Goal: Communication & Community: Answer question/provide support

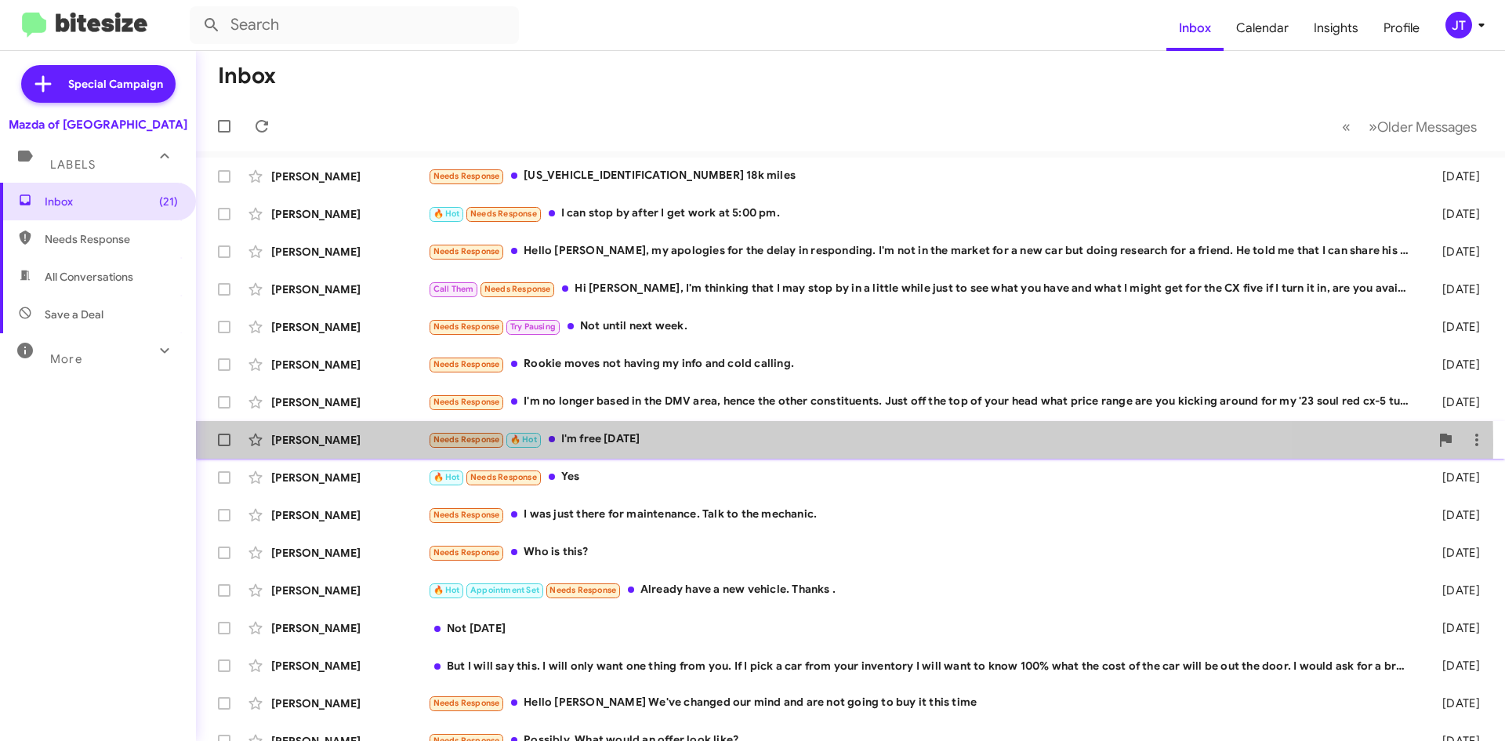
drag, startPoint x: 0, startPoint y: 0, endPoint x: 596, endPoint y: 444, distance: 743.2
click at [596, 444] on div "Needs Response 🔥 Hot I'm free this Saturday" at bounding box center [929, 439] width 1002 height 18
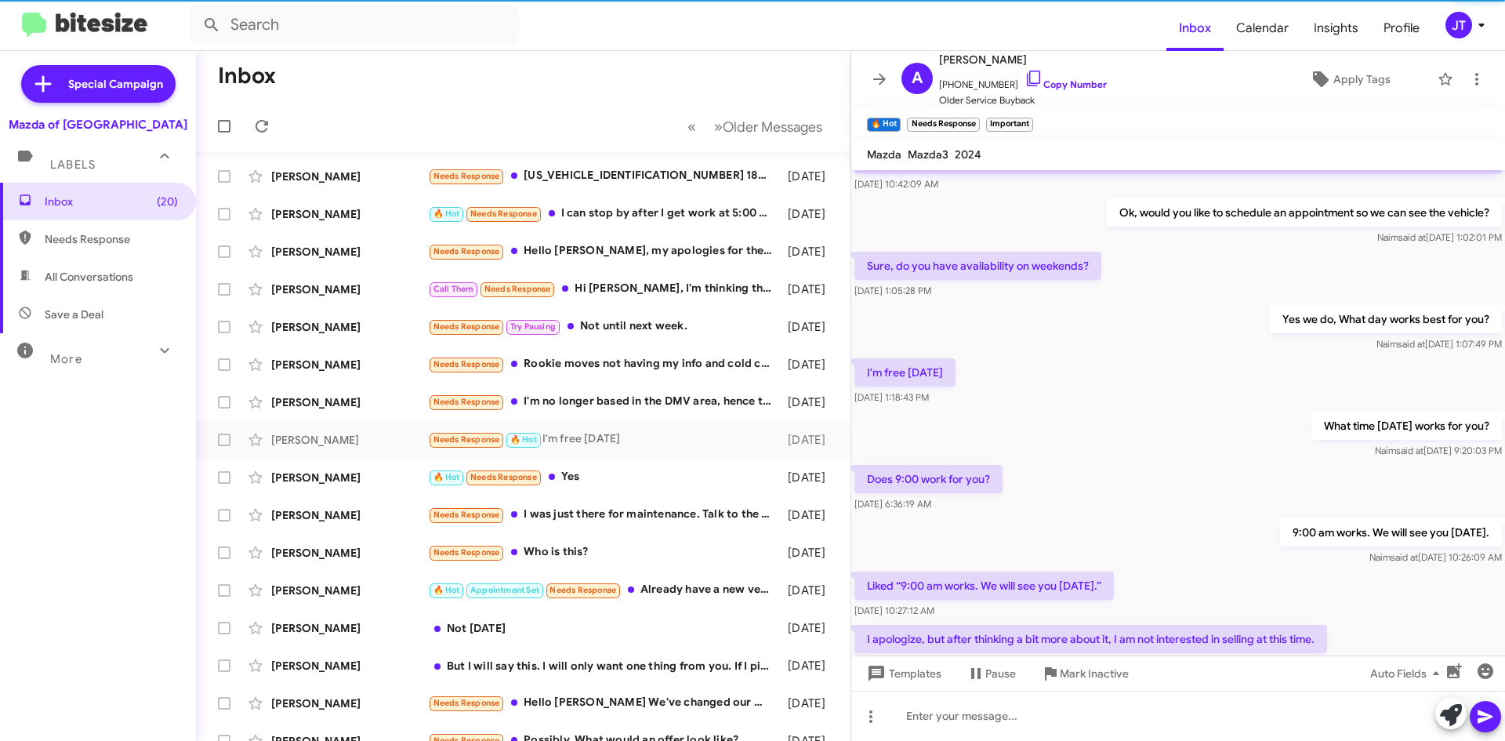
scroll to position [254, 0]
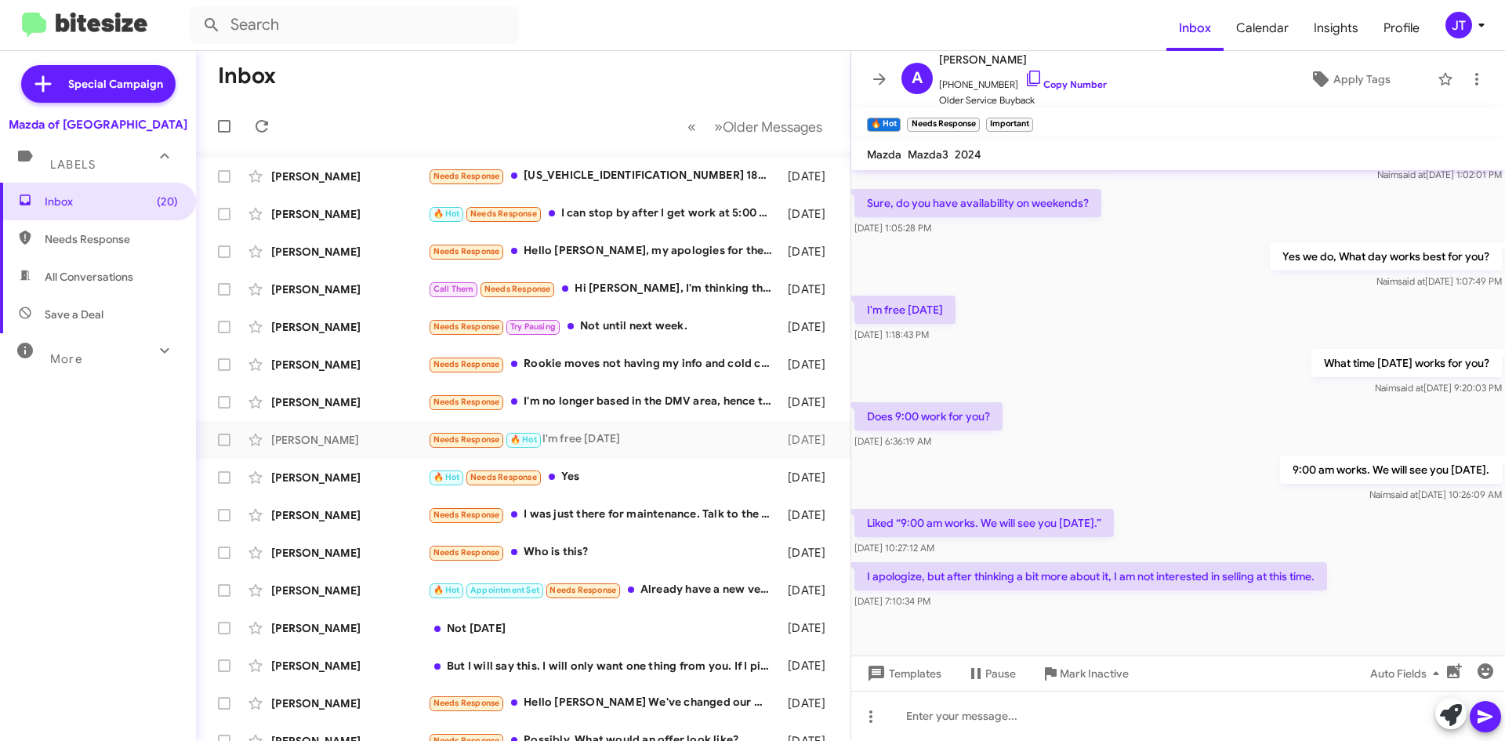
click at [760, 87] on mat-toolbar-row "Inbox" at bounding box center [523, 76] width 655 height 50
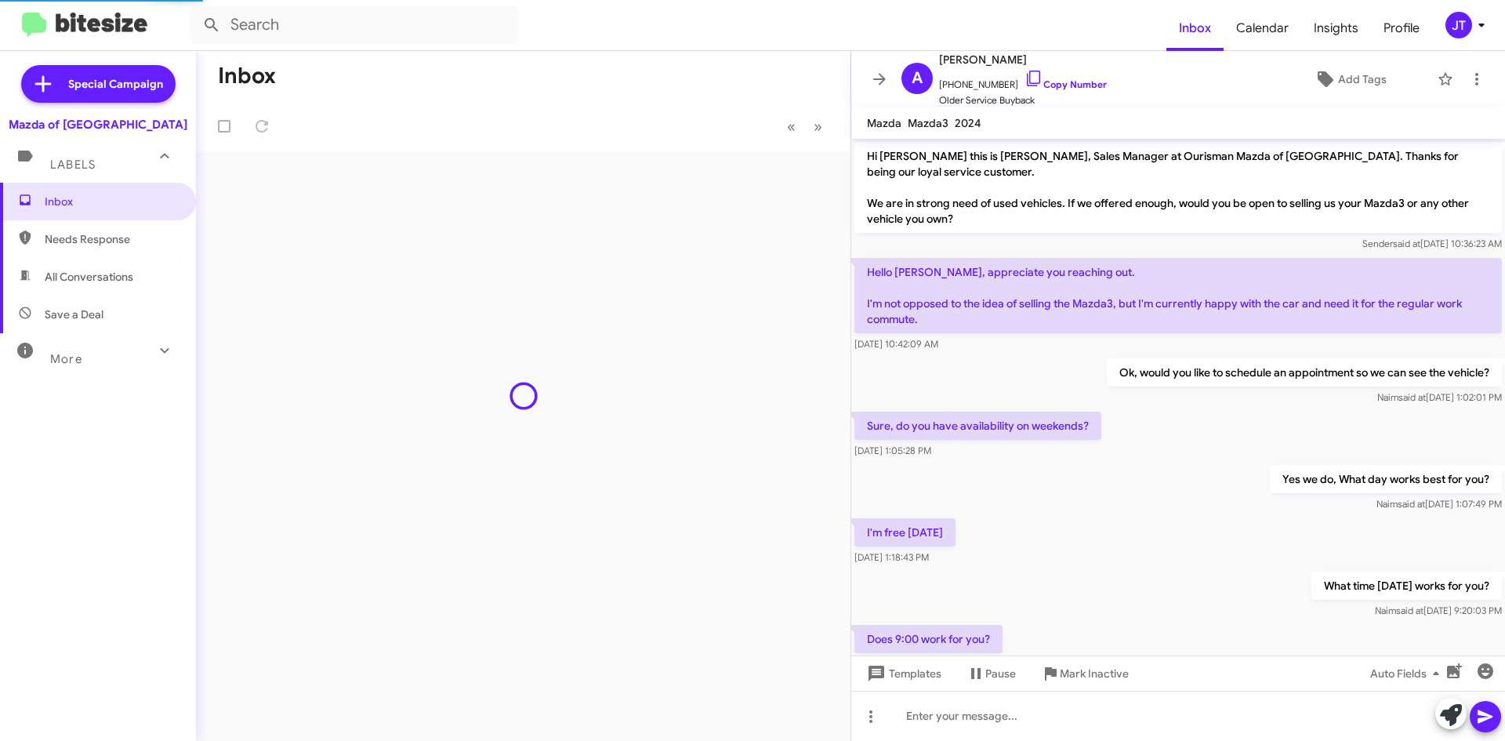
scroll to position [223, 0]
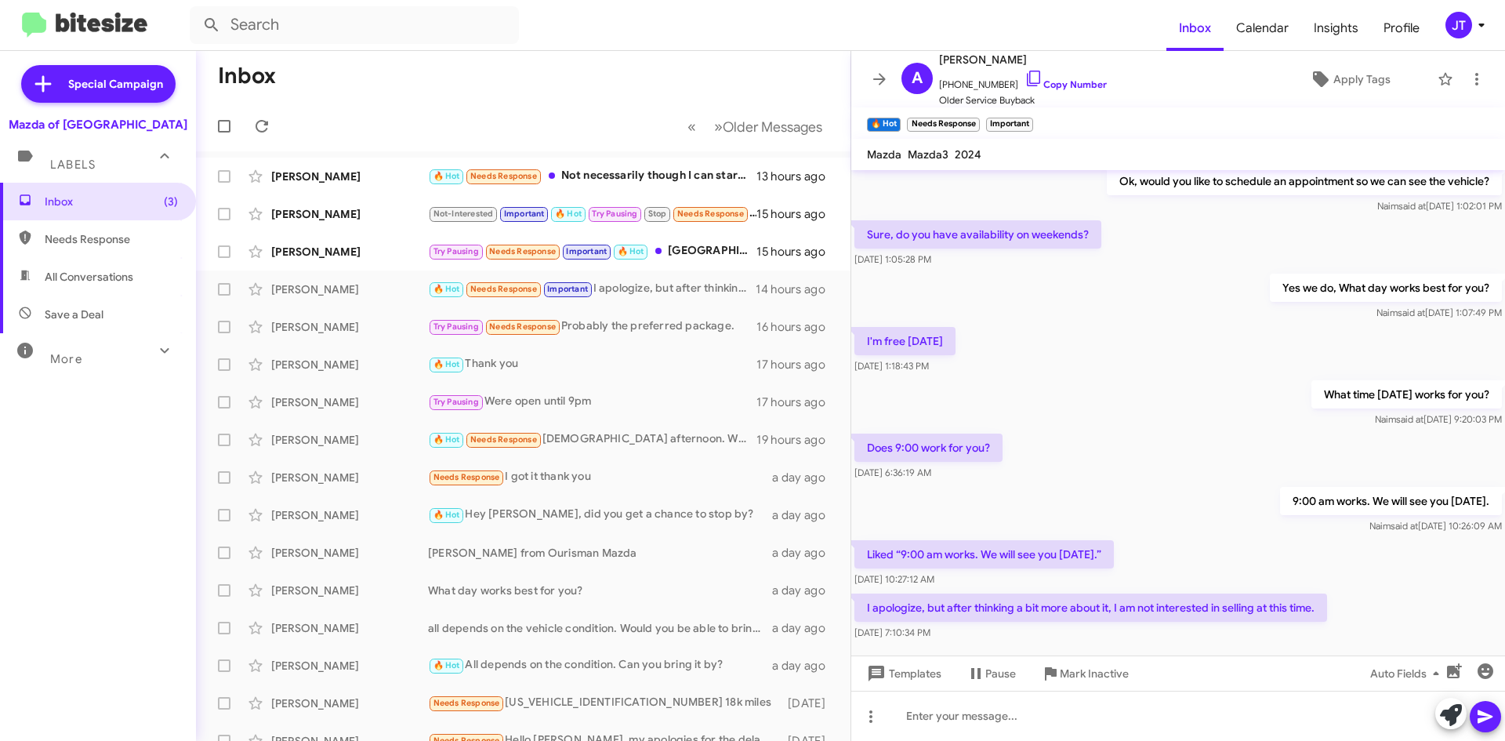
click at [1477, 25] on icon at bounding box center [1481, 25] width 19 height 19
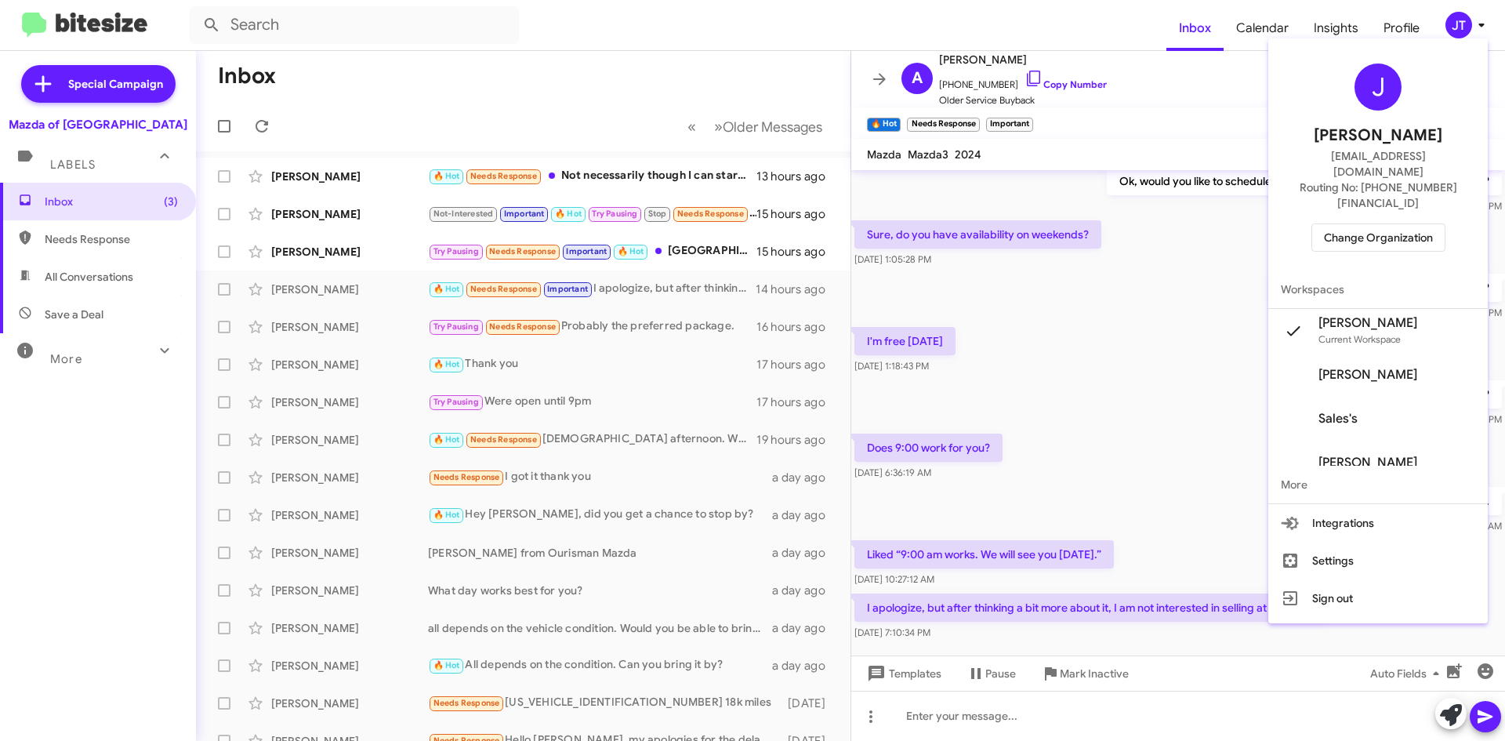
click at [1393, 224] on span "Change Organization" at bounding box center [1378, 237] width 109 height 27
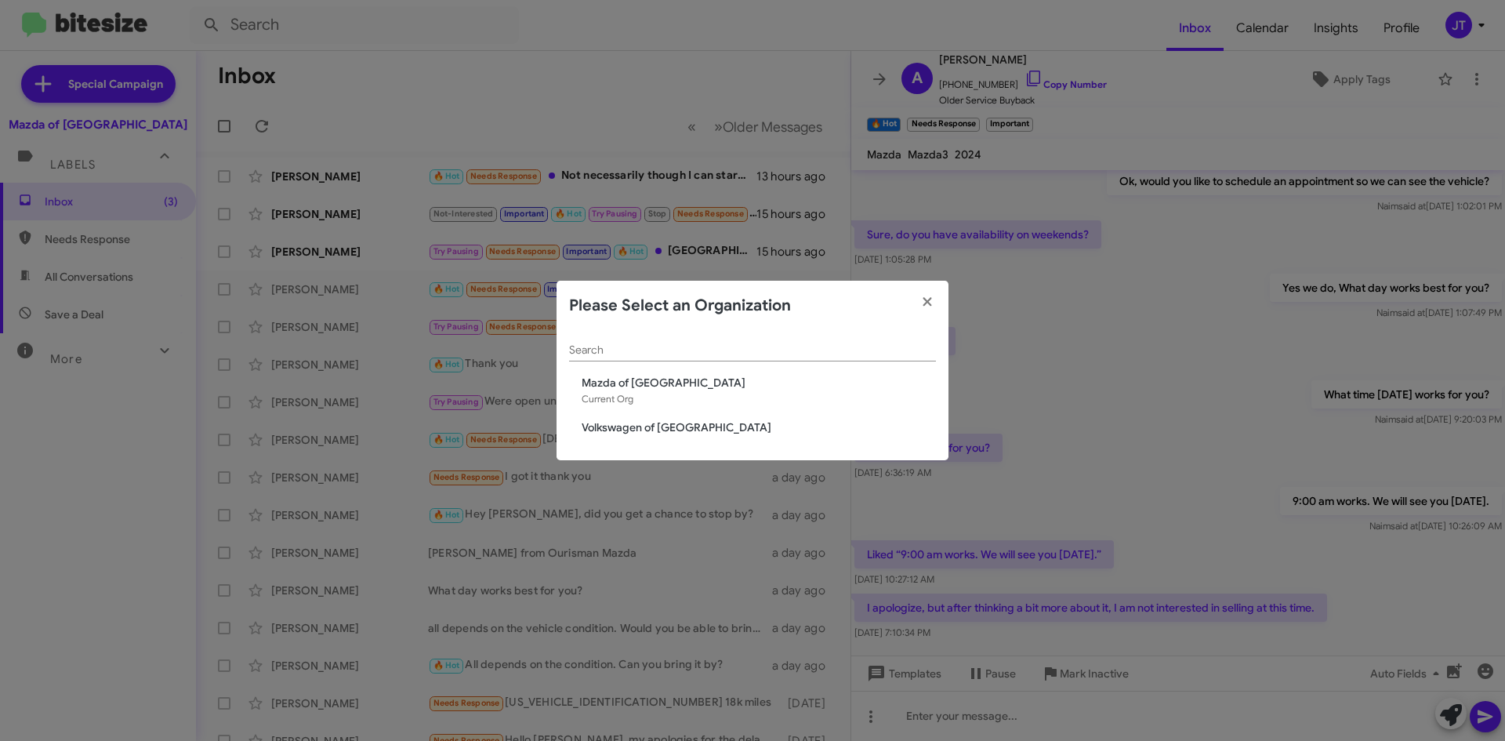
click at [722, 423] on span "Volkswagen of [GEOGRAPHIC_DATA]" at bounding box center [759, 427] width 354 height 16
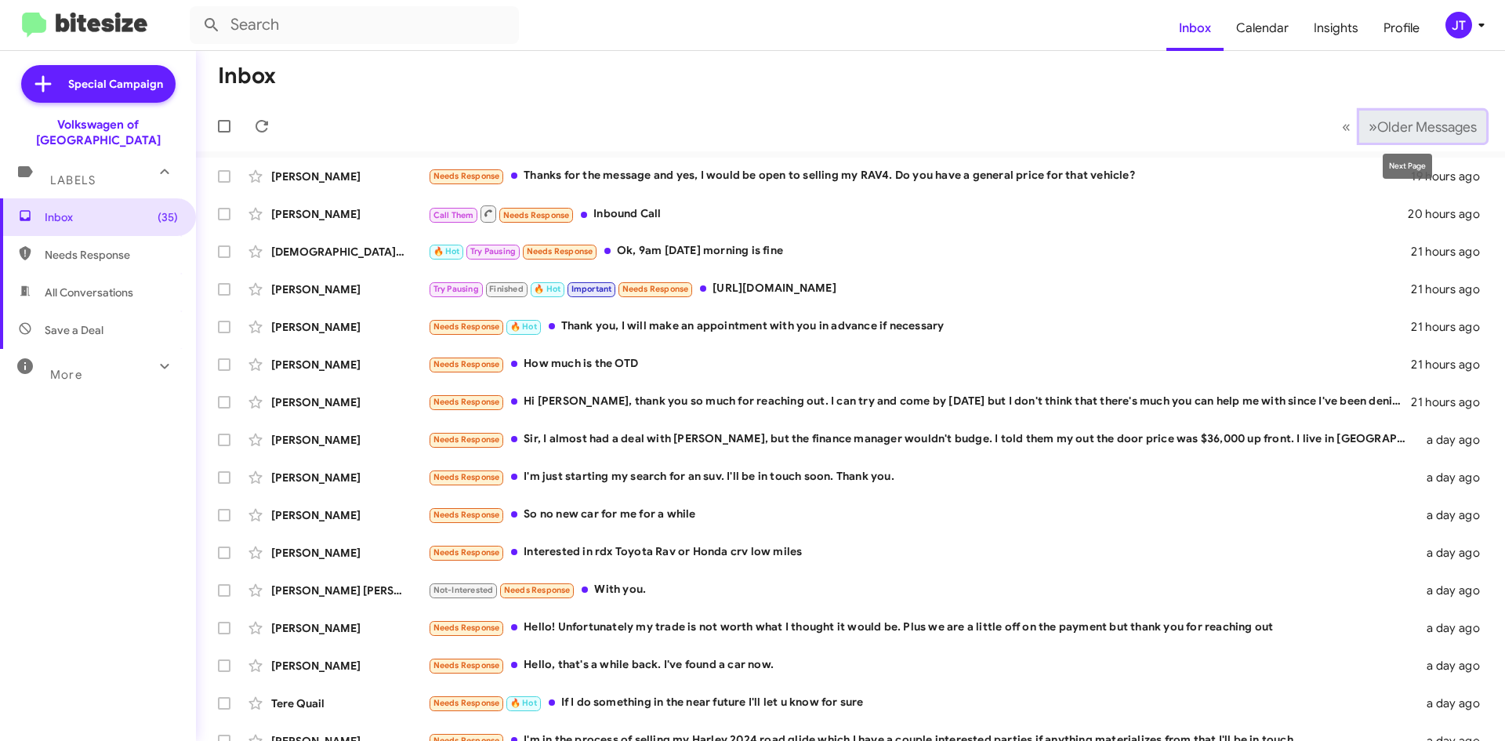
click at [1383, 129] on span "Older Messages" at bounding box center [1427, 126] width 100 height 17
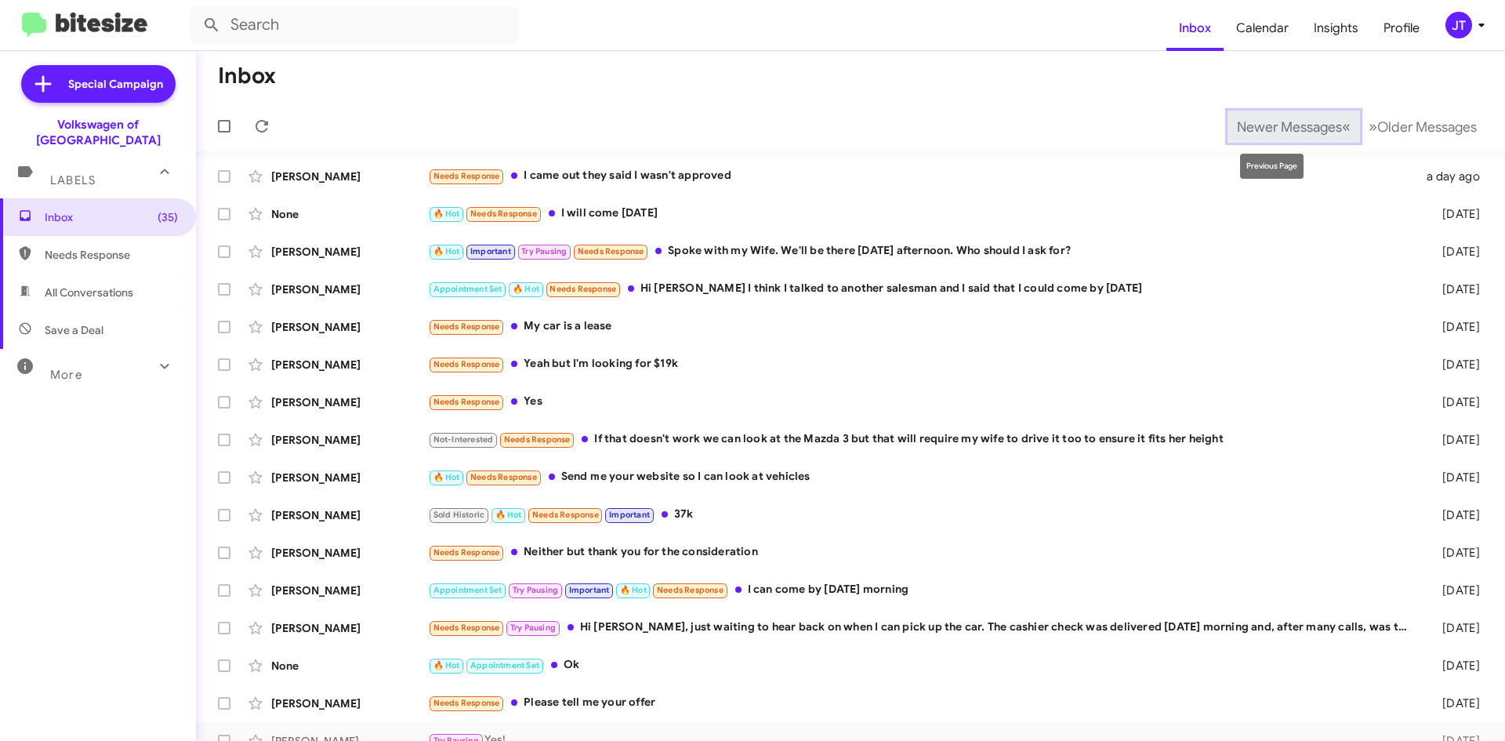
click at [1265, 123] on span "Newer Messages" at bounding box center [1289, 126] width 105 height 17
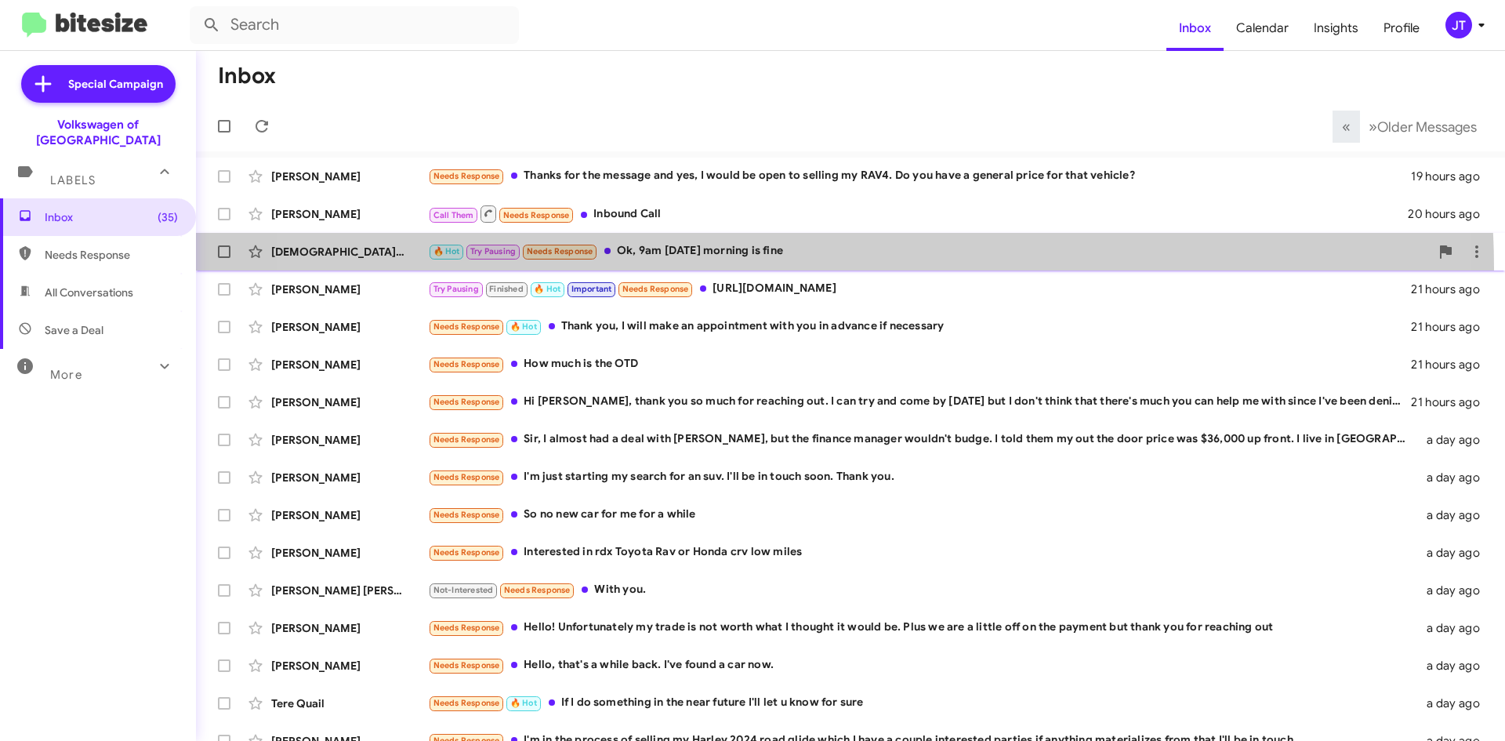
click at [785, 268] on span "Christian Casimir 🔥 Hot Try Pausing Needs Response Ok, 9am tomorrow morning is …" at bounding box center [850, 252] width 1309 height 38
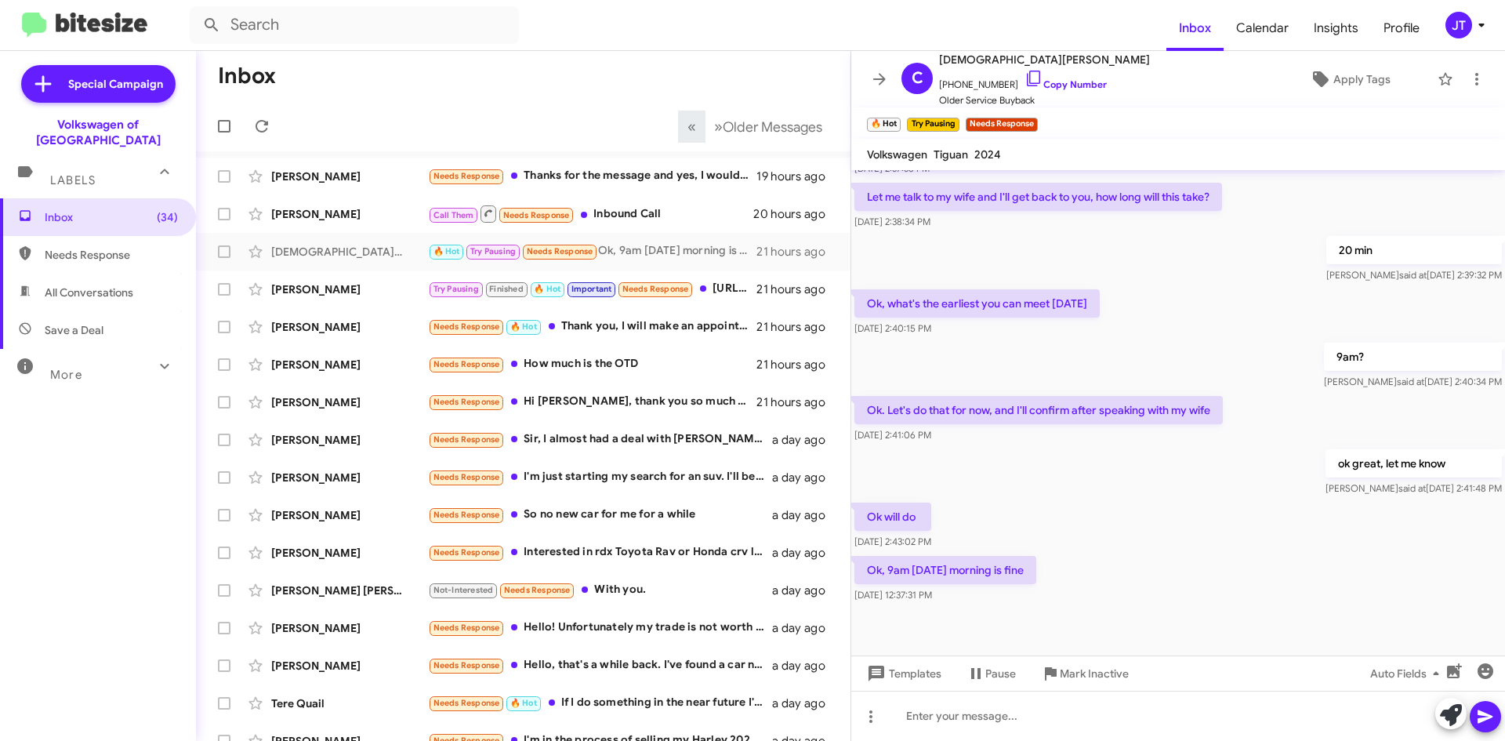
scroll to position [509, 0]
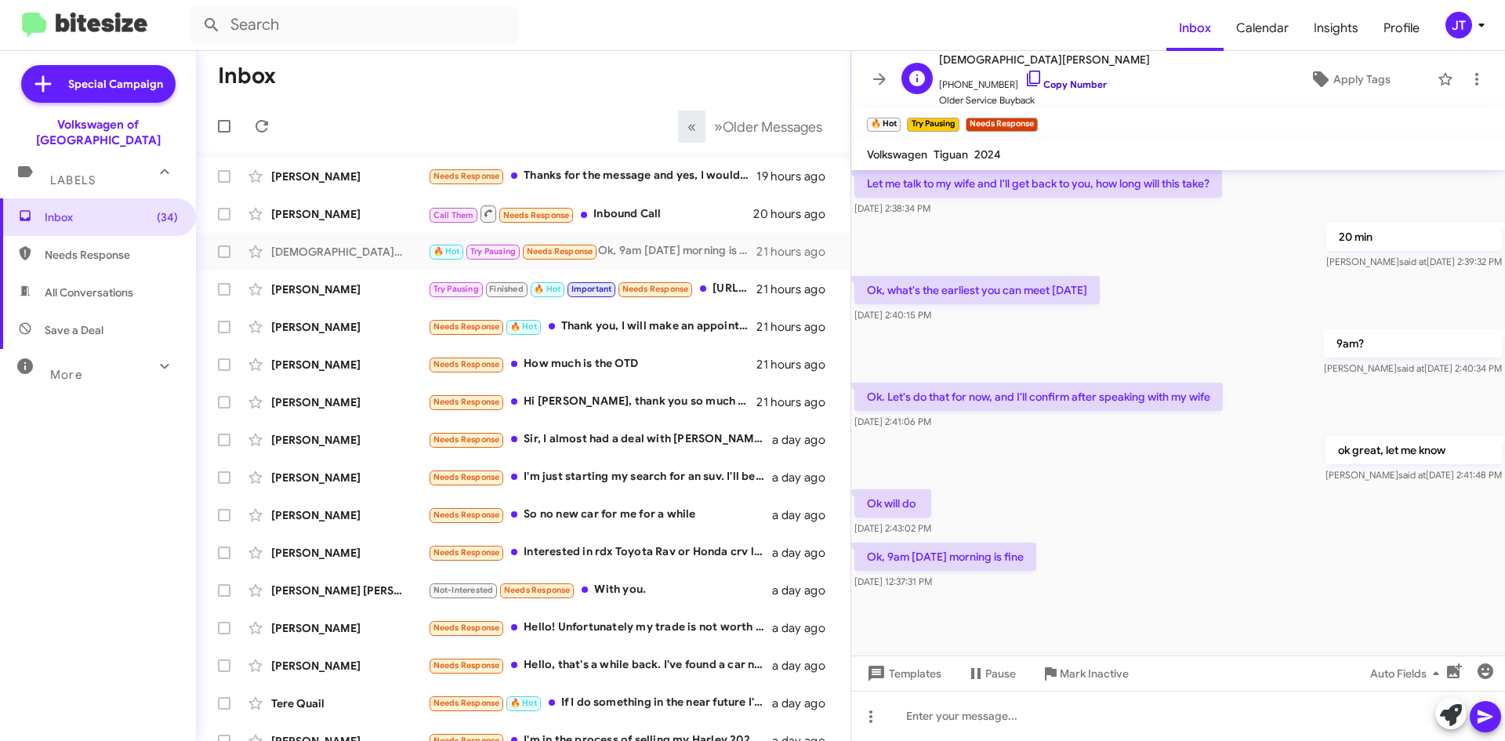
click at [1071, 85] on link "Copy Number" at bounding box center [1065, 84] width 82 height 12
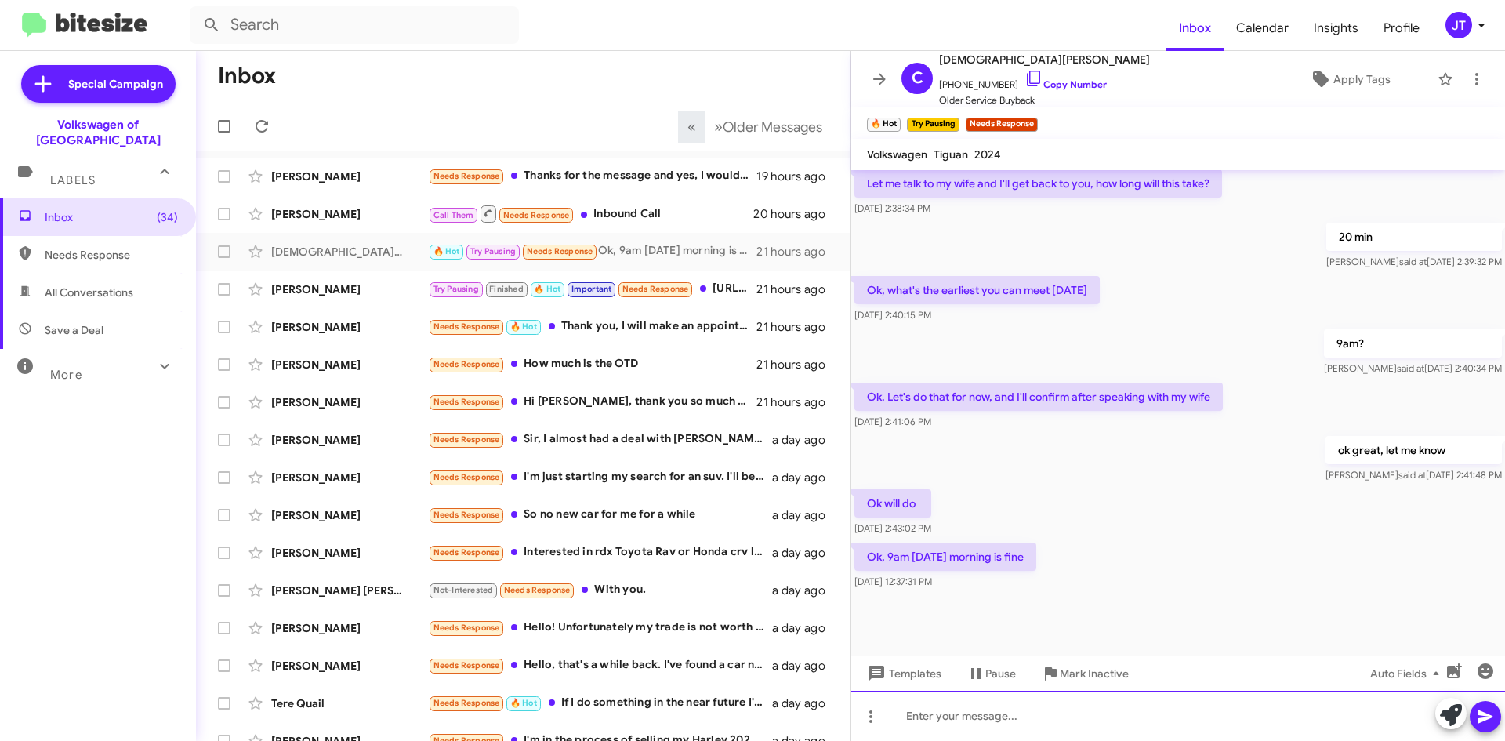
click at [952, 723] on div at bounding box center [1178, 716] width 654 height 50
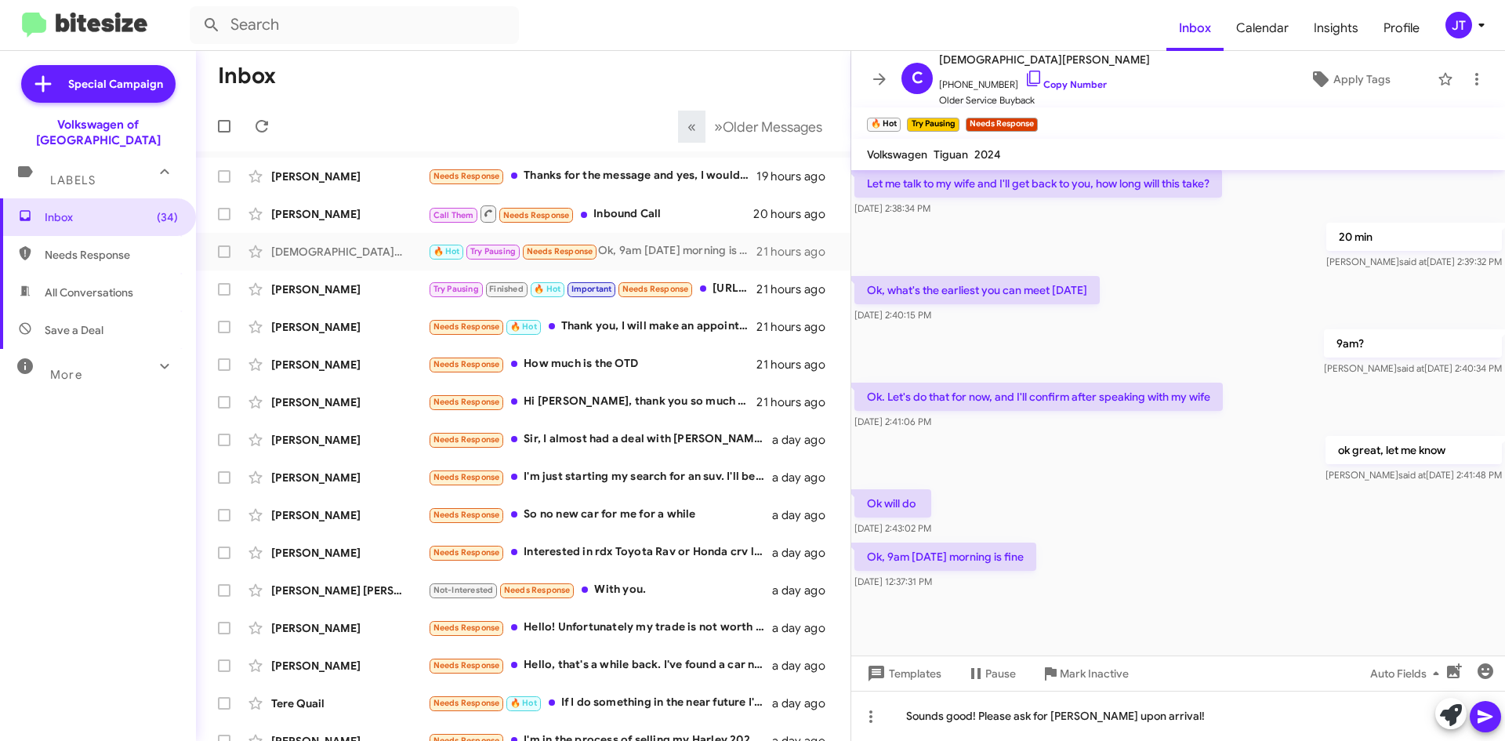
click at [1490, 713] on icon at bounding box center [1485, 716] width 19 height 19
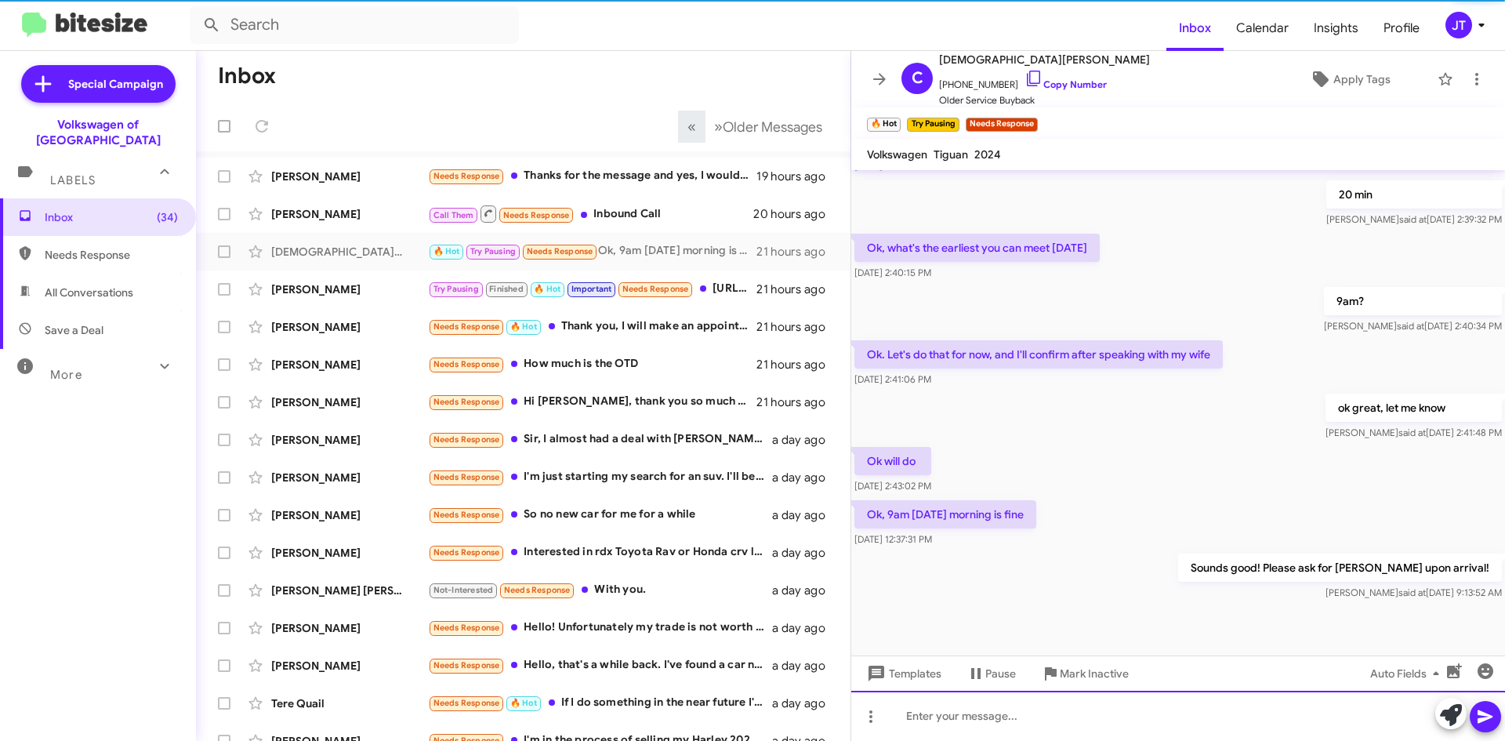
scroll to position [566, 0]
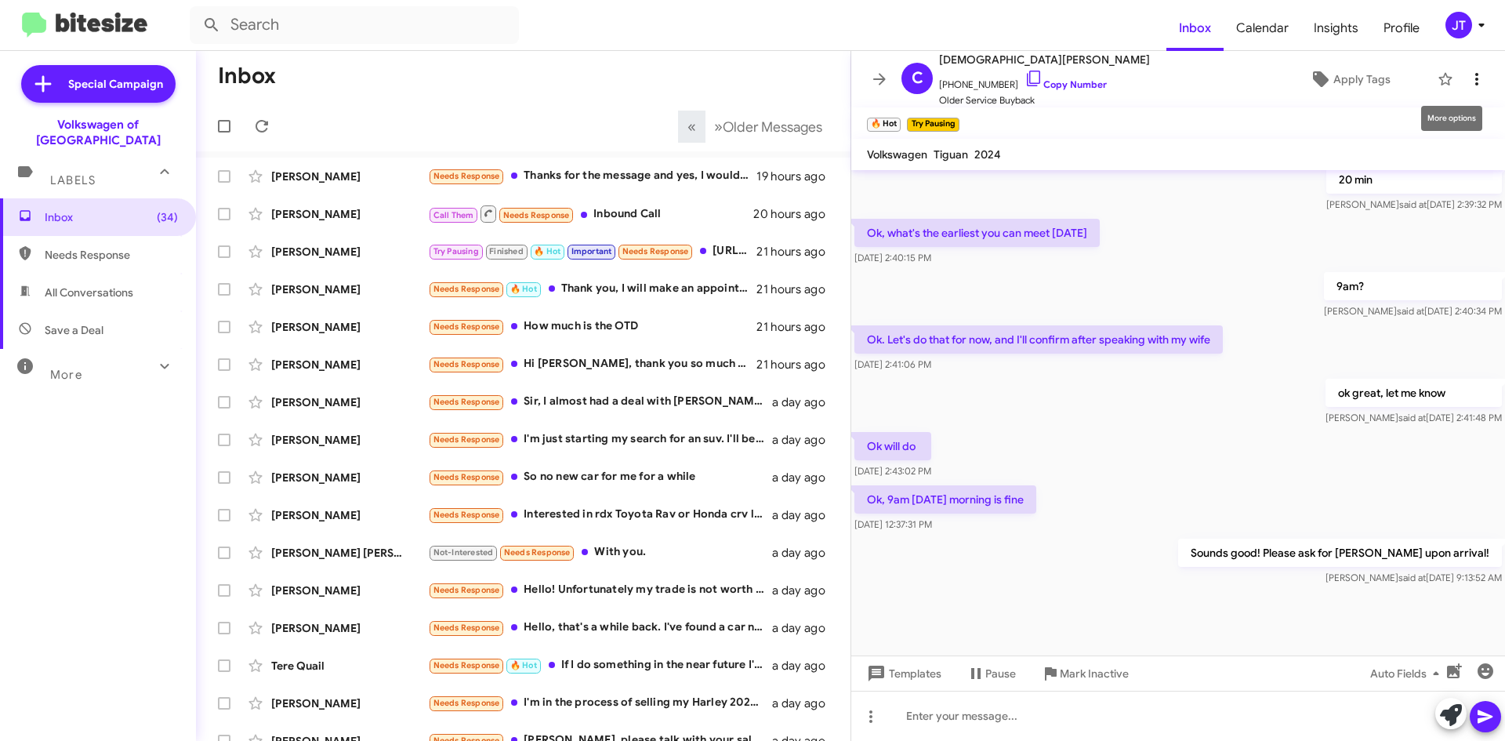
click at [1469, 79] on icon at bounding box center [1476, 79] width 19 height 19
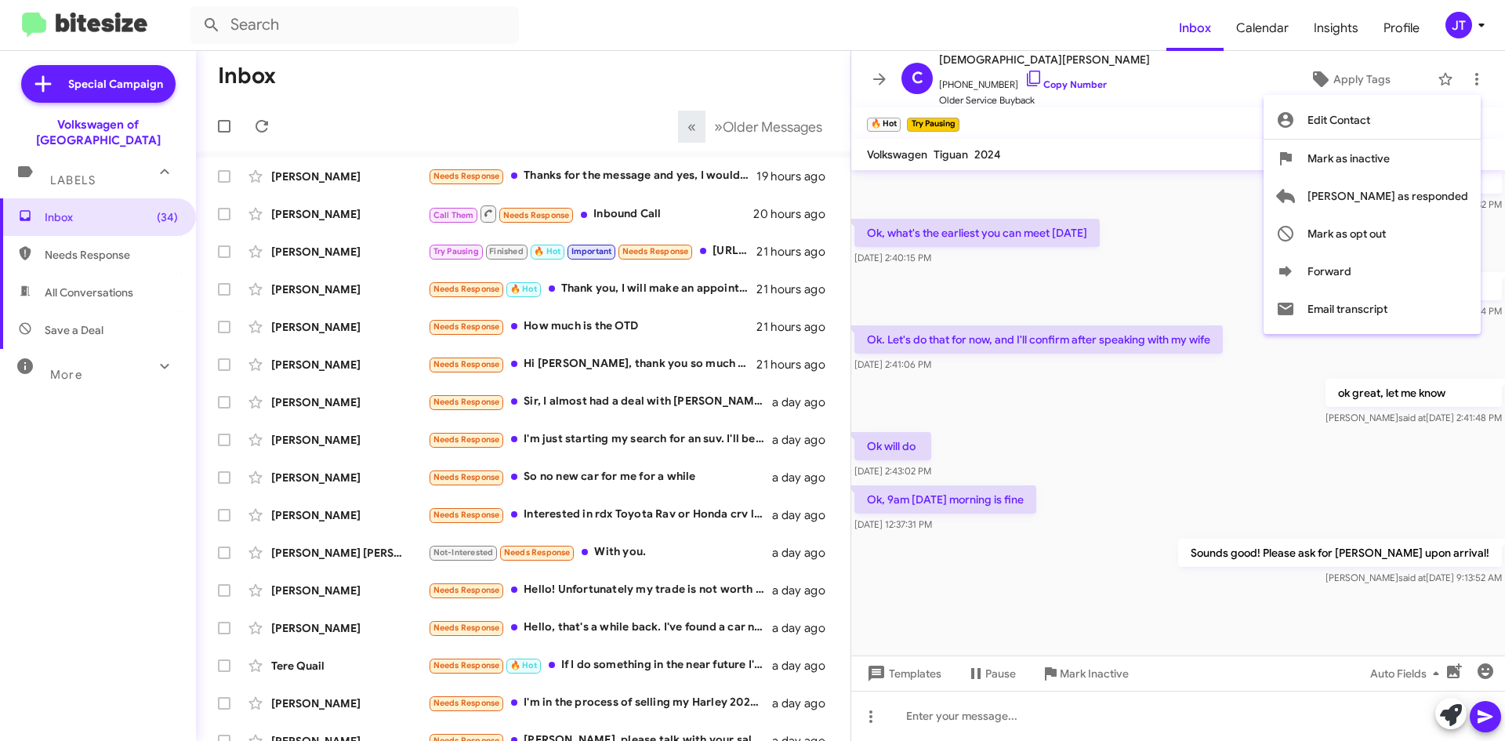
click at [1209, 190] on div at bounding box center [752, 370] width 1505 height 741
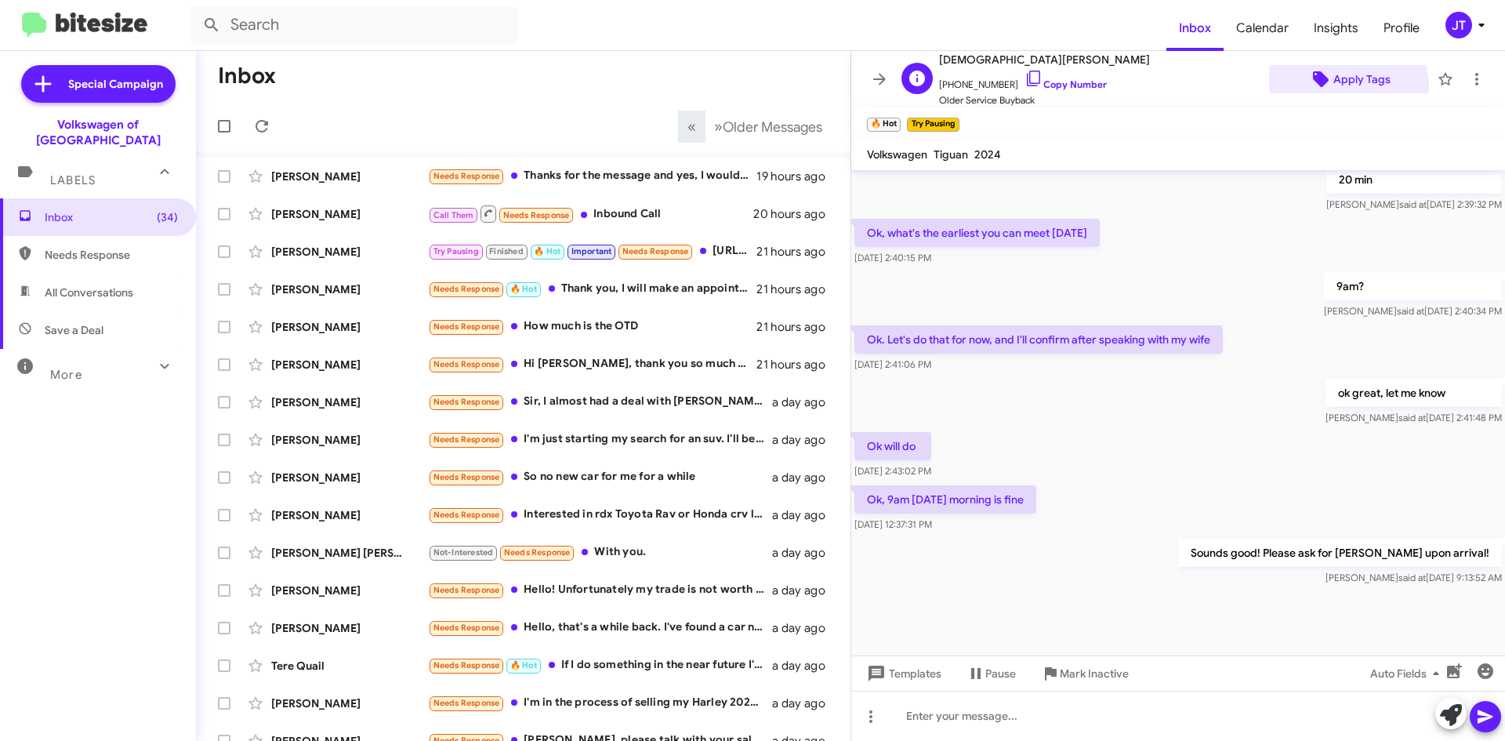
click at [1313, 89] on span "Apply Tags" at bounding box center [1350, 79] width 136 height 28
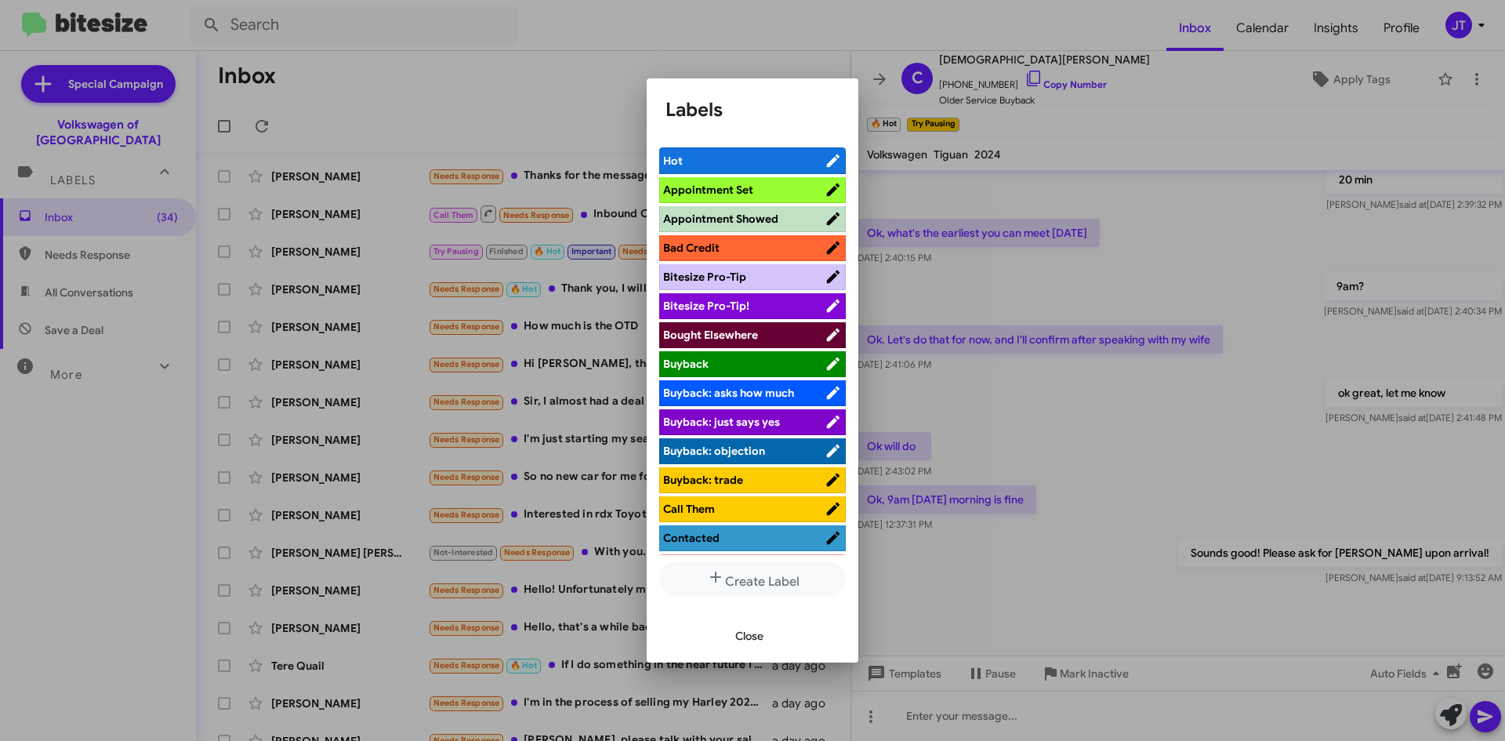
click at [742, 190] on span "Appointment Set" at bounding box center [708, 190] width 90 height 14
click at [490, 58] on div at bounding box center [752, 370] width 1505 height 741
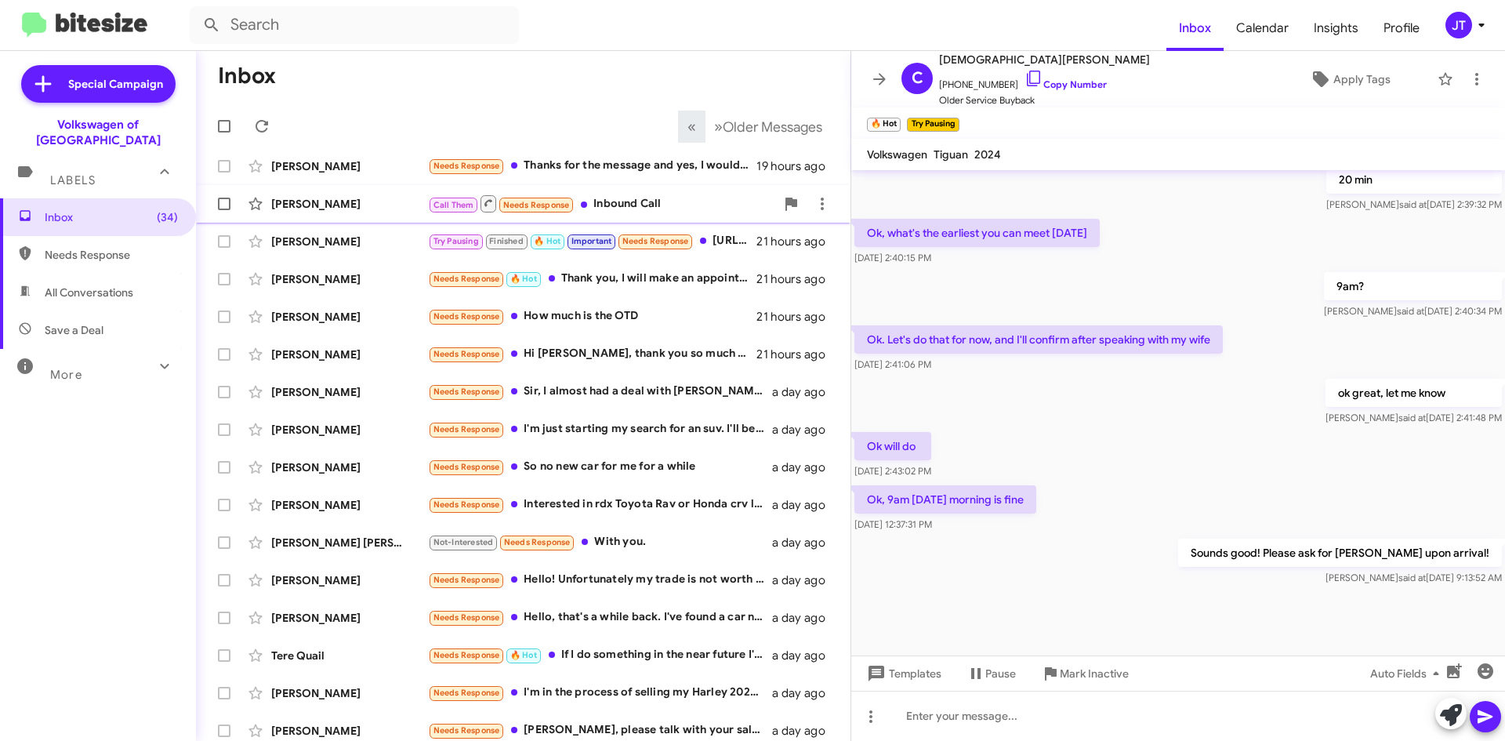
scroll to position [0, 0]
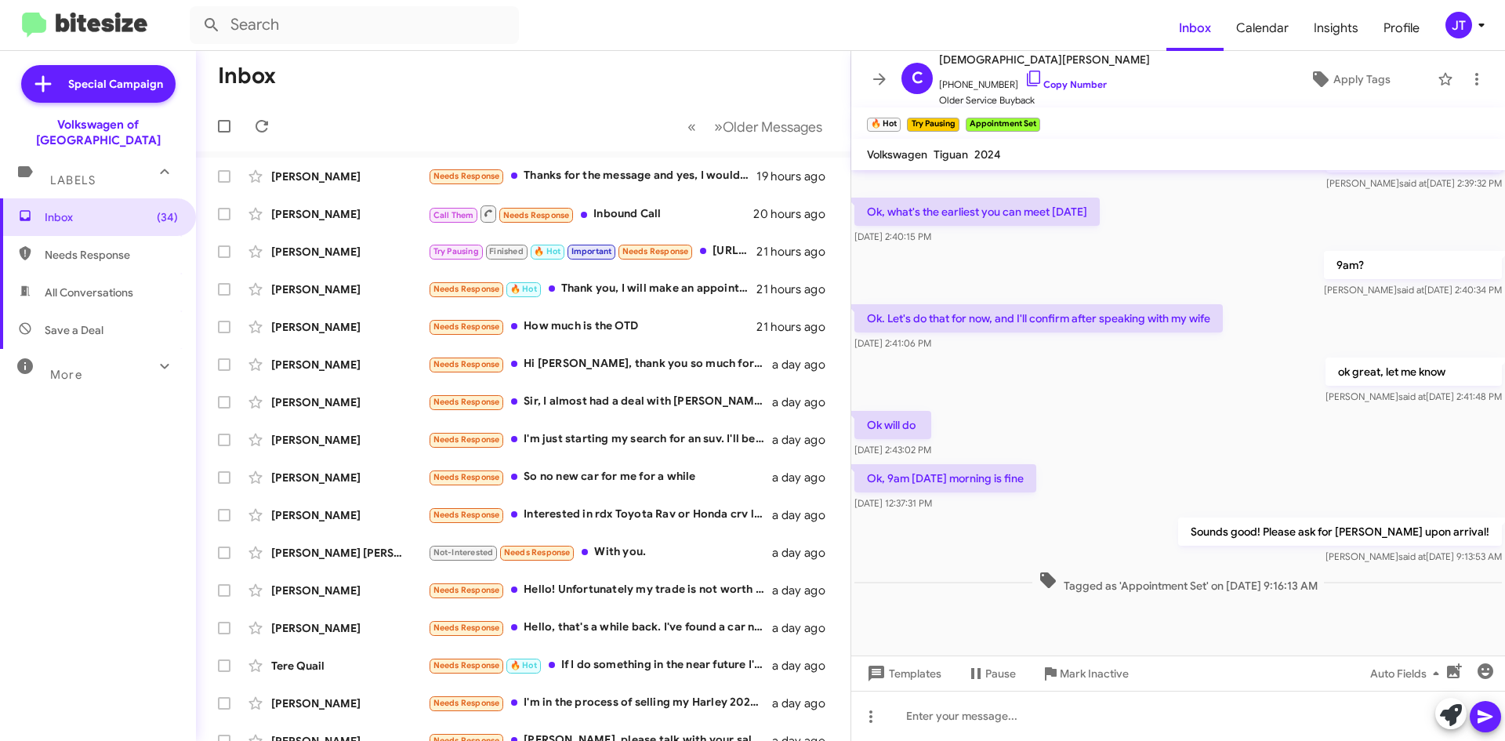
scroll to position [599, 0]
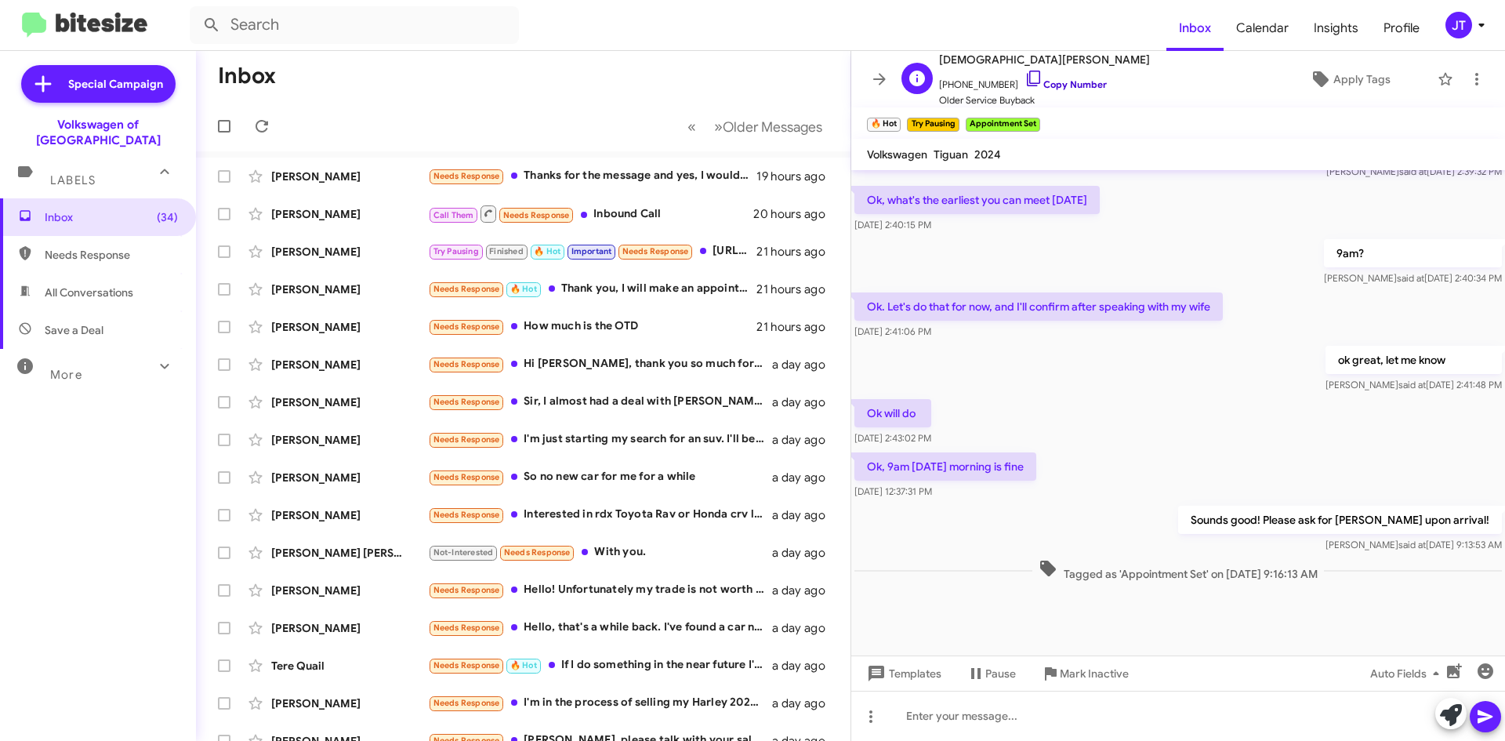
drag, startPoint x: 1057, startPoint y: 85, endPoint x: 1014, endPoint y: 89, distance: 44.1
click at [1057, 85] on link "Copy Number" at bounding box center [1065, 84] width 82 height 12
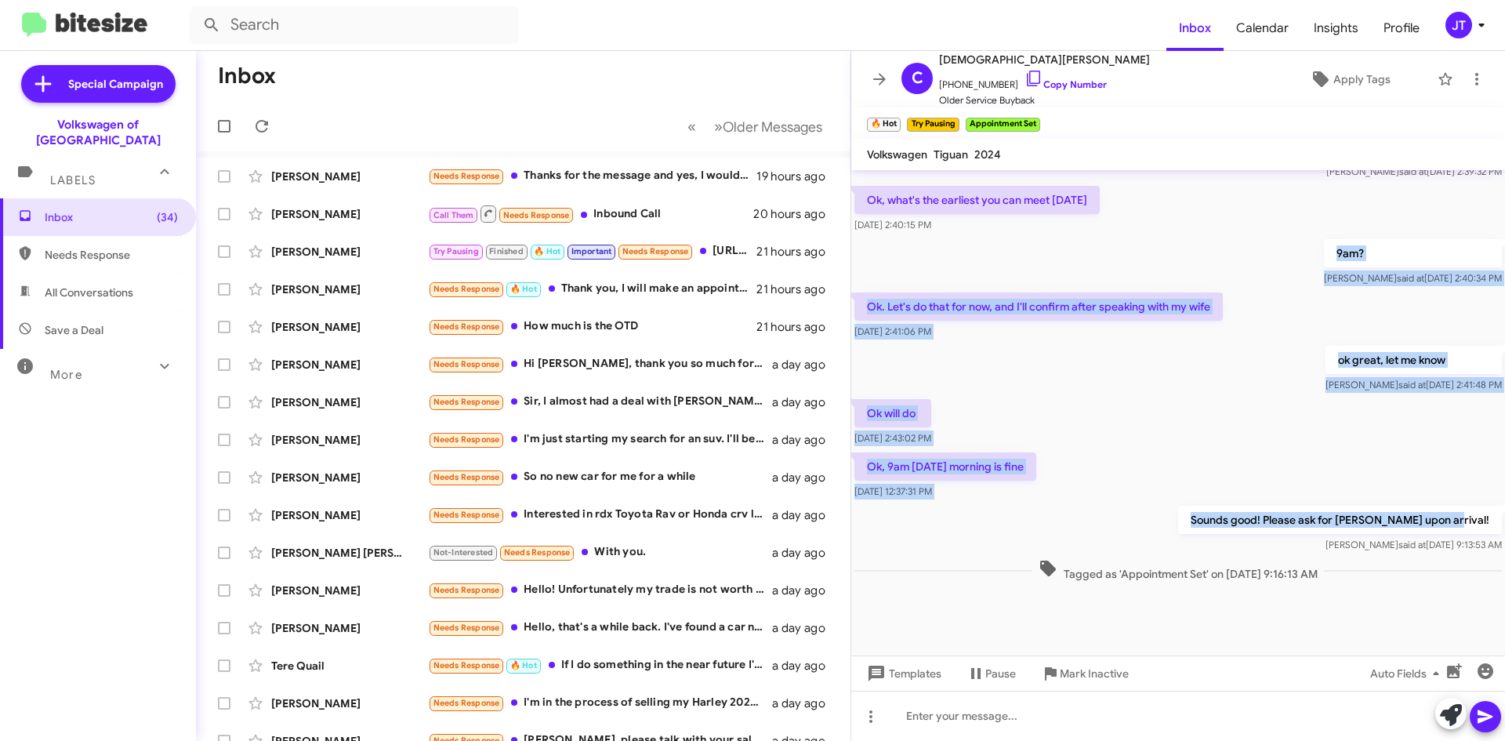
drag, startPoint x: 1276, startPoint y: 317, endPoint x: 1486, endPoint y: 514, distance: 288.4
click at [1486, 514] on div "Hi Christian this is Mohamed Hassan , Sales Manager at Ourisman Volkswagen of R…" at bounding box center [1178, 78] width 654 height 1014
copy div "9am? Josh said at Oct 1, 2025, 2:40:34 PM Ok. Let's do that for now, and I'll c…"
click at [1123, 474] on div "Ok, 9am tomorrow morning is fine Oct 3, 2025, 12:37:31 PM" at bounding box center [1178, 475] width 654 height 53
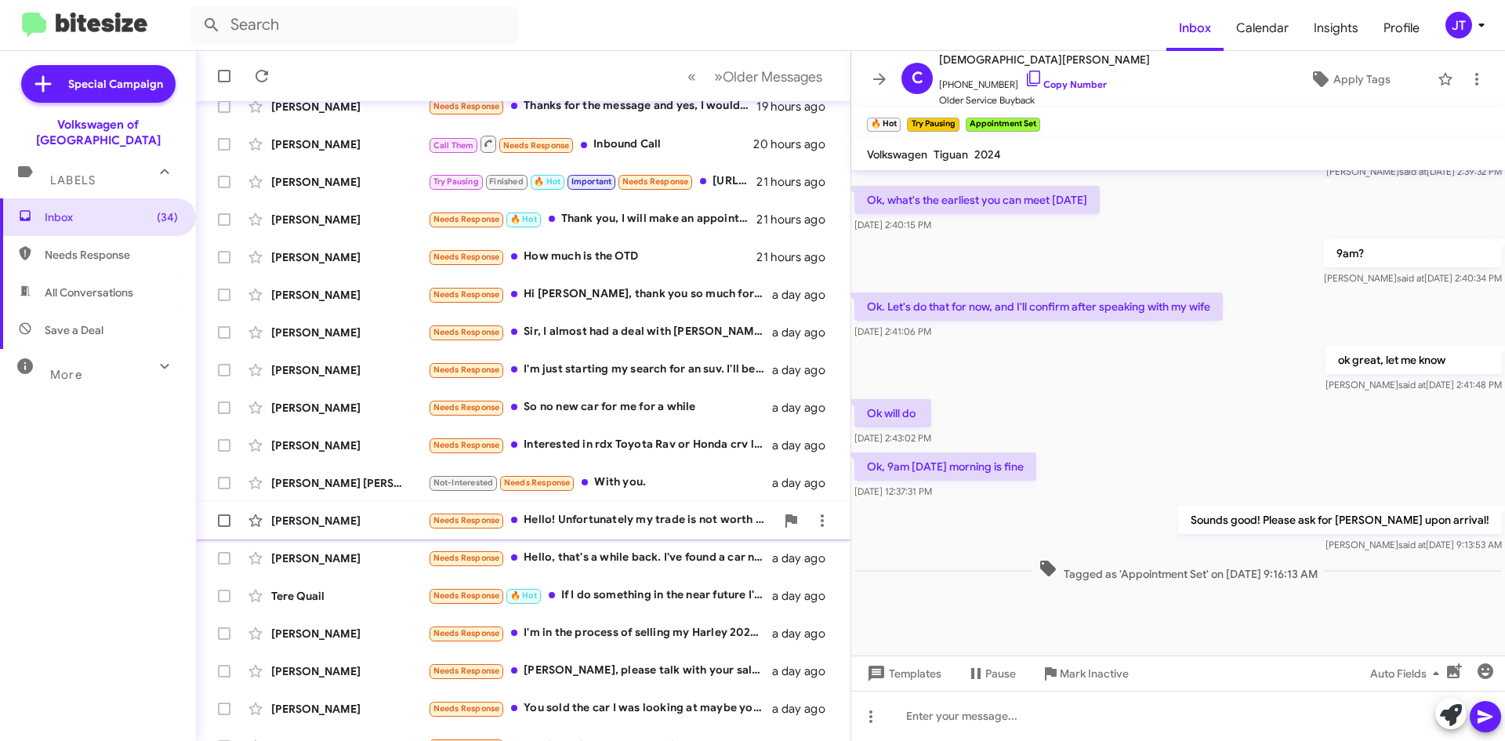
scroll to position [169, 0]
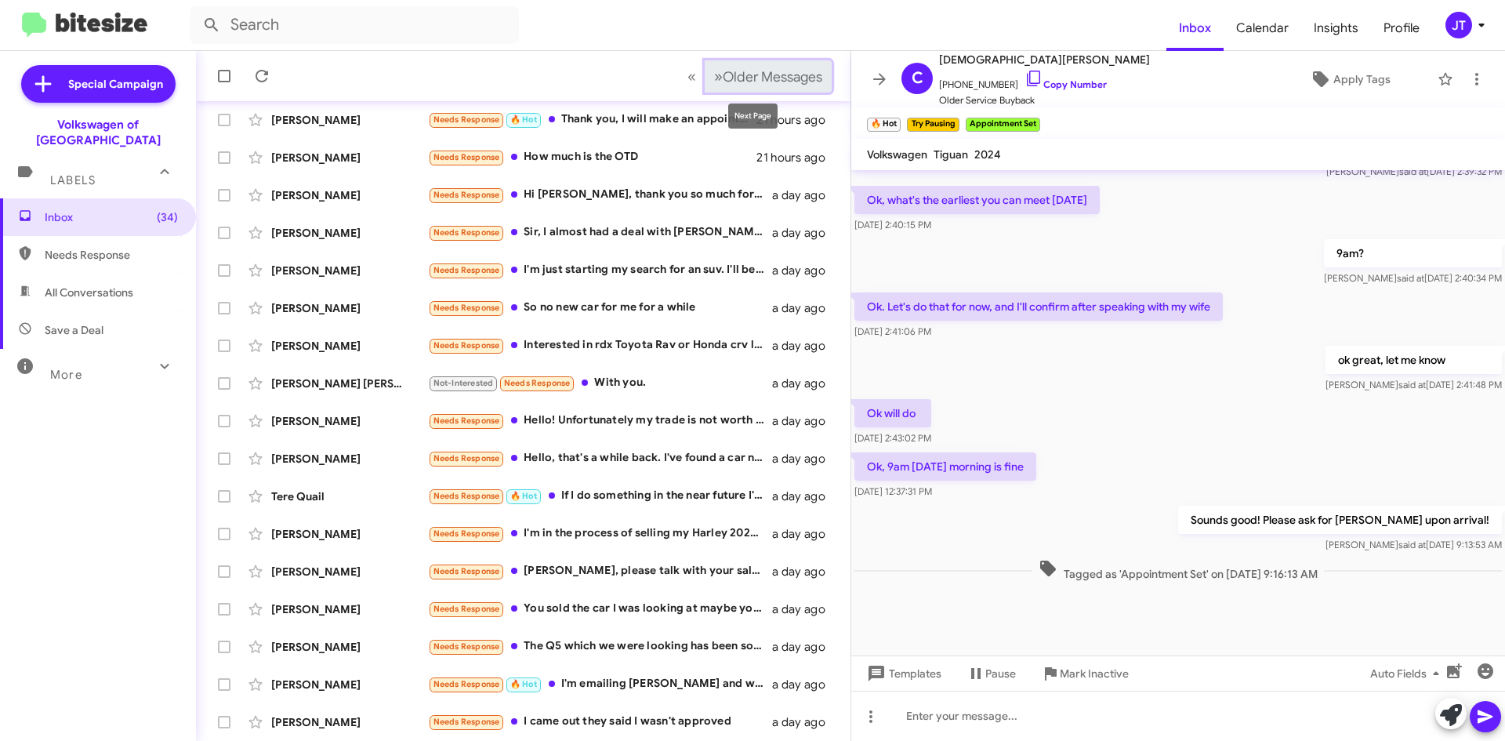
click at [772, 78] on span "Older Messages" at bounding box center [773, 76] width 100 height 17
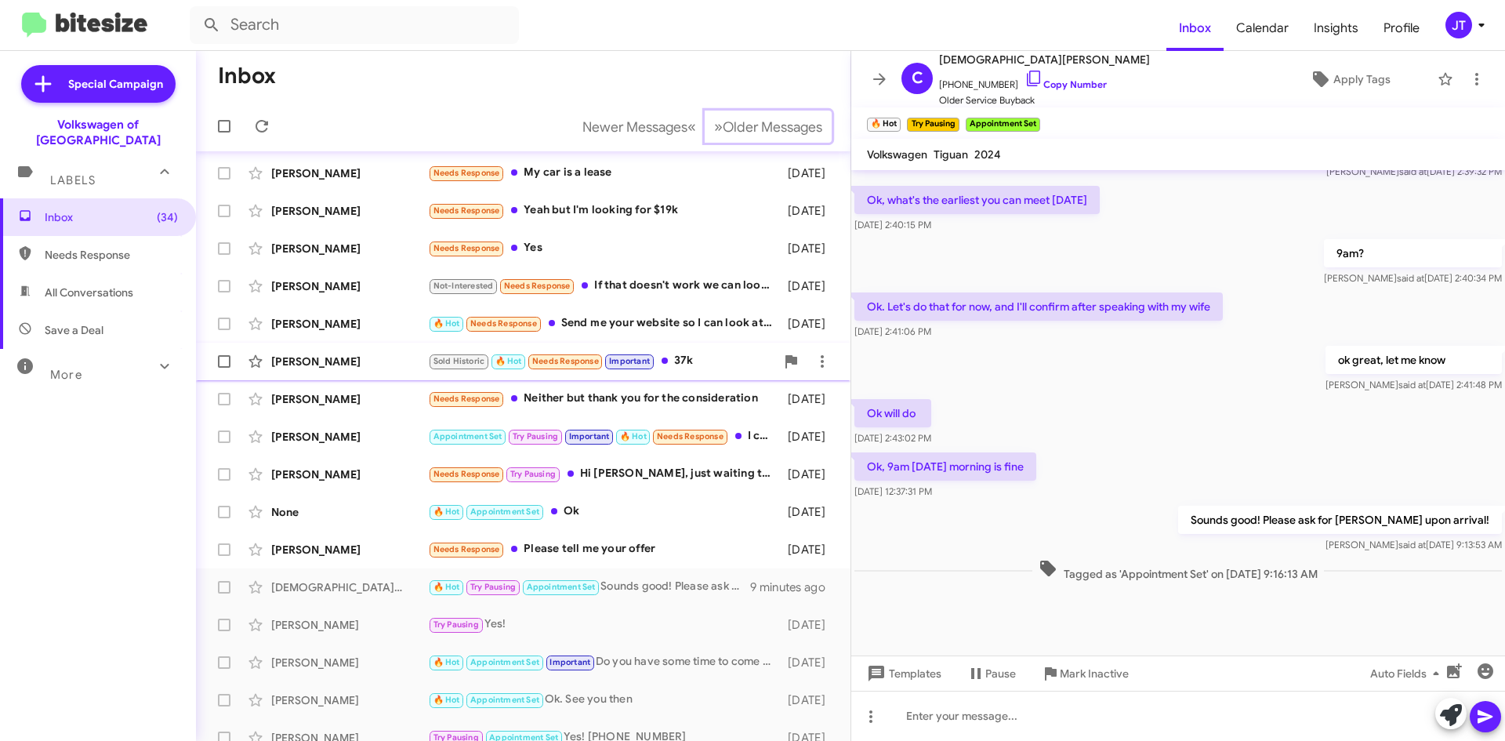
scroll to position [91, 0]
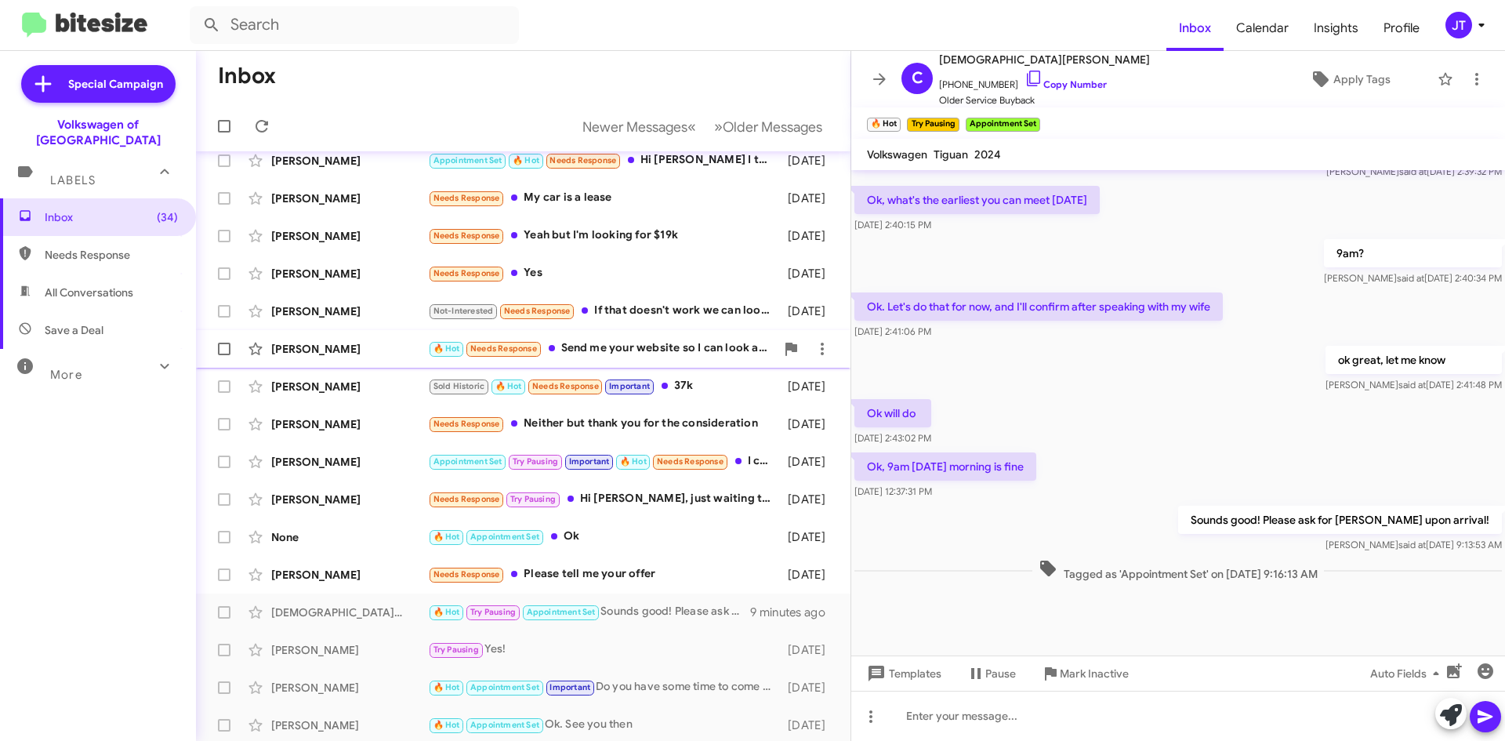
click at [615, 346] on div "🔥 Hot Needs Response Send me your website so I can look at vehicles" at bounding box center [601, 348] width 347 height 18
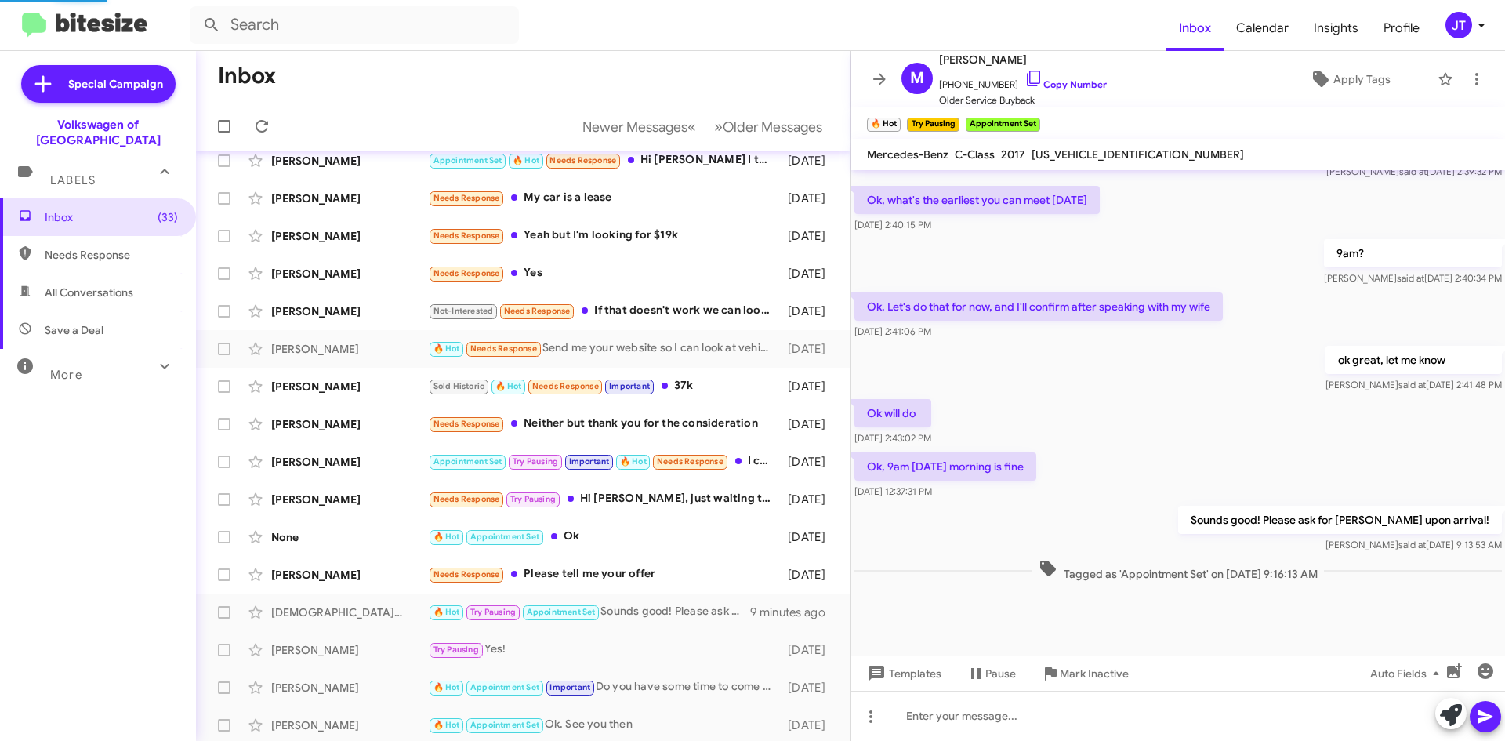
scroll to position [353, 0]
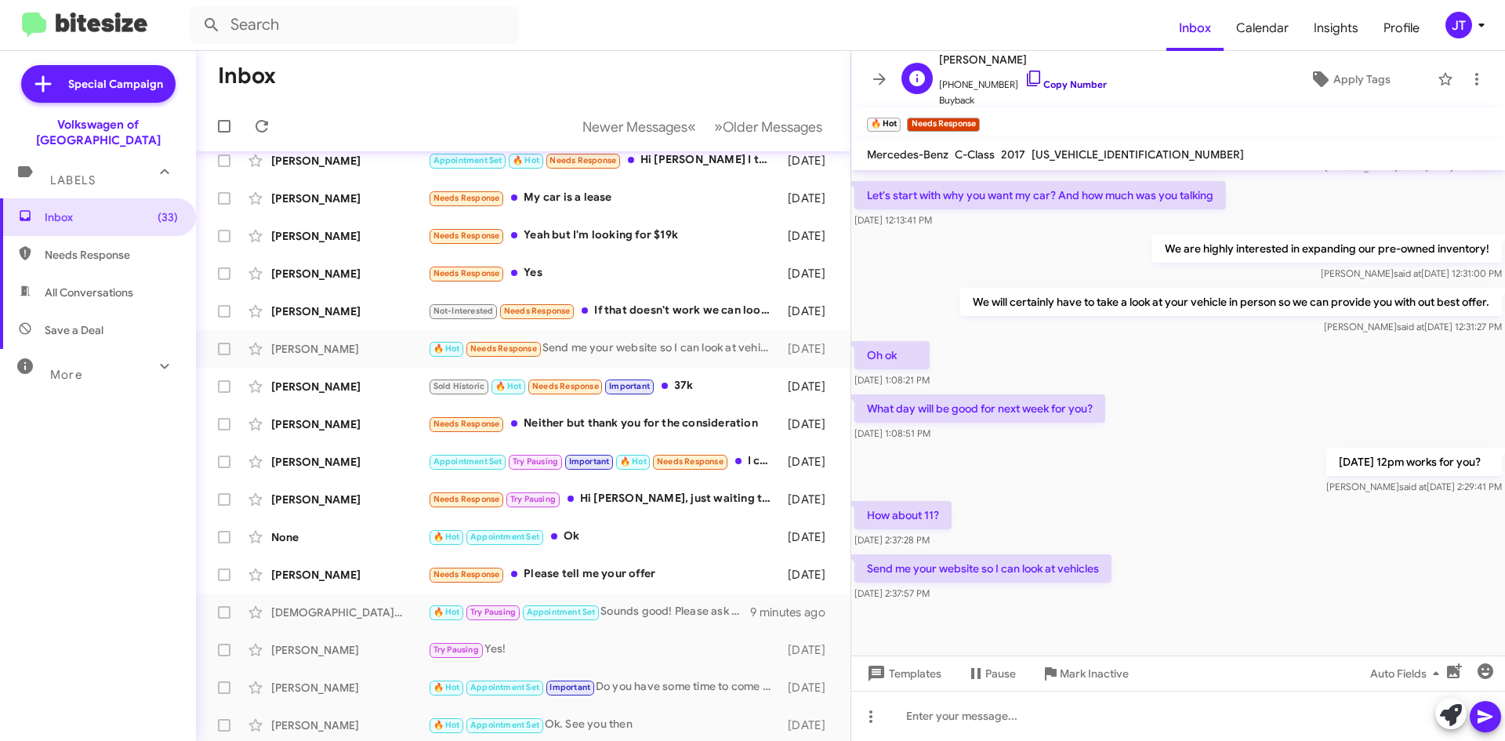
click at [1038, 79] on link "Copy Number" at bounding box center [1065, 84] width 82 height 12
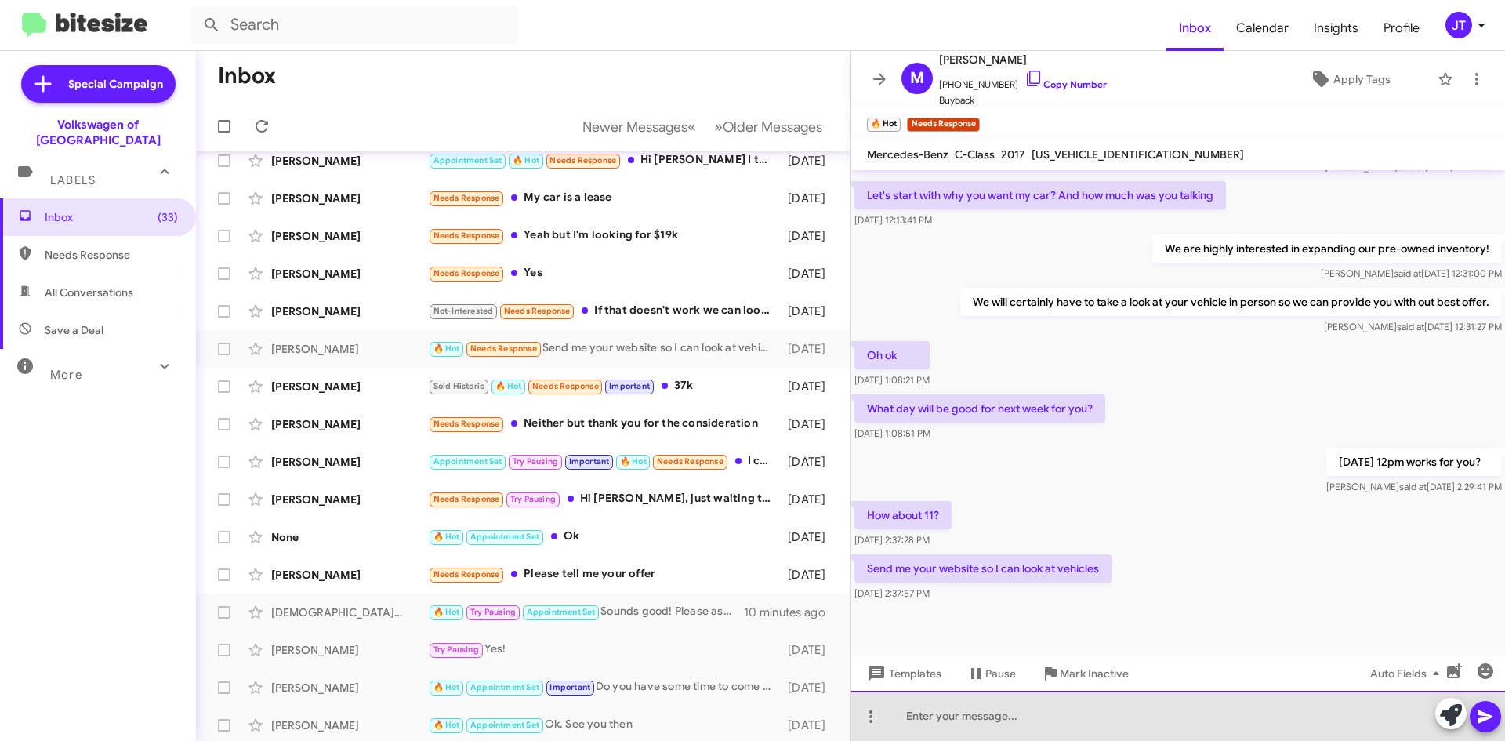
click at [971, 729] on div at bounding box center [1178, 716] width 654 height 50
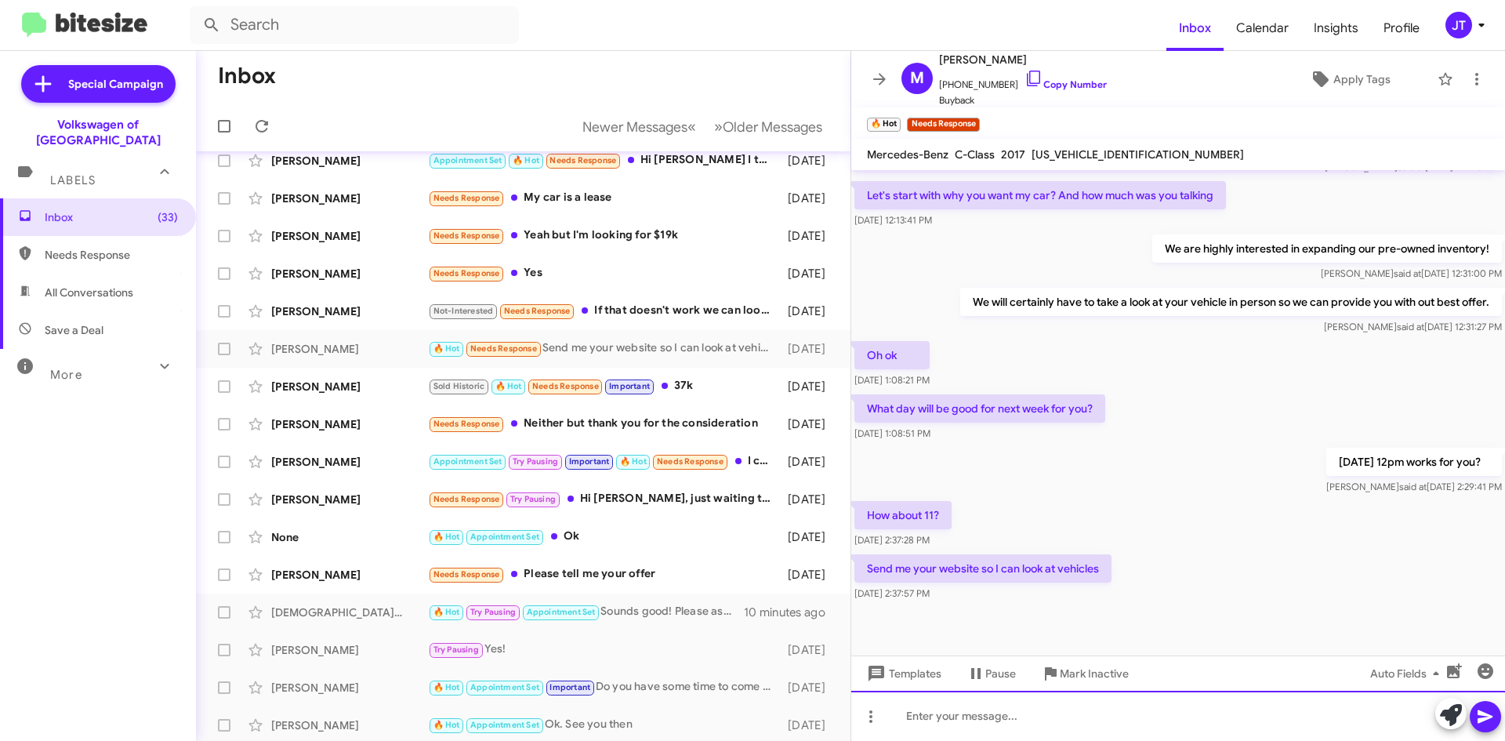
paste div
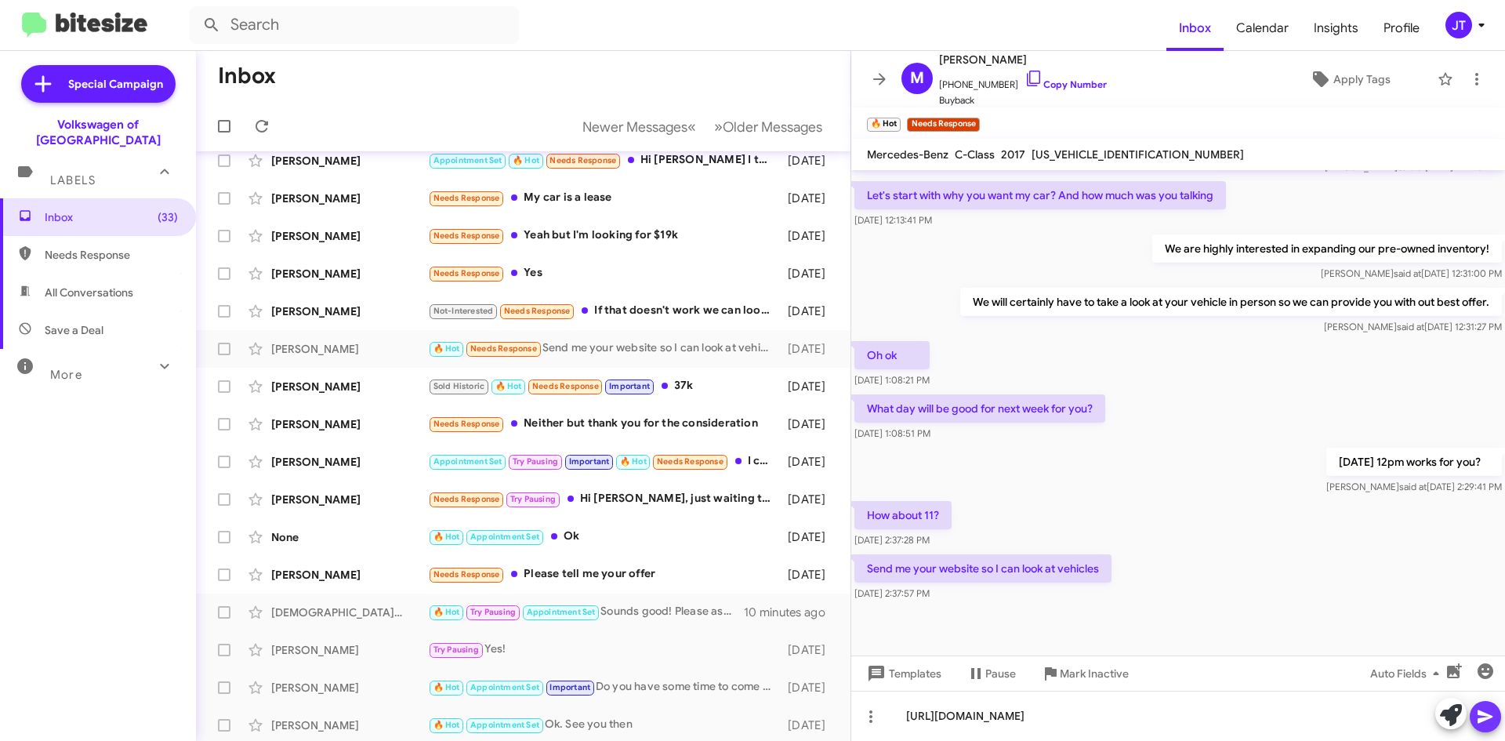
click at [1492, 723] on icon at bounding box center [1485, 716] width 19 height 19
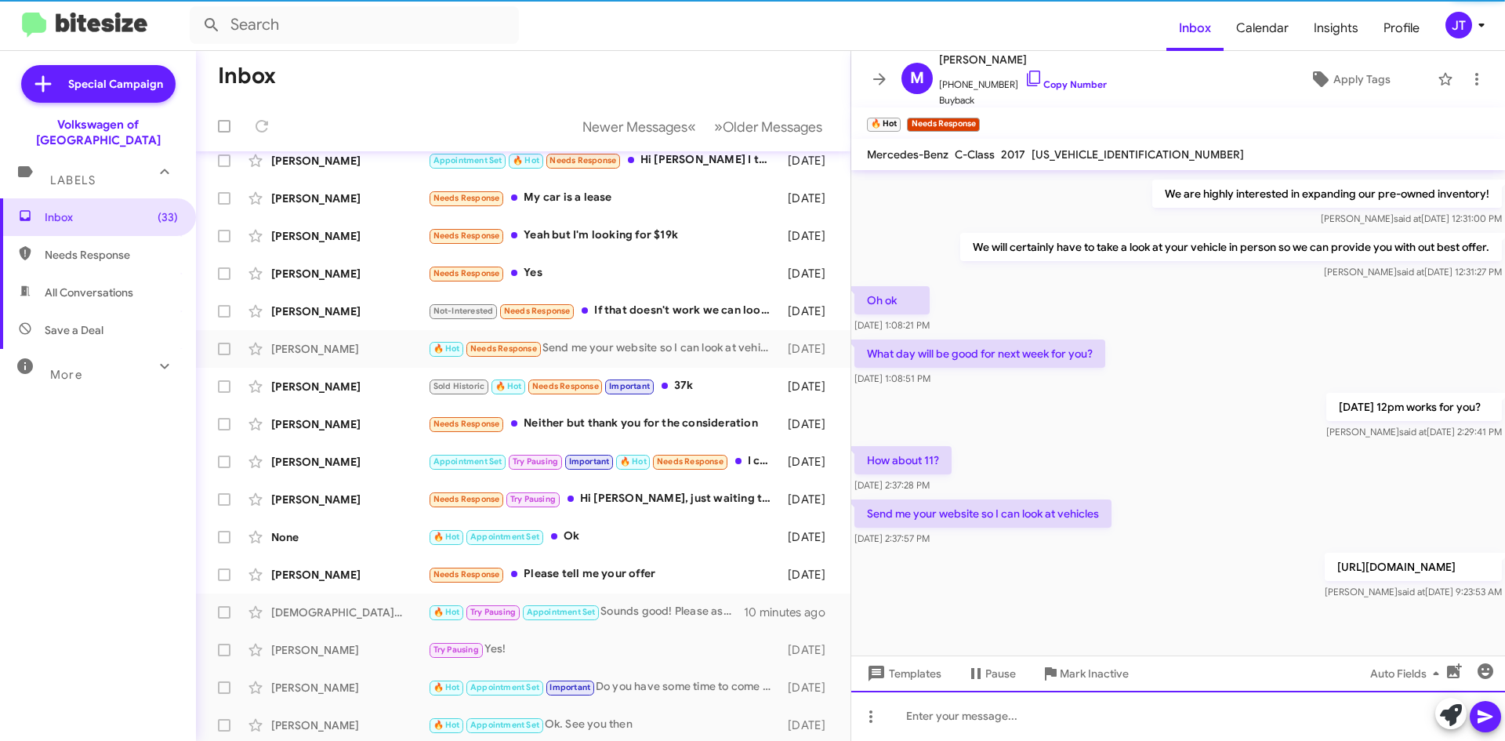
scroll to position [410, 0]
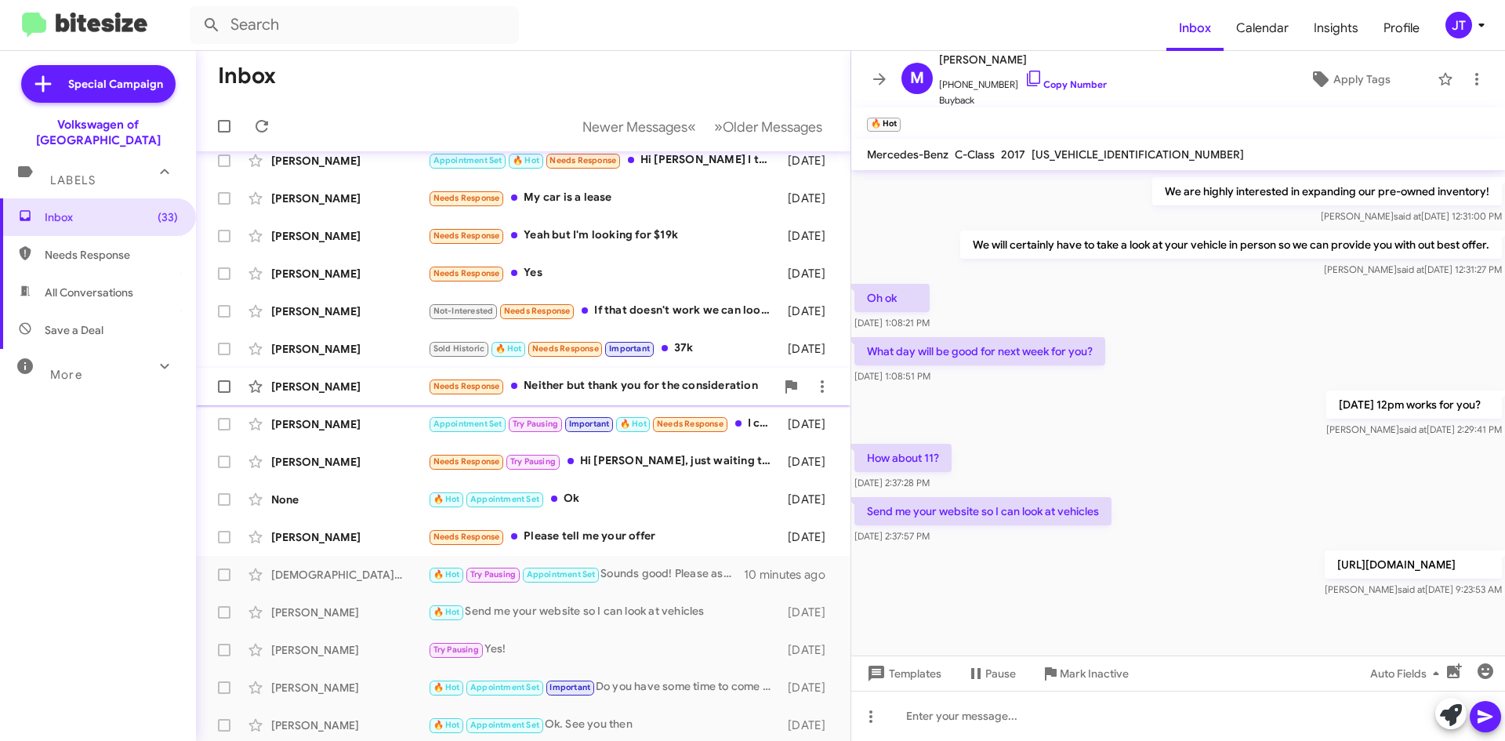
click at [564, 385] on div "Needs Response Neither but thank you for the consideration" at bounding box center [601, 386] width 347 height 18
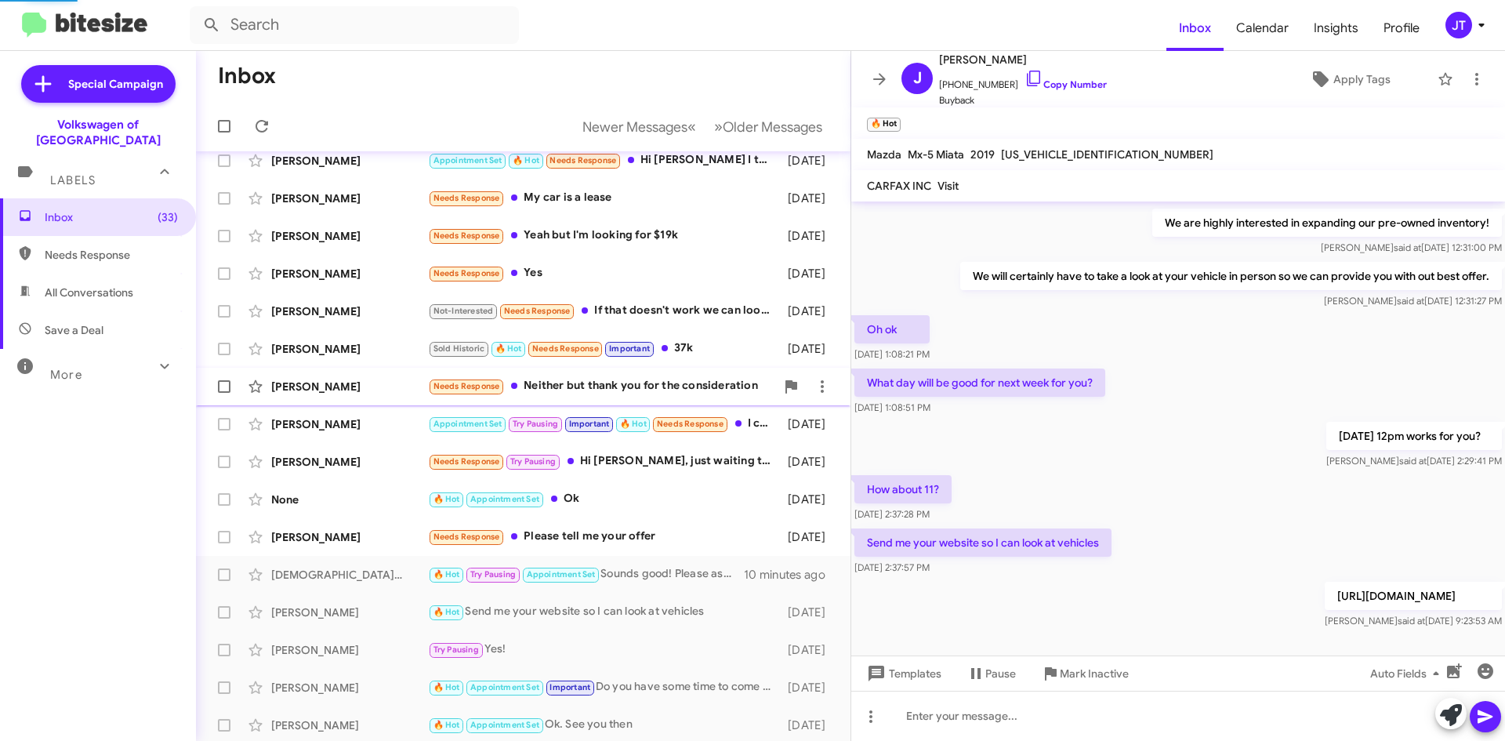
scroll to position [26, 0]
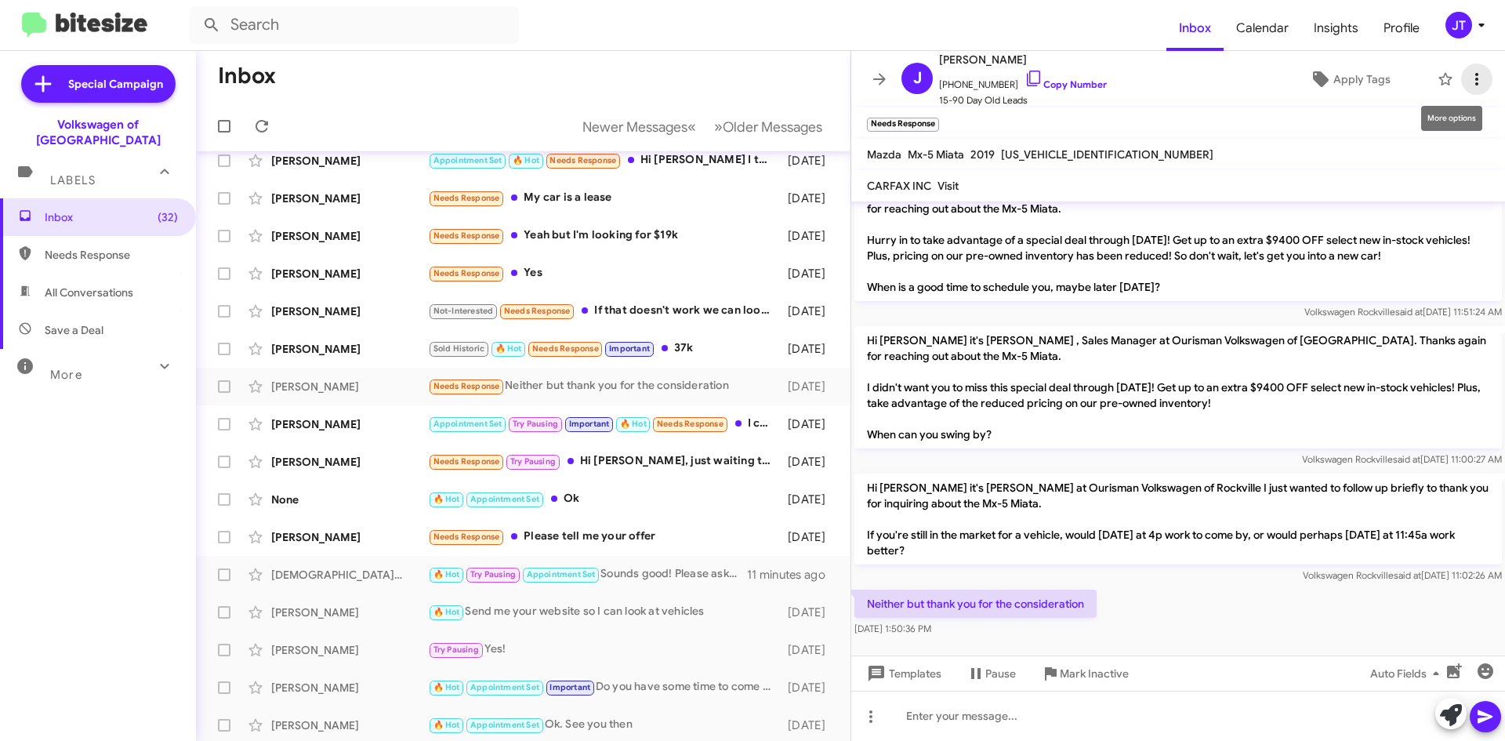
click at [1467, 86] on icon at bounding box center [1476, 79] width 19 height 19
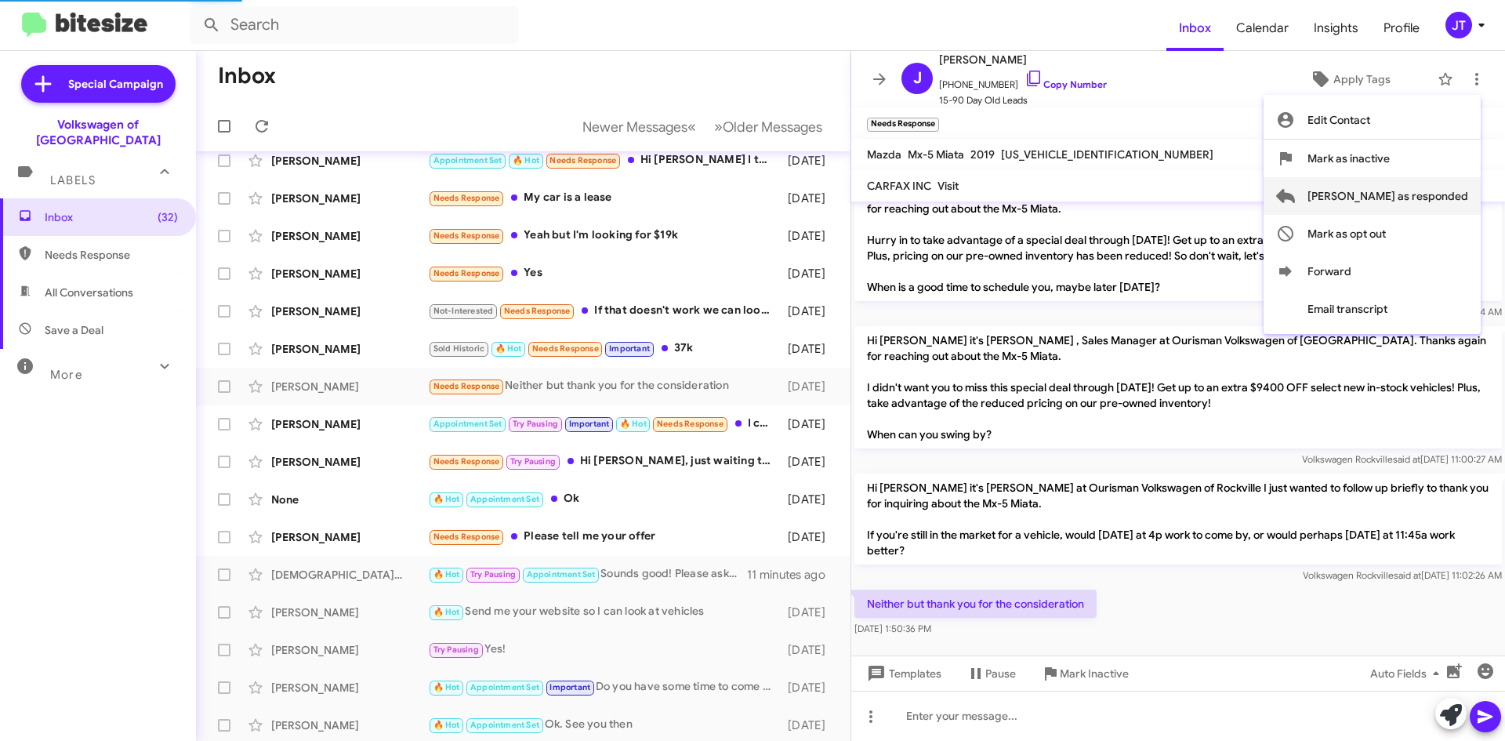
click at [1437, 202] on span "[PERSON_NAME] as responded" at bounding box center [1387, 196] width 161 height 38
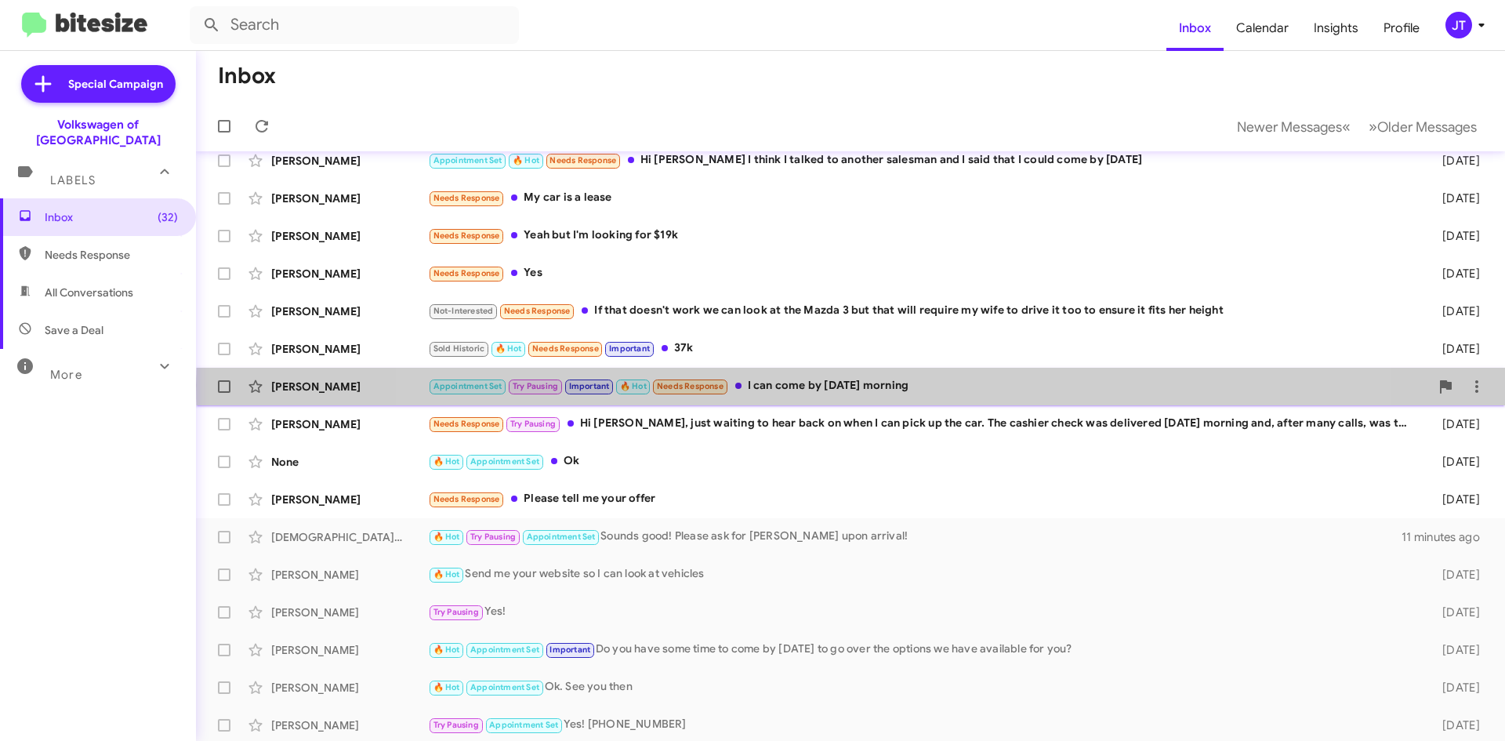
click at [854, 385] on div "Appointment Set Try Pausing Important 🔥 Hot Needs Response I can come by Saturd…" at bounding box center [929, 386] width 1002 height 18
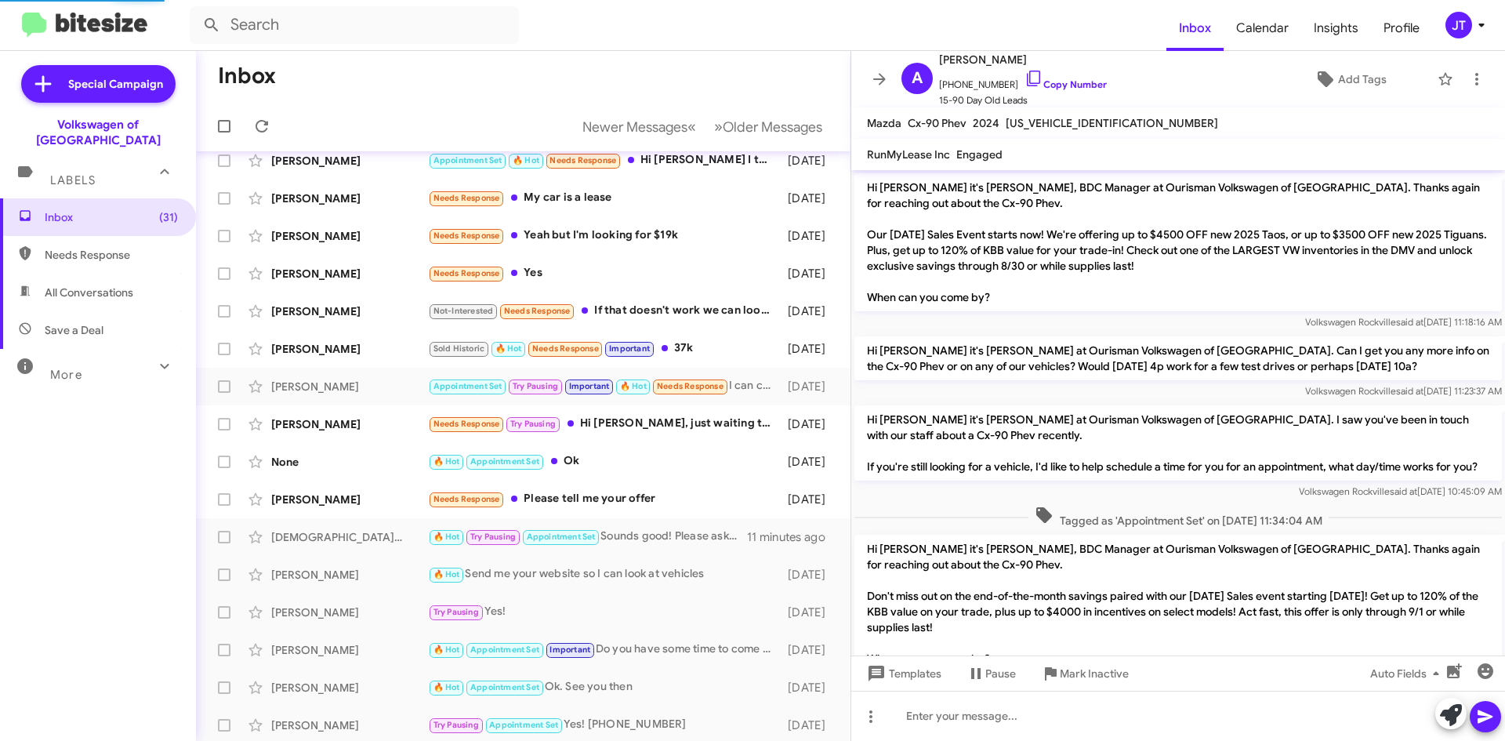
scroll to position [1064, 0]
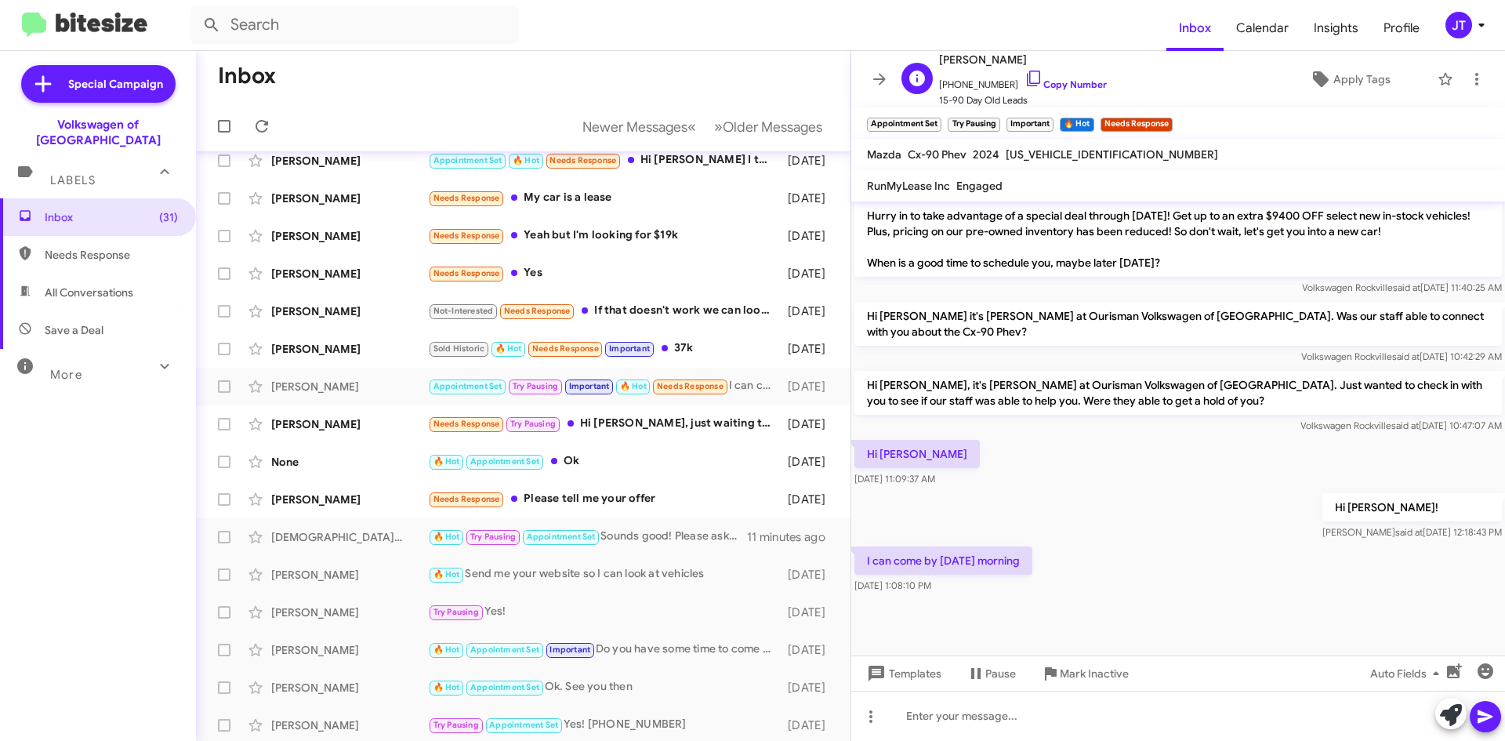
click at [1093, 85] on div "A Anjan Koka +14043753427 Copy Number 15-90 Day Old Leads Apply Tags" at bounding box center [1162, 79] width 535 height 58
click at [1072, 81] on link "Copy Number" at bounding box center [1065, 84] width 82 height 12
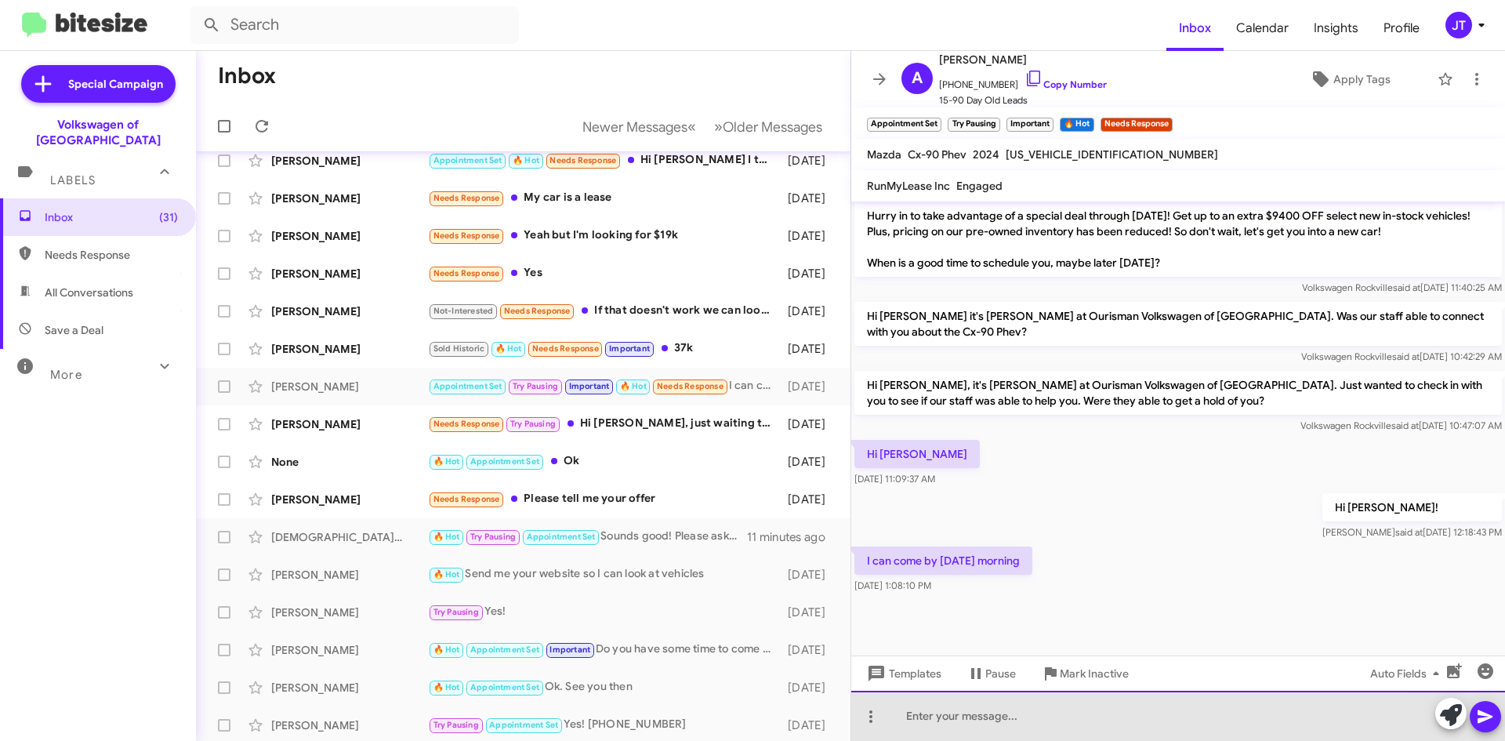
click at [1058, 714] on div at bounding box center [1178, 716] width 654 height 50
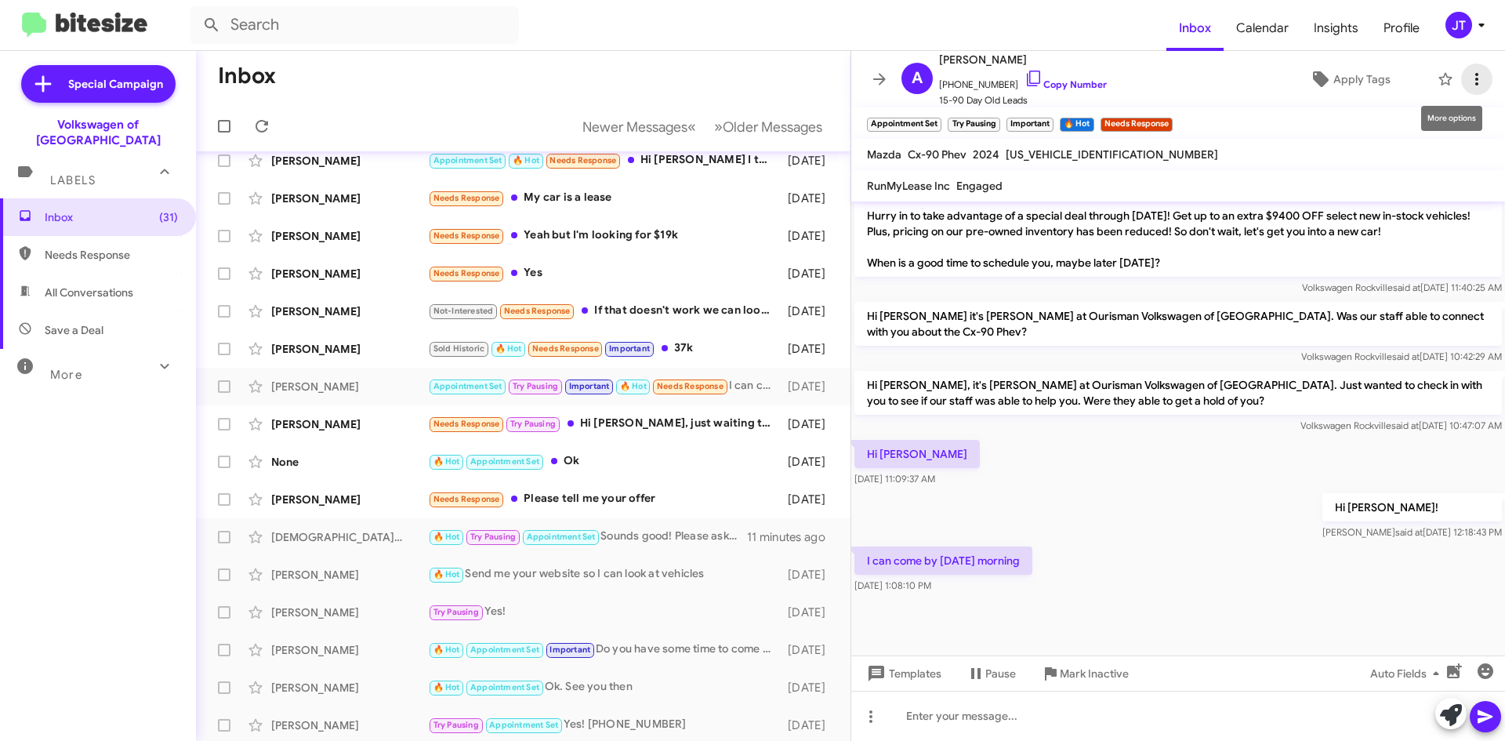
click at [1467, 84] on icon at bounding box center [1476, 79] width 19 height 19
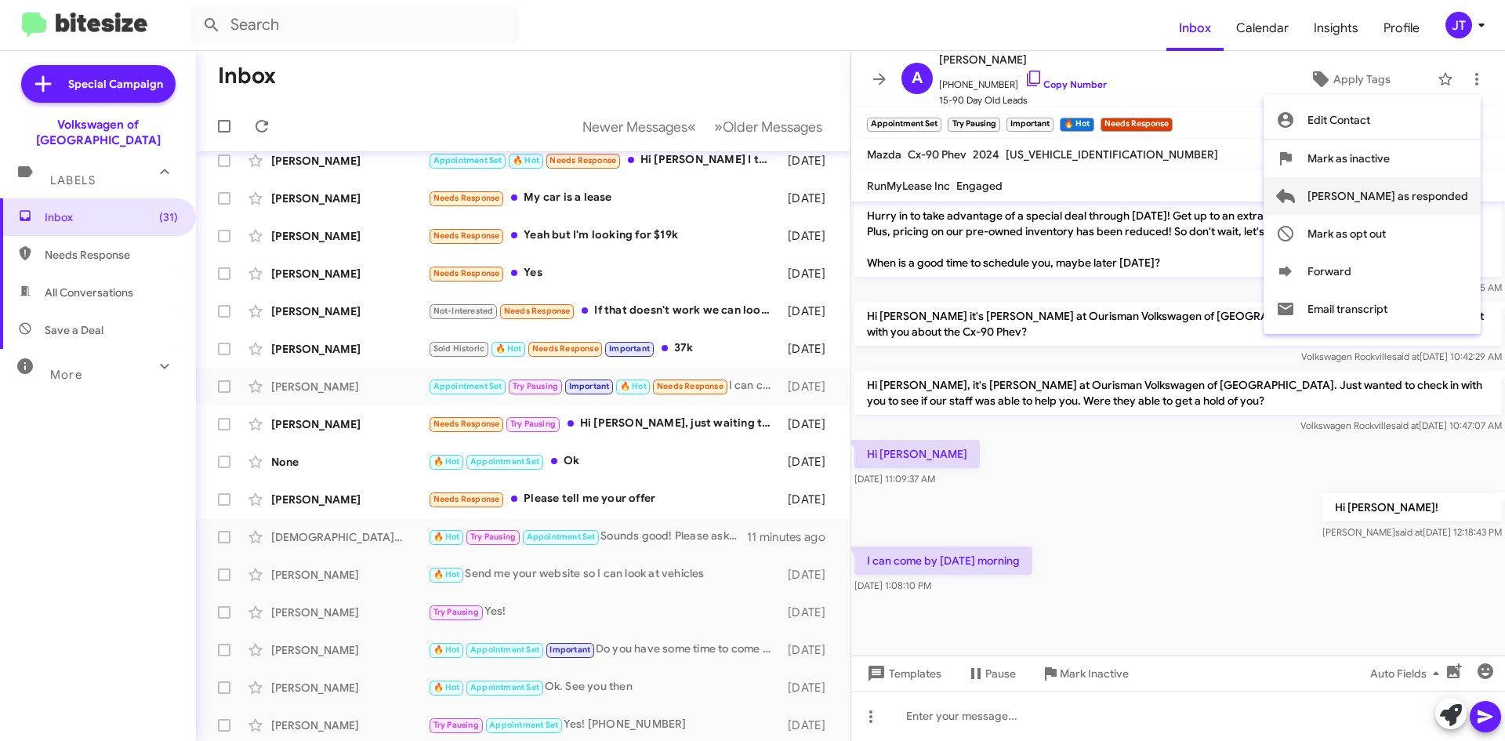
click at [1423, 190] on span "[PERSON_NAME] as responded" at bounding box center [1387, 196] width 161 height 38
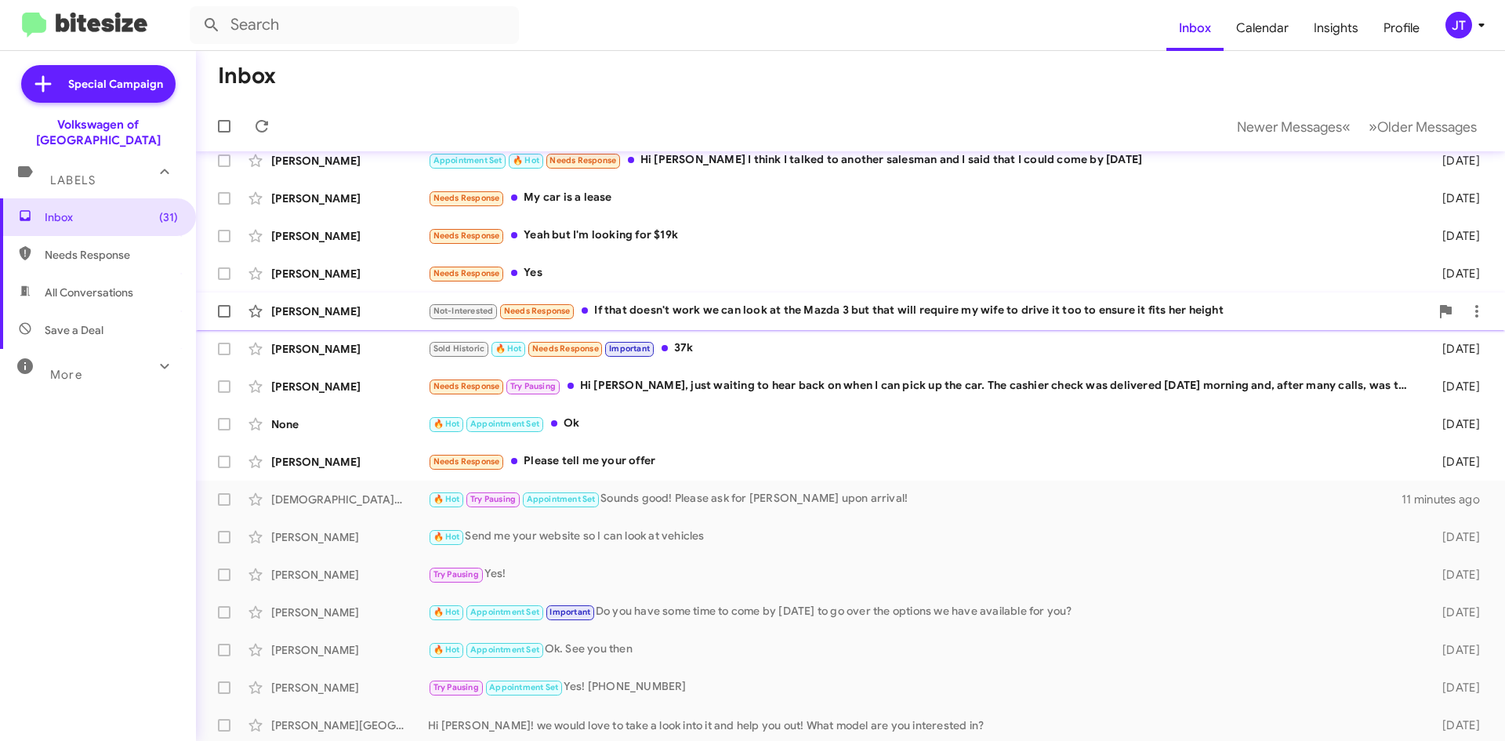
click at [772, 318] on div "Not-Interested Needs Response If that doesn't work we can look at the Mazda 3 b…" at bounding box center [929, 311] width 1002 height 18
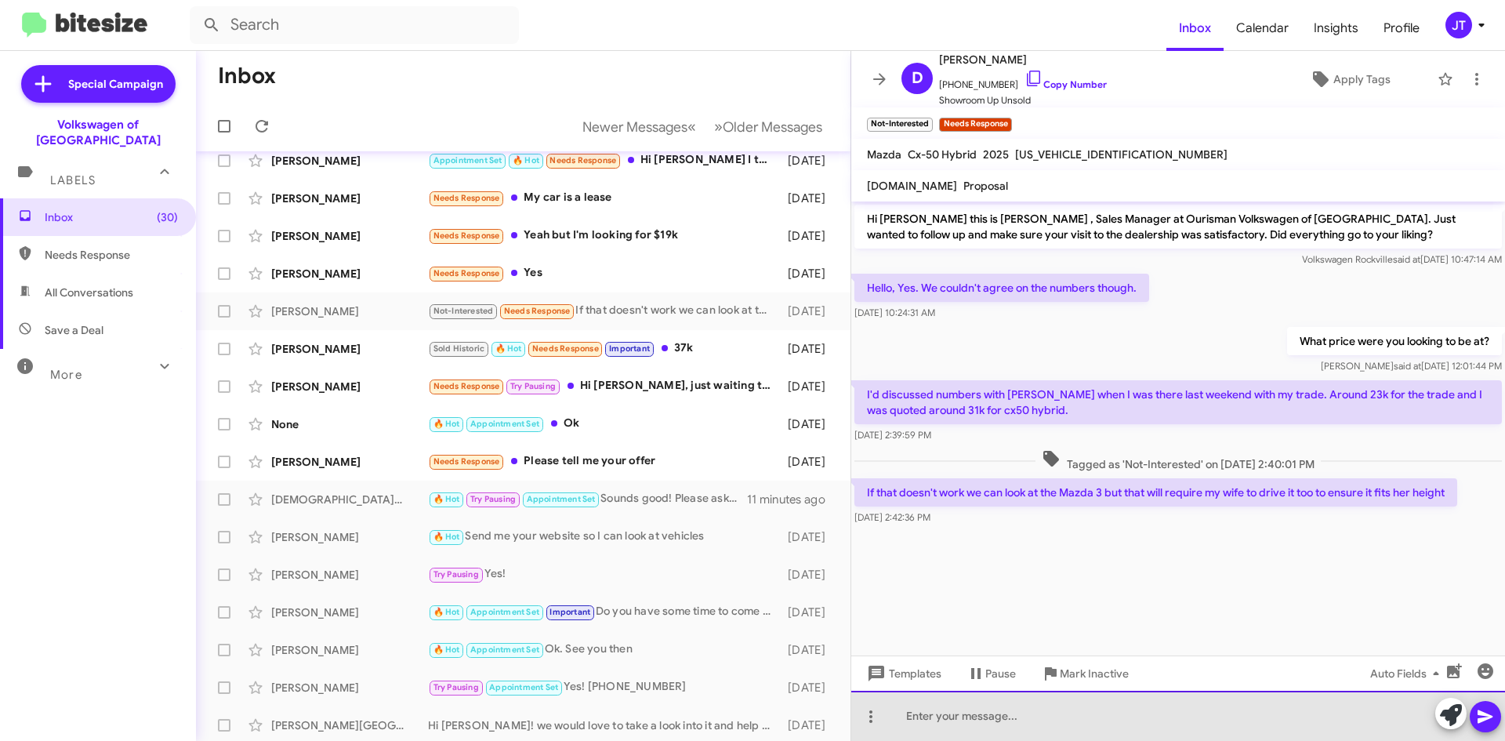
click at [950, 720] on div at bounding box center [1178, 716] width 654 height 50
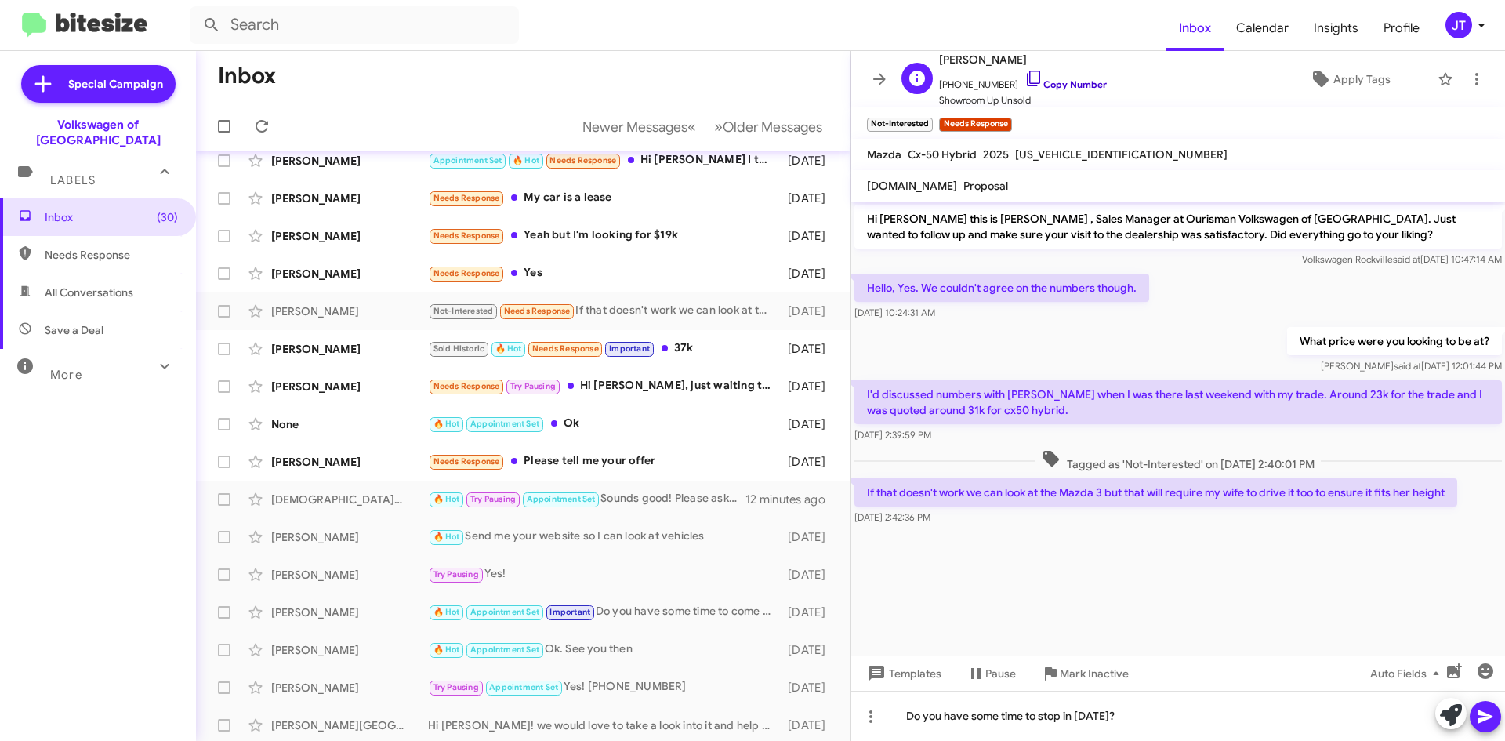
click at [1072, 89] on link "Copy Number" at bounding box center [1065, 84] width 82 height 12
click at [1492, 714] on icon at bounding box center [1485, 716] width 19 height 19
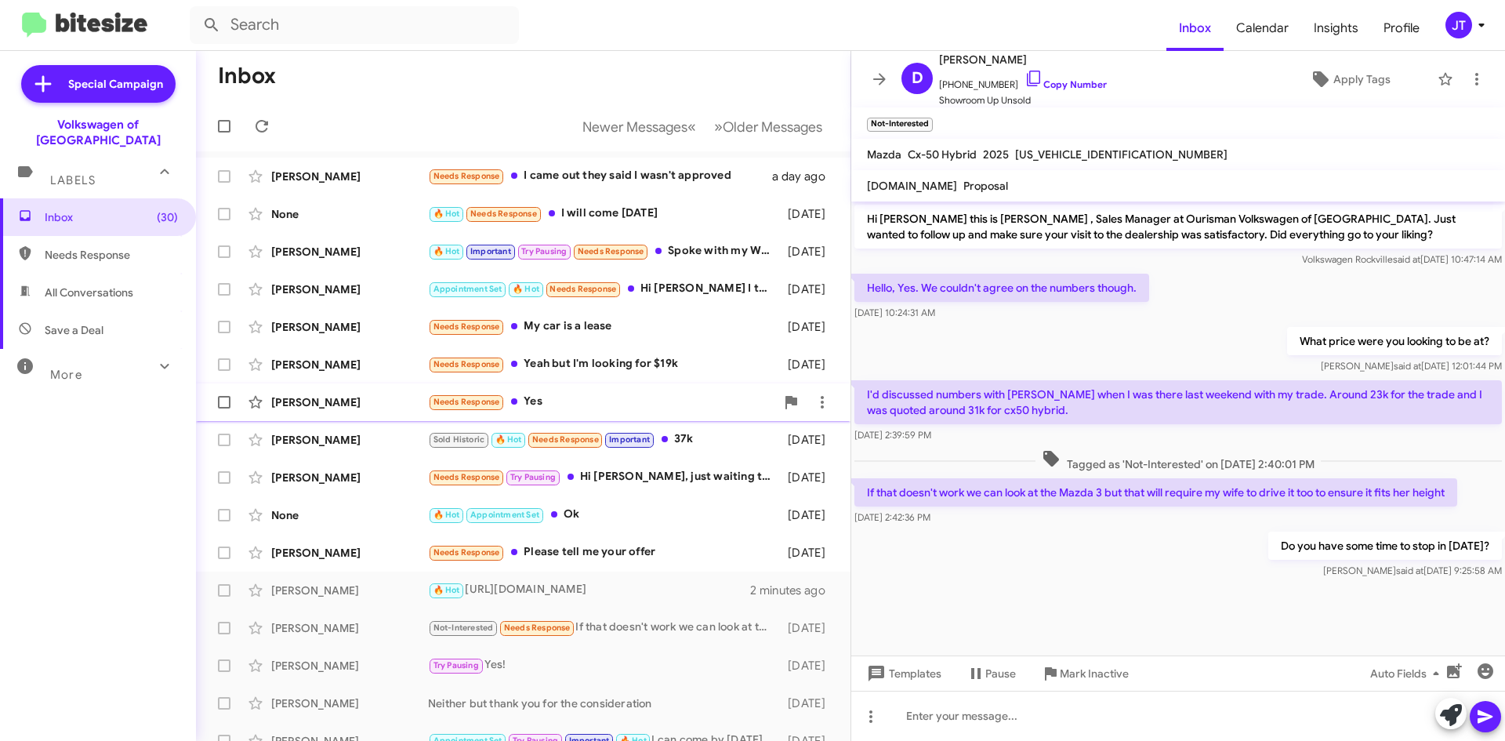
click at [600, 397] on div "Needs Response Yes" at bounding box center [601, 402] width 347 height 18
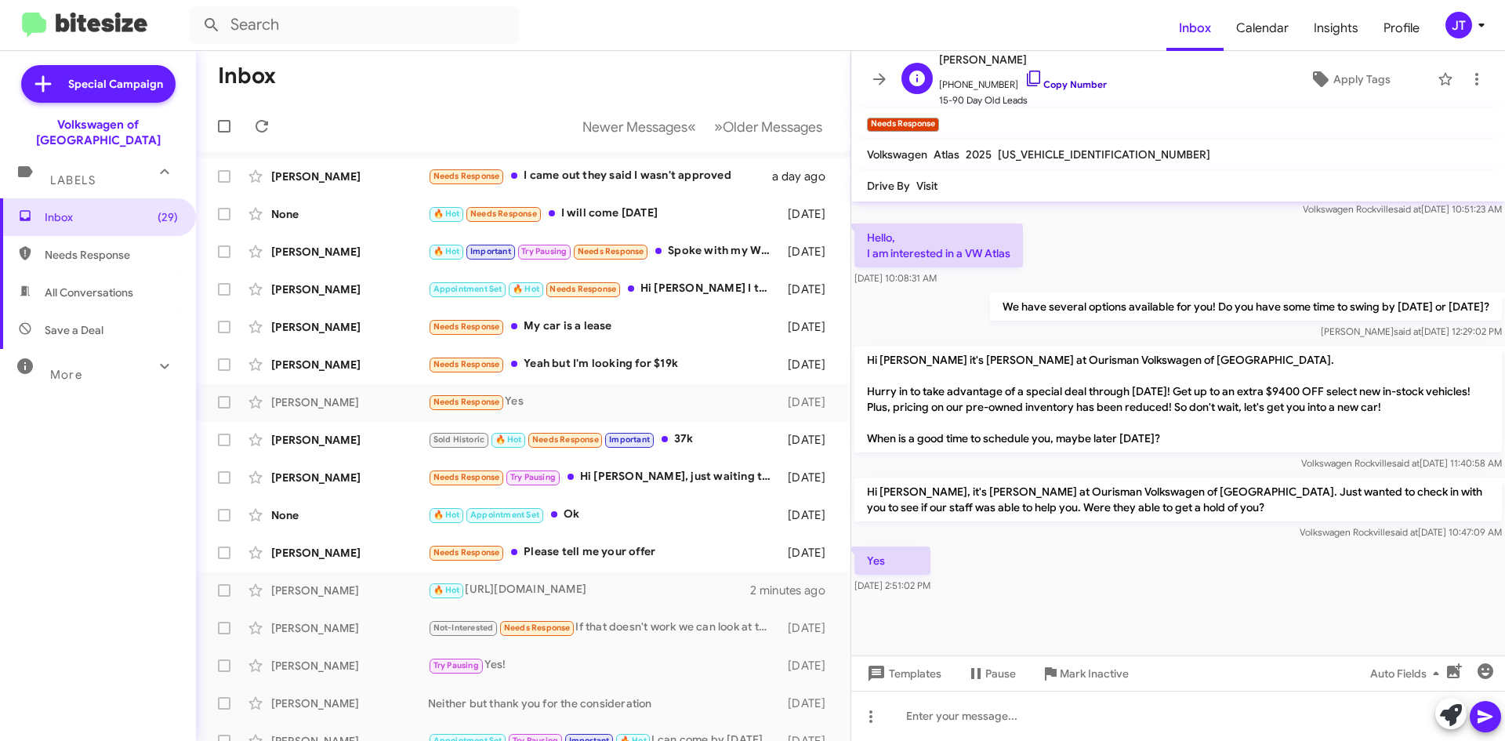
click at [1044, 81] on link "Copy Number" at bounding box center [1065, 84] width 82 height 12
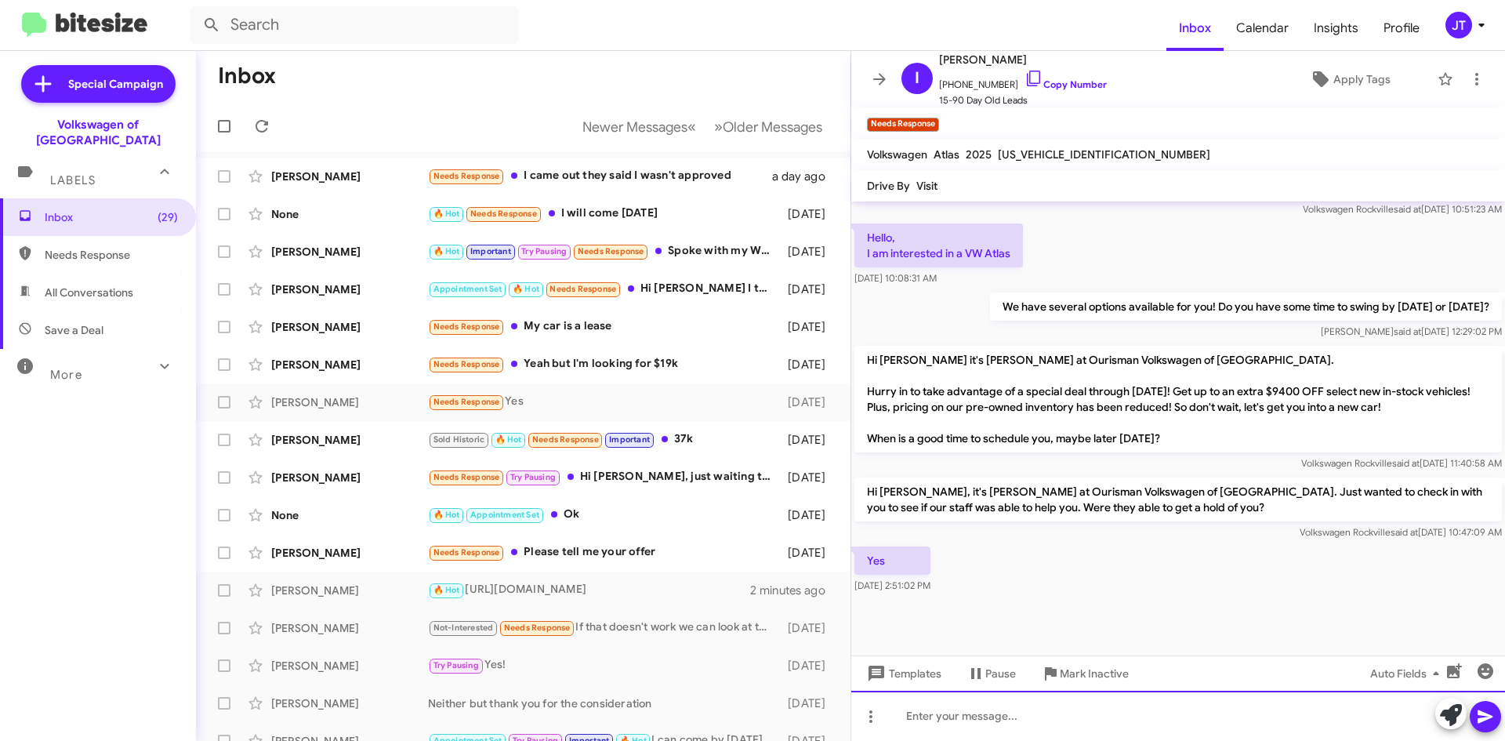
click at [1022, 732] on div at bounding box center [1178, 716] width 654 height 50
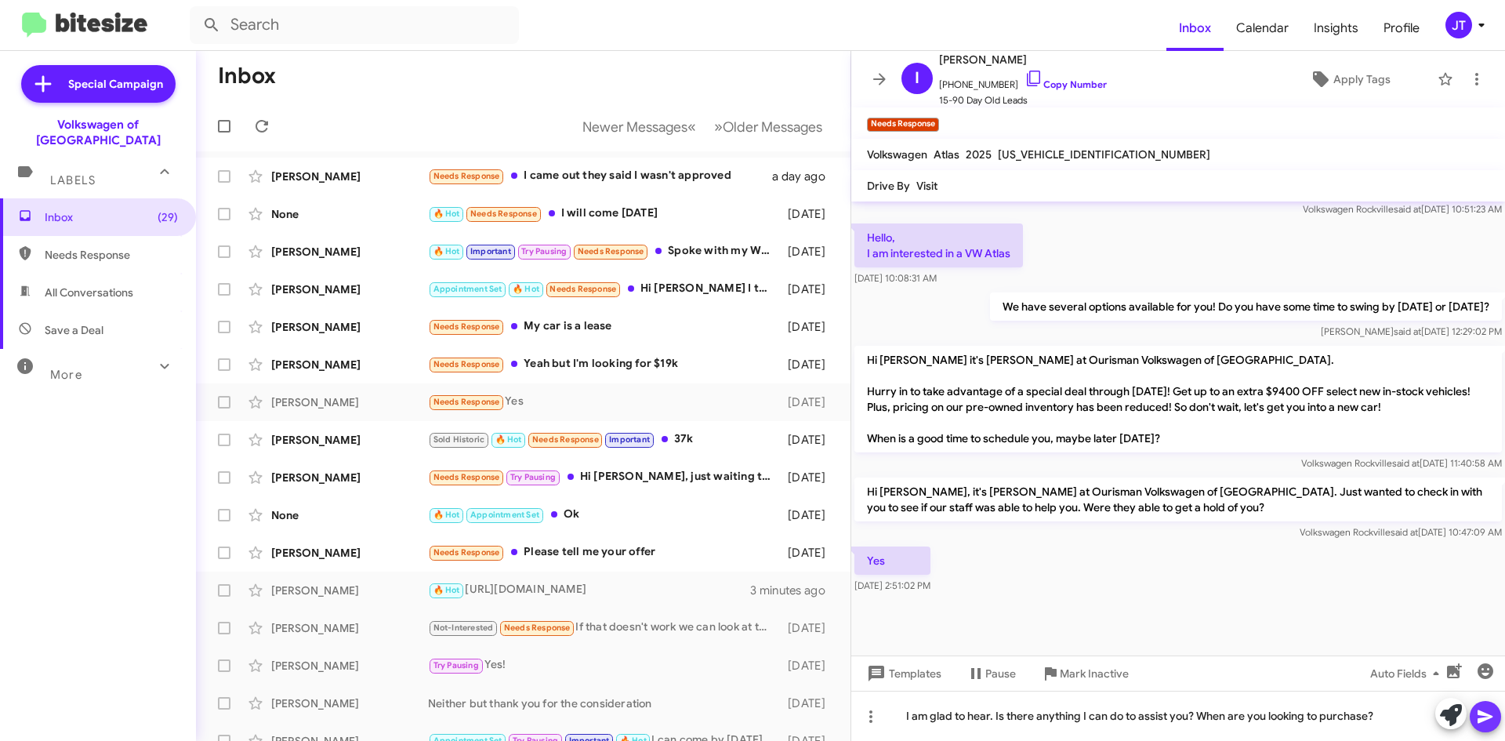
click at [1483, 706] on span at bounding box center [1485, 716] width 19 height 31
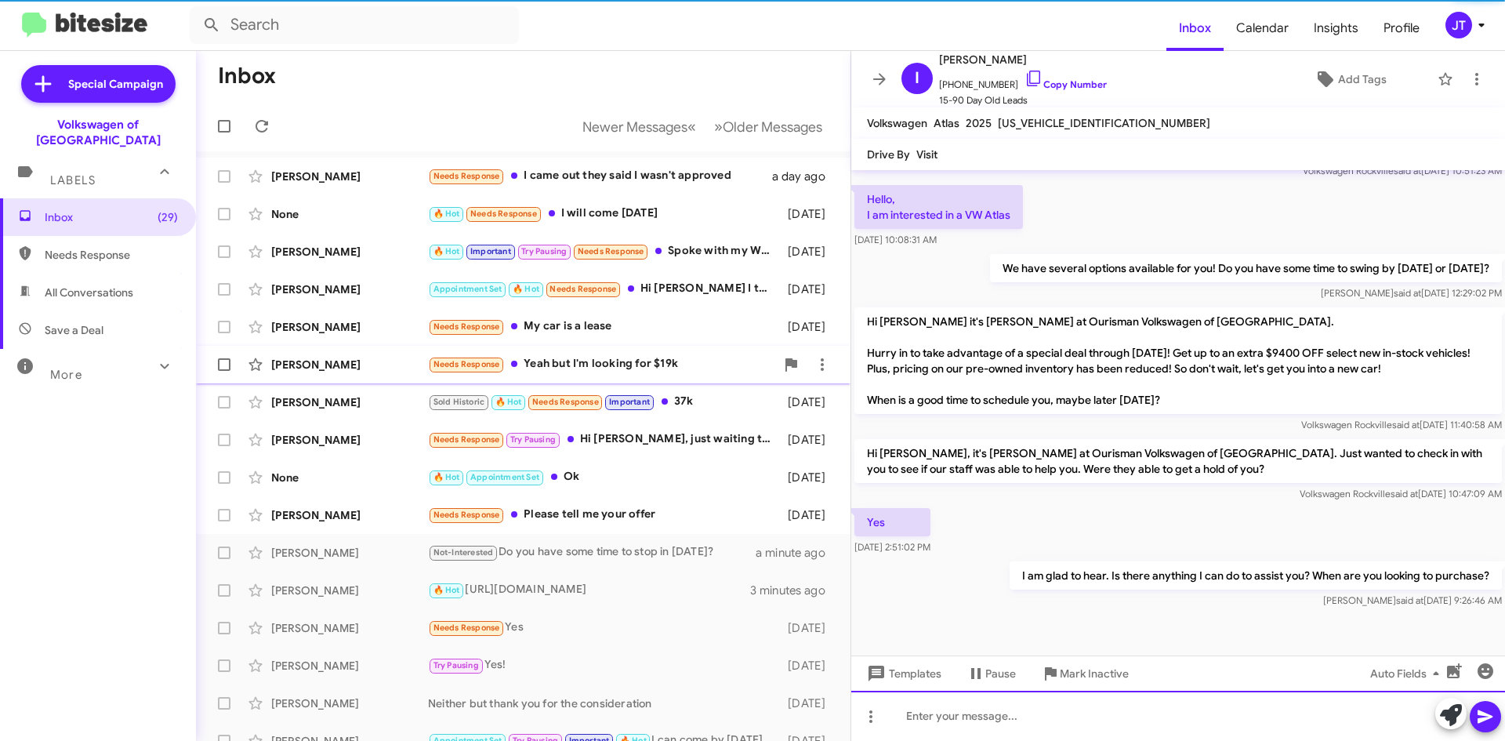
scroll to position [1073, 0]
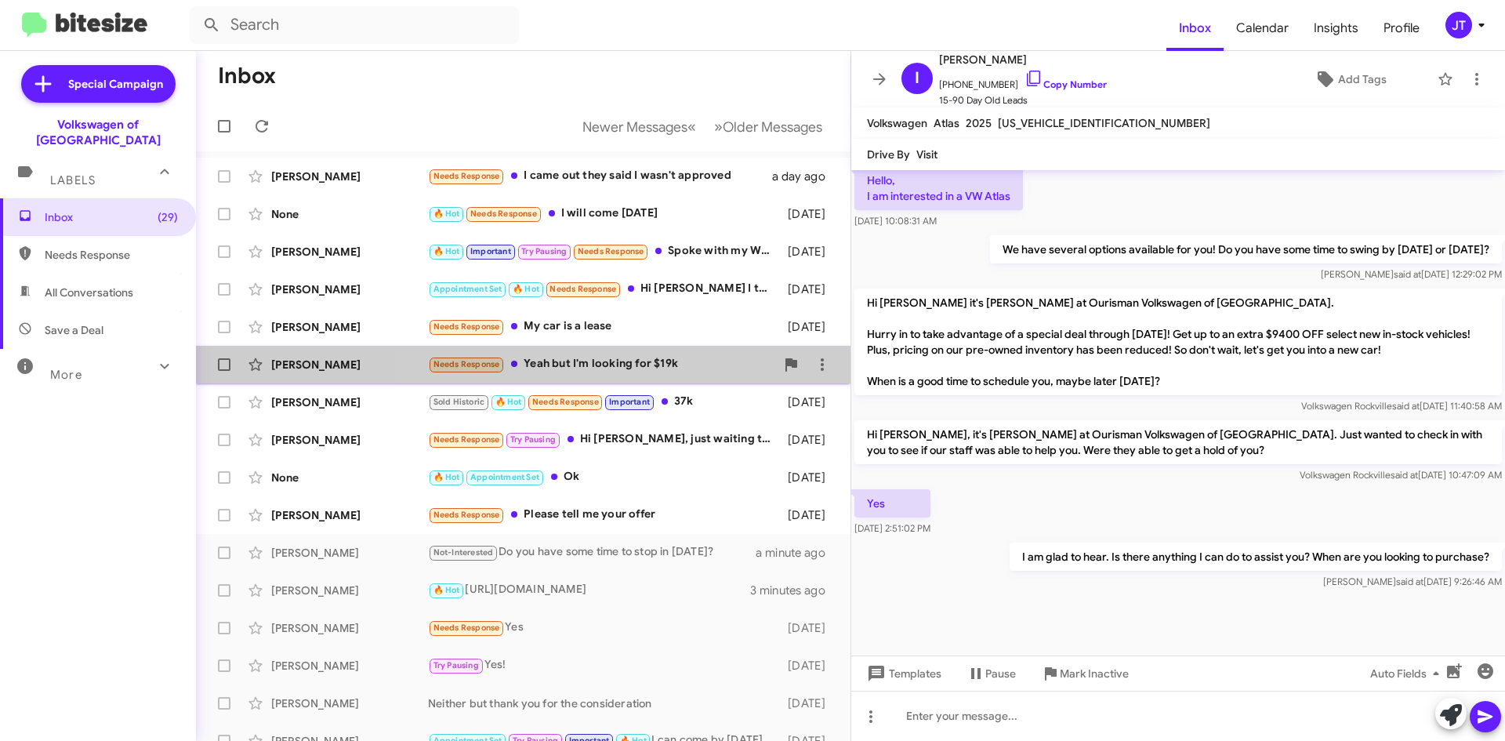
click at [644, 369] on div "Needs Response Yeah but I'm looking for $19k" at bounding box center [601, 364] width 347 height 18
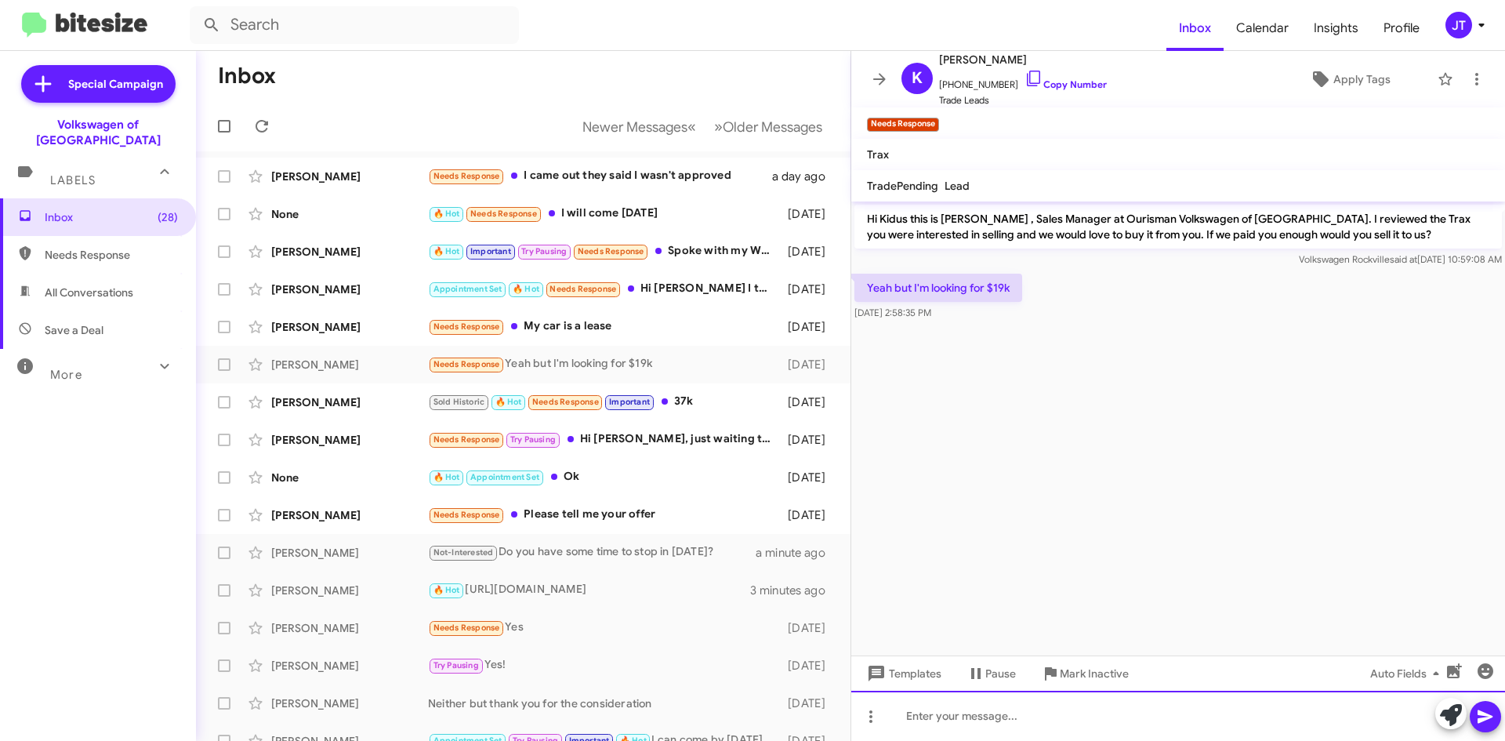
click at [970, 729] on div at bounding box center [1178, 716] width 654 height 50
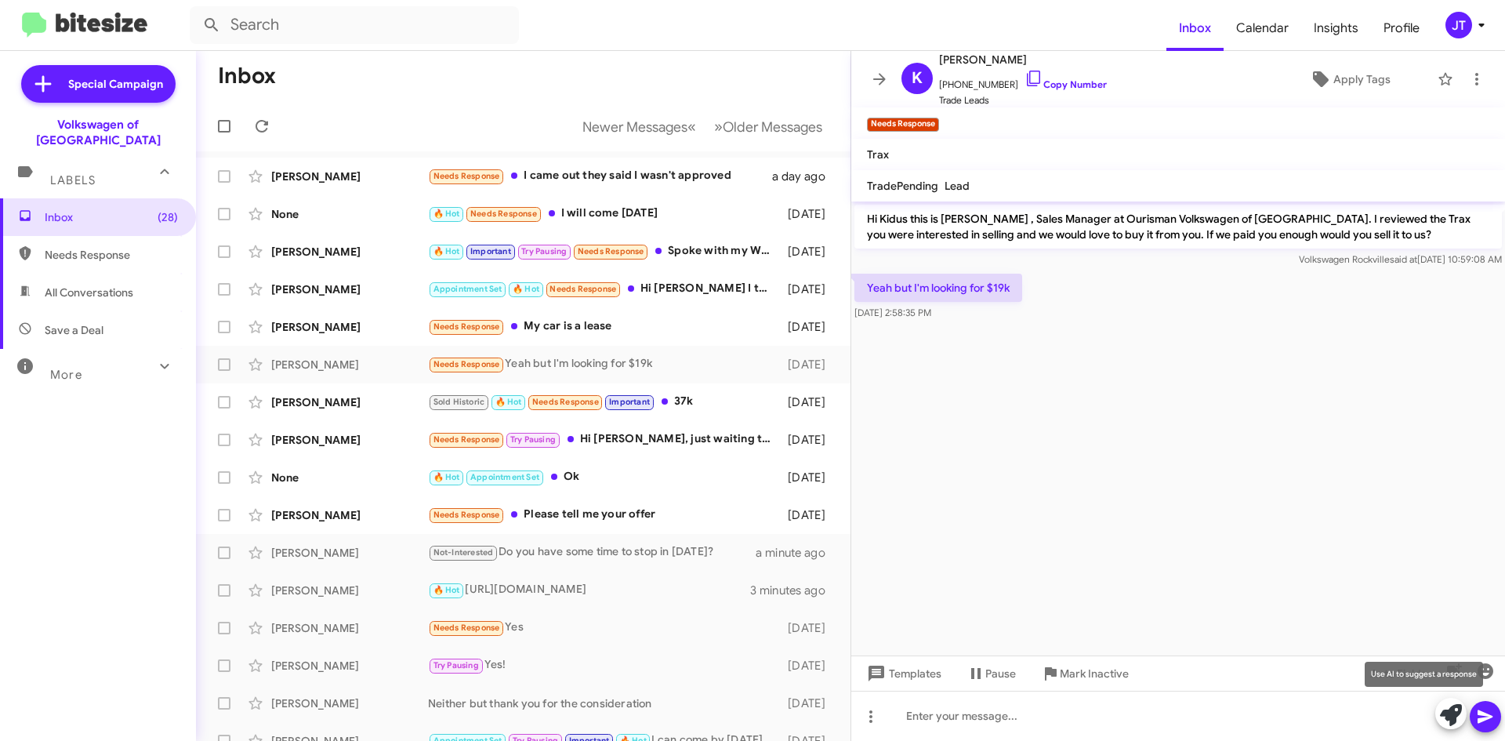
click at [1441, 719] on icon at bounding box center [1451, 715] width 22 height 22
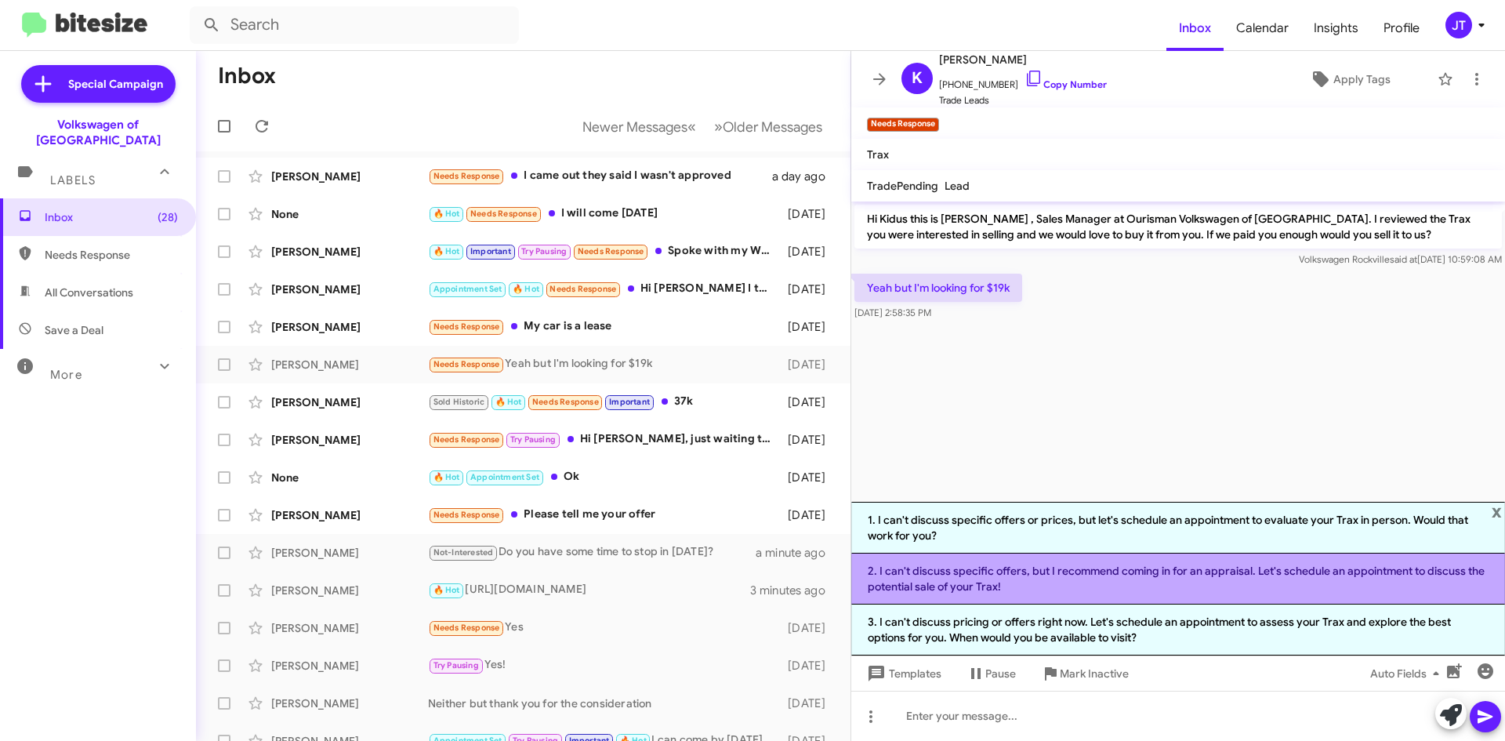
click at [1091, 570] on li "2. I can't discuss specific offers, but I recommend coming in for an appraisal.…" at bounding box center [1178, 578] width 654 height 51
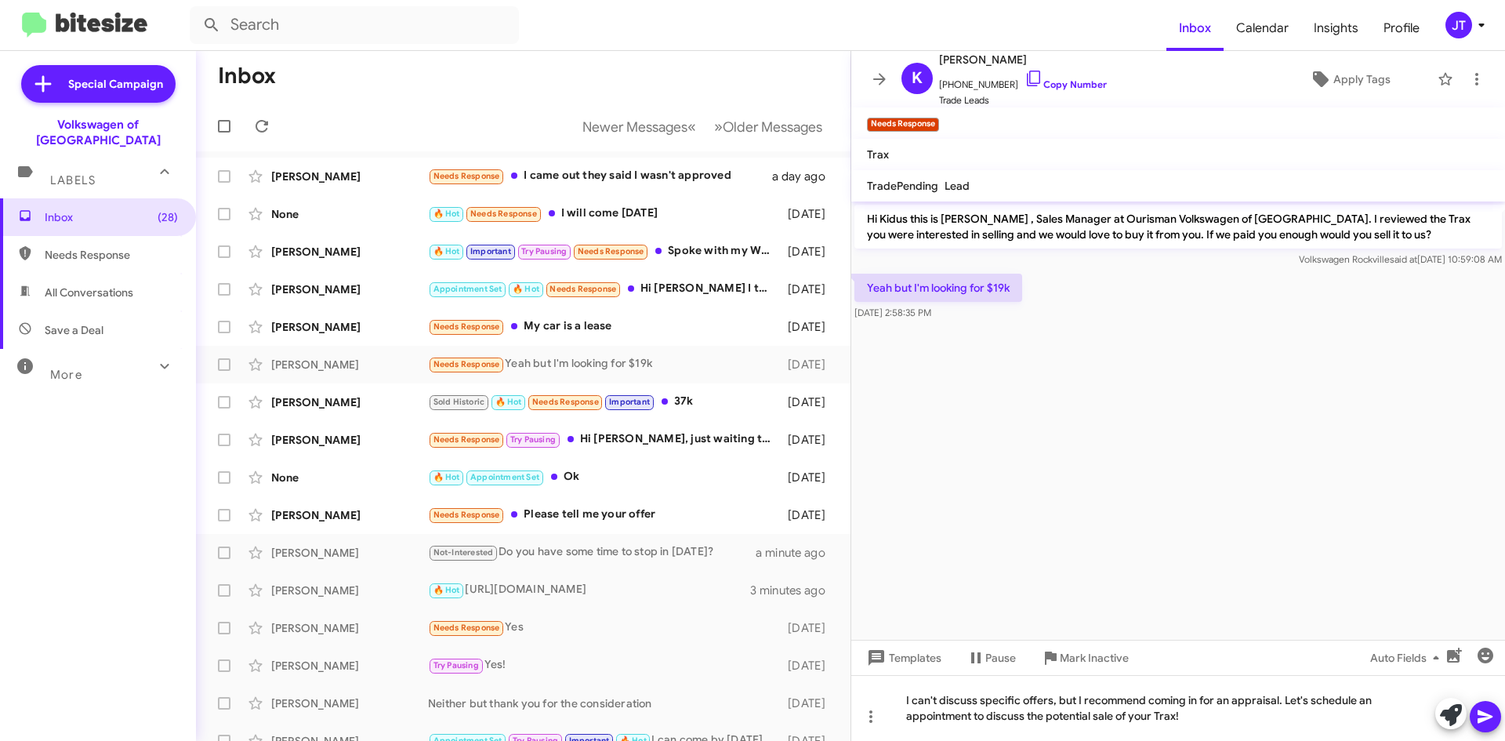
click at [1489, 716] on icon at bounding box center [1485, 716] width 15 height 13
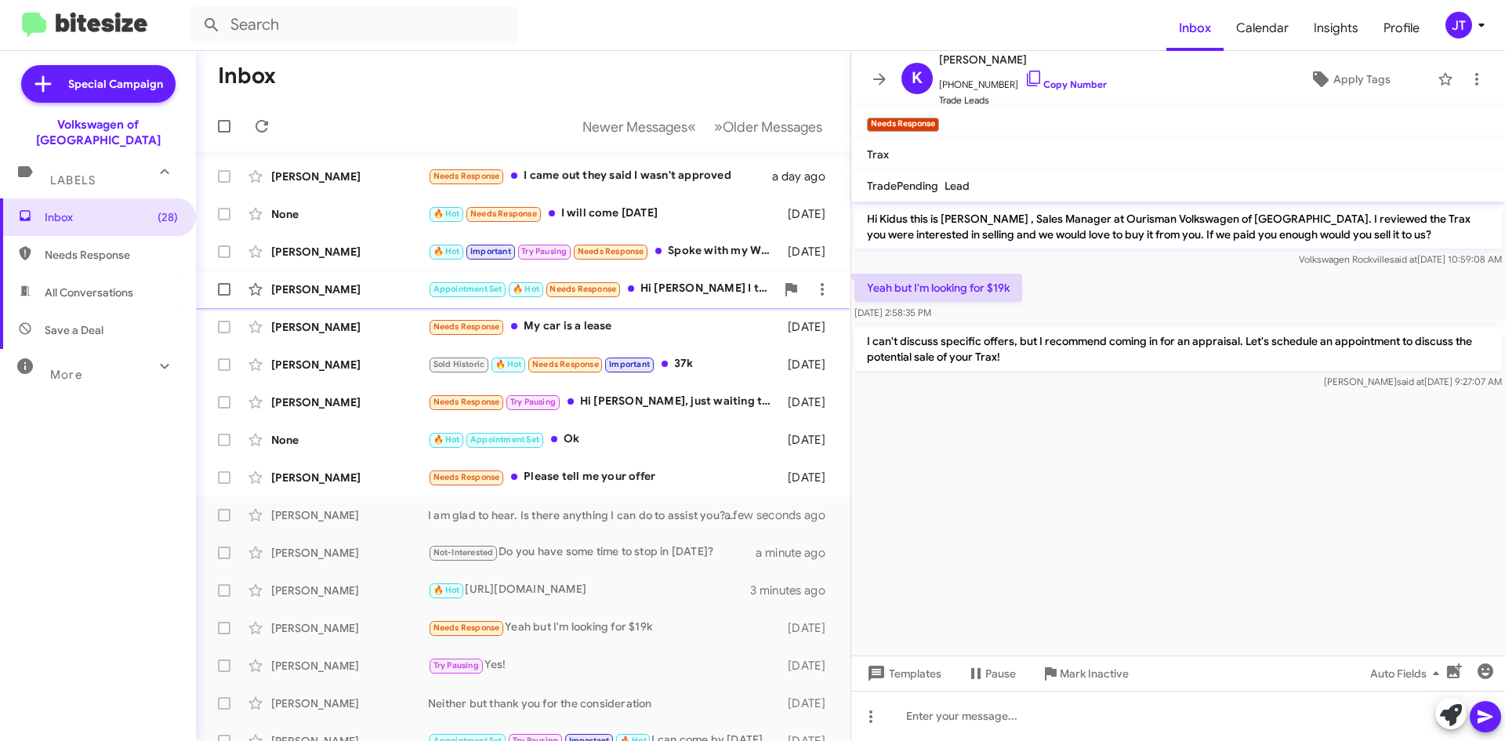
click at [697, 280] on div "Appointment Set 🔥 Hot Needs Response Hi Mohamed I think I talked to another sal…" at bounding box center [601, 289] width 347 height 18
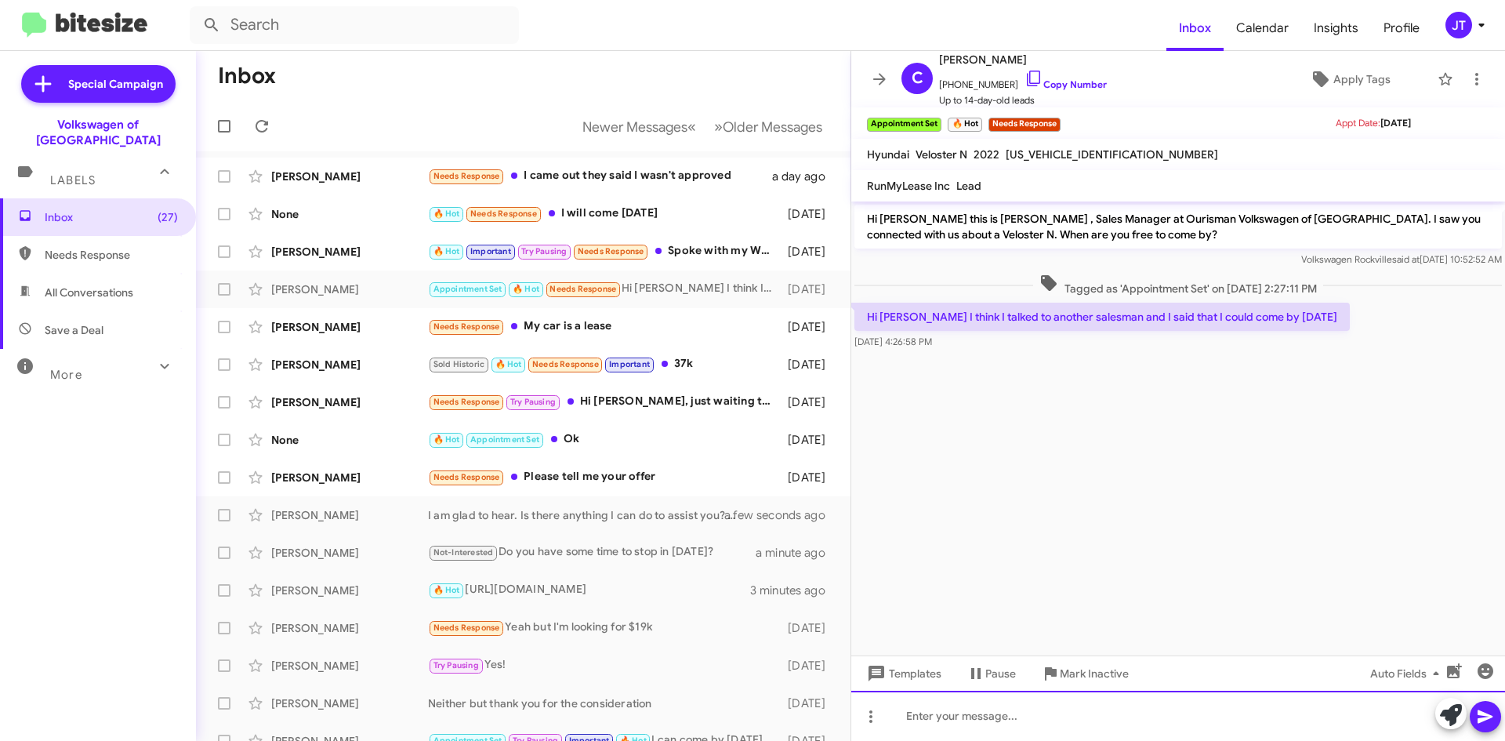
click at [968, 712] on div at bounding box center [1178, 716] width 654 height 50
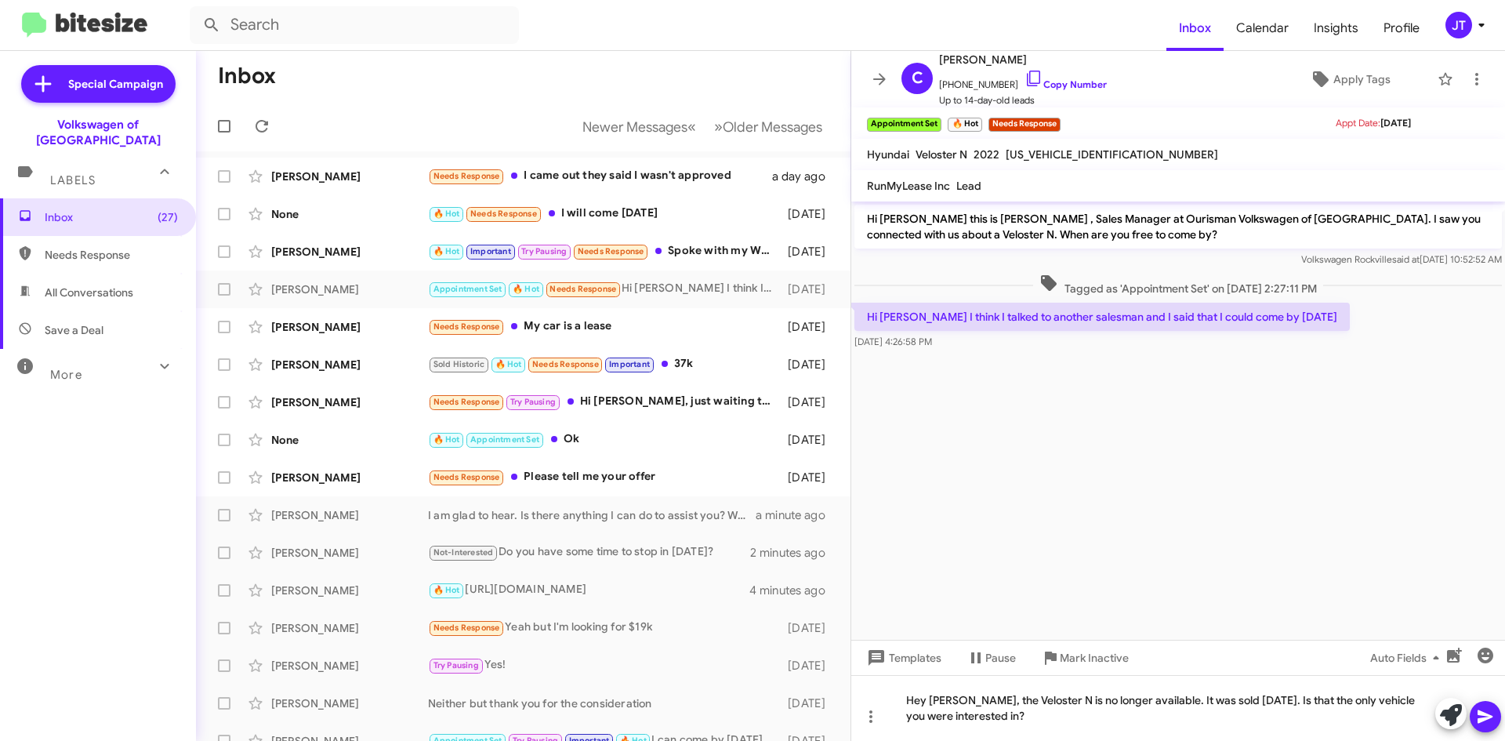
click at [1489, 722] on icon at bounding box center [1485, 716] width 19 height 19
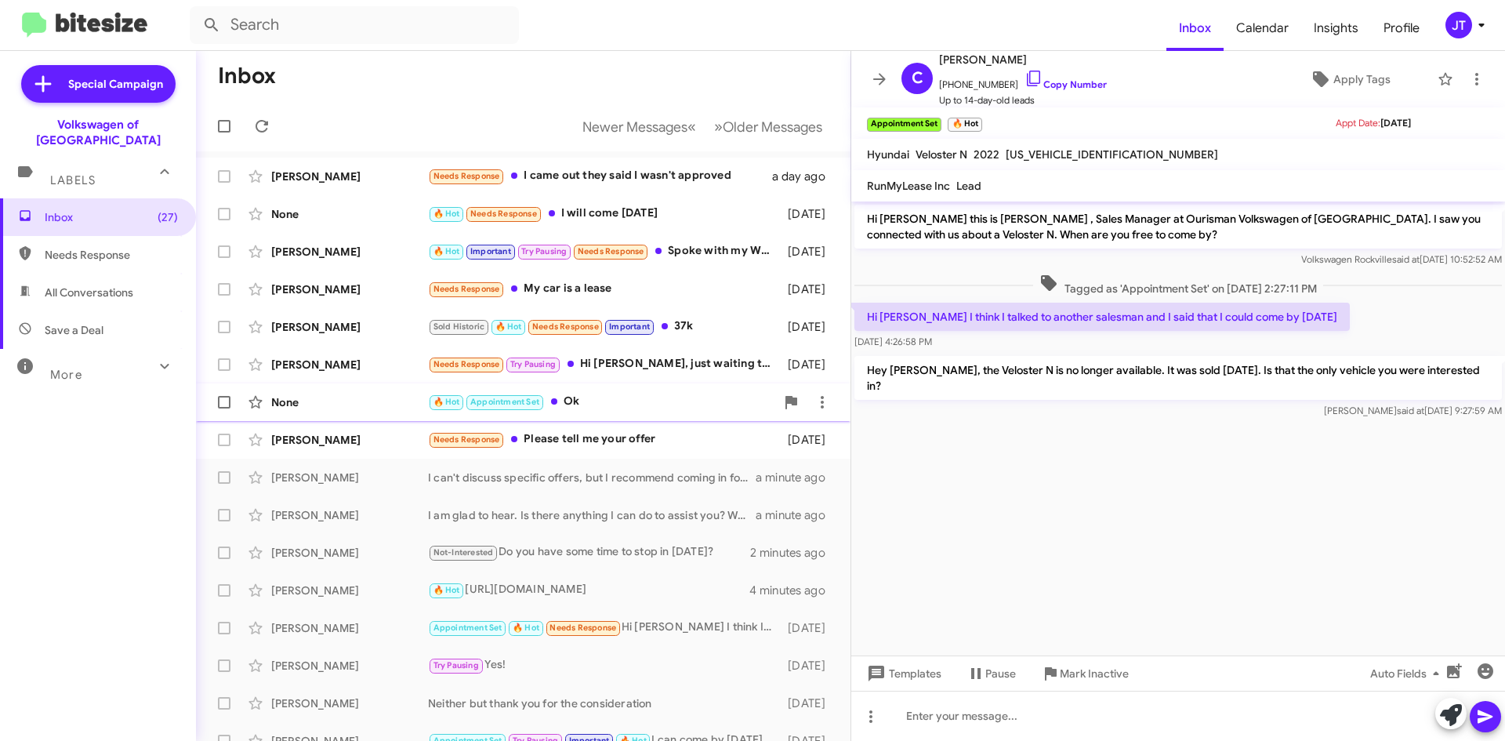
click at [637, 404] on div "🔥 Hot Appointment Set Ok" at bounding box center [601, 402] width 347 height 18
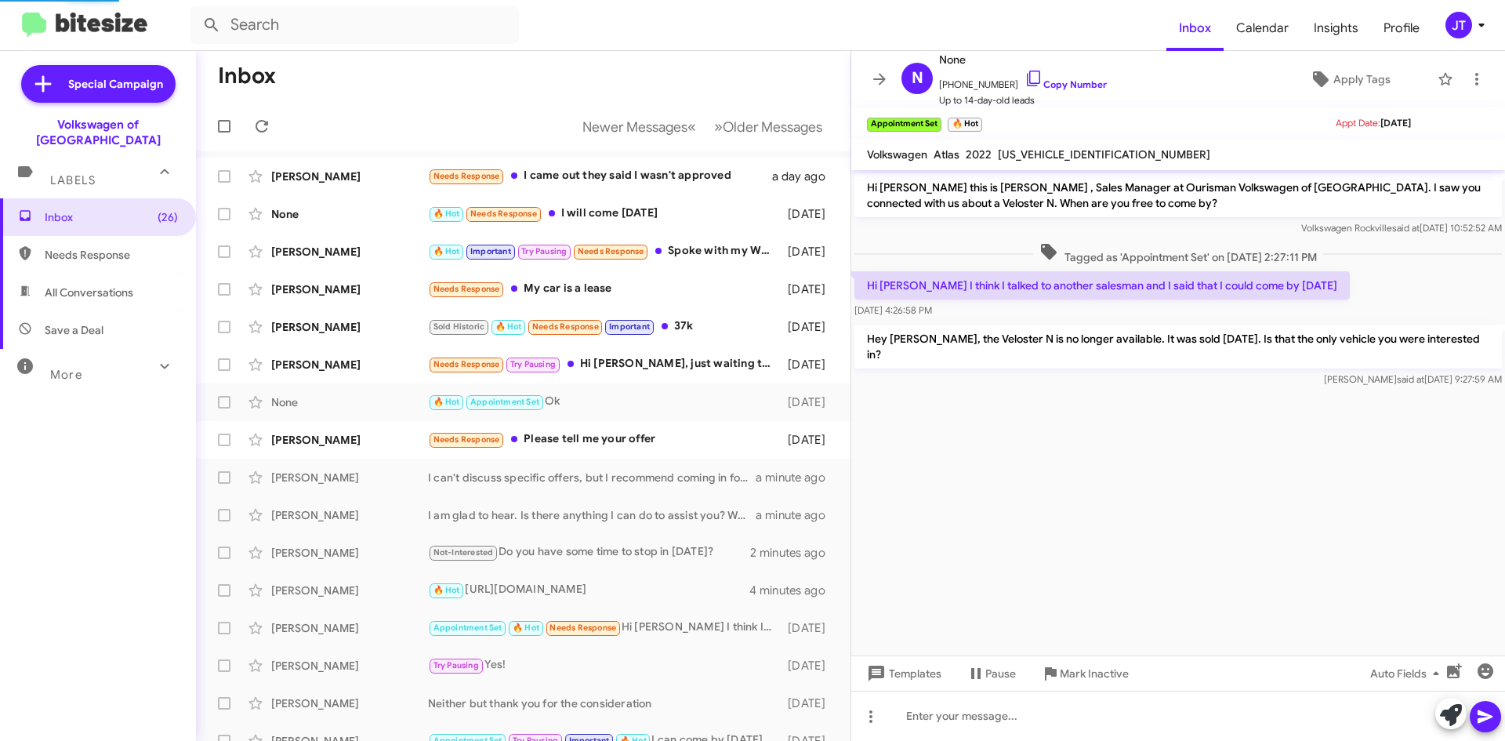
scroll to position [350, 0]
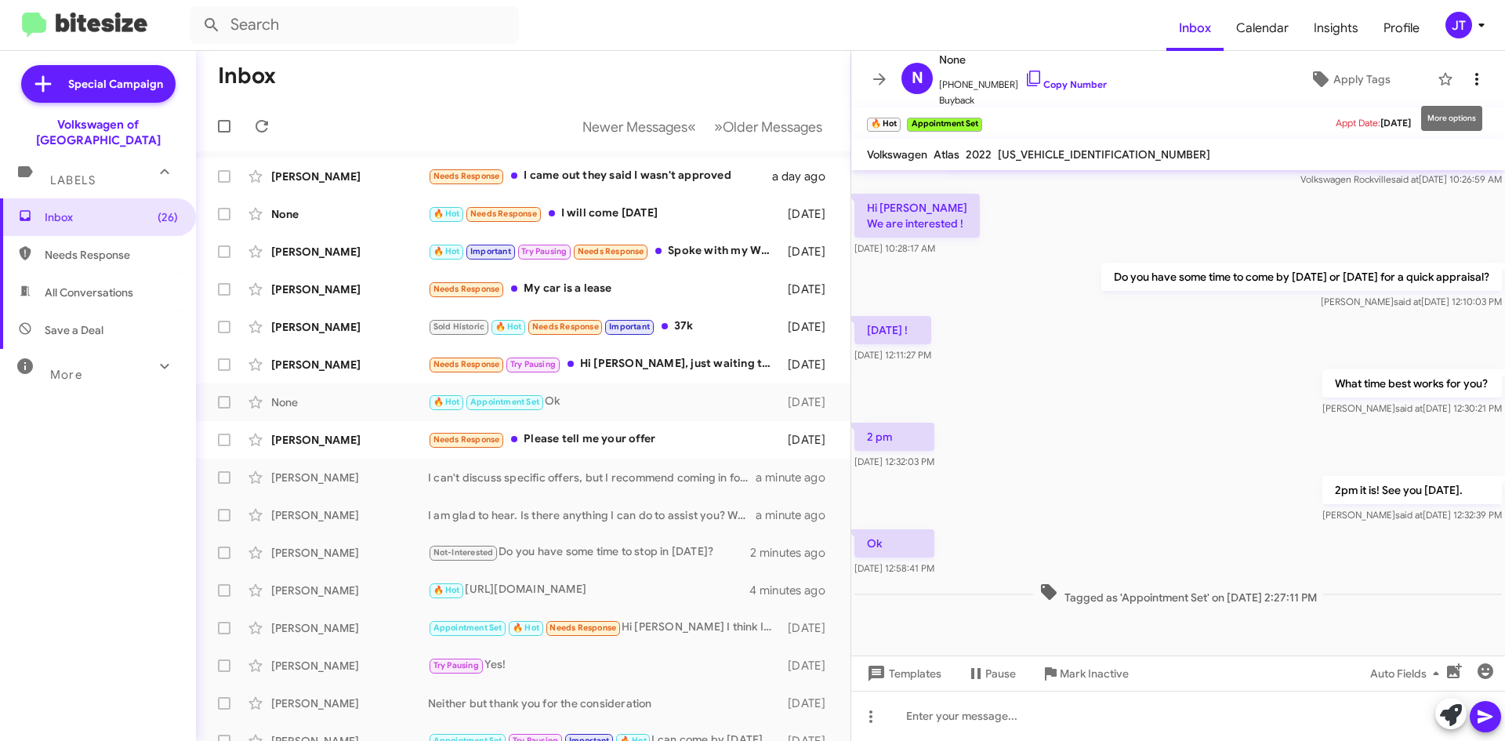
click at [1469, 79] on icon at bounding box center [1476, 79] width 19 height 19
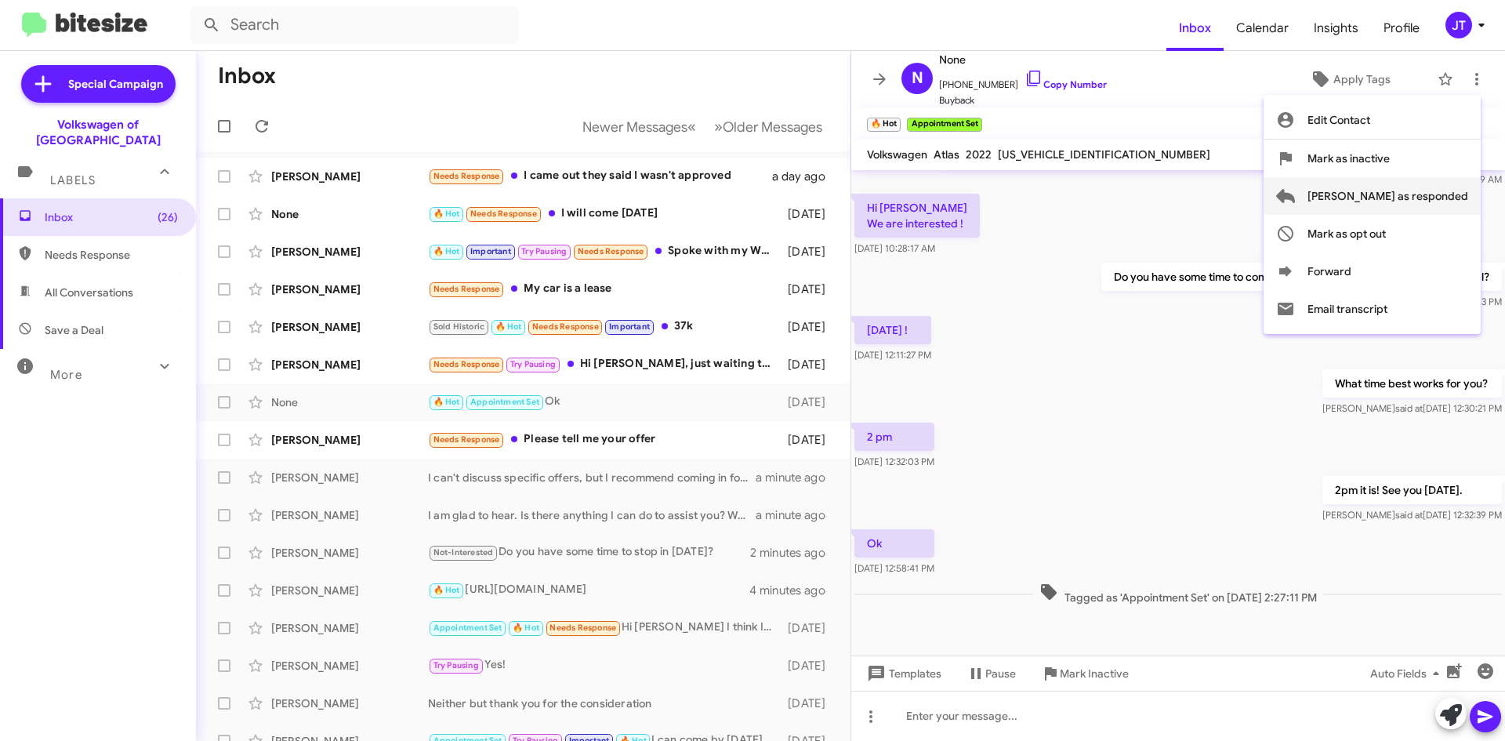
click at [1409, 201] on span "[PERSON_NAME] as responded" at bounding box center [1387, 196] width 161 height 38
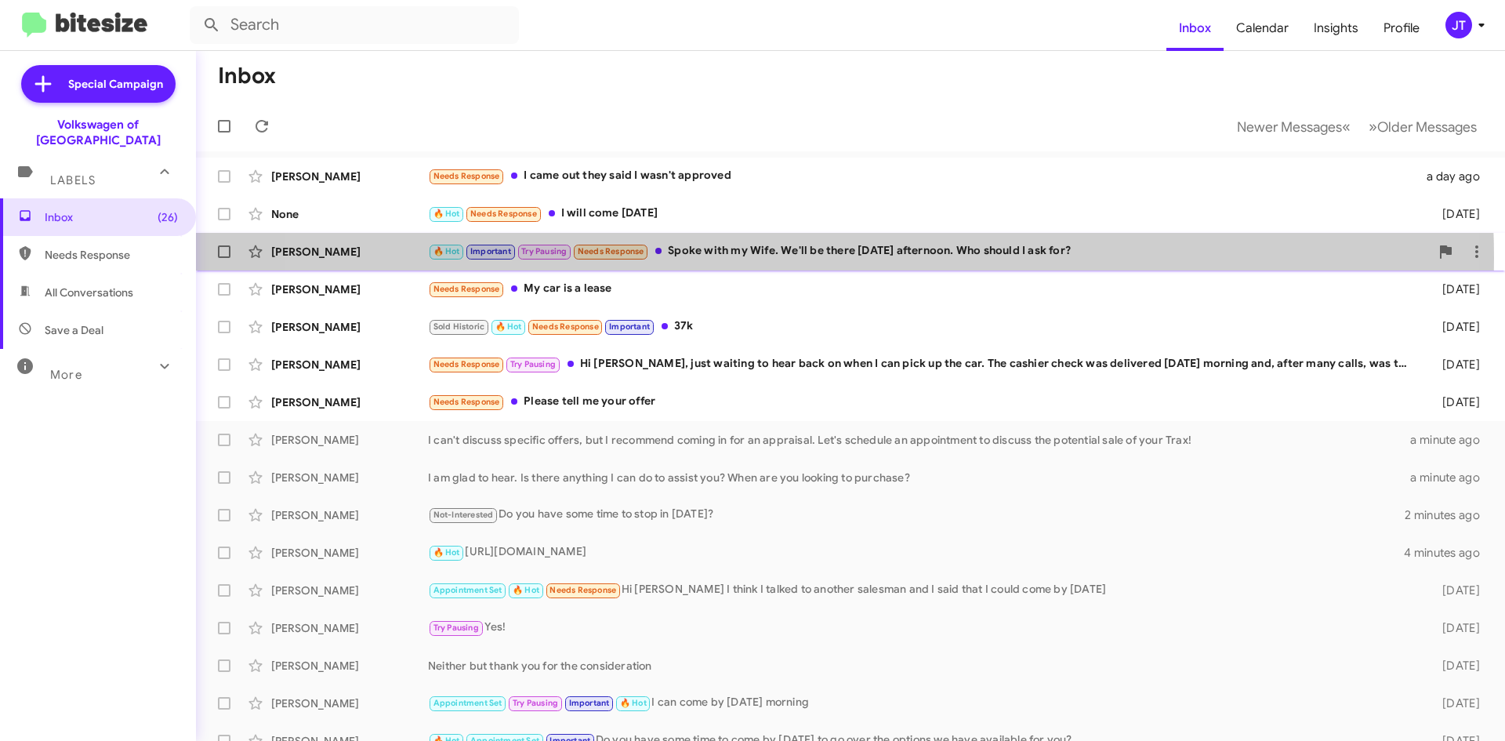
click at [789, 258] on div "🔥 Hot Important Try Pausing Needs Response Spoke with my Wife. We'll be there S…" at bounding box center [929, 251] width 1002 height 18
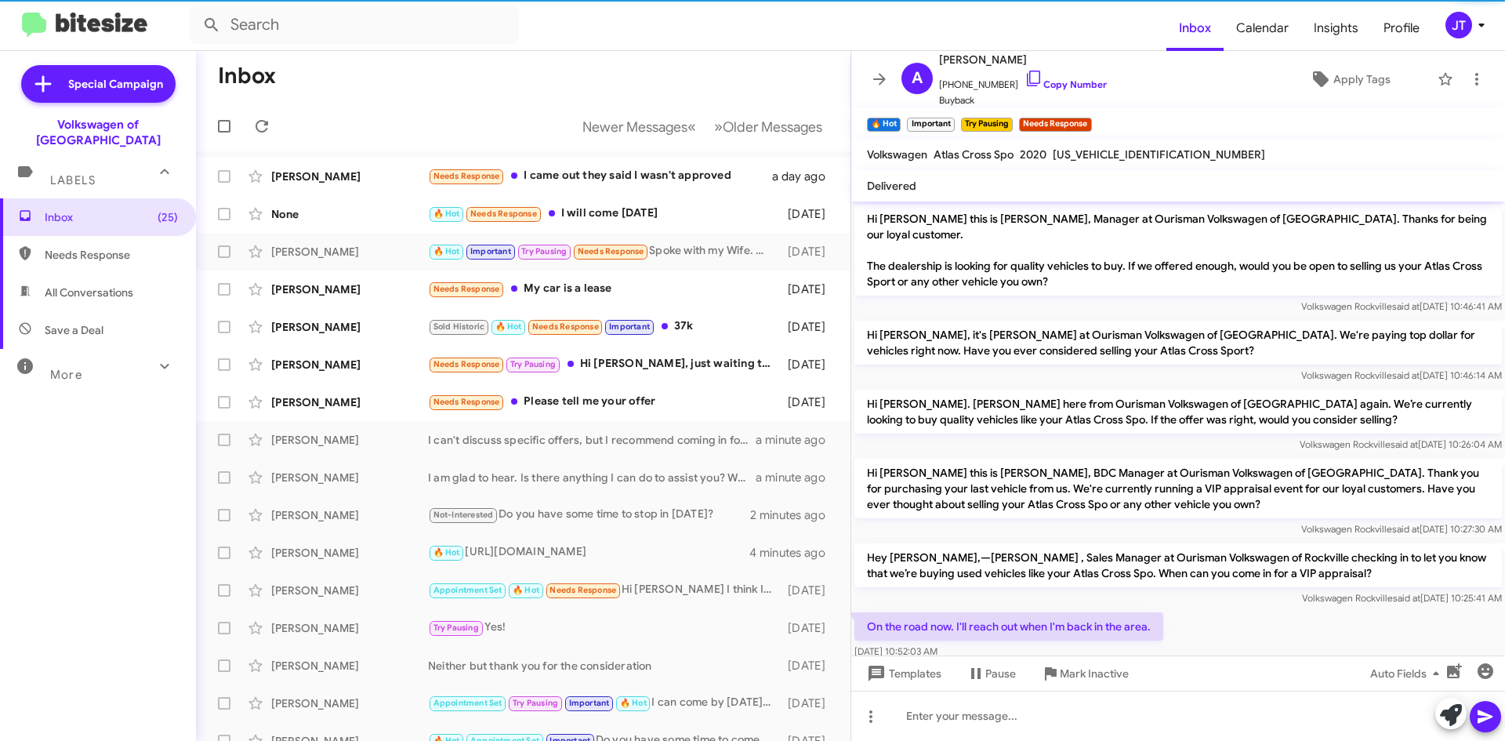
scroll to position [343, 0]
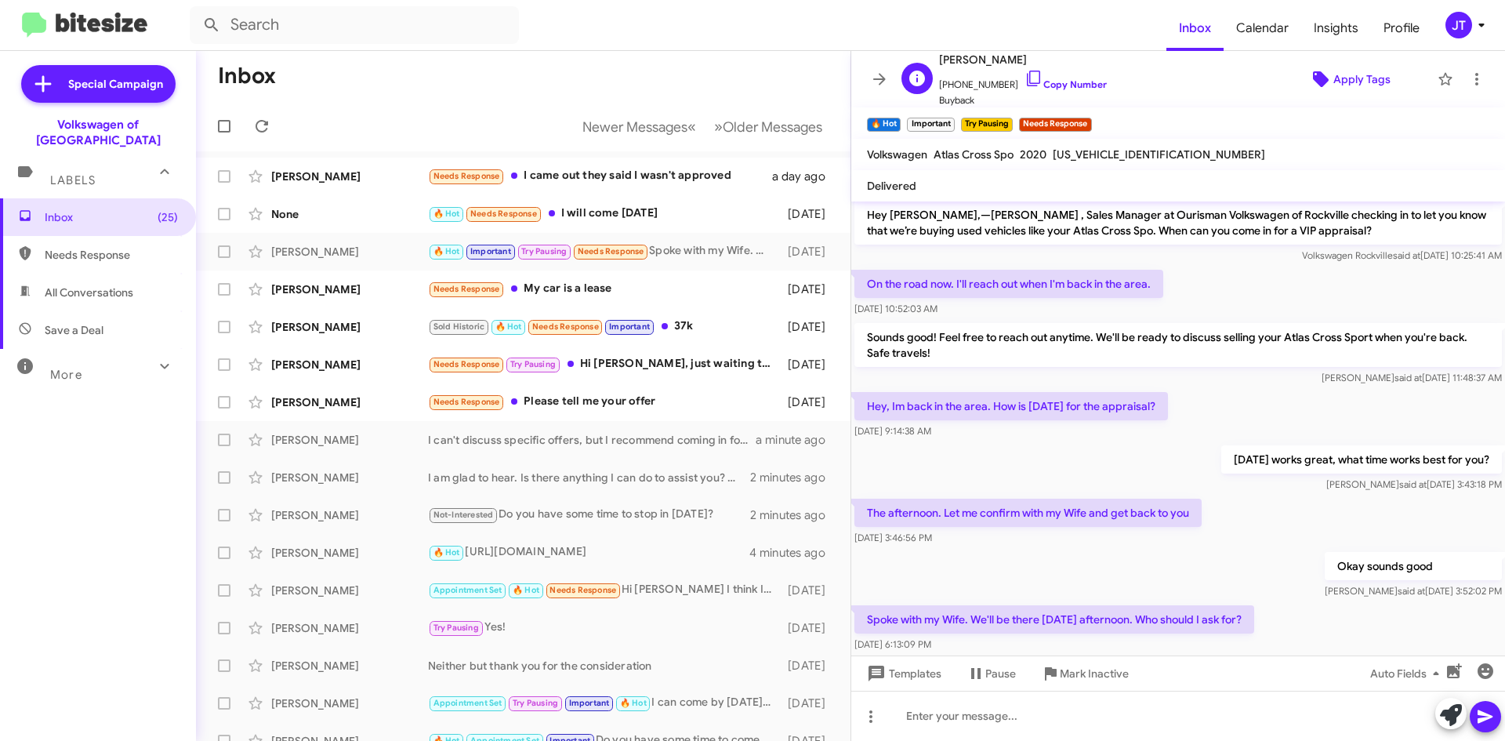
click at [1351, 70] on span "Apply Tags" at bounding box center [1361, 79] width 57 height 28
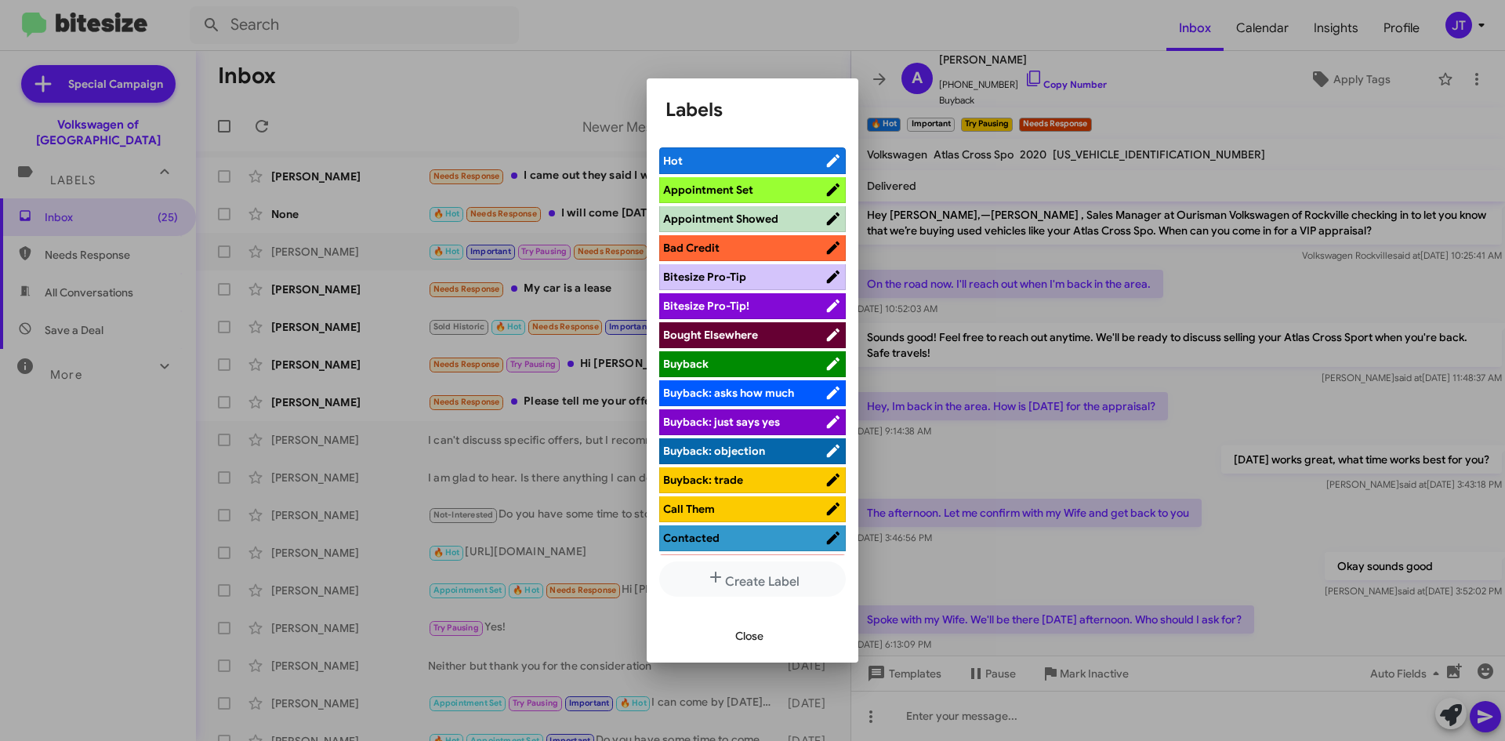
click at [1292, 103] on div at bounding box center [752, 370] width 1505 height 741
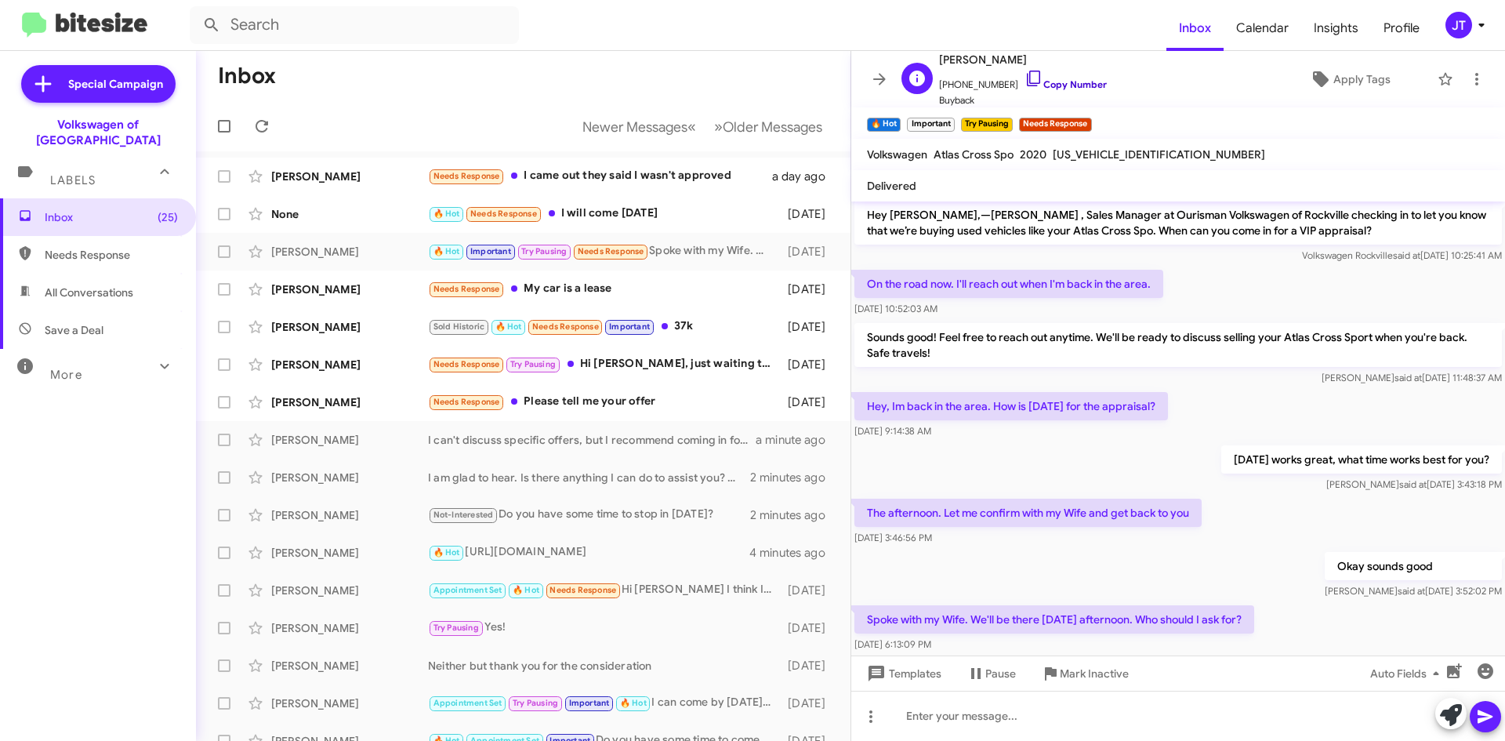
click at [1073, 83] on link "Copy Number" at bounding box center [1065, 84] width 82 height 12
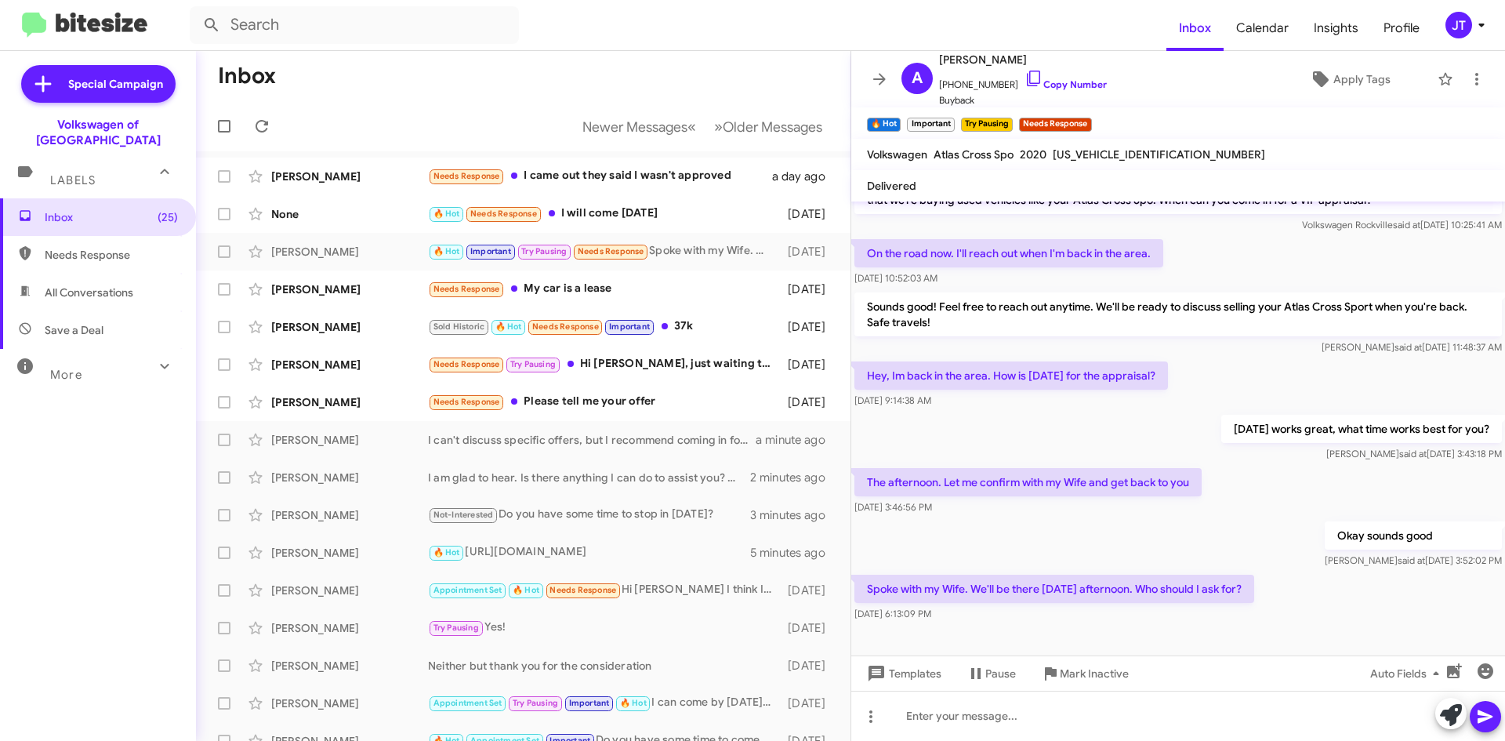
scroll to position [374, 0]
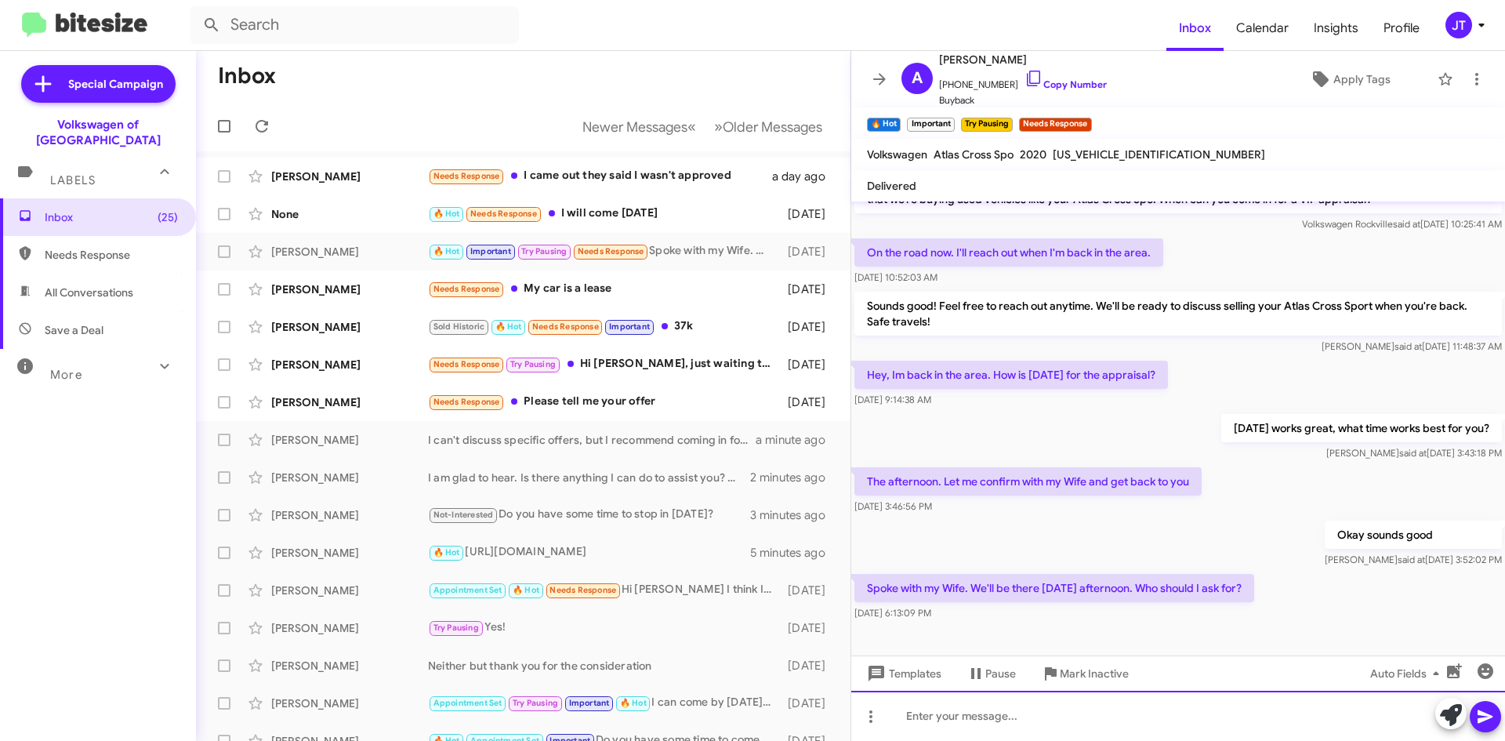
click at [971, 720] on div at bounding box center [1178, 716] width 654 height 50
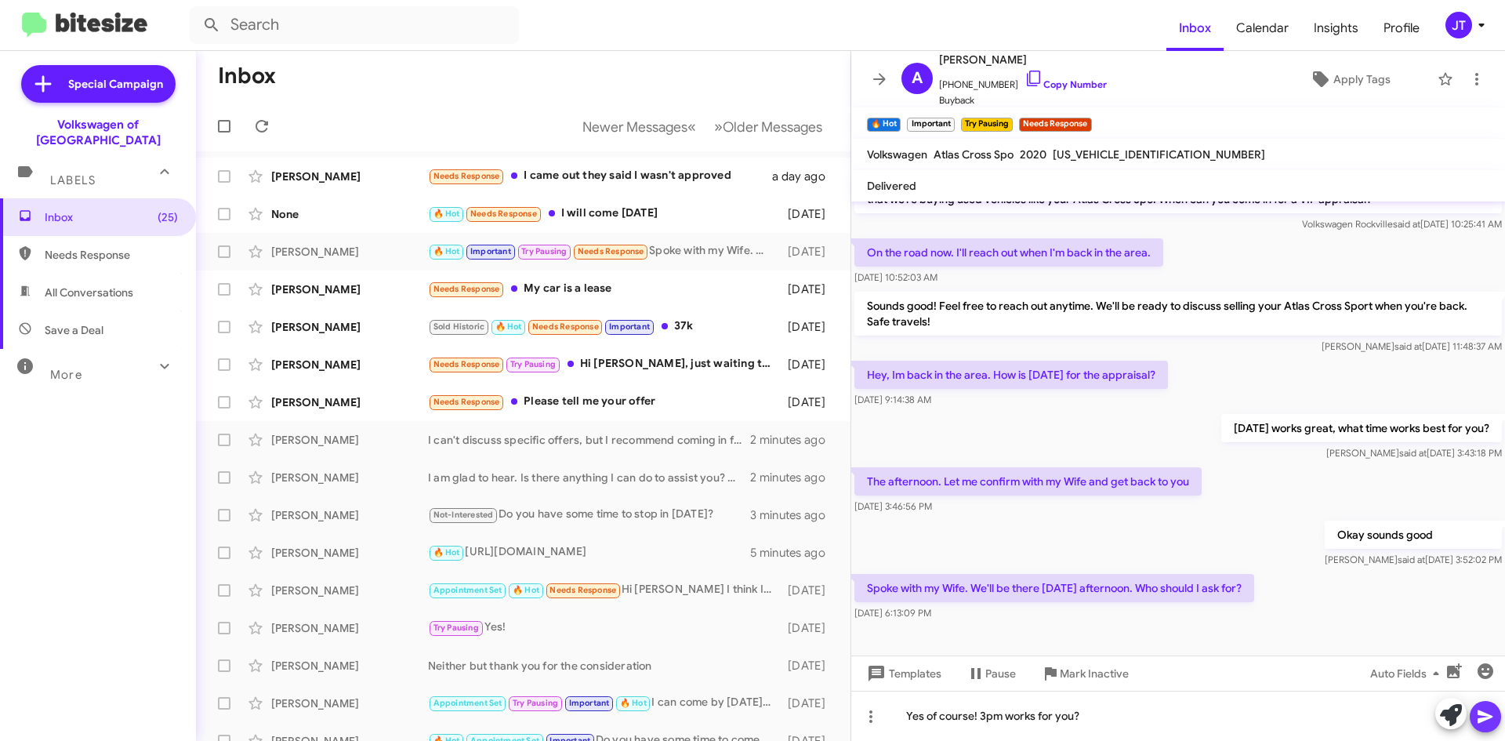
click at [1478, 713] on icon at bounding box center [1485, 716] width 15 height 13
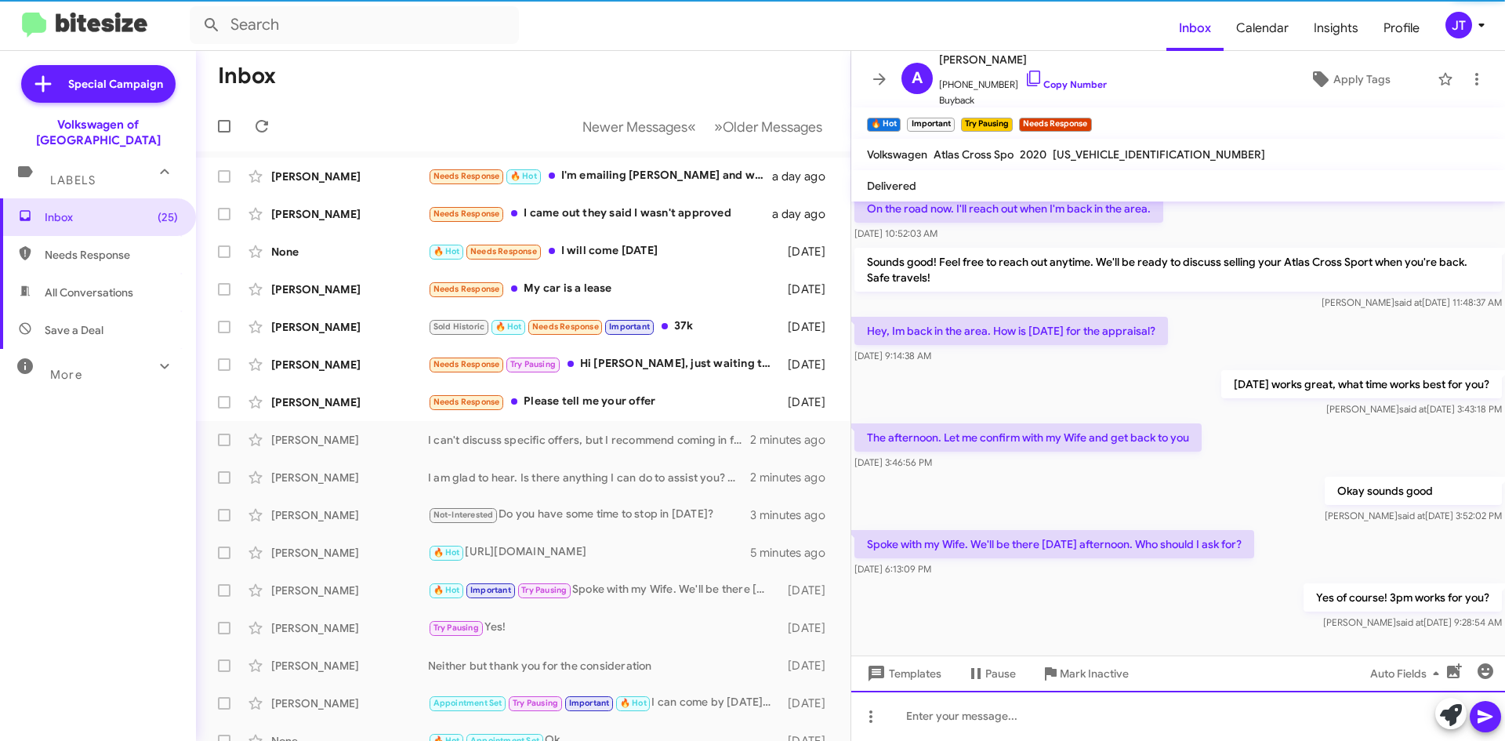
scroll to position [431, 0]
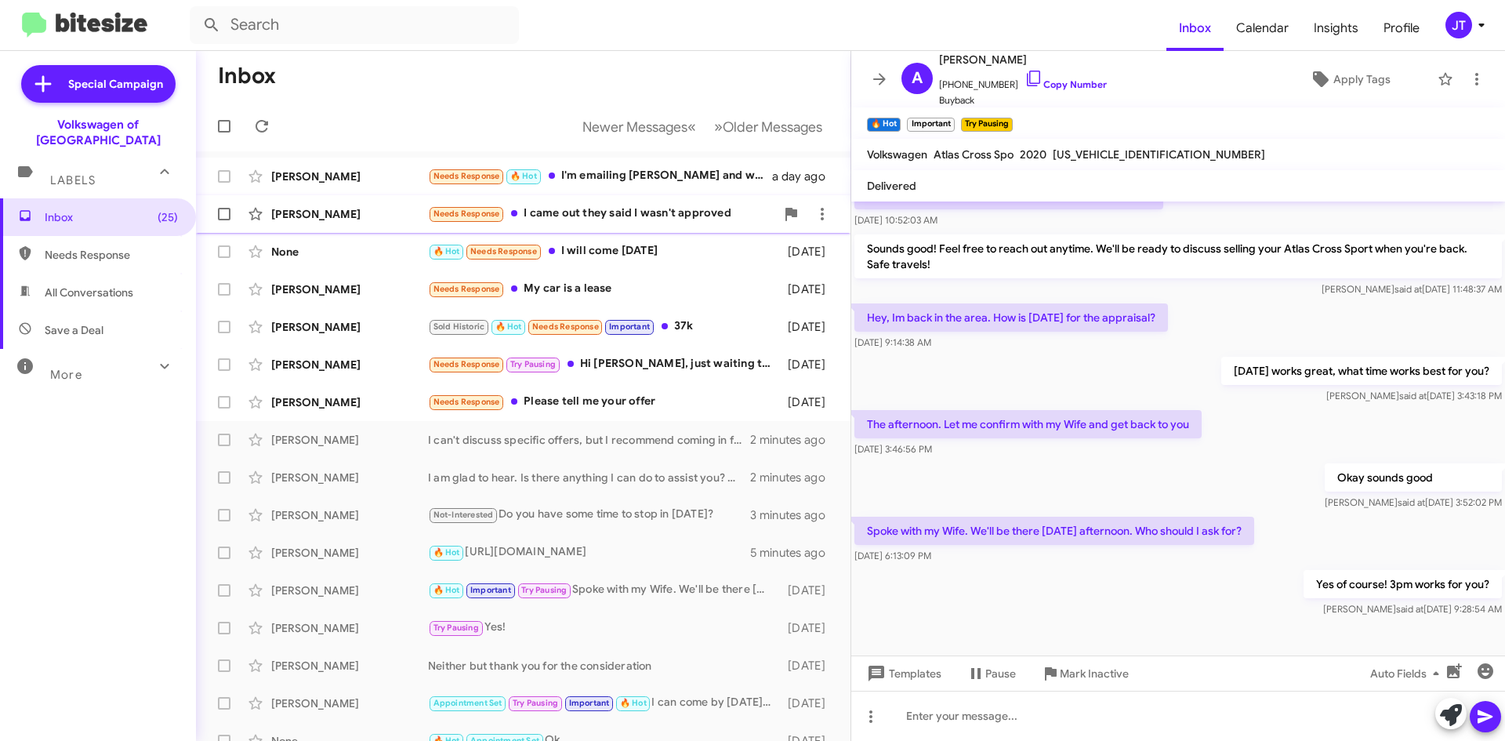
click at [629, 214] on div "Needs Response I came out they said I wasn't approved" at bounding box center [601, 214] width 347 height 18
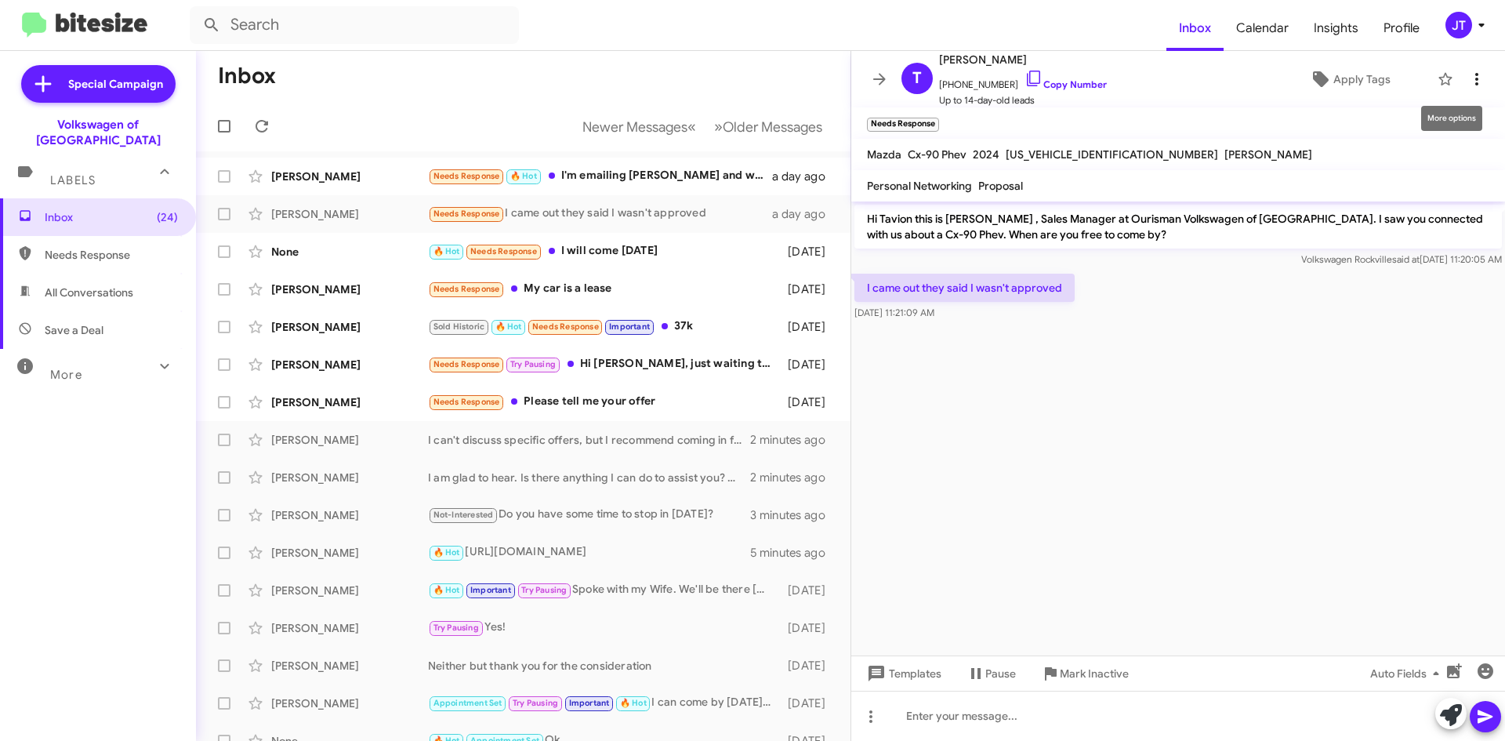
click at [1467, 70] on icon at bounding box center [1476, 79] width 19 height 19
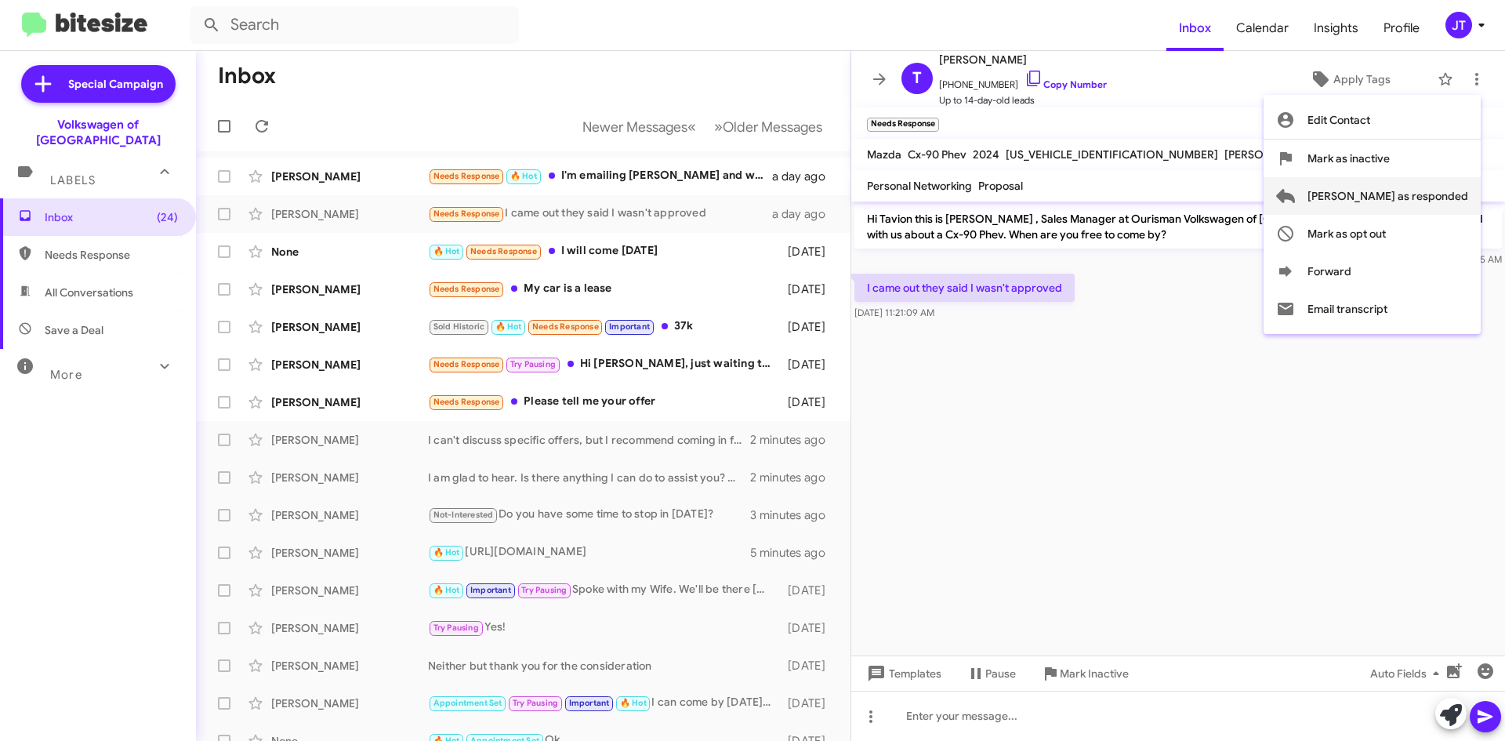
click at [1430, 188] on span "[PERSON_NAME] as responded" at bounding box center [1387, 196] width 161 height 38
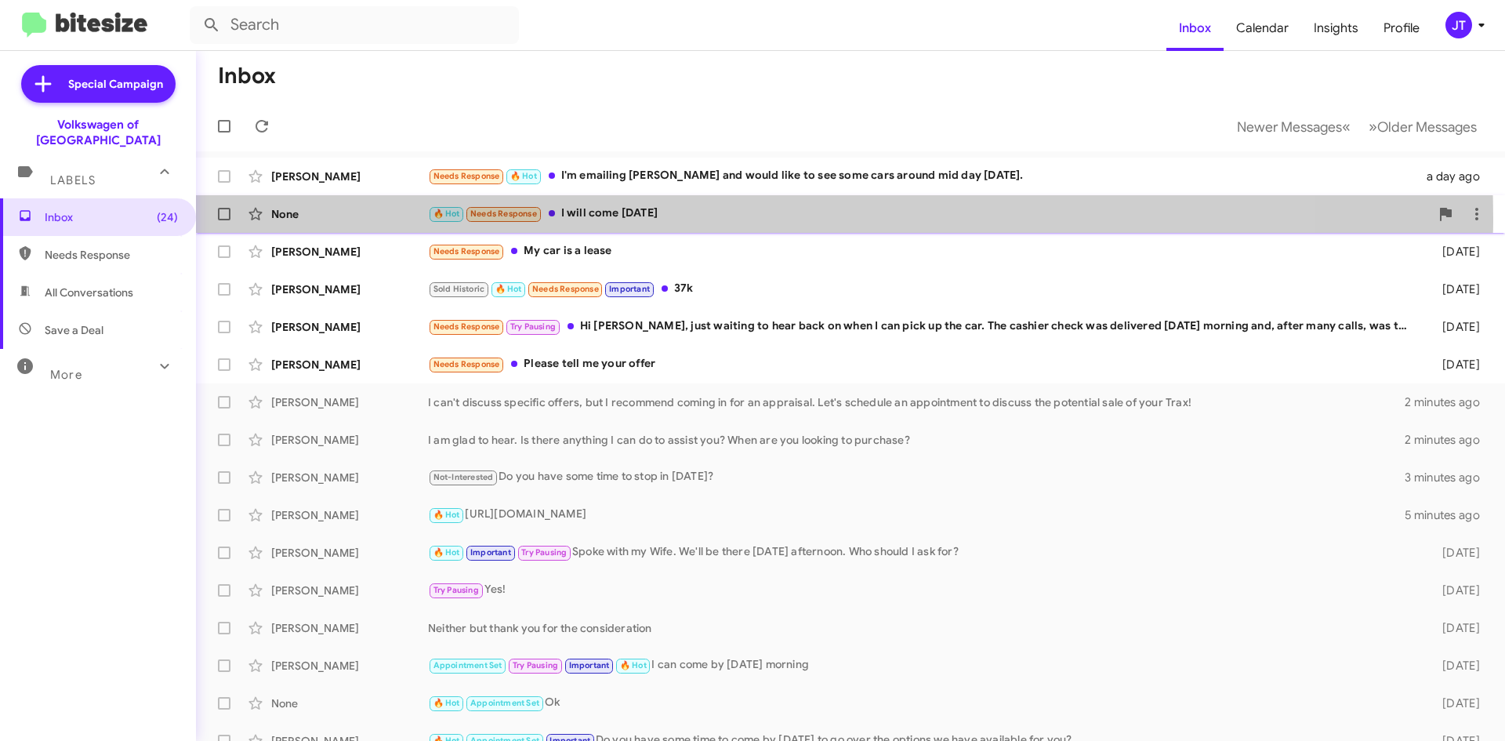
click at [707, 218] on div "🔥 Hot Needs Response I will come tomorrow" at bounding box center [929, 214] width 1002 height 18
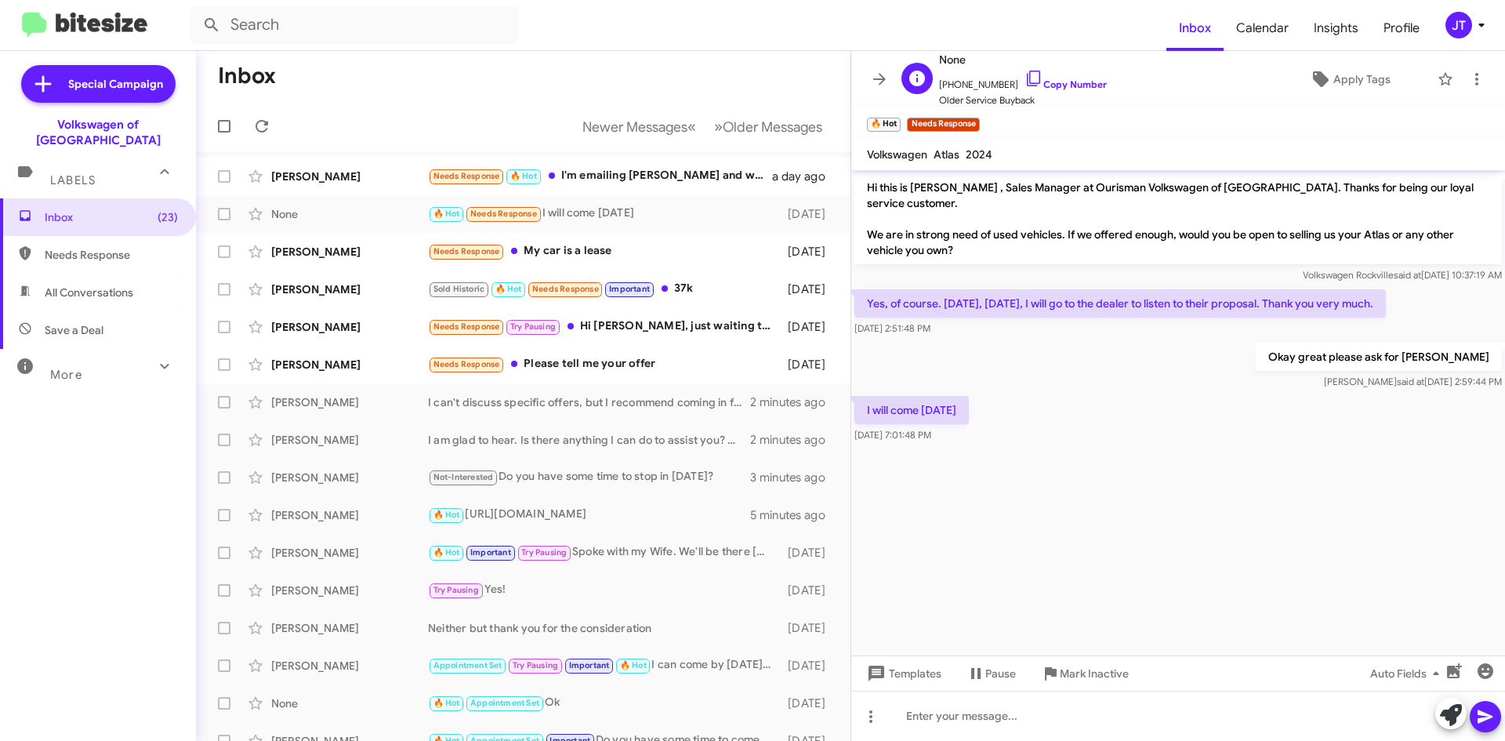
click at [1064, 91] on span "+18434755761 Copy Number" at bounding box center [1023, 81] width 168 height 24
click at [1068, 87] on link "Copy Number" at bounding box center [1065, 84] width 82 height 12
click at [1467, 88] on icon at bounding box center [1476, 79] width 19 height 19
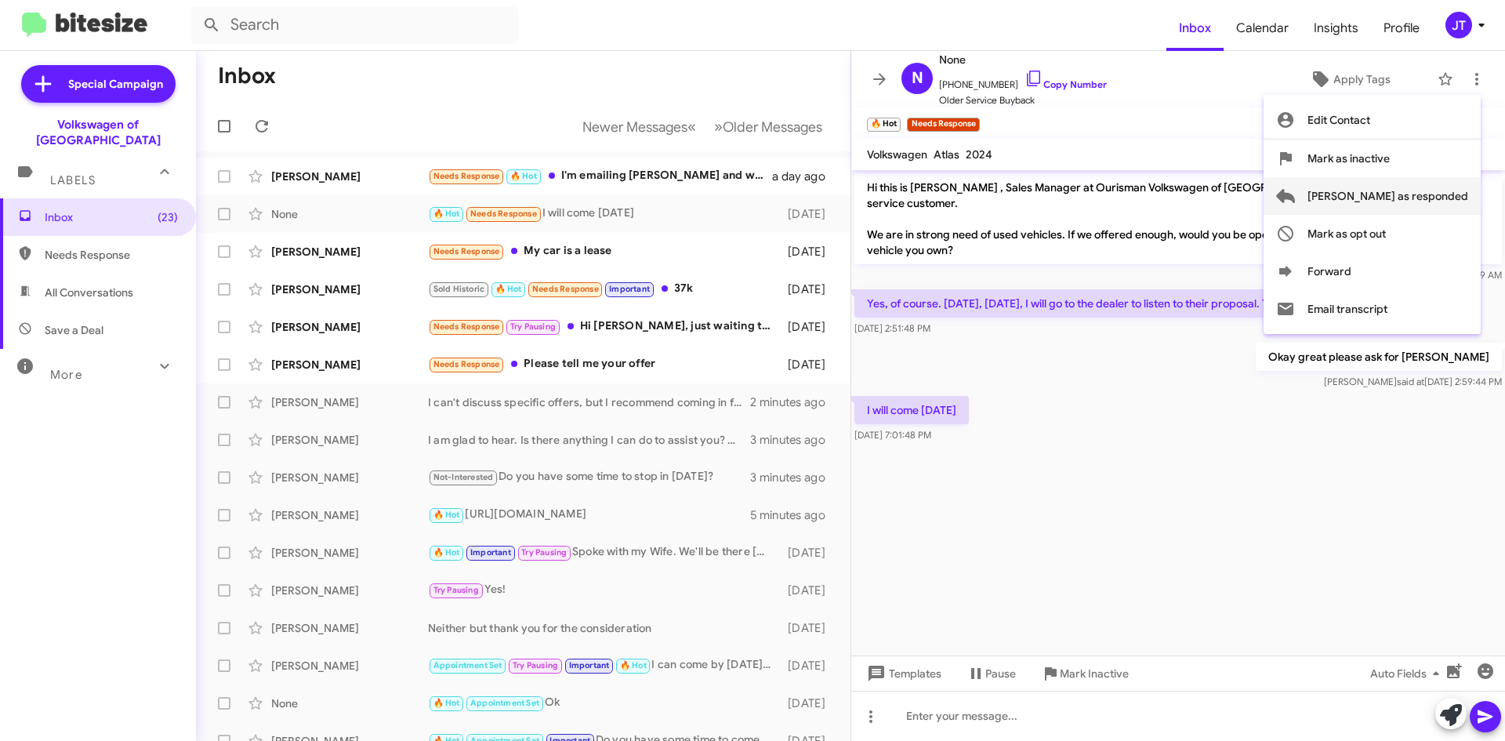
click at [1409, 195] on span "[PERSON_NAME] as responded" at bounding box center [1387, 196] width 161 height 38
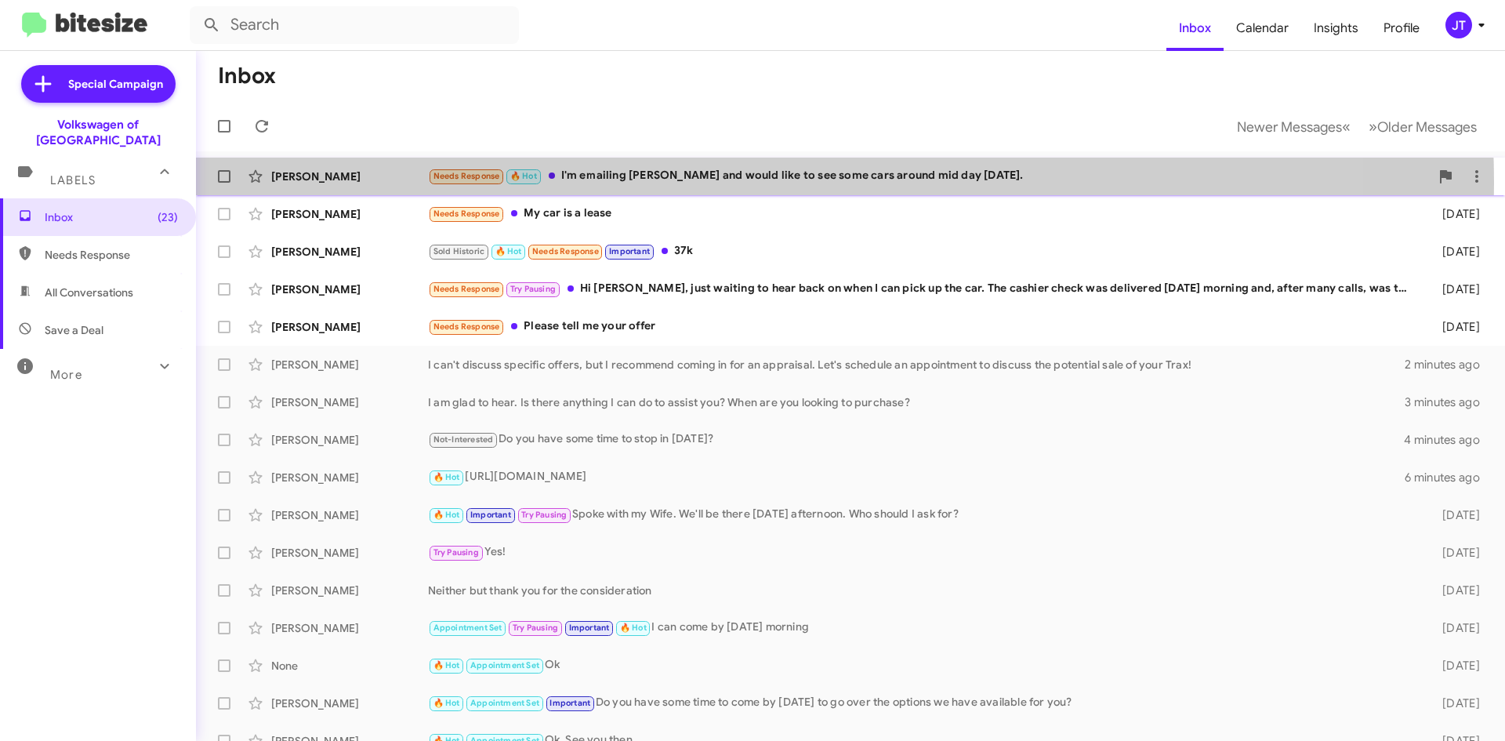
click at [731, 183] on div "Needs Response 🔥 Hot I'm emailing Kenny and would like to see some cars around …" at bounding box center [929, 176] width 1002 height 18
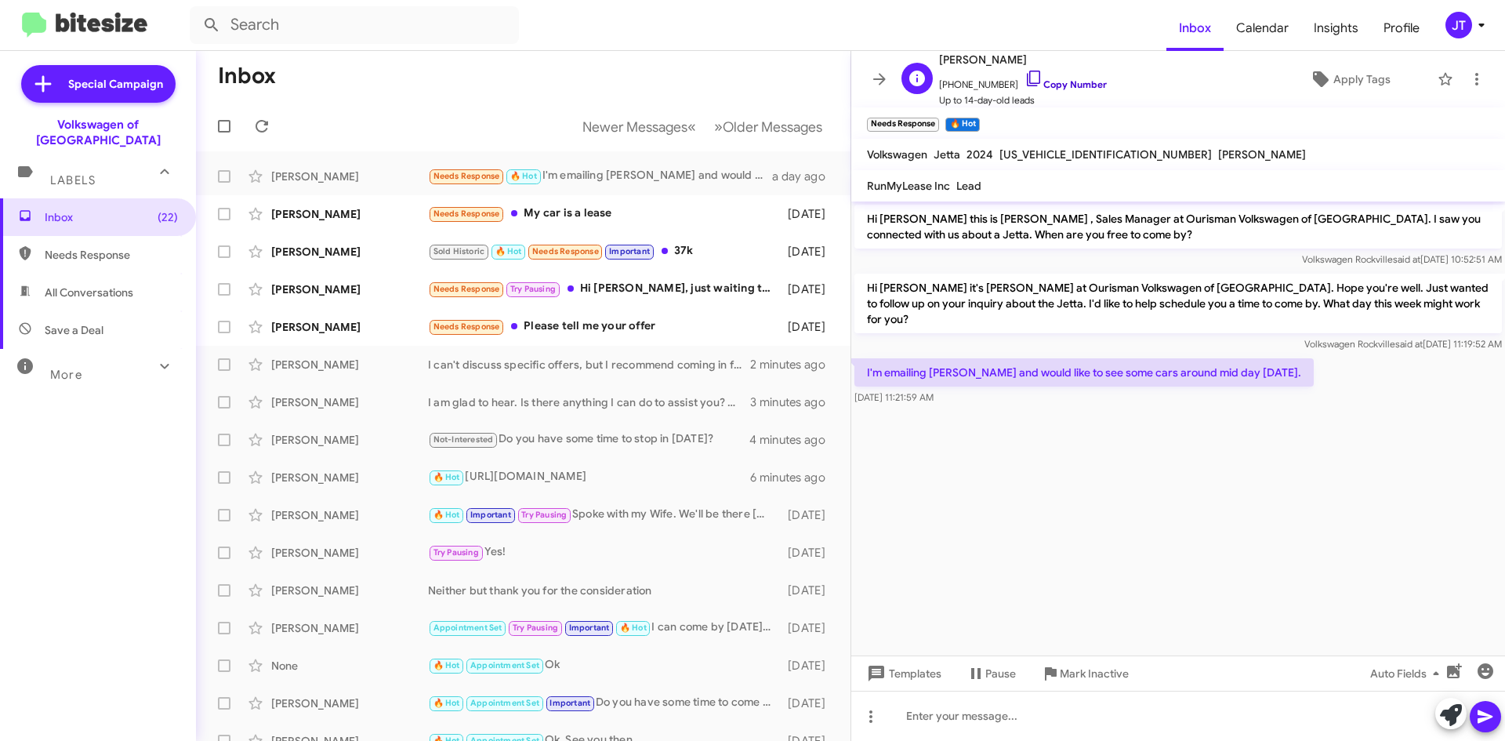
click at [1064, 85] on link "Copy Number" at bounding box center [1065, 84] width 82 height 12
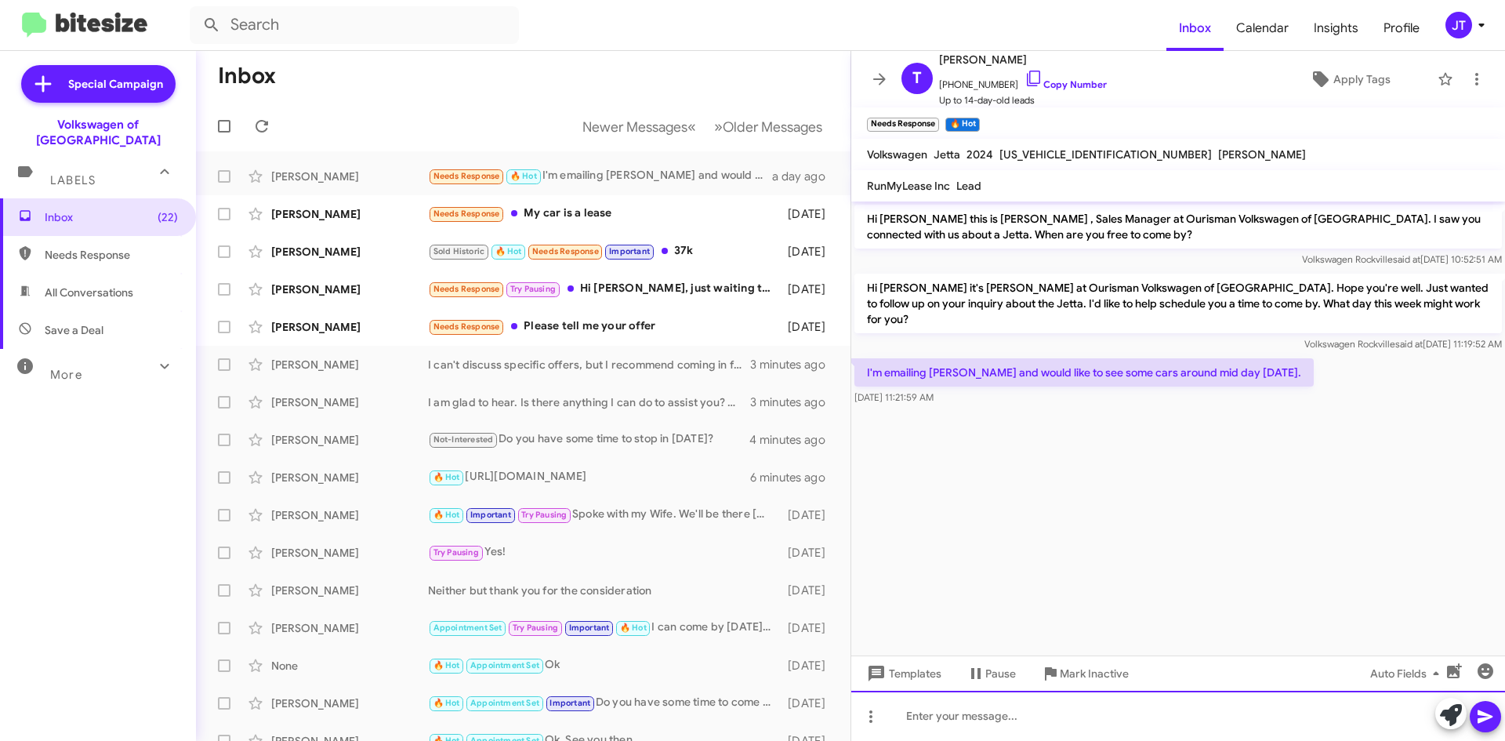
click at [928, 714] on div at bounding box center [1178, 716] width 654 height 50
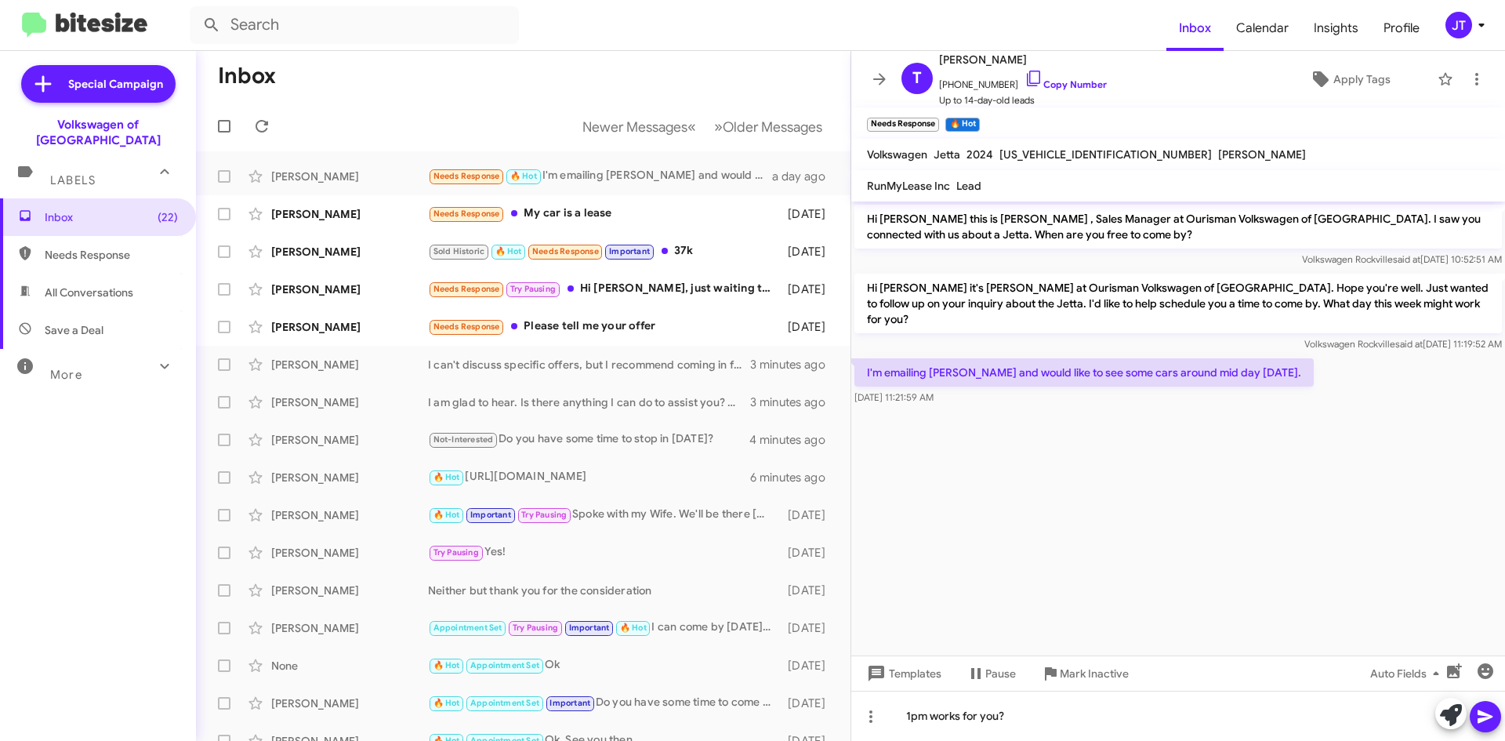
click at [1483, 713] on icon at bounding box center [1485, 716] width 15 height 13
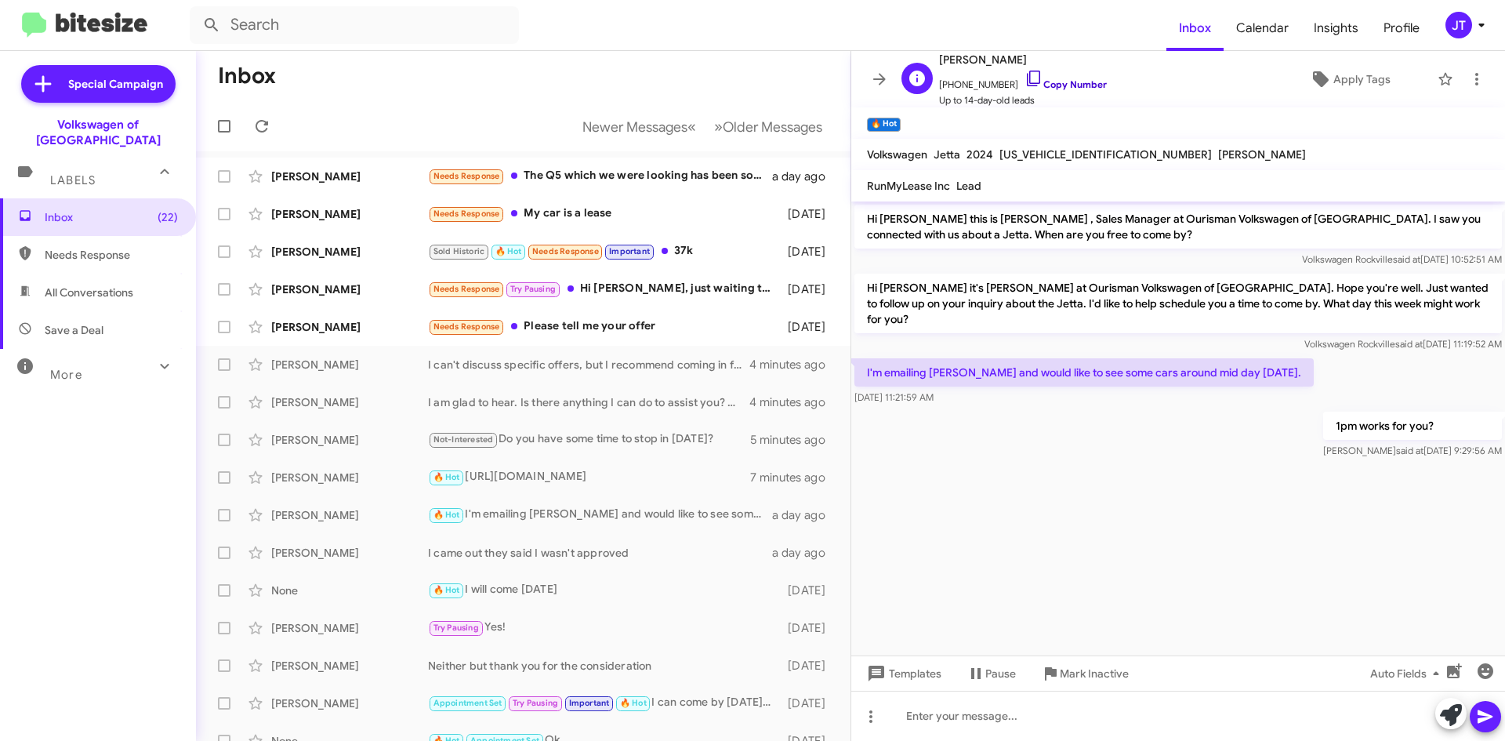
click at [1080, 85] on link "Copy Number" at bounding box center [1065, 84] width 82 height 12
click at [1482, 31] on icon at bounding box center [1481, 25] width 19 height 19
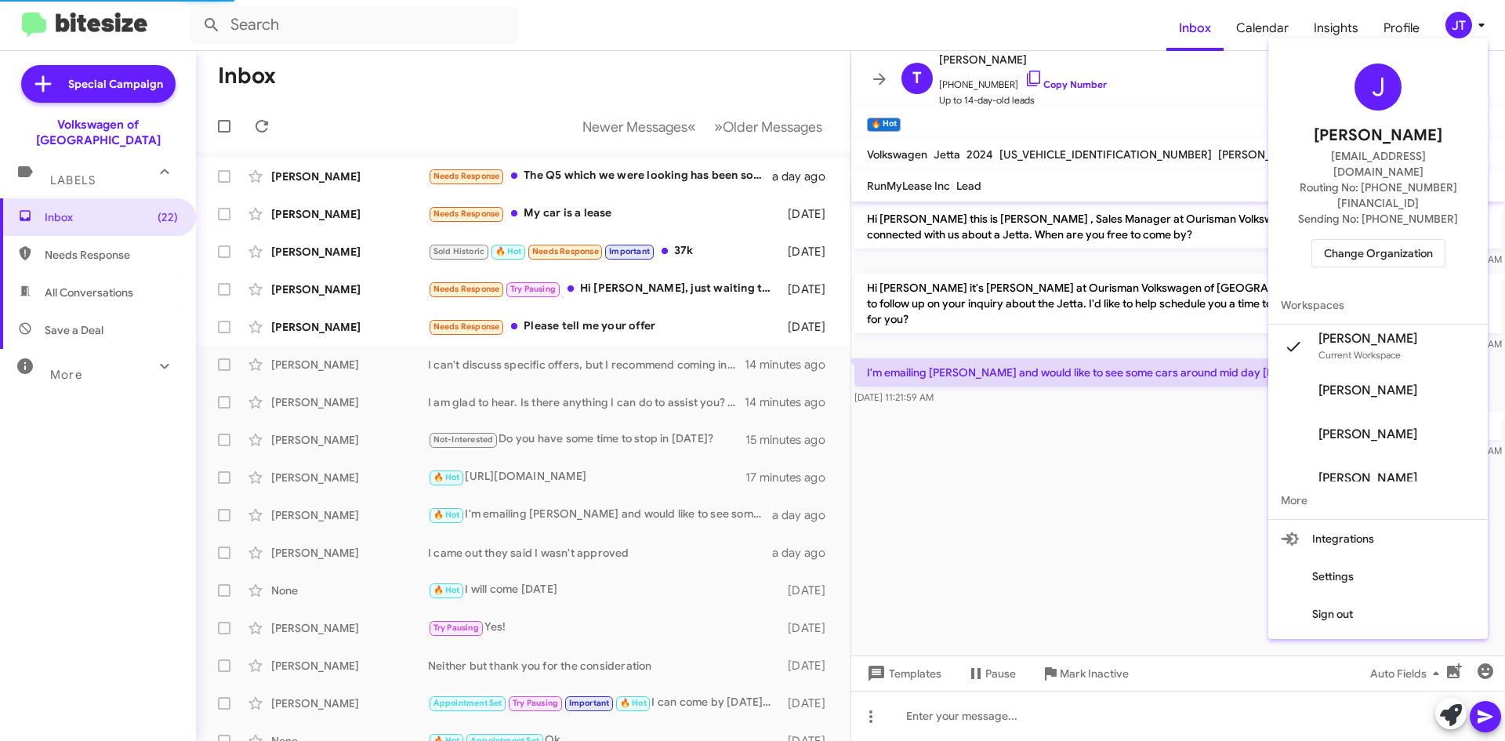
click at [295, 4] on div at bounding box center [752, 370] width 1505 height 741
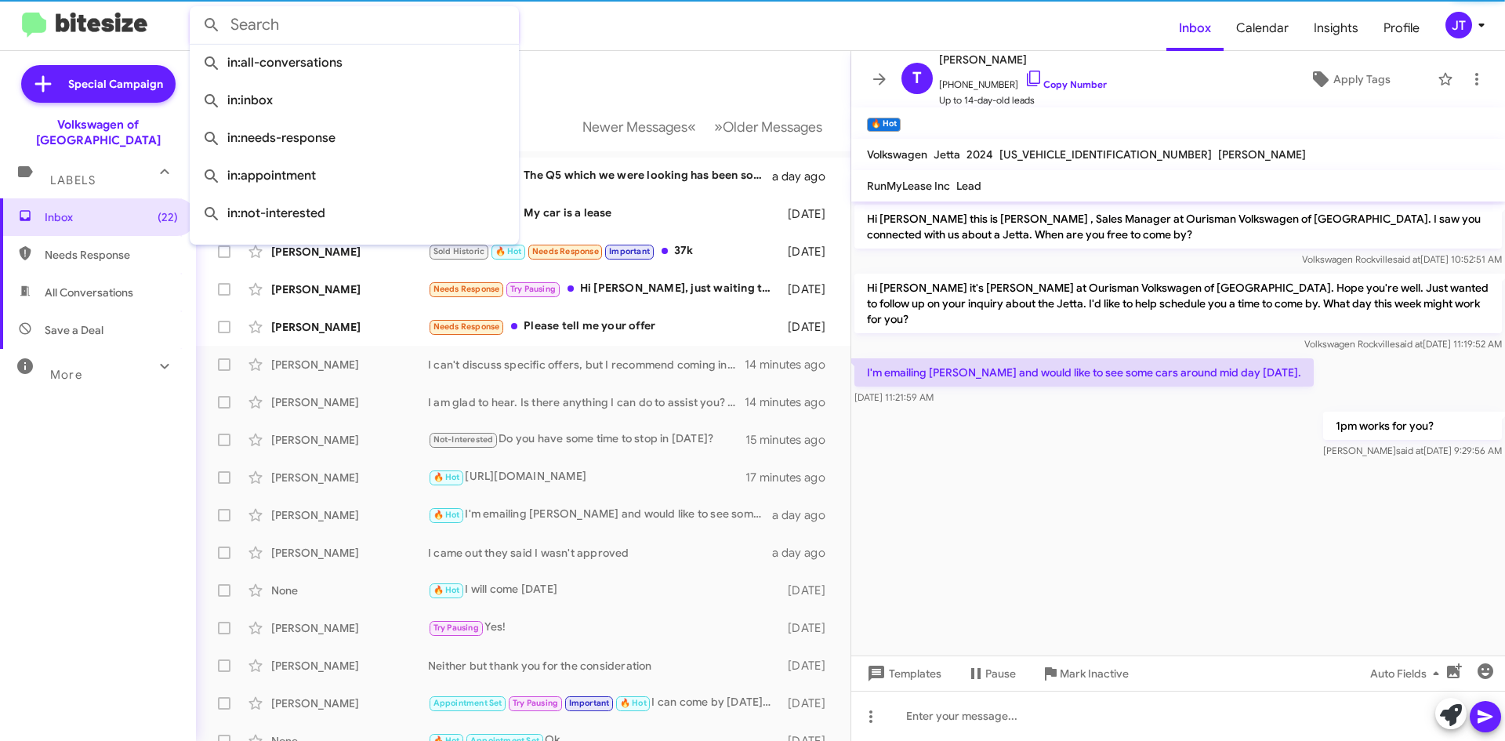
click at [299, 13] on input "text" at bounding box center [354, 25] width 329 height 38
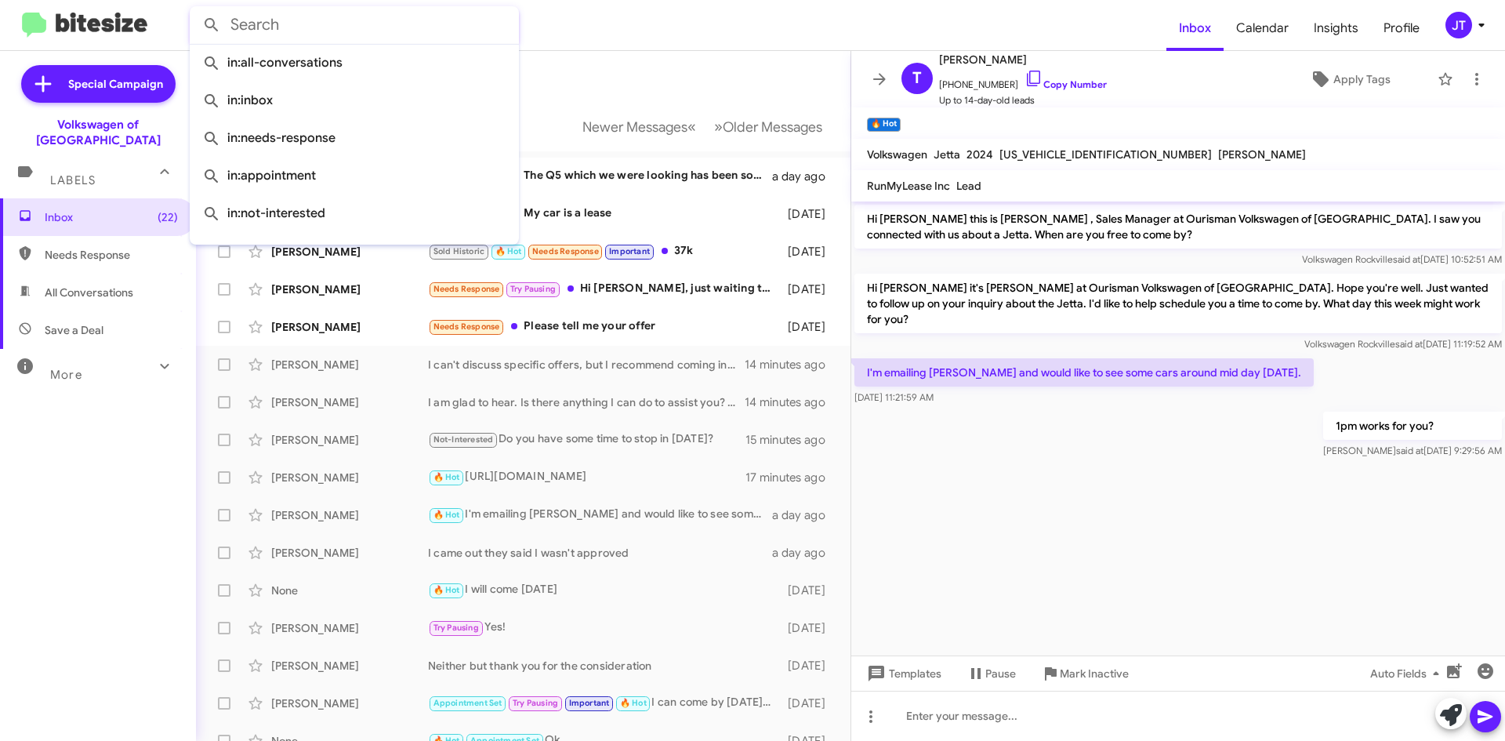
paste input "(217) 377-4854"
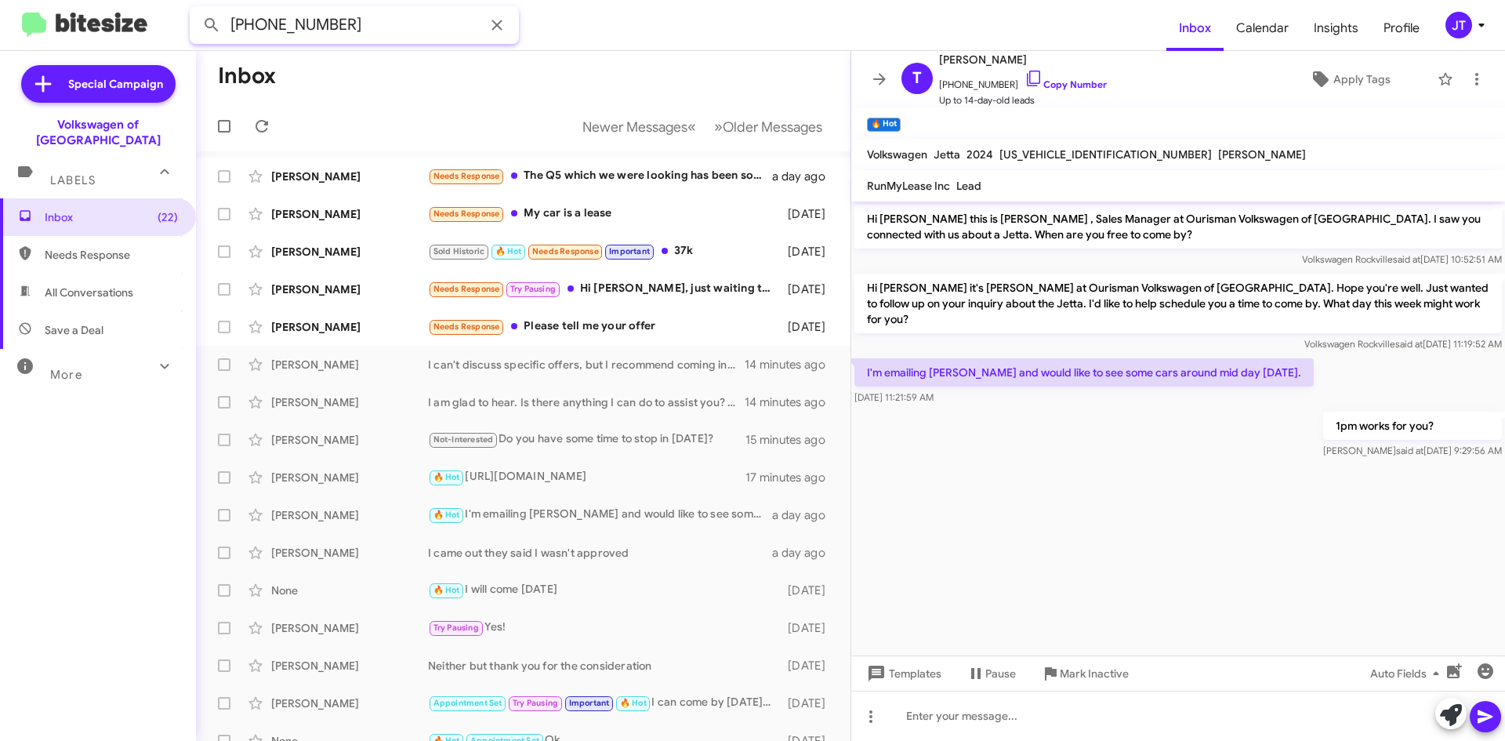
click at [196, 9] on button at bounding box center [211, 24] width 31 height 31
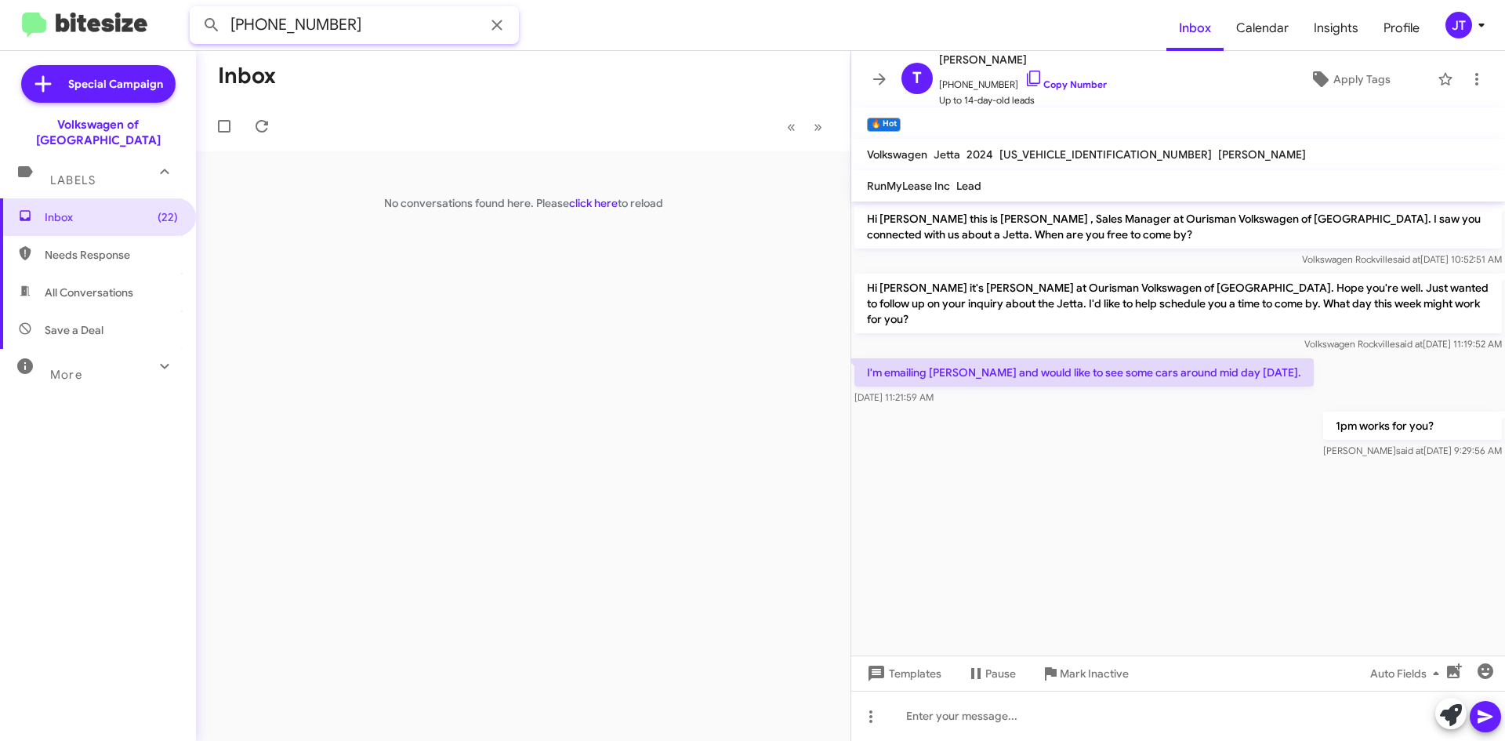
click at [299, 33] on input "(217) 377-4854" at bounding box center [354, 25] width 329 height 38
click at [270, 25] on input "(217) 3774854" at bounding box center [354, 25] width 329 height 38
click at [236, 28] on input "(2173774854" at bounding box center [354, 25] width 329 height 38
type input "2173774854"
click at [196, 9] on button at bounding box center [211, 24] width 31 height 31
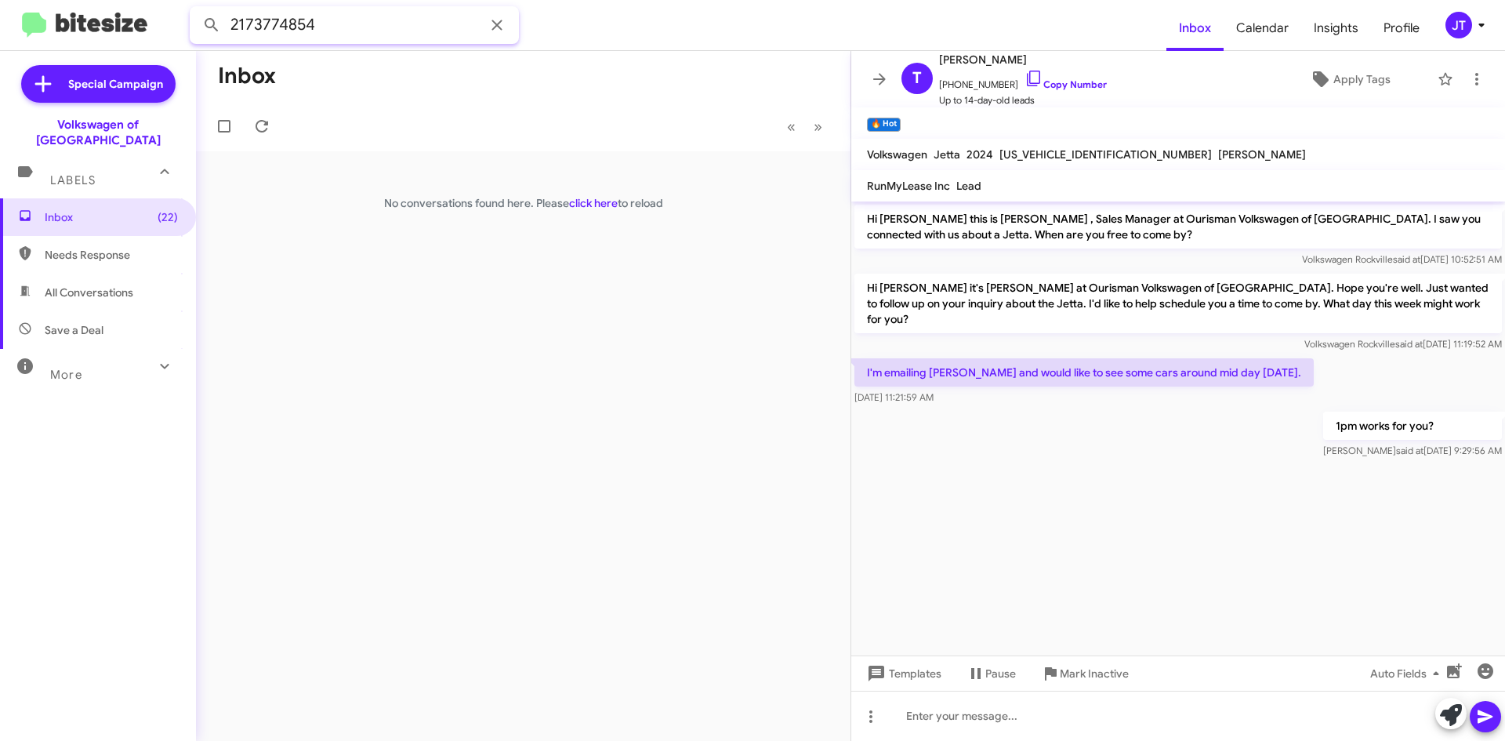
click at [322, 17] on input "2173774854" at bounding box center [354, 25] width 329 height 38
click at [313, 20] on input "2173774854" at bounding box center [354, 25] width 329 height 38
click at [273, 28] on input "2173774854" at bounding box center [354, 25] width 329 height 38
click at [1477, 26] on icon at bounding box center [1481, 25] width 19 height 19
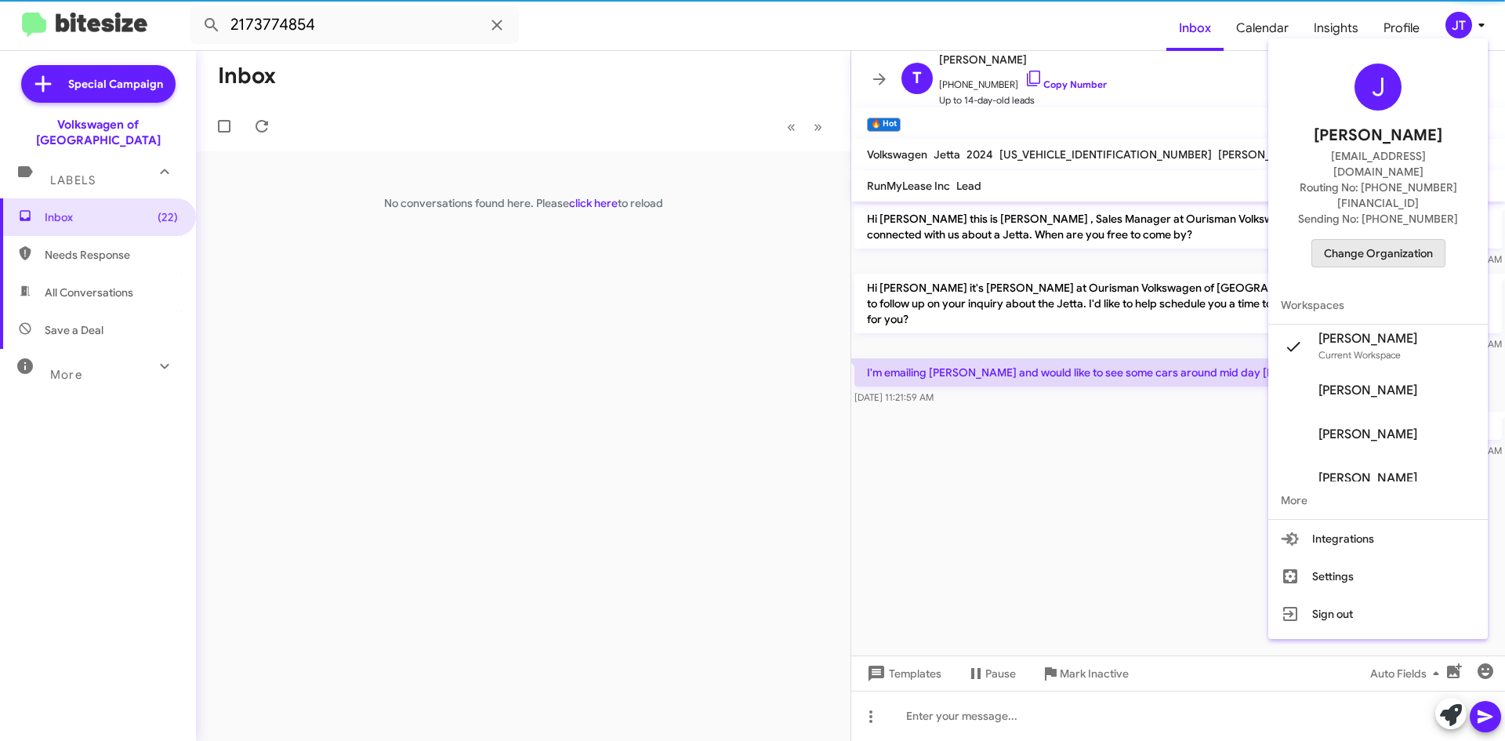
click at [1395, 240] on span "Change Organization" at bounding box center [1378, 253] width 109 height 27
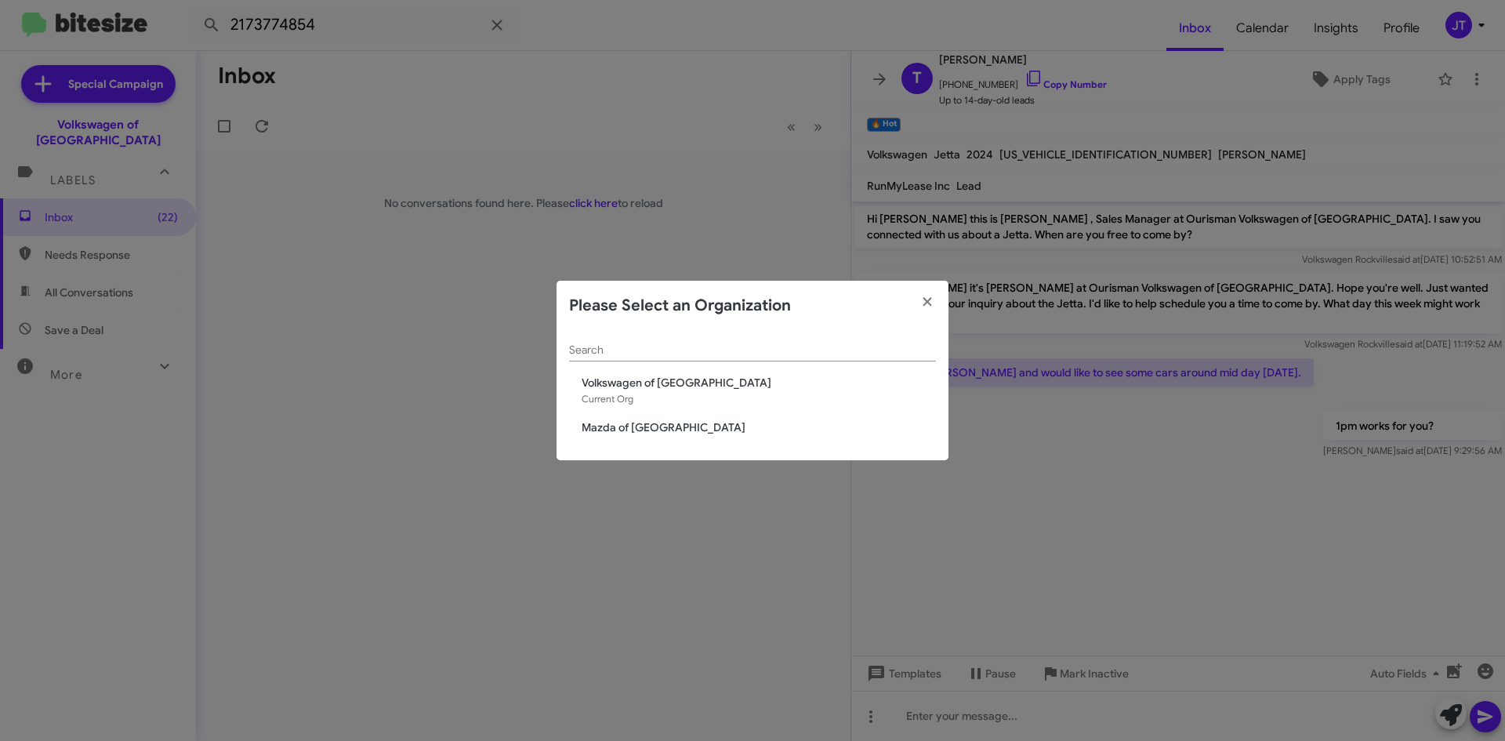
click at [622, 430] on span "Mazda of Rockville" at bounding box center [759, 427] width 354 height 16
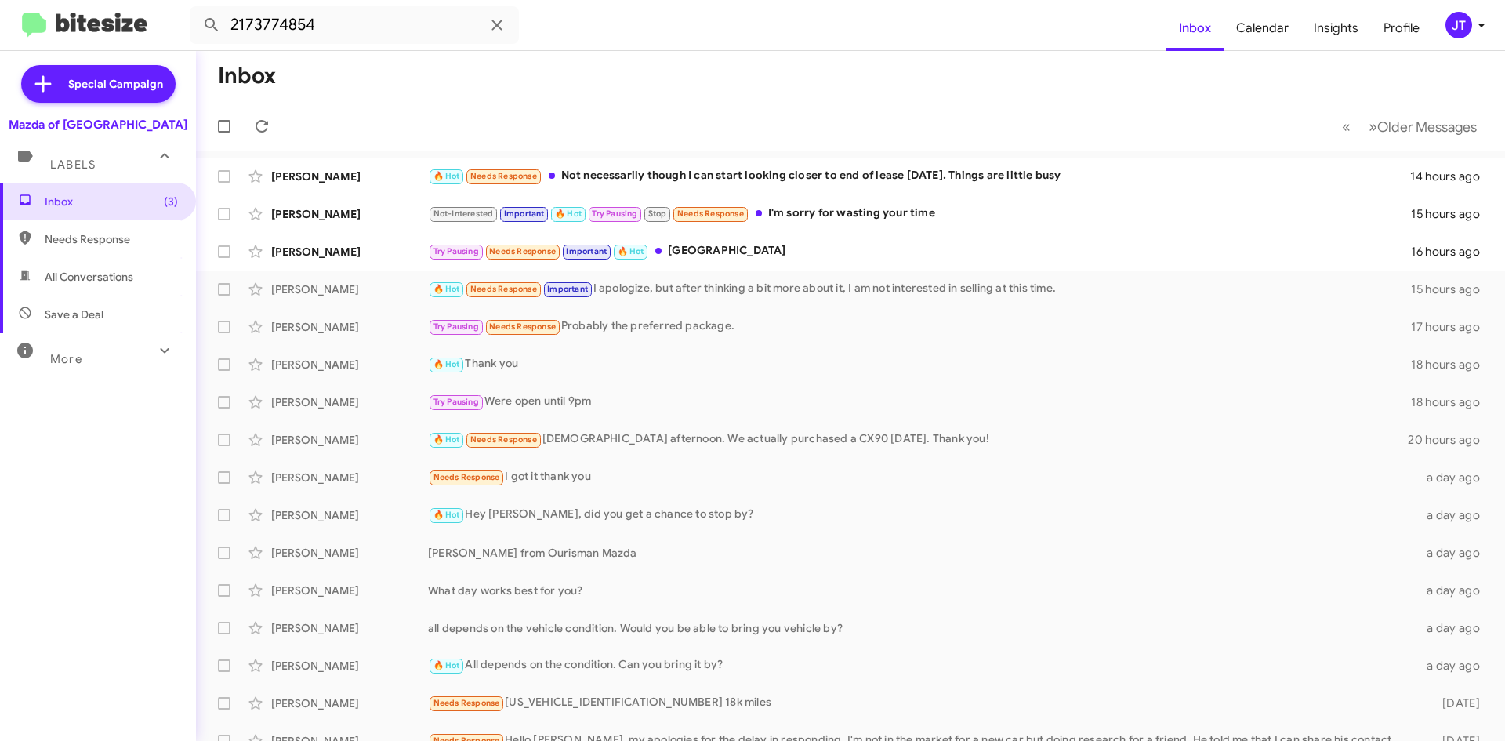
type input "2173774854"
click at [196, 9] on button at bounding box center [211, 24] width 31 height 31
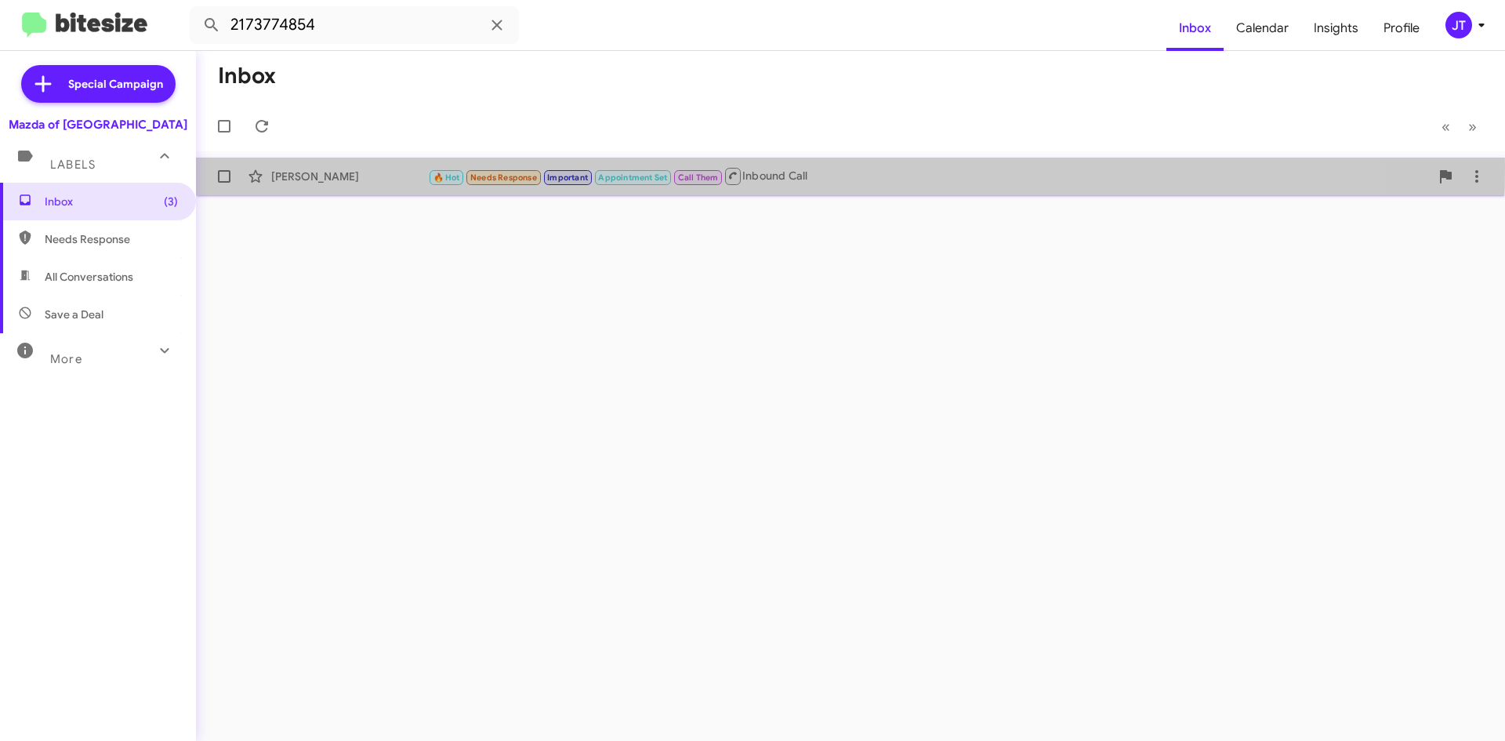
click at [347, 168] on div "[PERSON_NAME] 🔥 Hot Needs Response Important Appointment Set Call Them Inbound …" at bounding box center [851, 176] width 1284 height 31
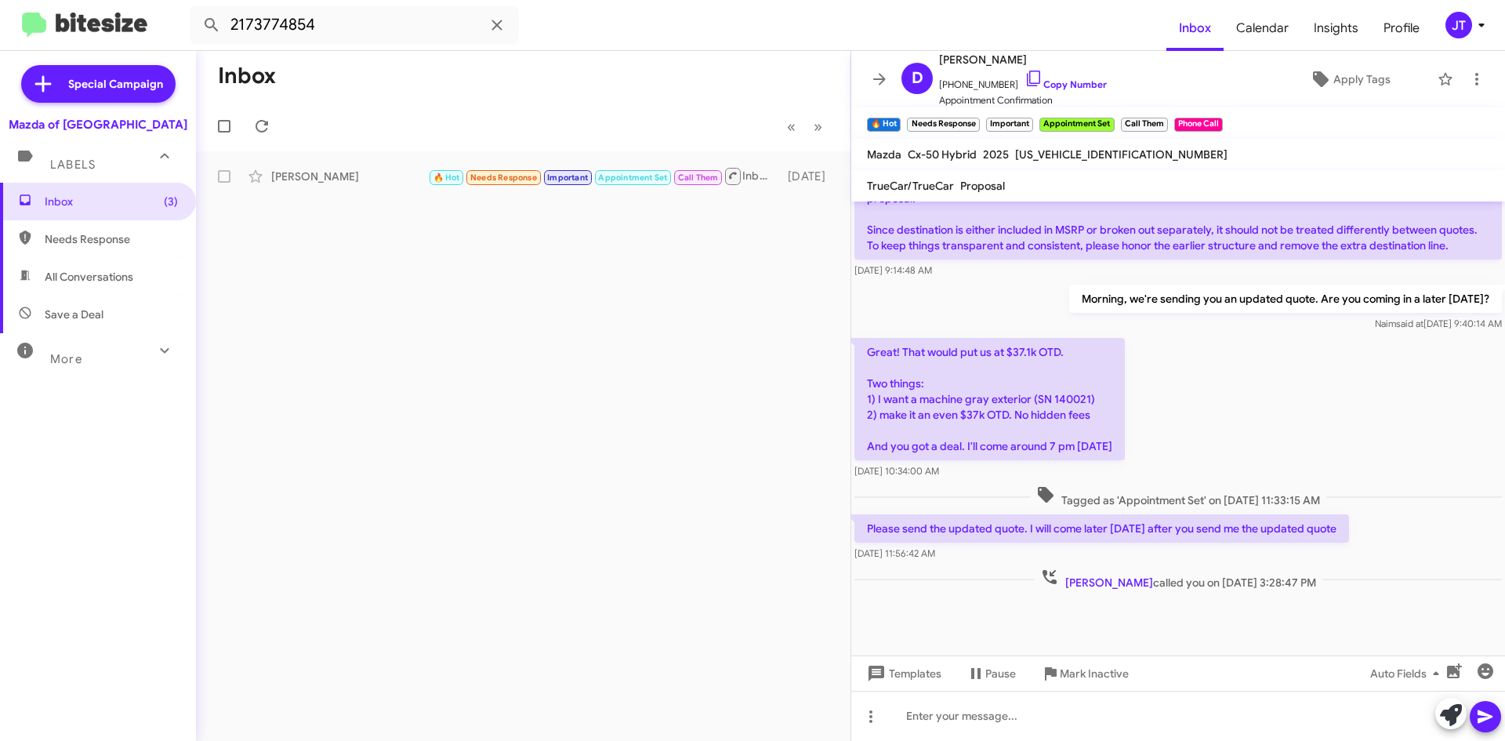
scroll to position [961, 0]
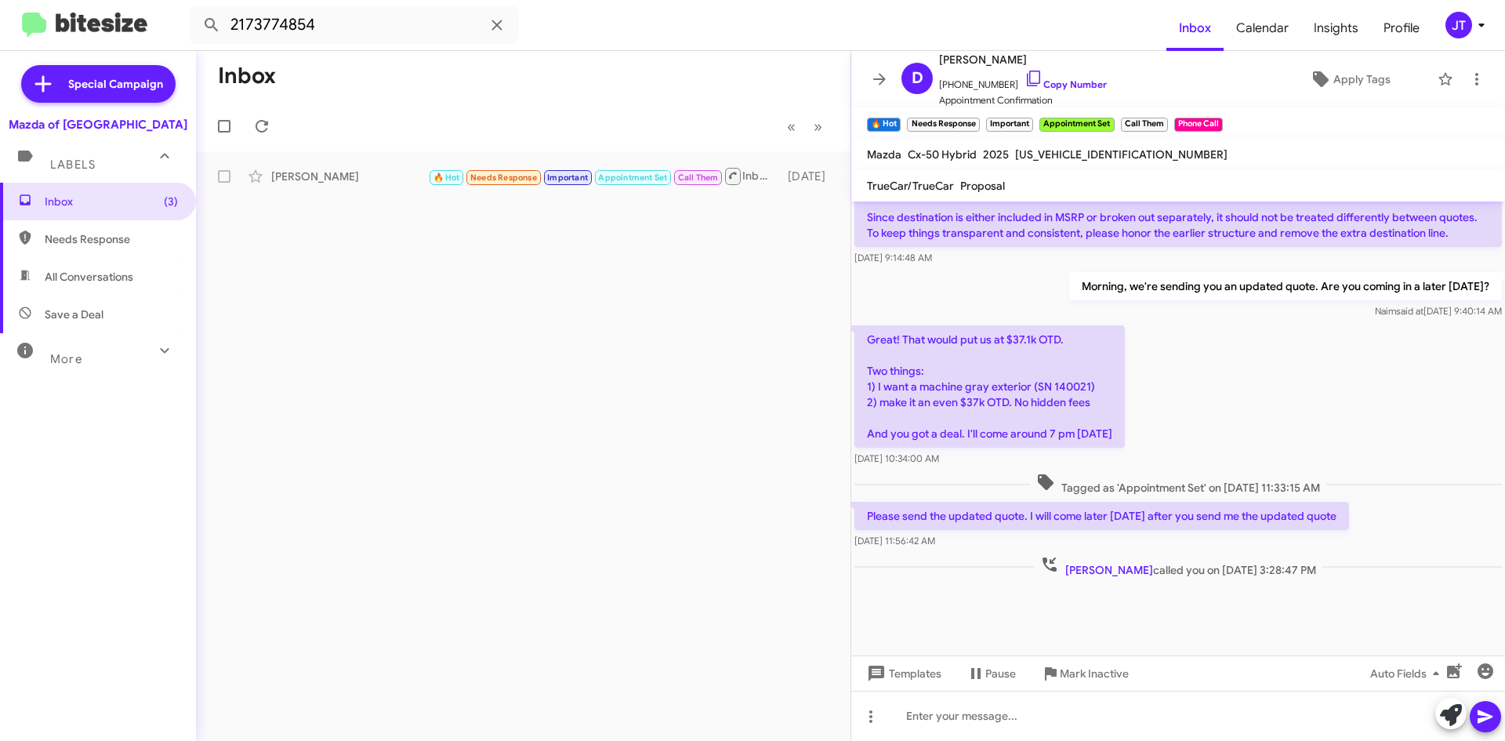
click at [1486, 22] on icon at bounding box center [1481, 25] width 19 height 19
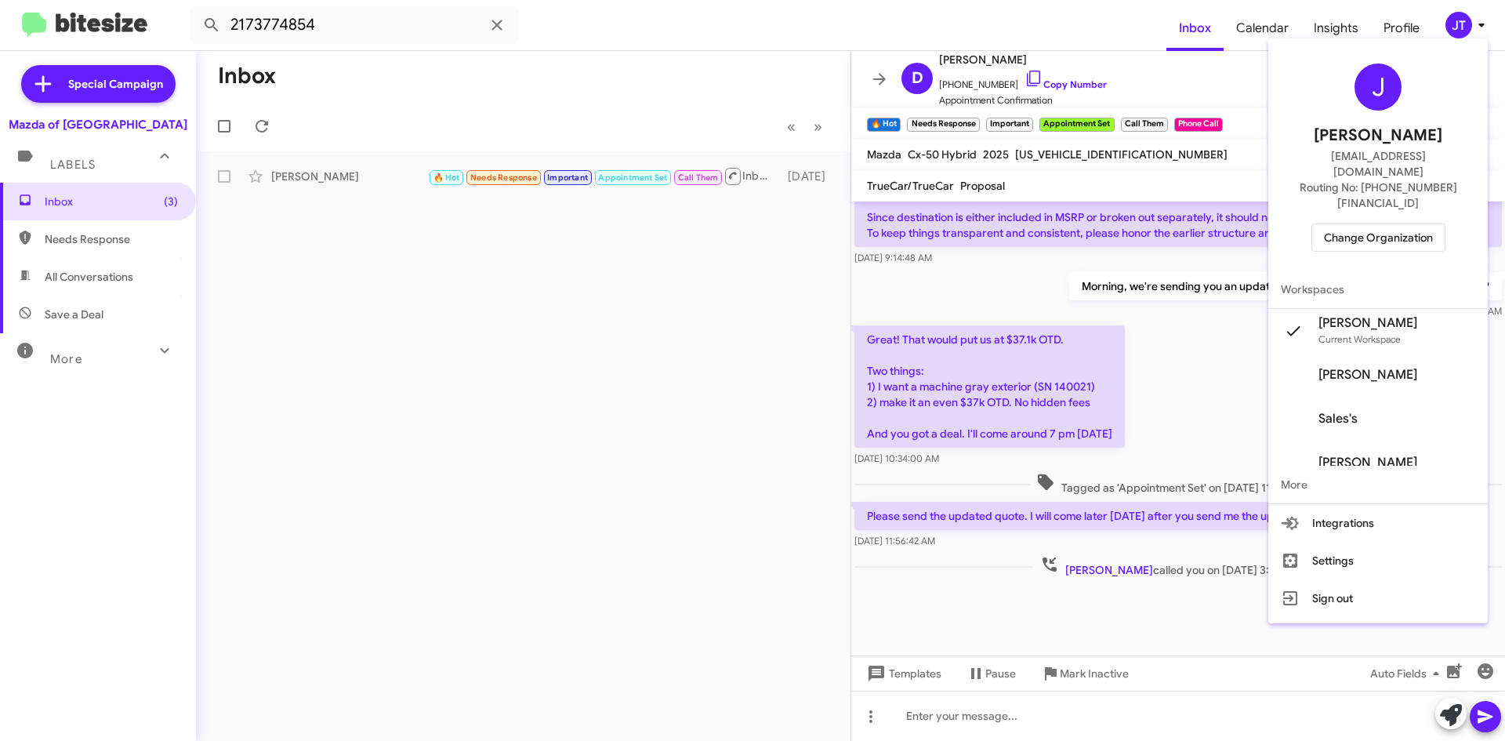
click at [1392, 224] on span "Change Organization" at bounding box center [1378, 237] width 109 height 27
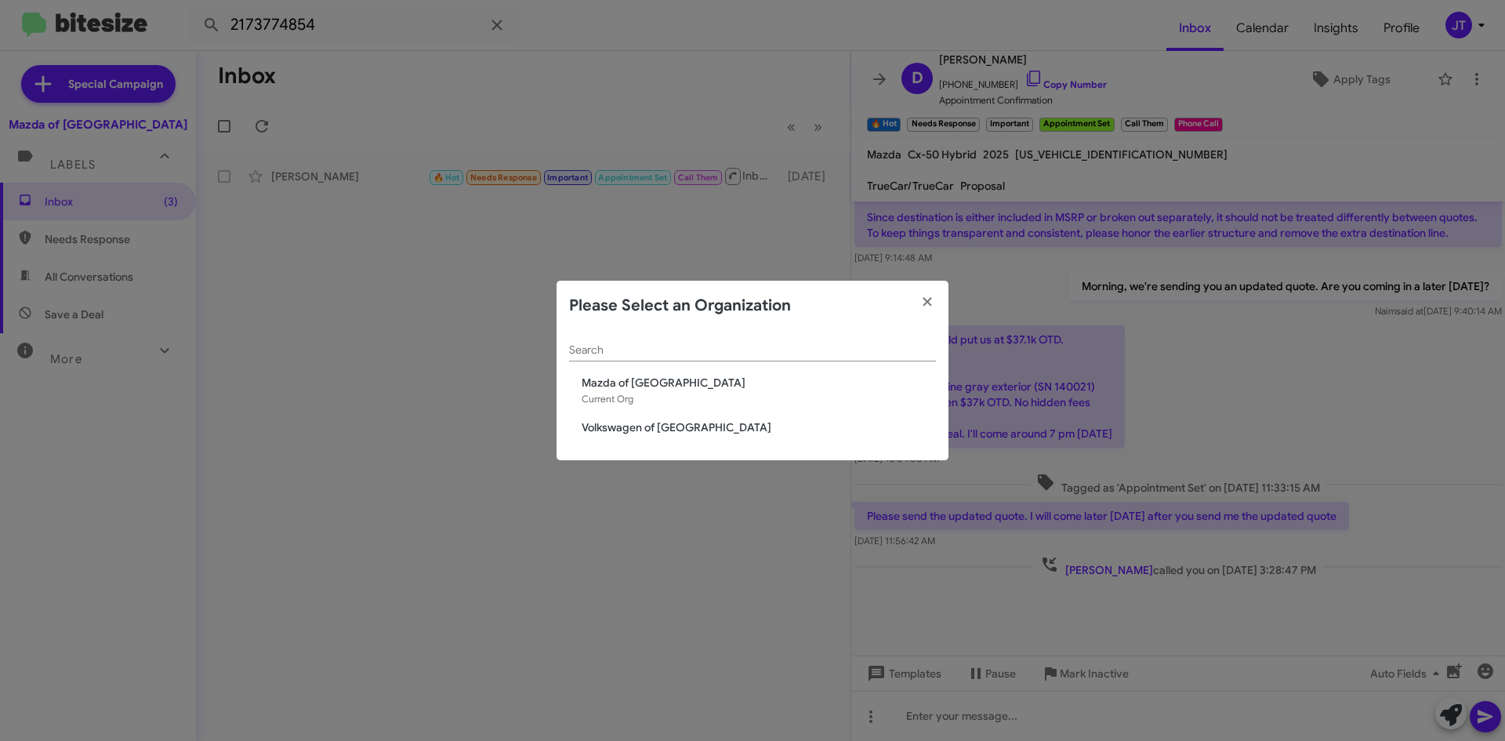
click at [672, 432] on span "Volkswagen of [GEOGRAPHIC_DATA]" at bounding box center [759, 427] width 354 height 16
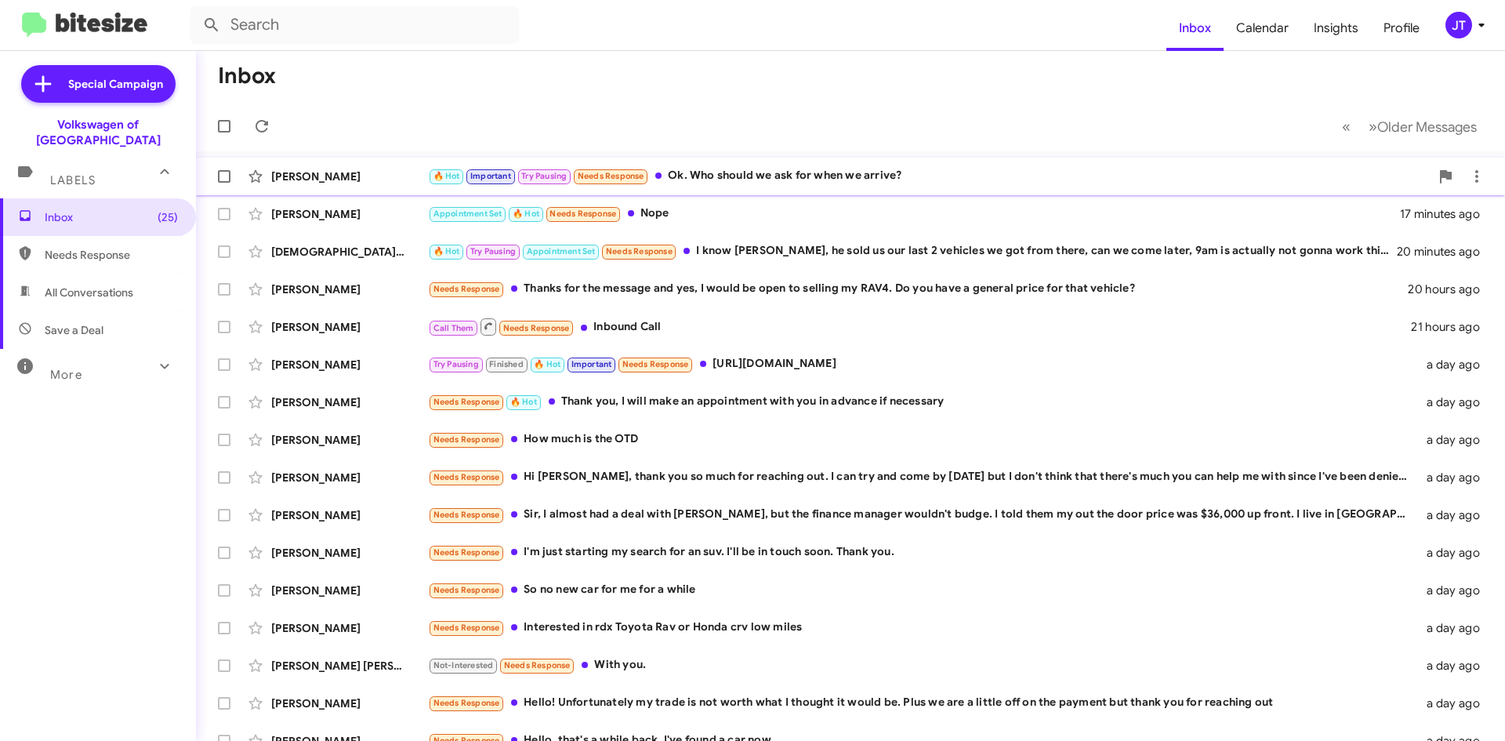
click at [850, 178] on div "🔥 Hot Important Try Pausing Needs Response Ok. Who should we ask for when we ar…" at bounding box center [929, 176] width 1002 height 18
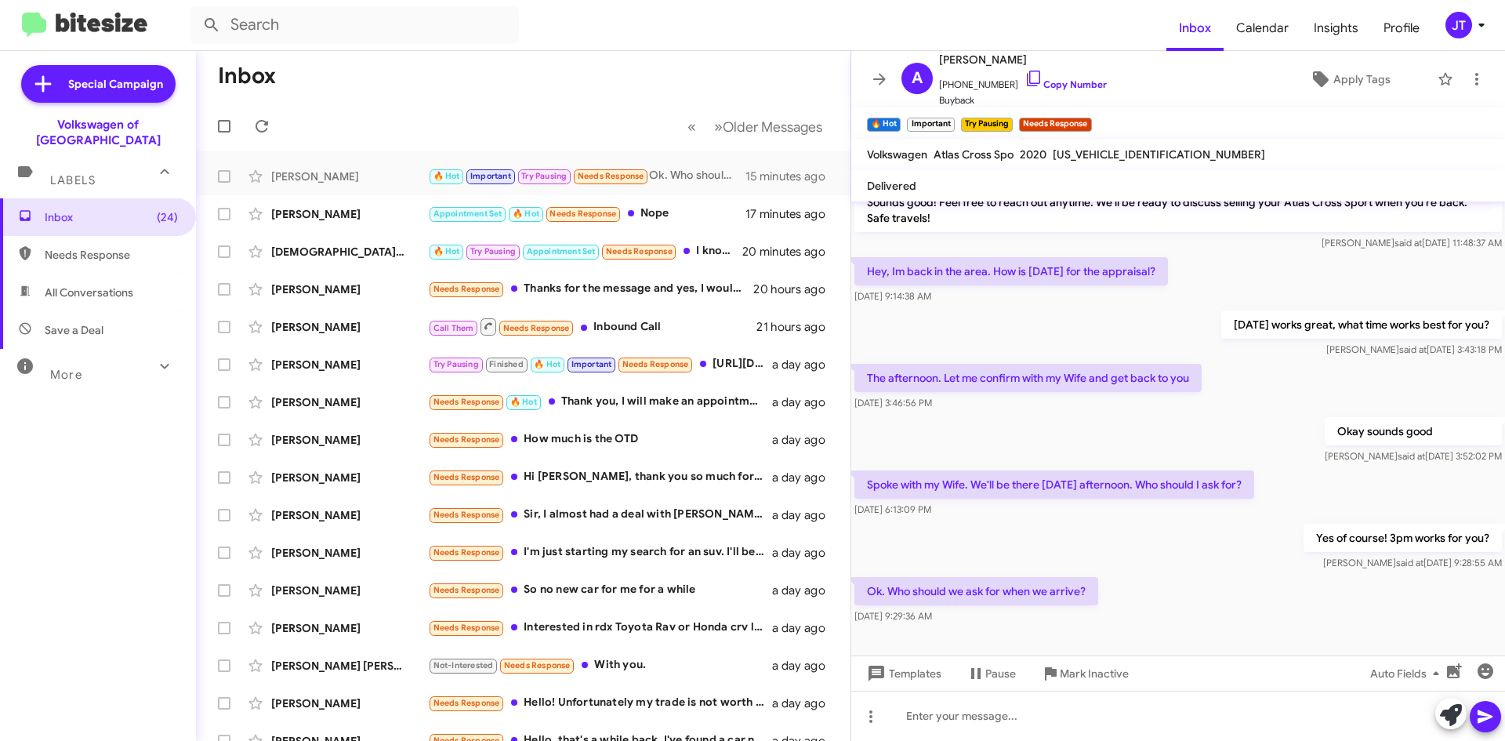
scroll to position [488, 0]
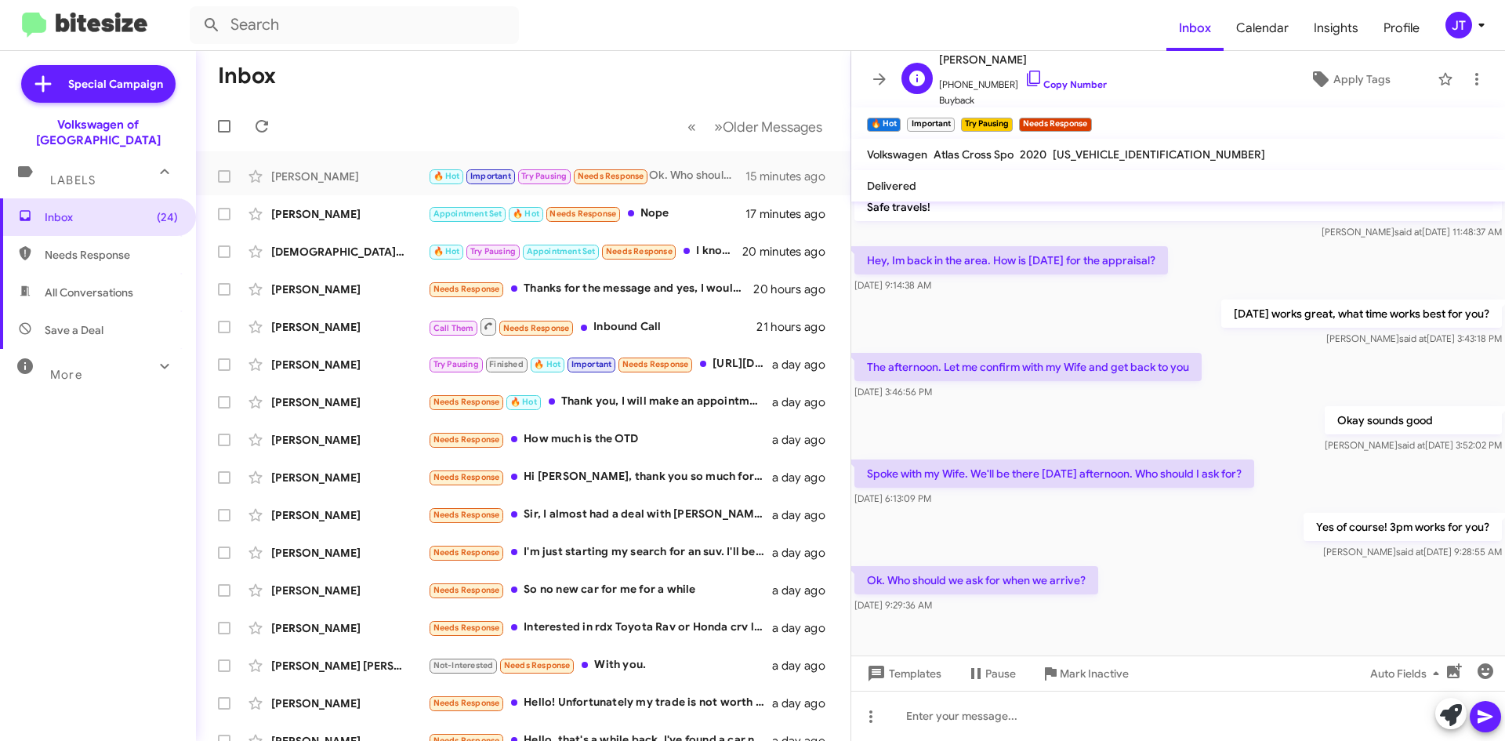
click at [1060, 90] on span "+15015176961 Copy Number" at bounding box center [1023, 81] width 168 height 24
click at [1072, 89] on link "Copy Number" at bounding box center [1065, 84] width 82 height 12
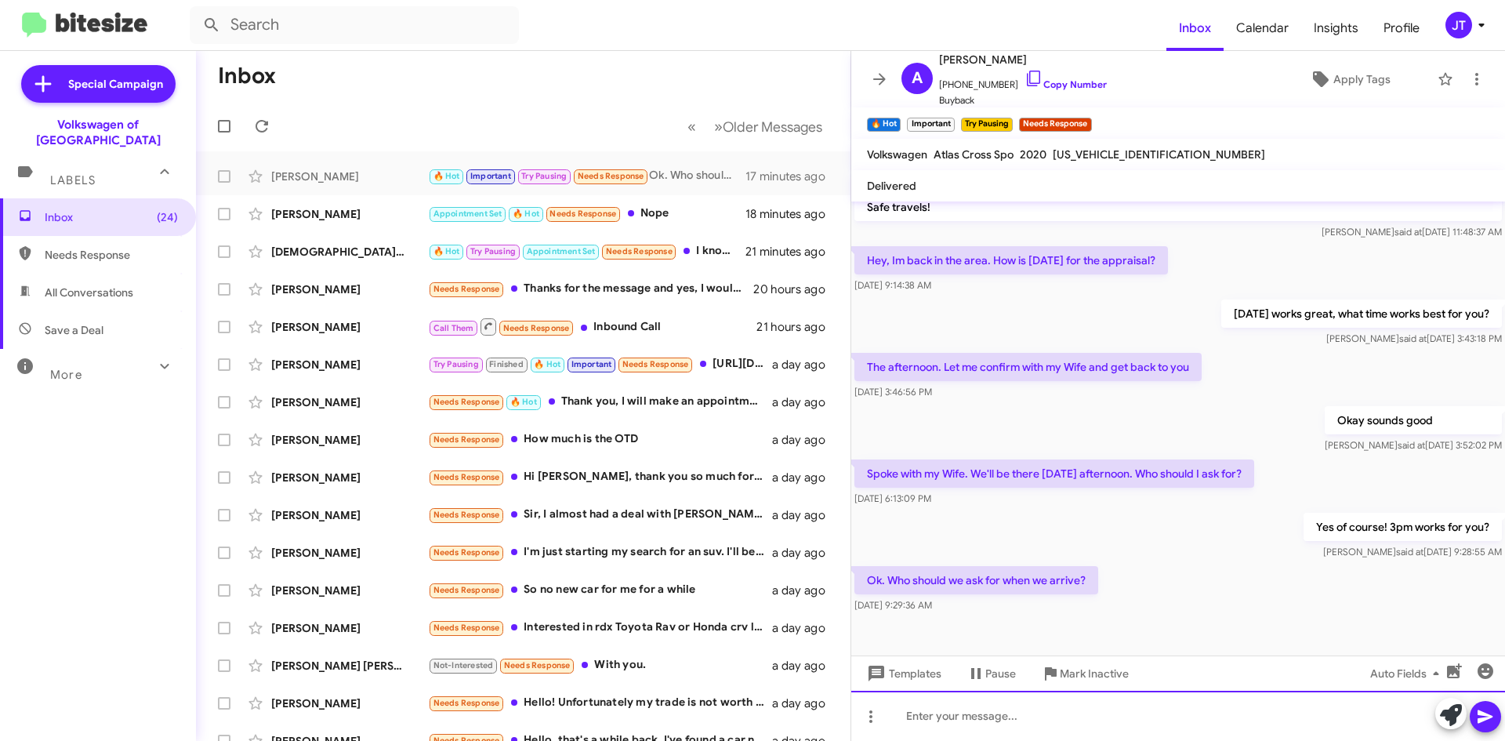
click at [974, 709] on div at bounding box center [1178, 716] width 654 height 50
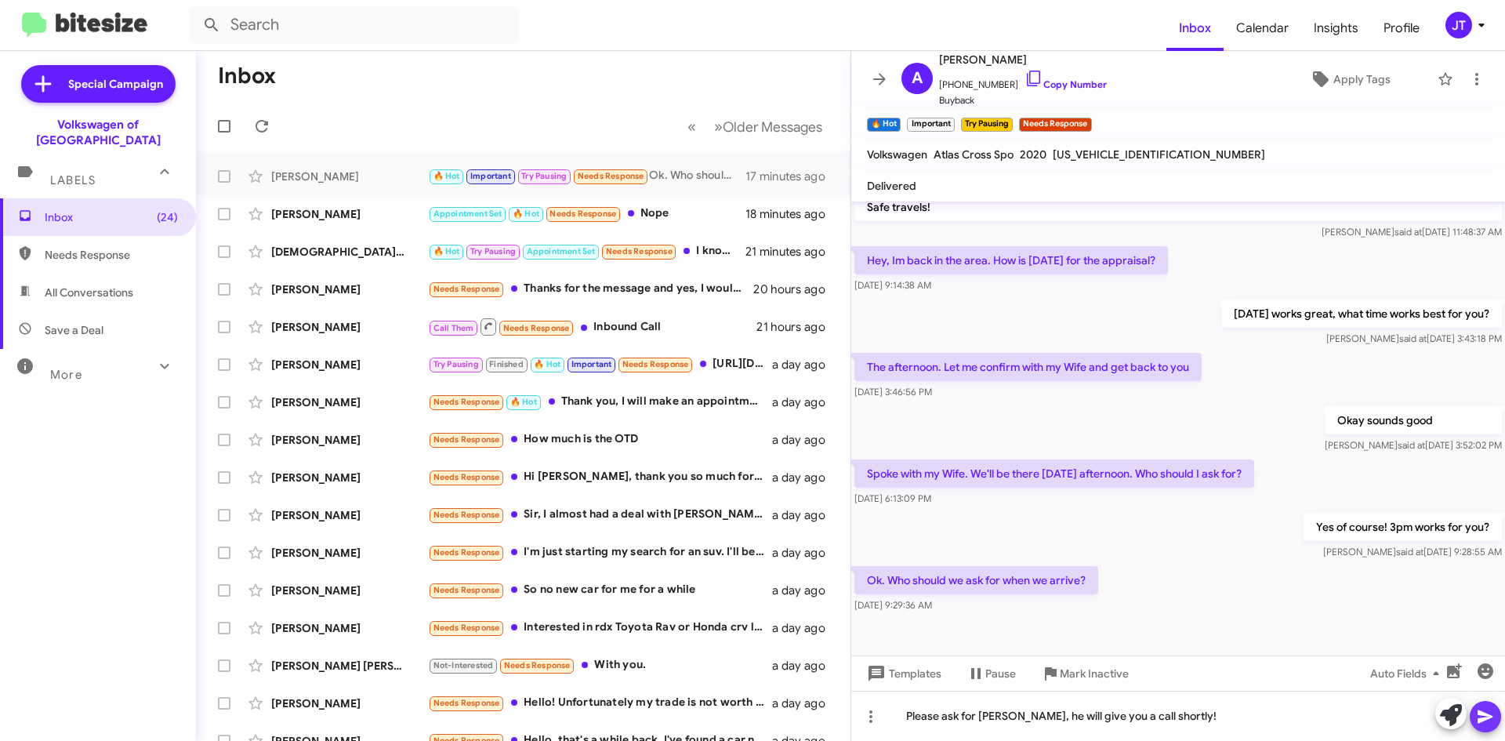
click at [1481, 712] on icon at bounding box center [1485, 716] width 15 height 13
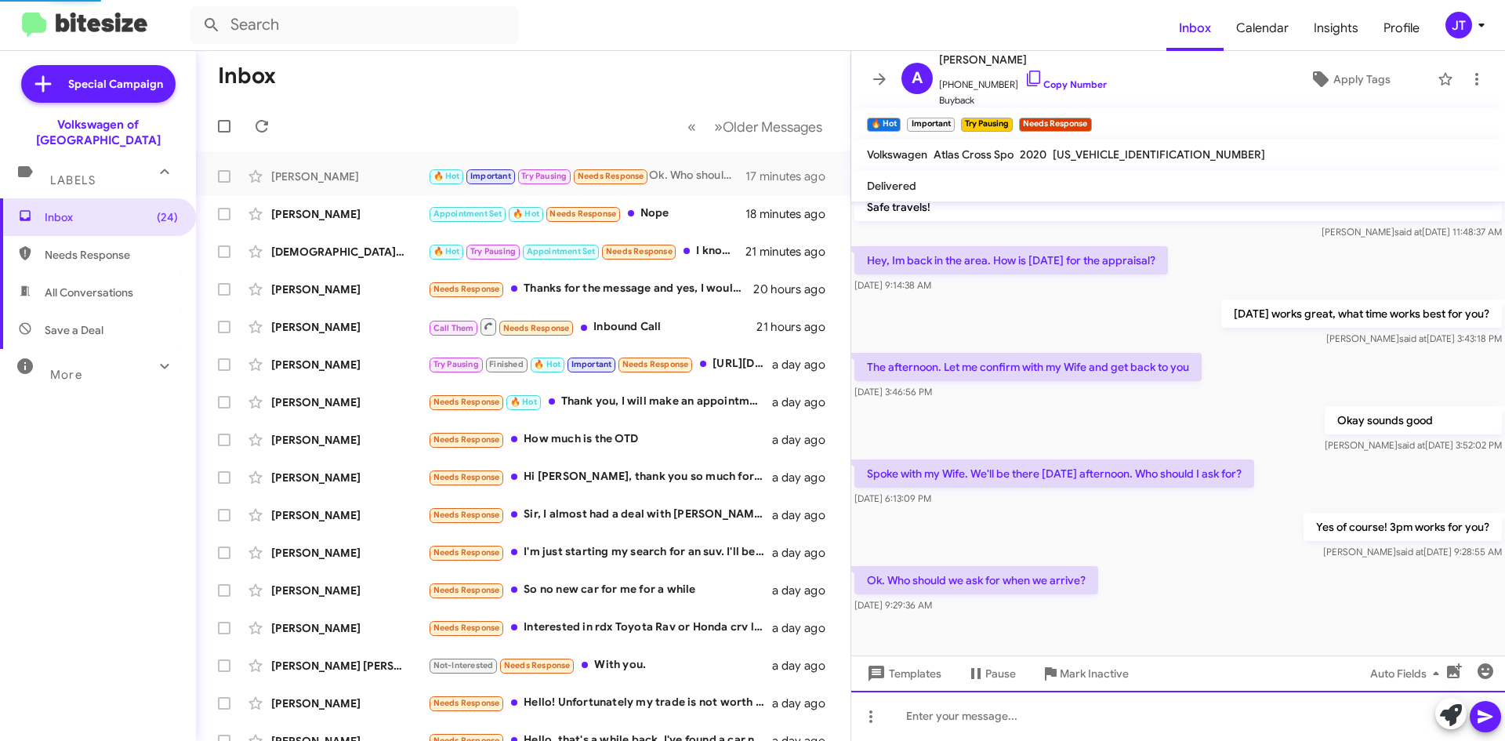
scroll to position [0, 0]
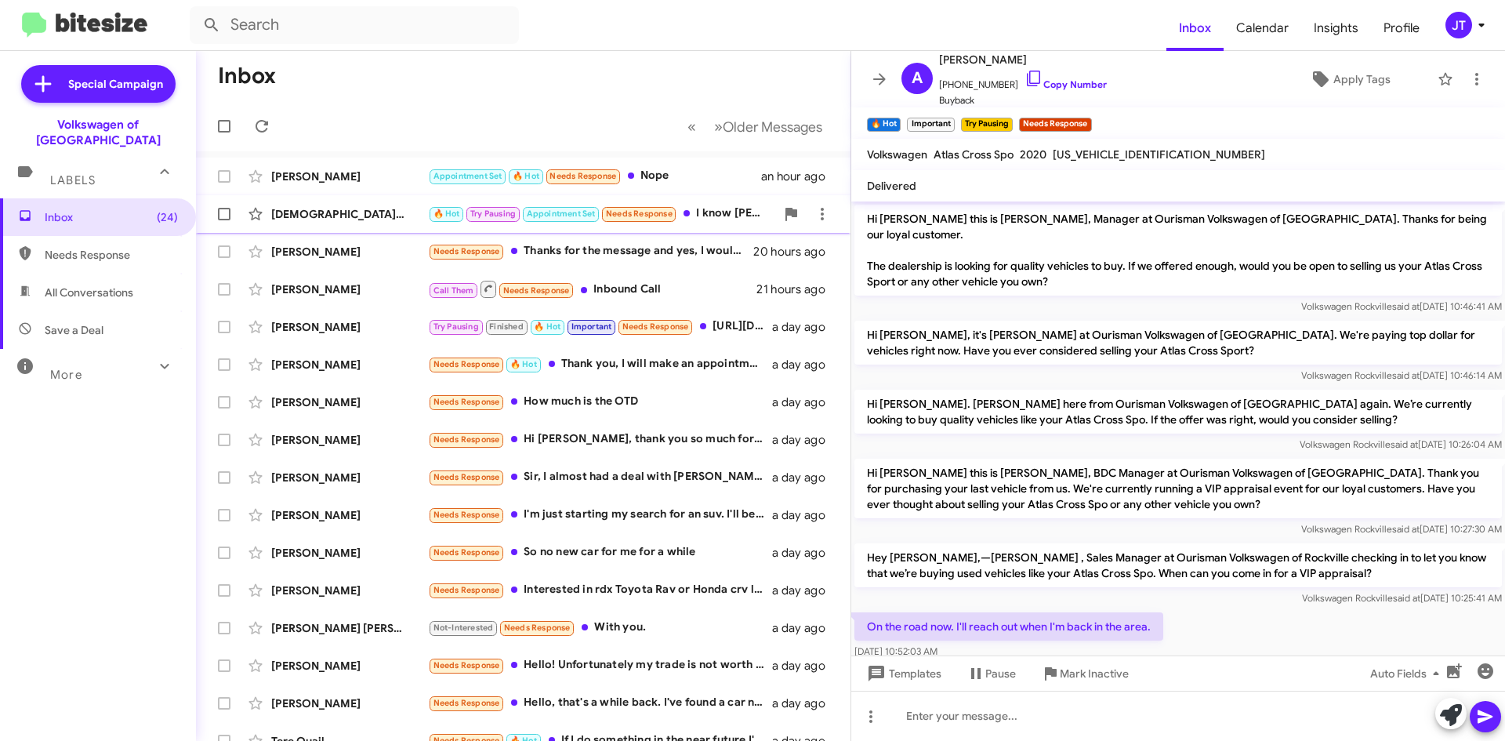
click at [428, 216] on span "🔥 Hot" at bounding box center [446, 212] width 37 height 14
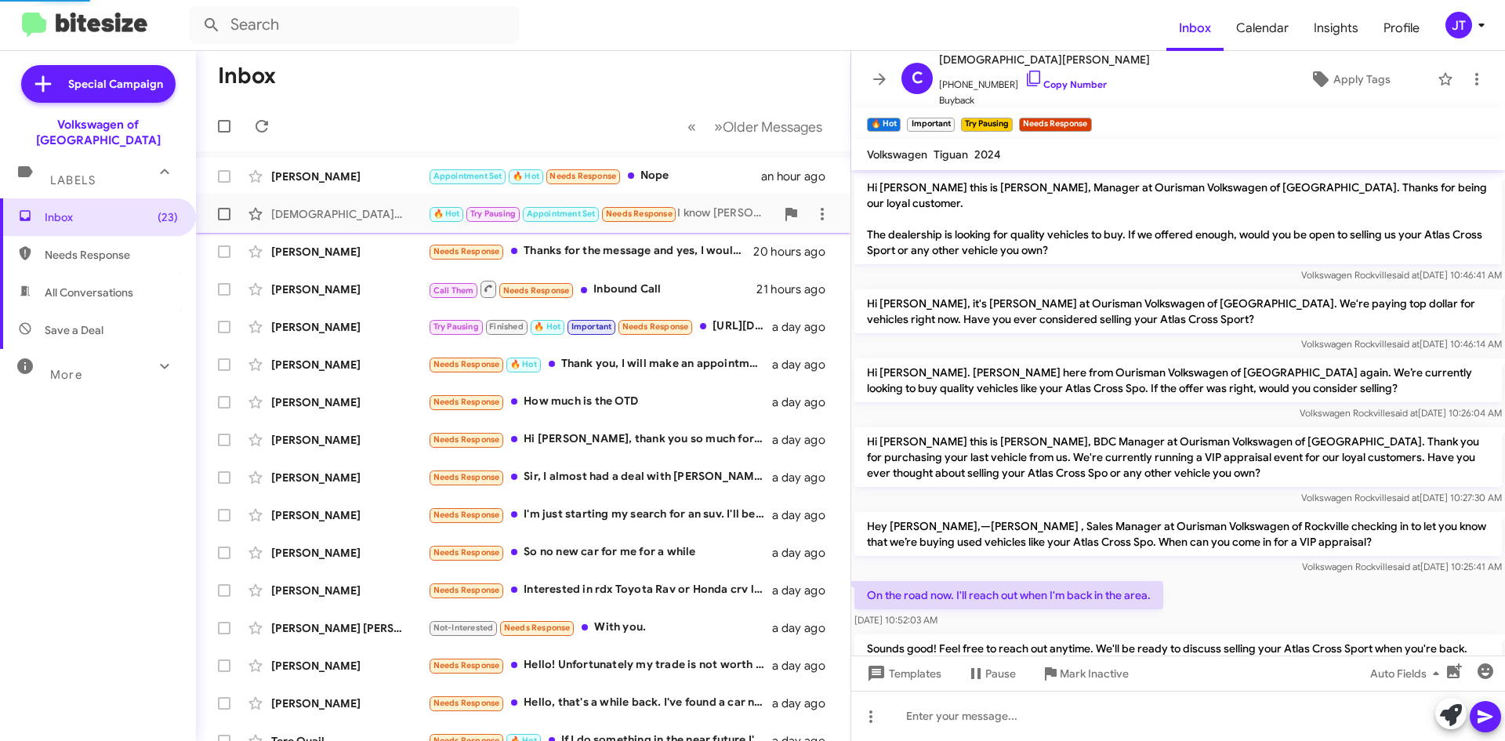
scroll to position [672, 0]
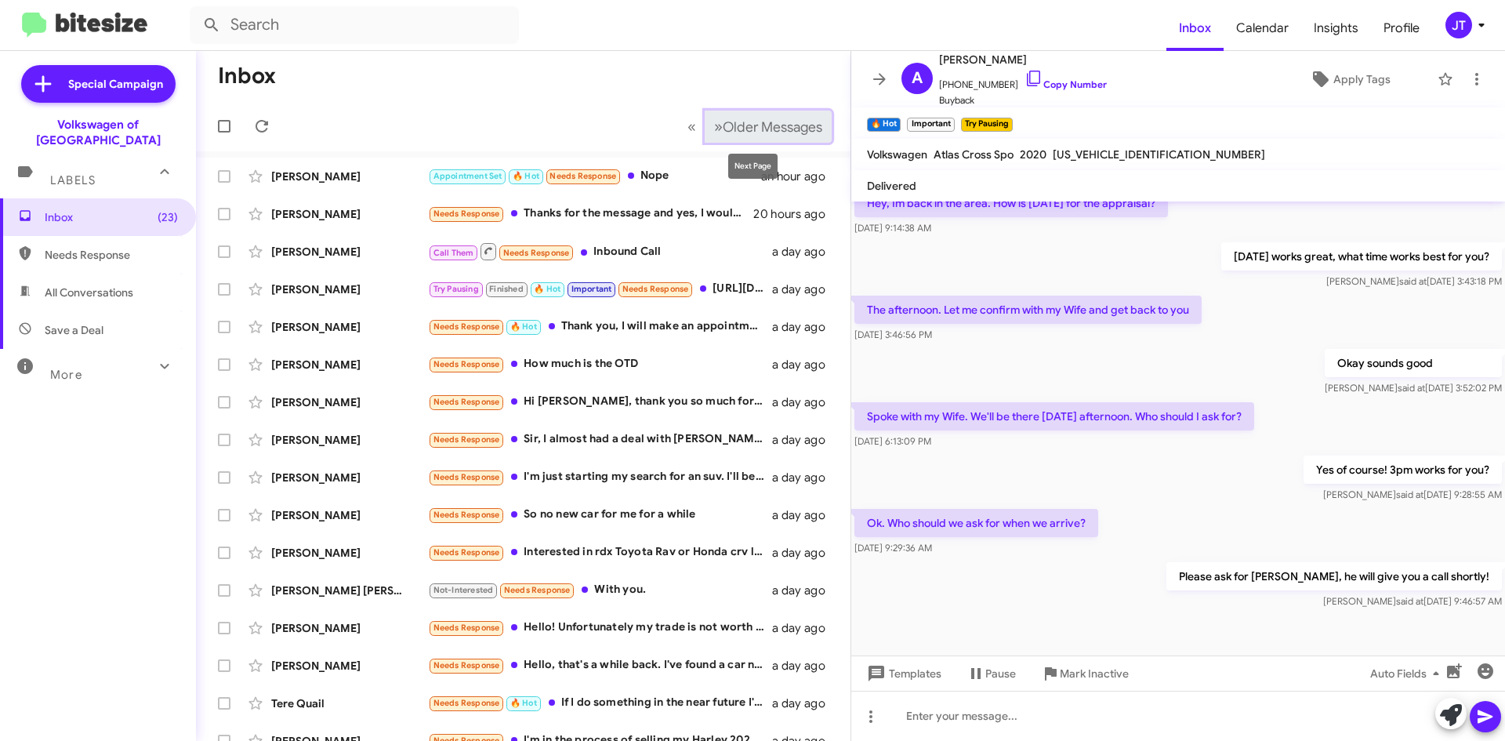
click at [765, 126] on span "Older Messages" at bounding box center [773, 126] width 100 height 17
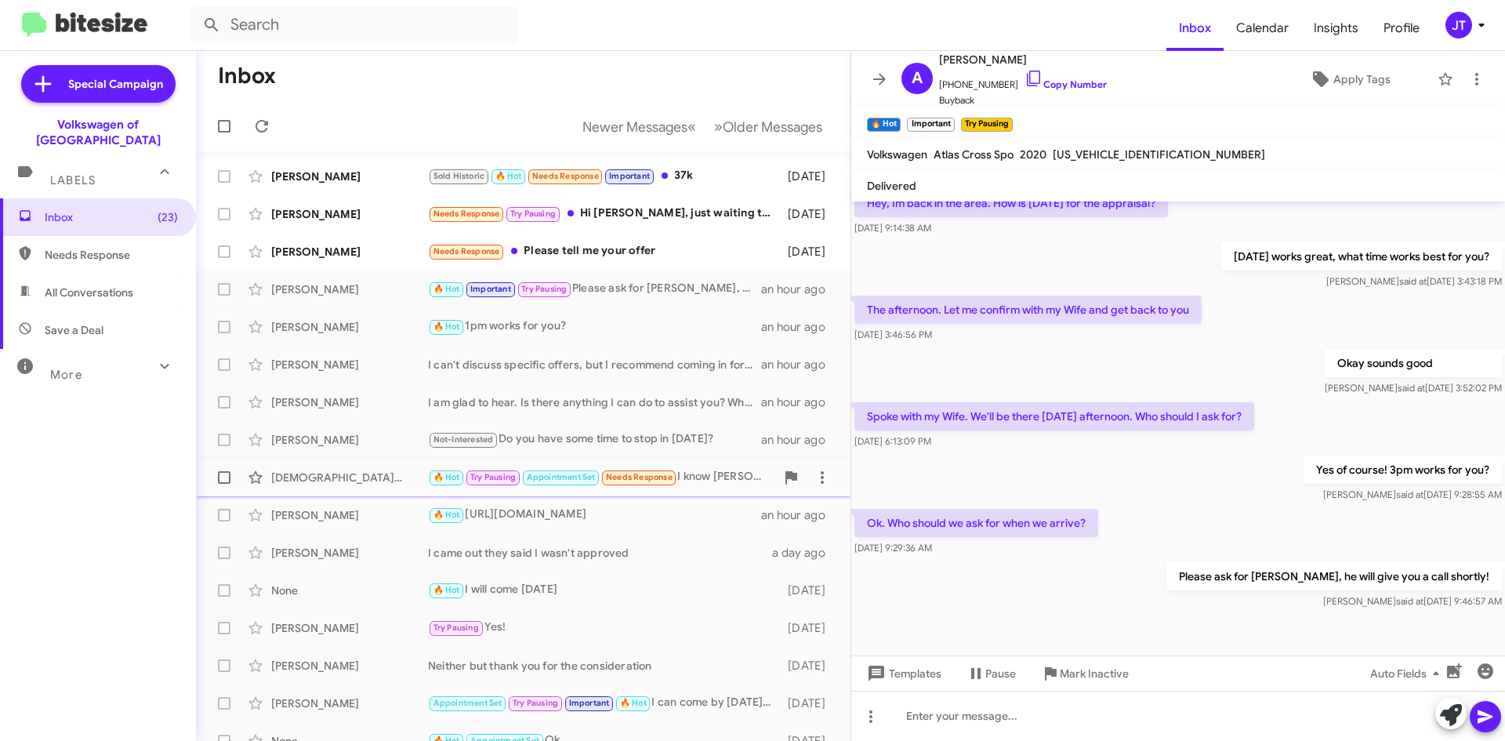
click at [383, 483] on div "[DEMOGRAPHIC_DATA][PERSON_NAME]" at bounding box center [349, 478] width 157 height 16
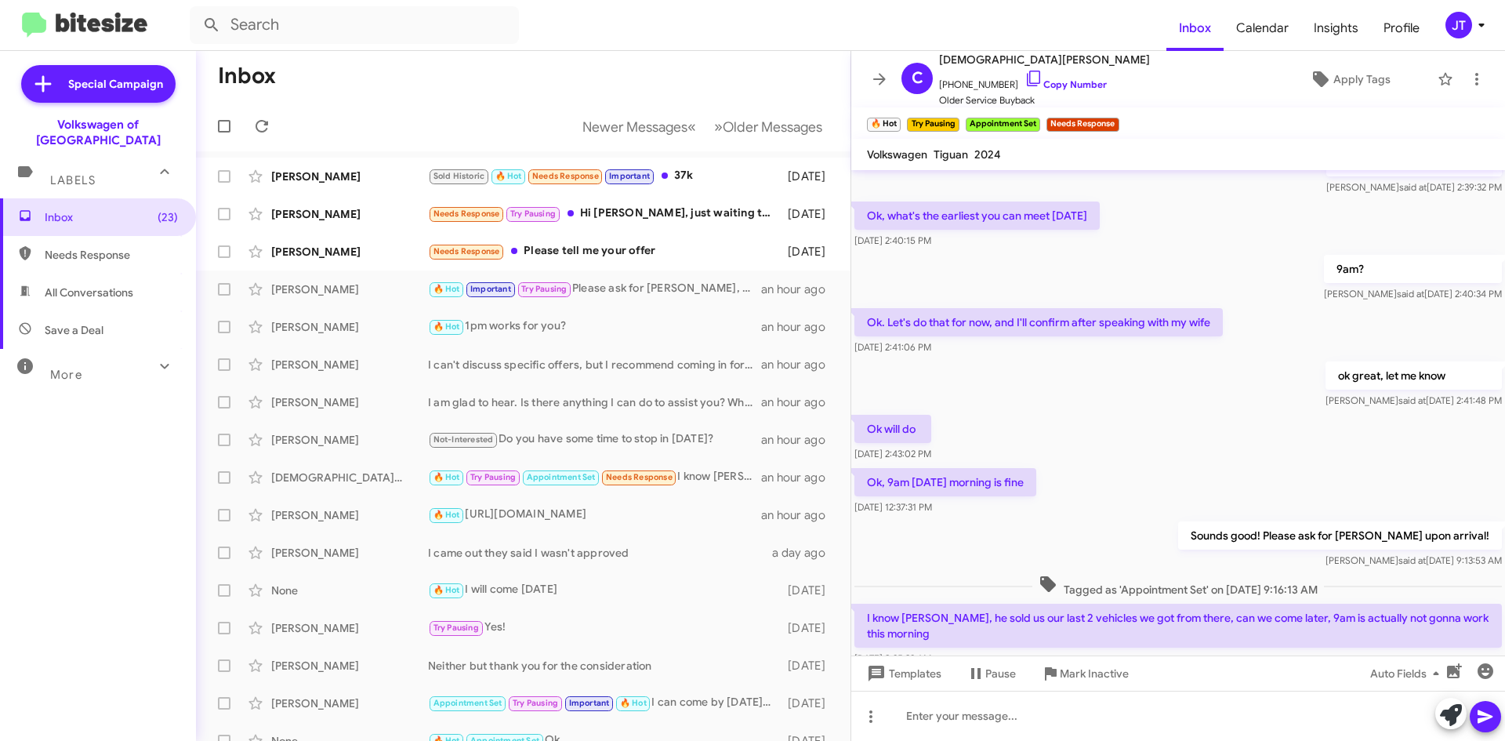
scroll to position [672, 0]
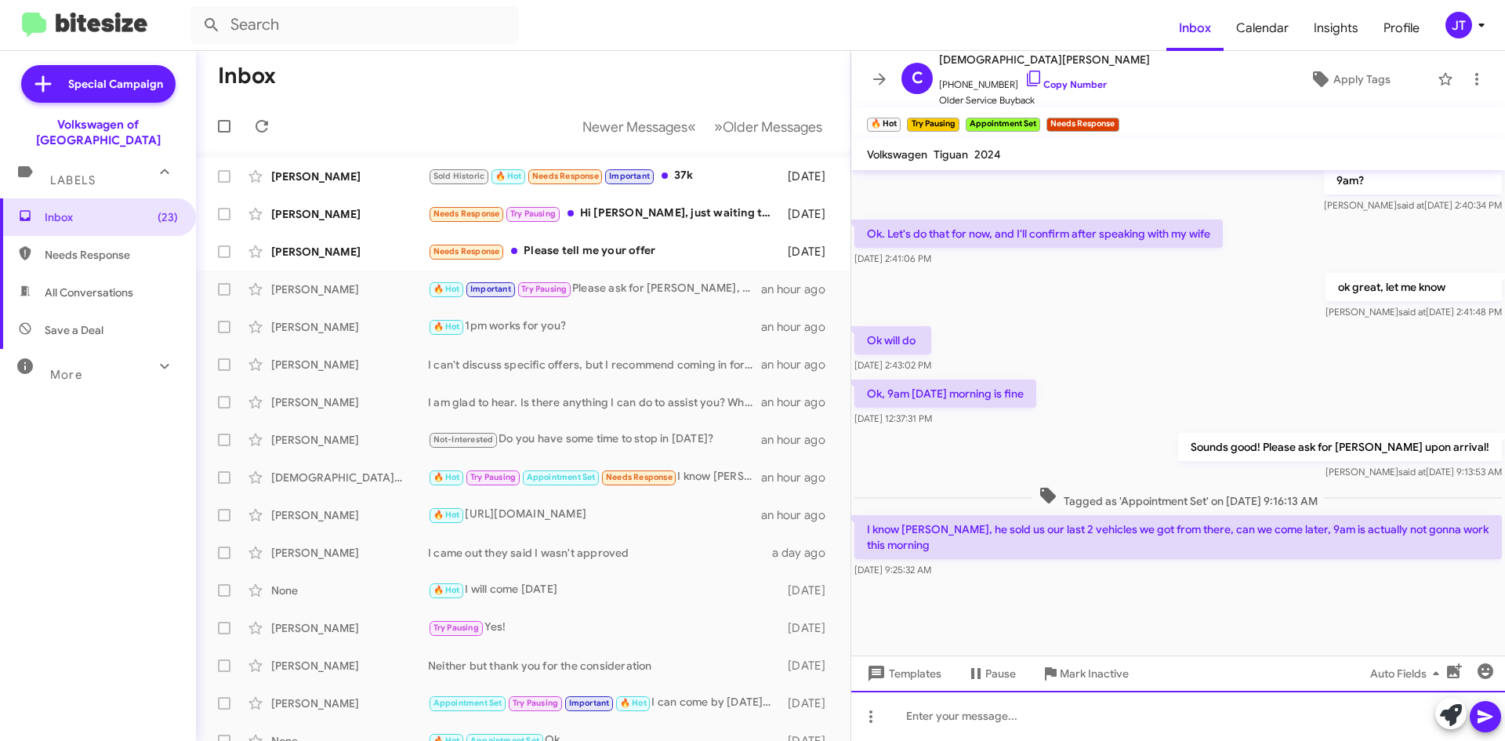
click at [970, 714] on div at bounding box center [1178, 716] width 654 height 50
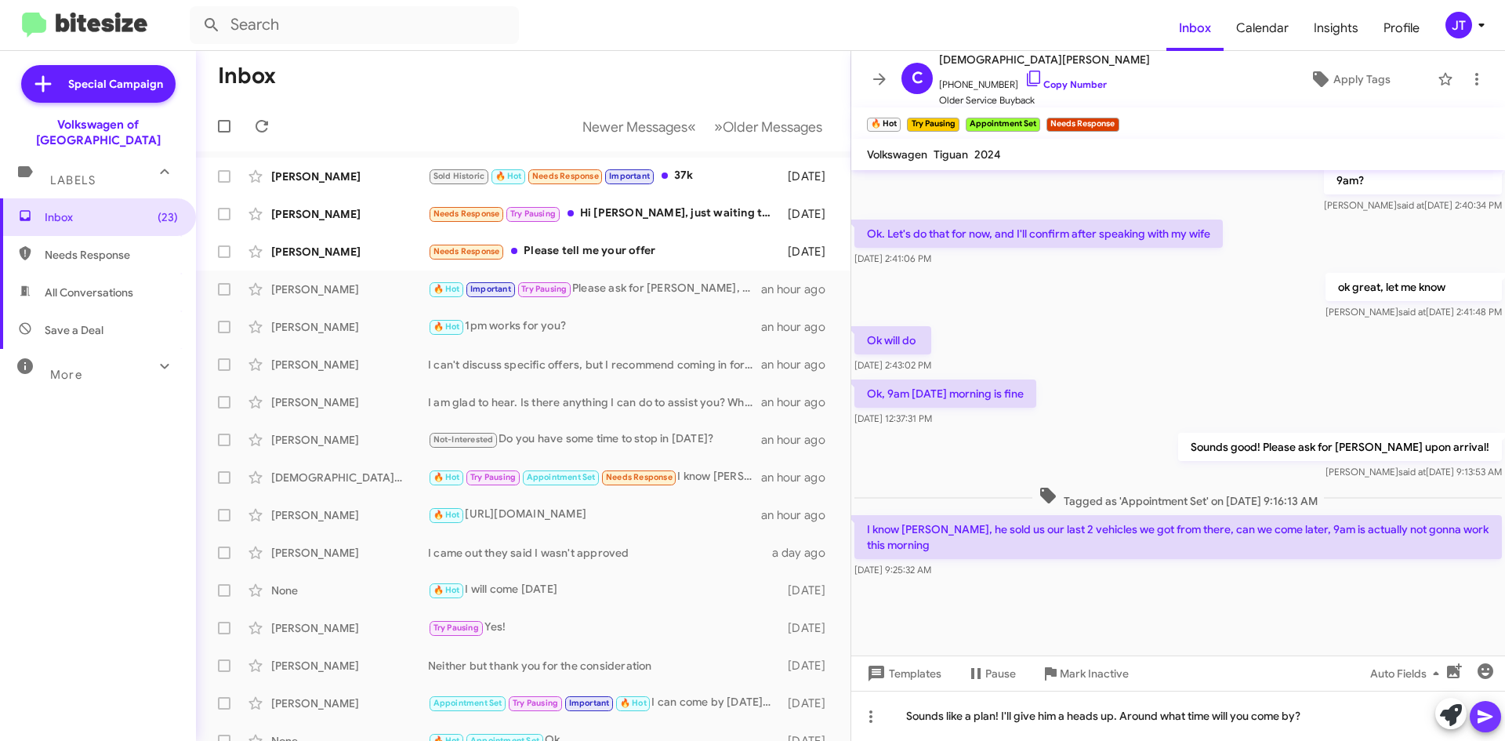
click at [1479, 708] on icon at bounding box center [1485, 716] width 19 height 19
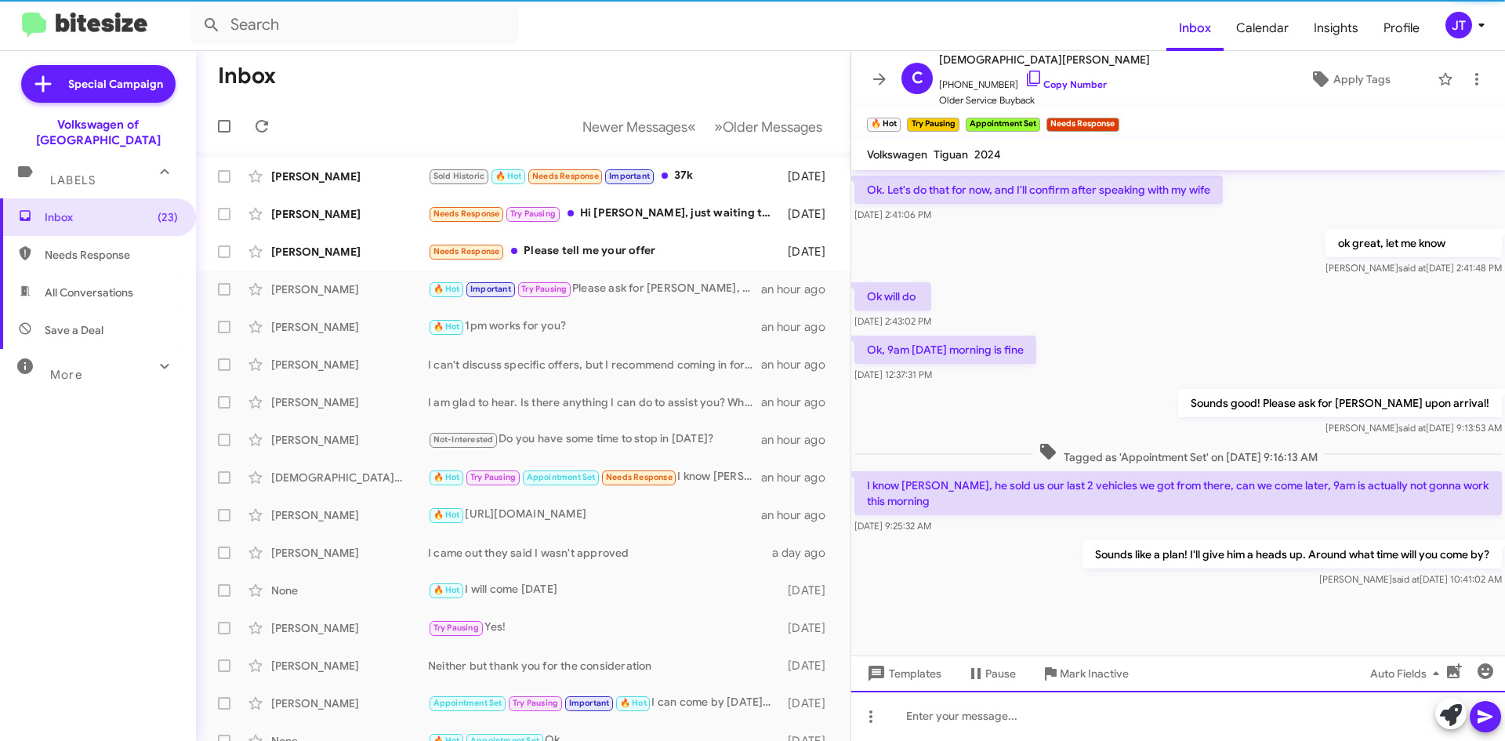
scroll to position [729, 0]
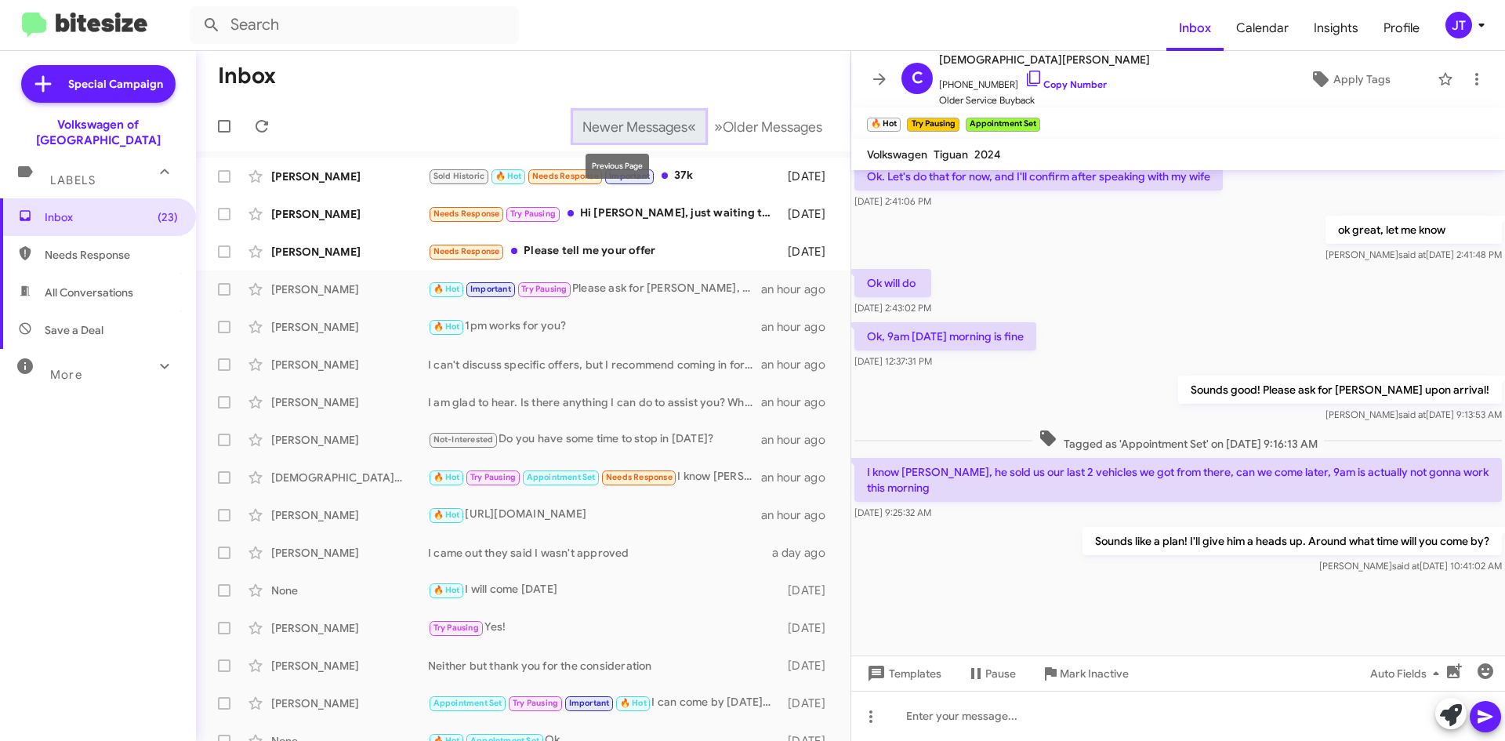
click at [611, 129] on span "Newer Messages" at bounding box center [634, 126] width 105 height 17
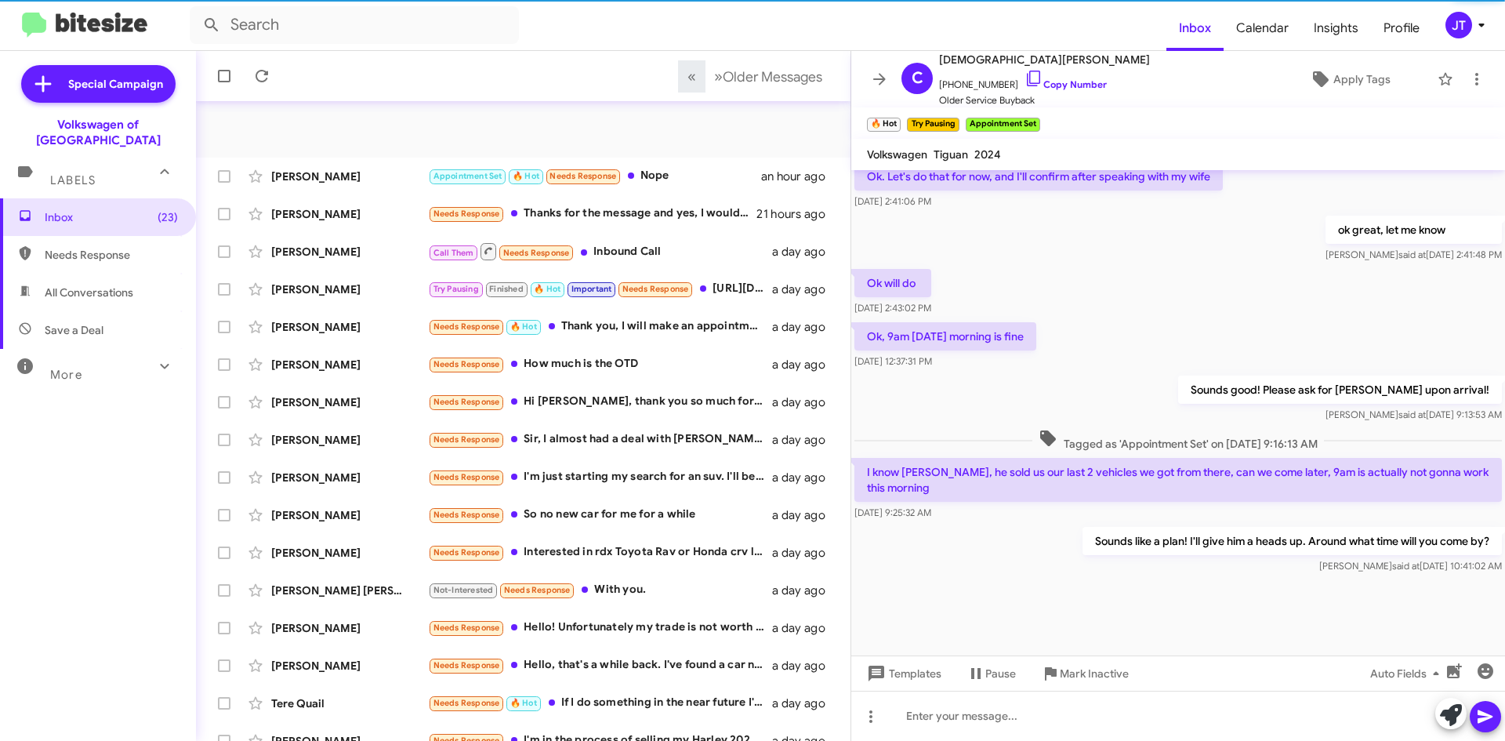
scroll to position [169, 0]
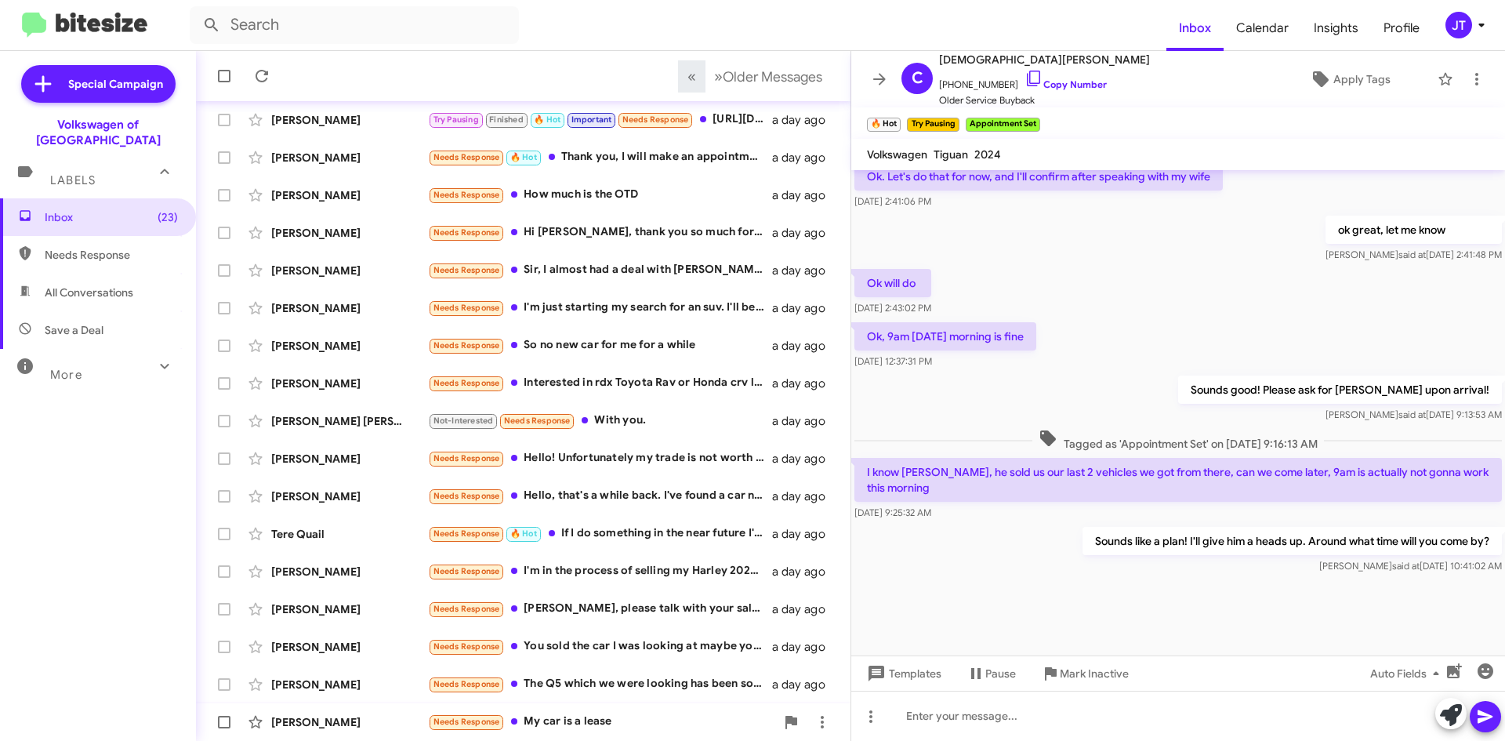
click at [573, 713] on div "Needs Response My car is a lease" at bounding box center [601, 722] width 347 height 18
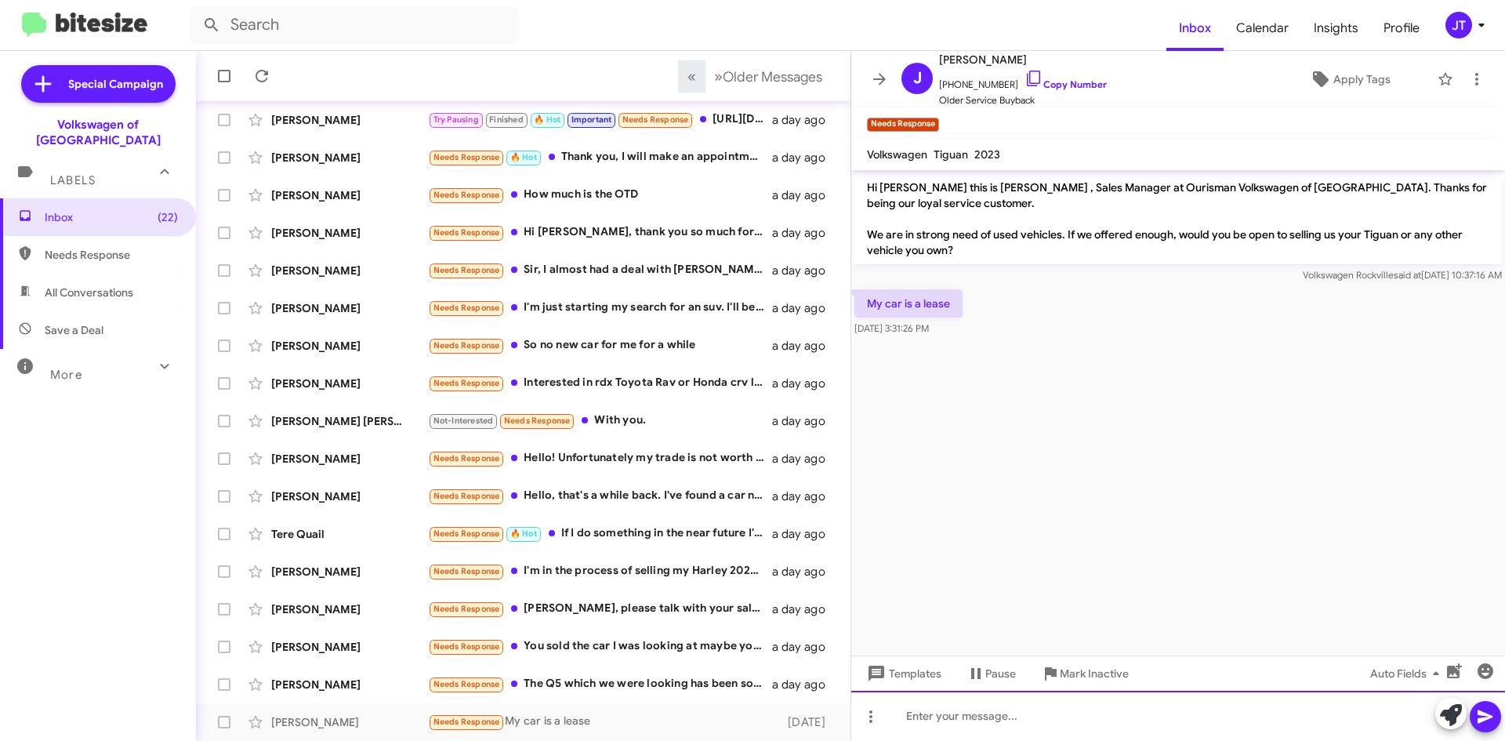
click at [974, 721] on div at bounding box center [1178, 716] width 654 height 50
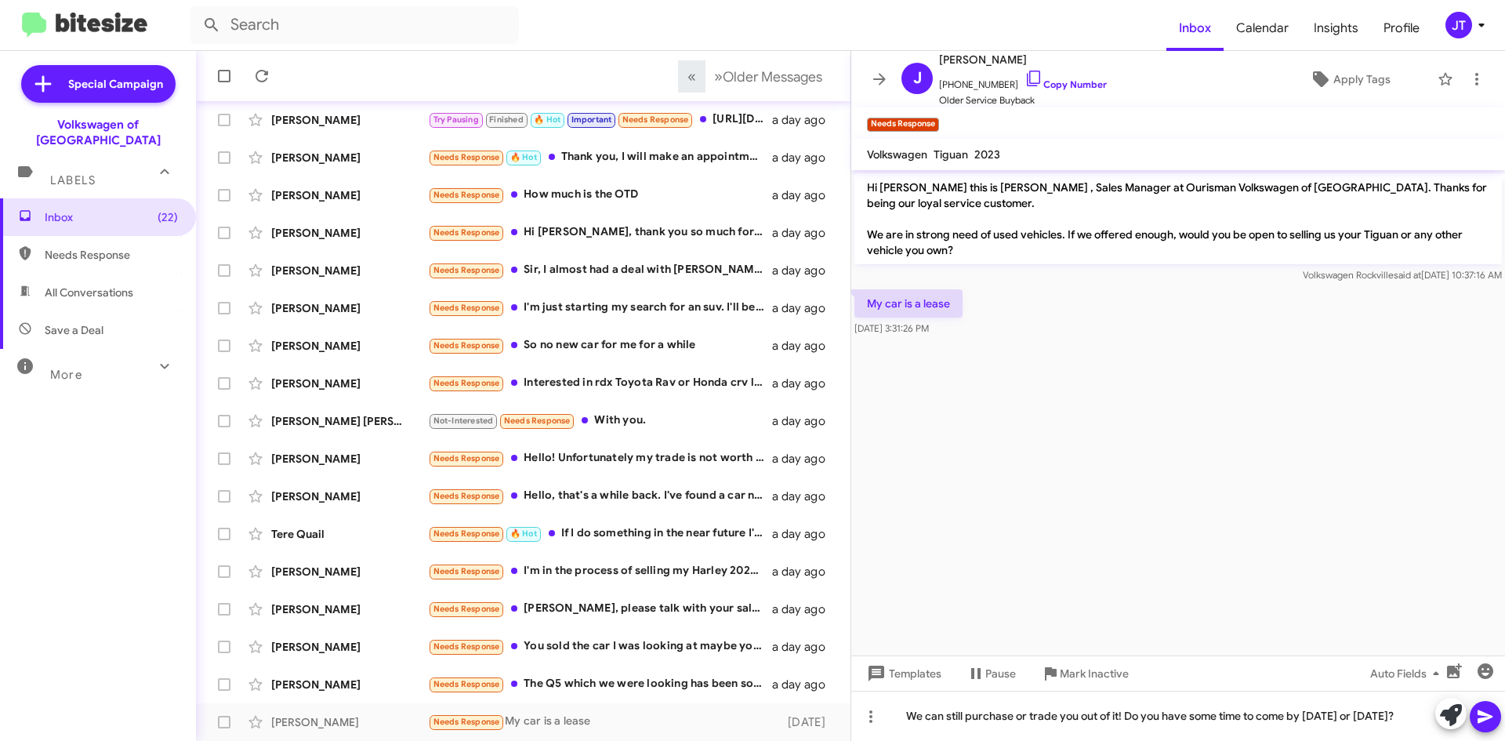
click at [1487, 712] on icon at bounding box center [1485, 716] width 19 height 19
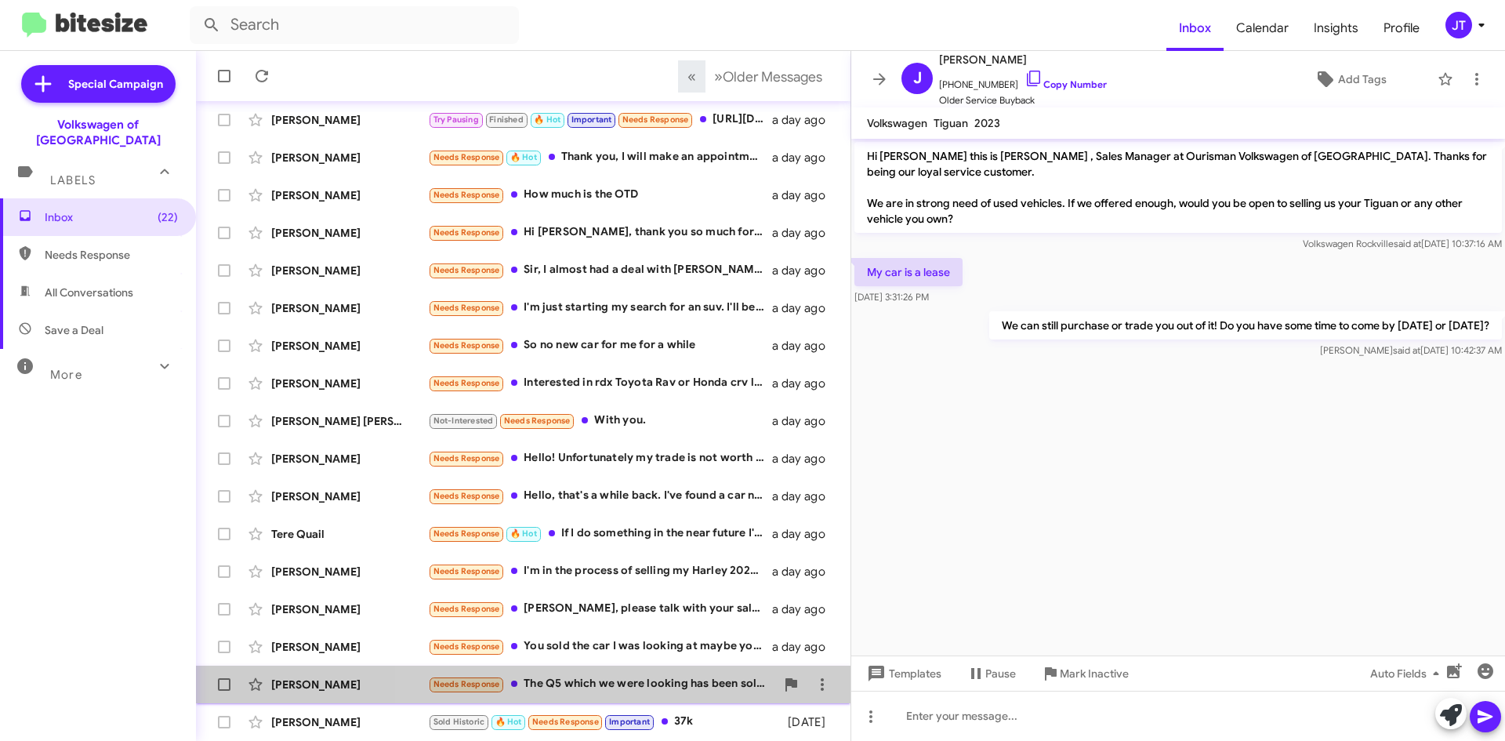
click at [622, 684] on div "Needs Response The Q5 which we were looking has been sold. We decided to wait f…" at bounding box center [601, 684] width 347 height 18
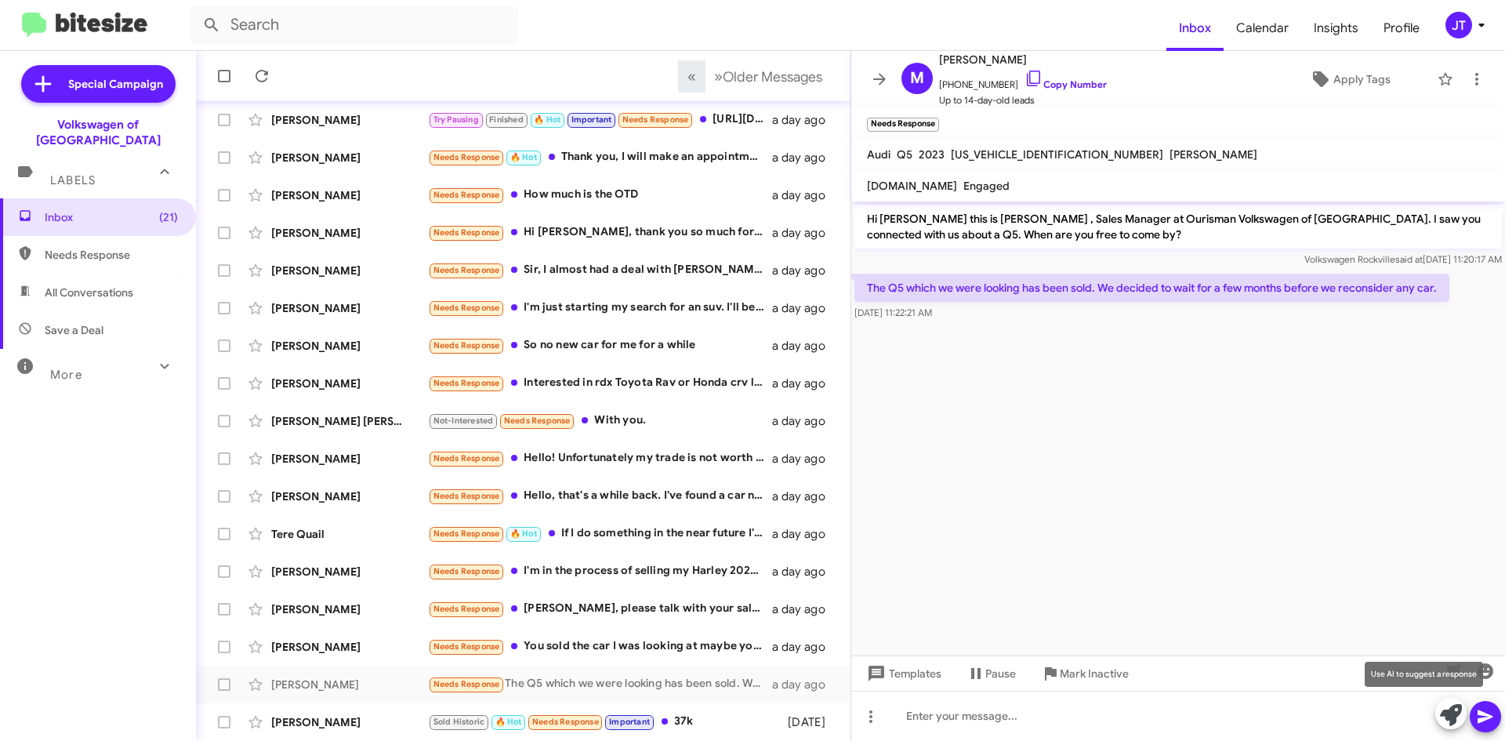
click at [1437, 719] on button at bounding box center [1450, 713] width 31 height 31
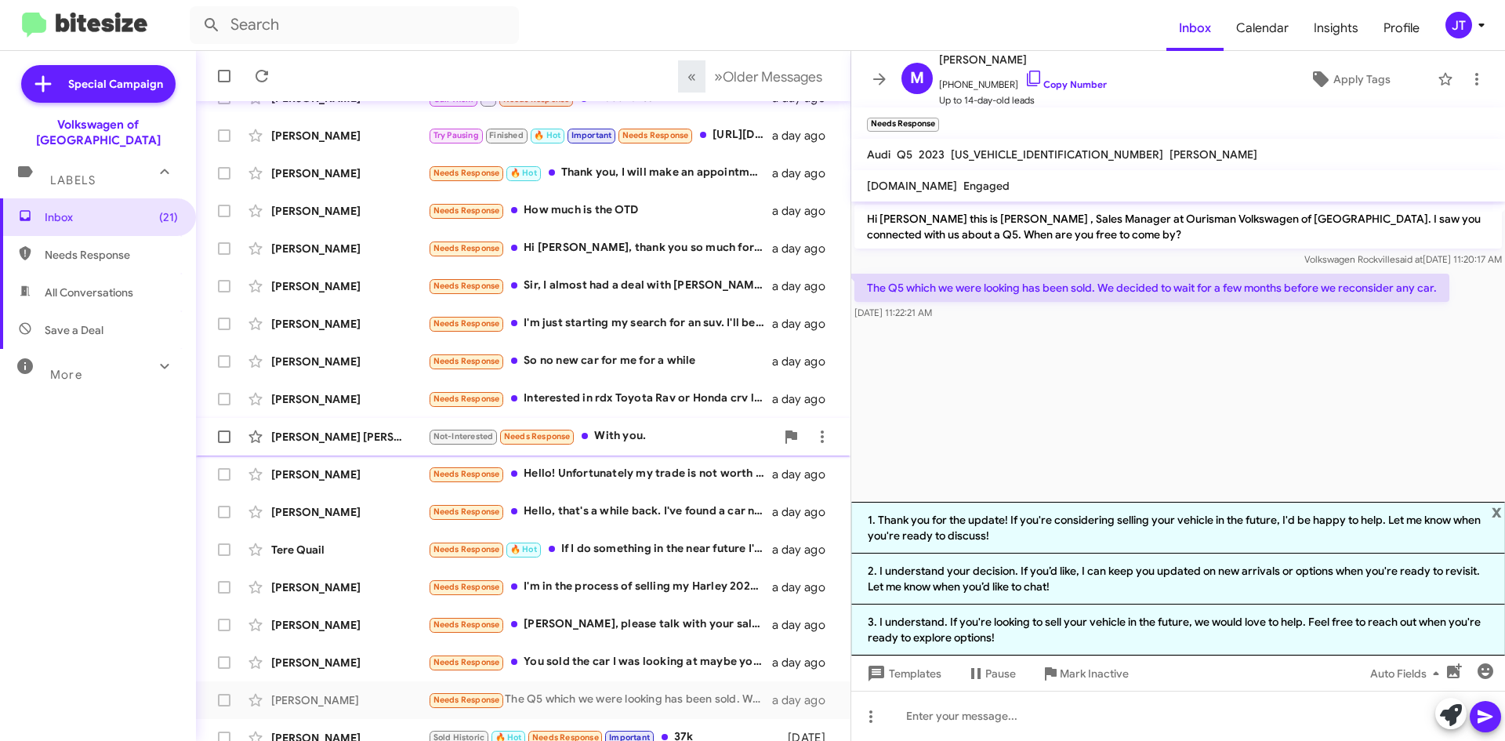
scroll to position [169, 0]
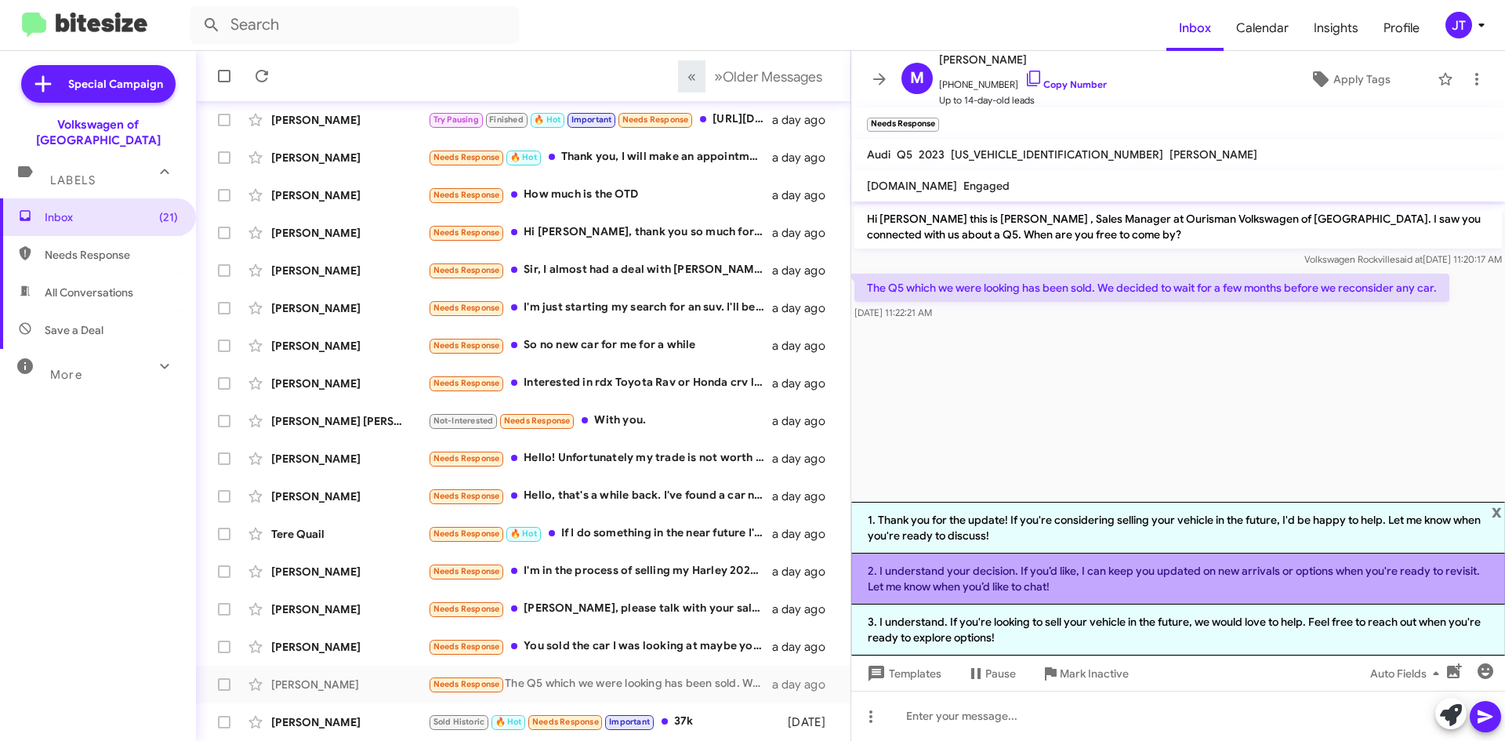
click at [1153, 570] on li "2. I understand your decision. If you’d like, I can keep you updated on new arr…" at bounding box center [1178, 578] width 654 height 51
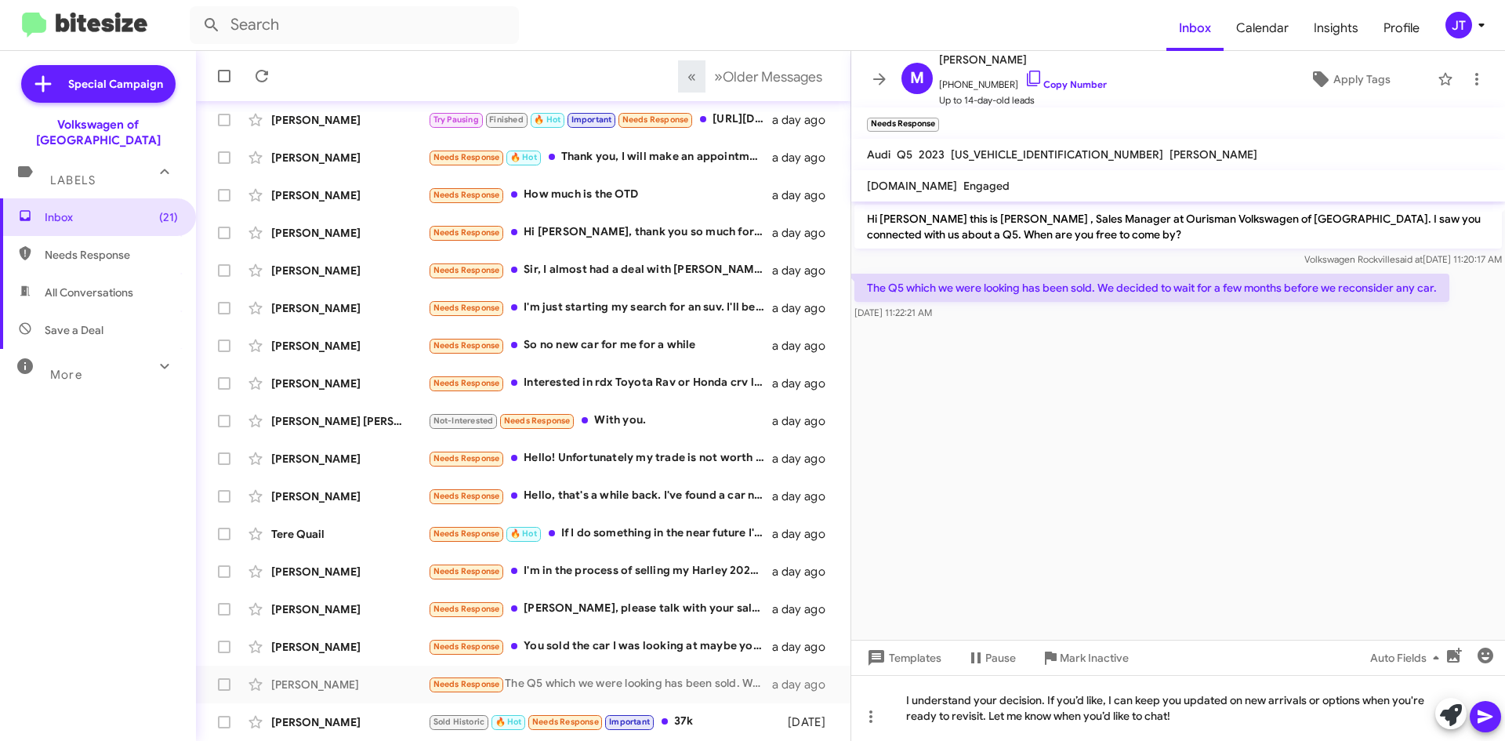
click at [1488, 712] on icon at bounding box center [1485, 716] width 19 height 19
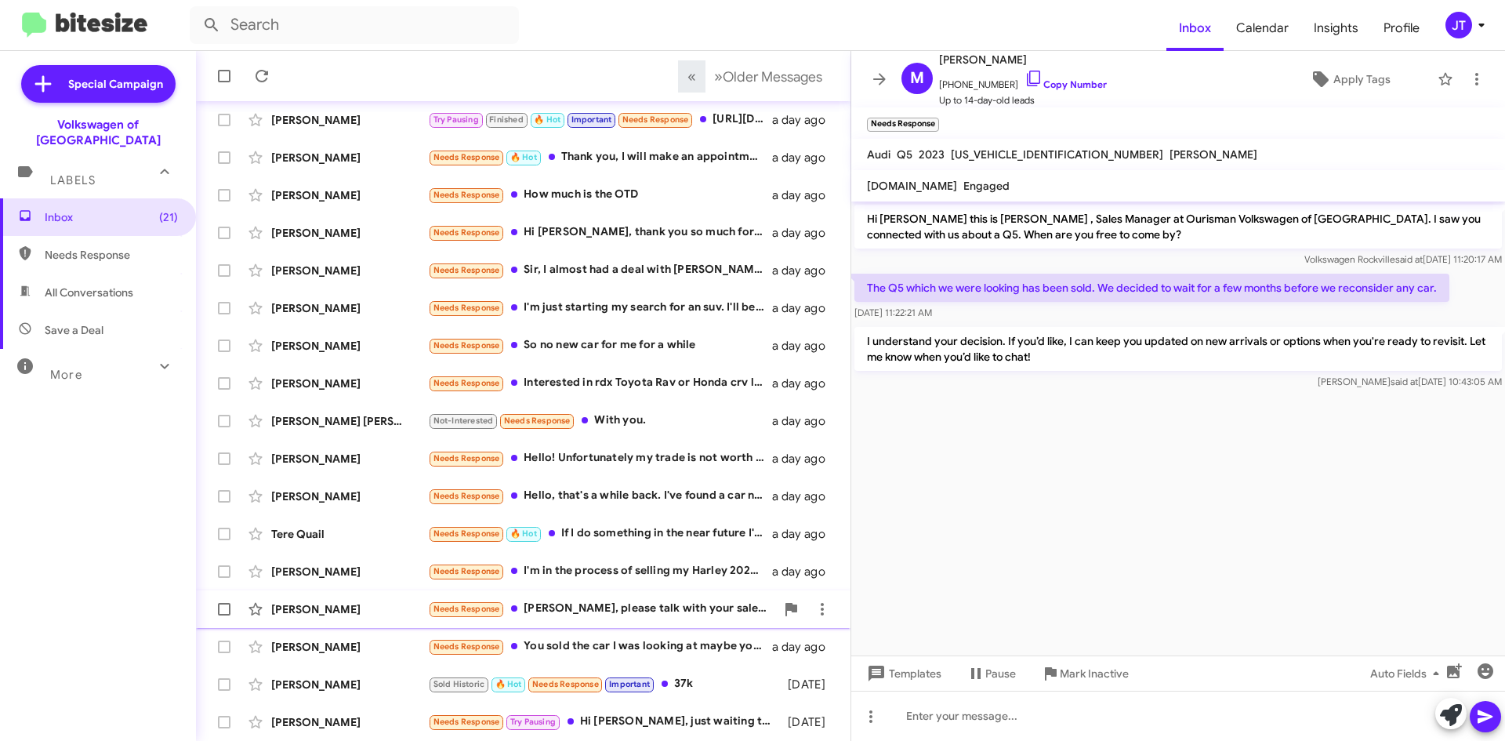
click at [657, 613] on div "Needs Response [PERSON_NAME], please talk with your sales team. This is now the…" at bounding box center [601, 609] width 347 height 18
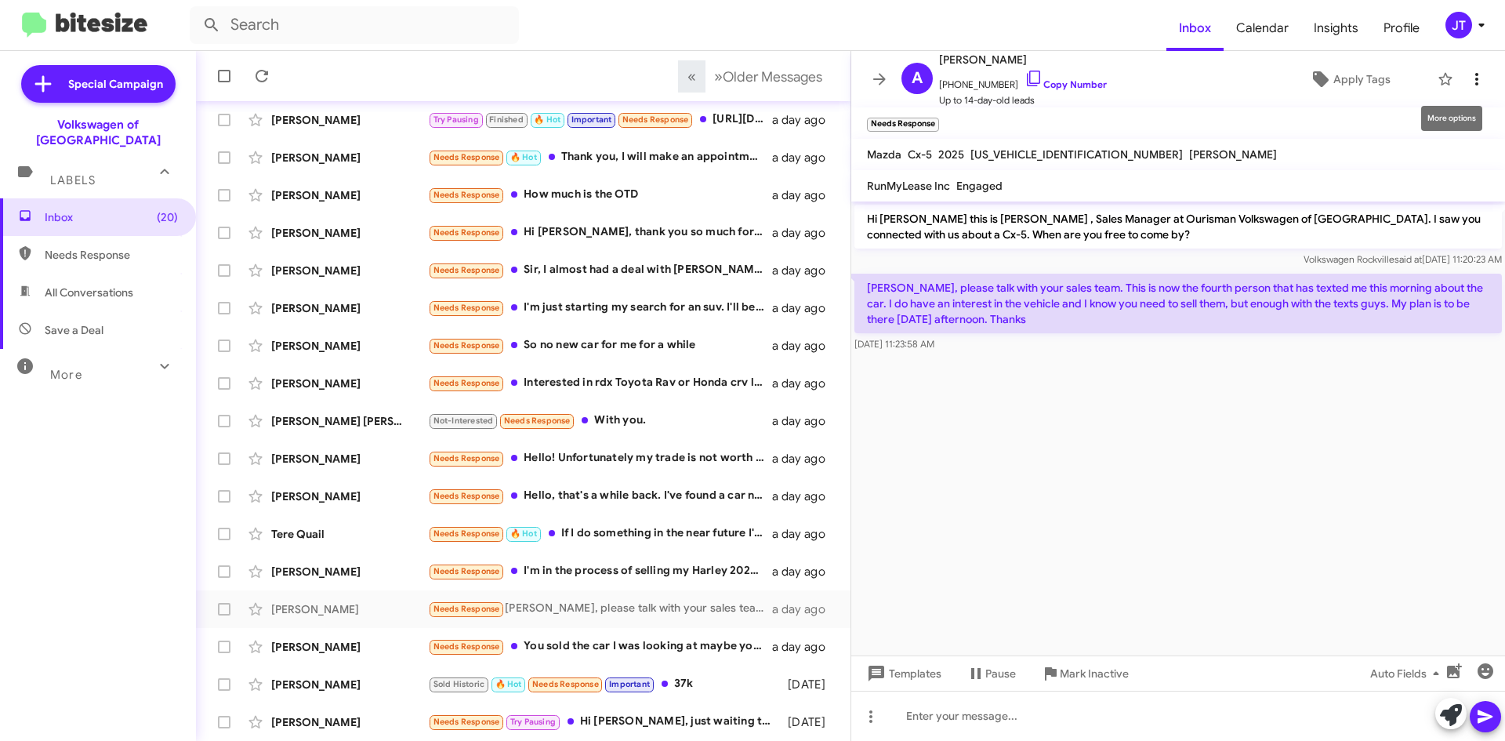
click at [1468, 89] on button at bounding box center [1476, 78] width 31 height 31
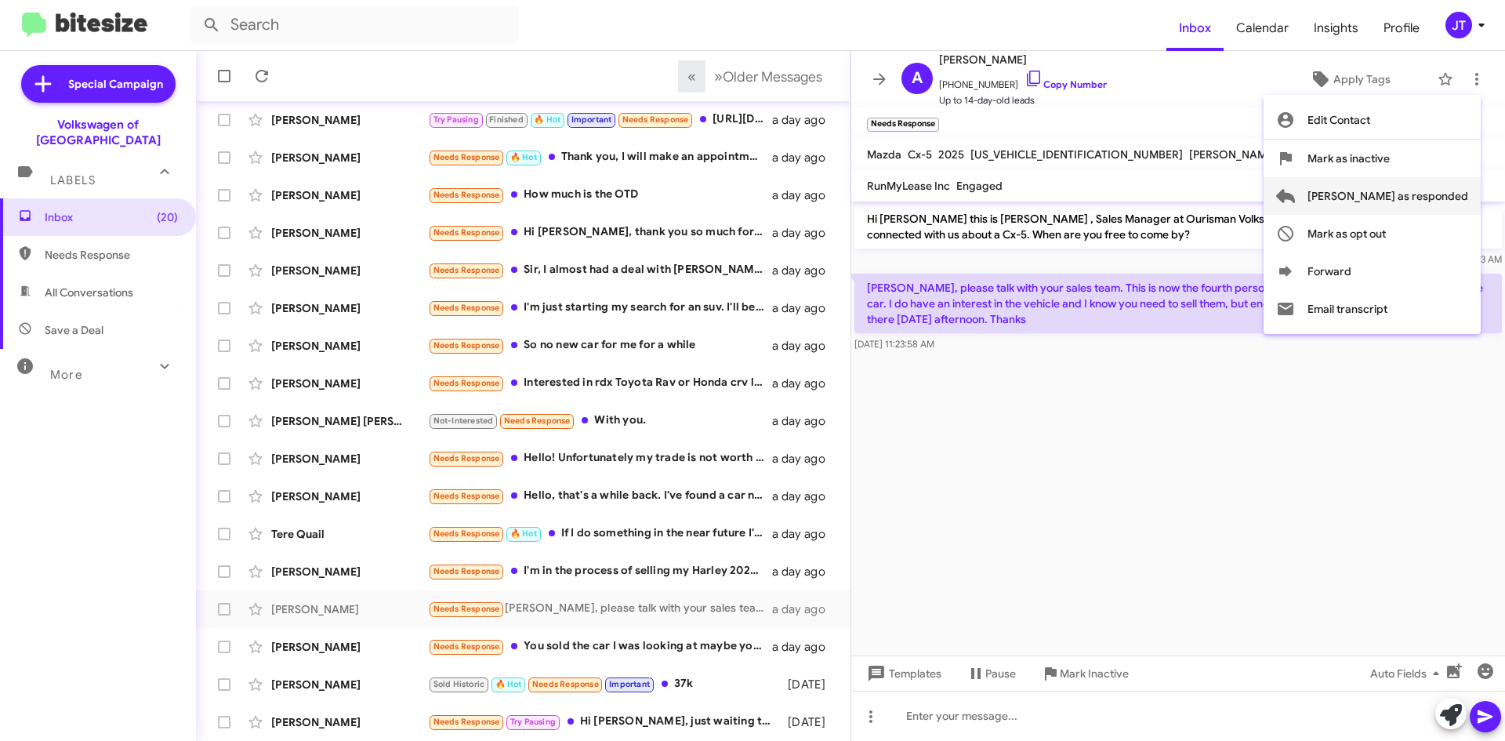
click at [1406, 198] on span "[PERSON_NAME] as responded" at bounding box center [1387, 196] width 161 height 38
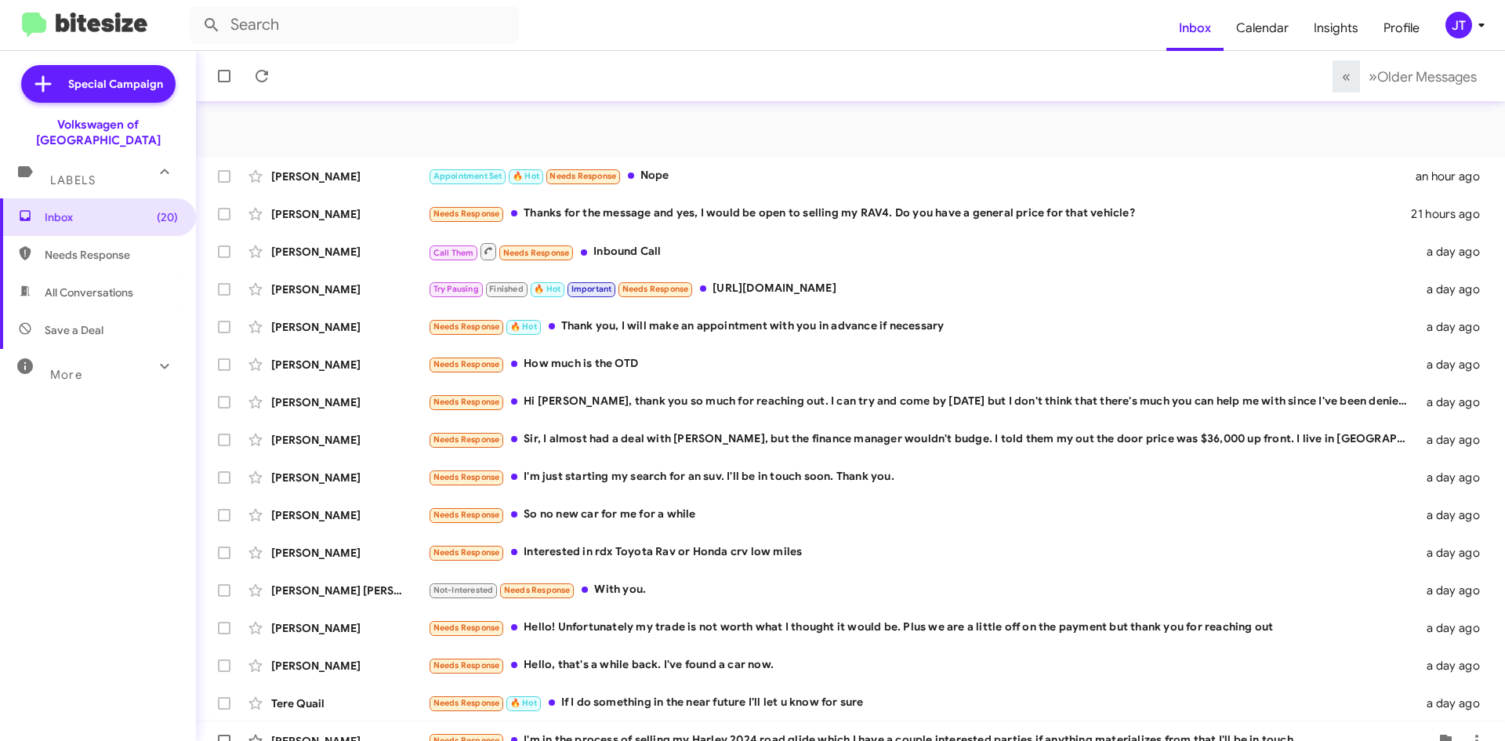
scroll to position [132, 0]
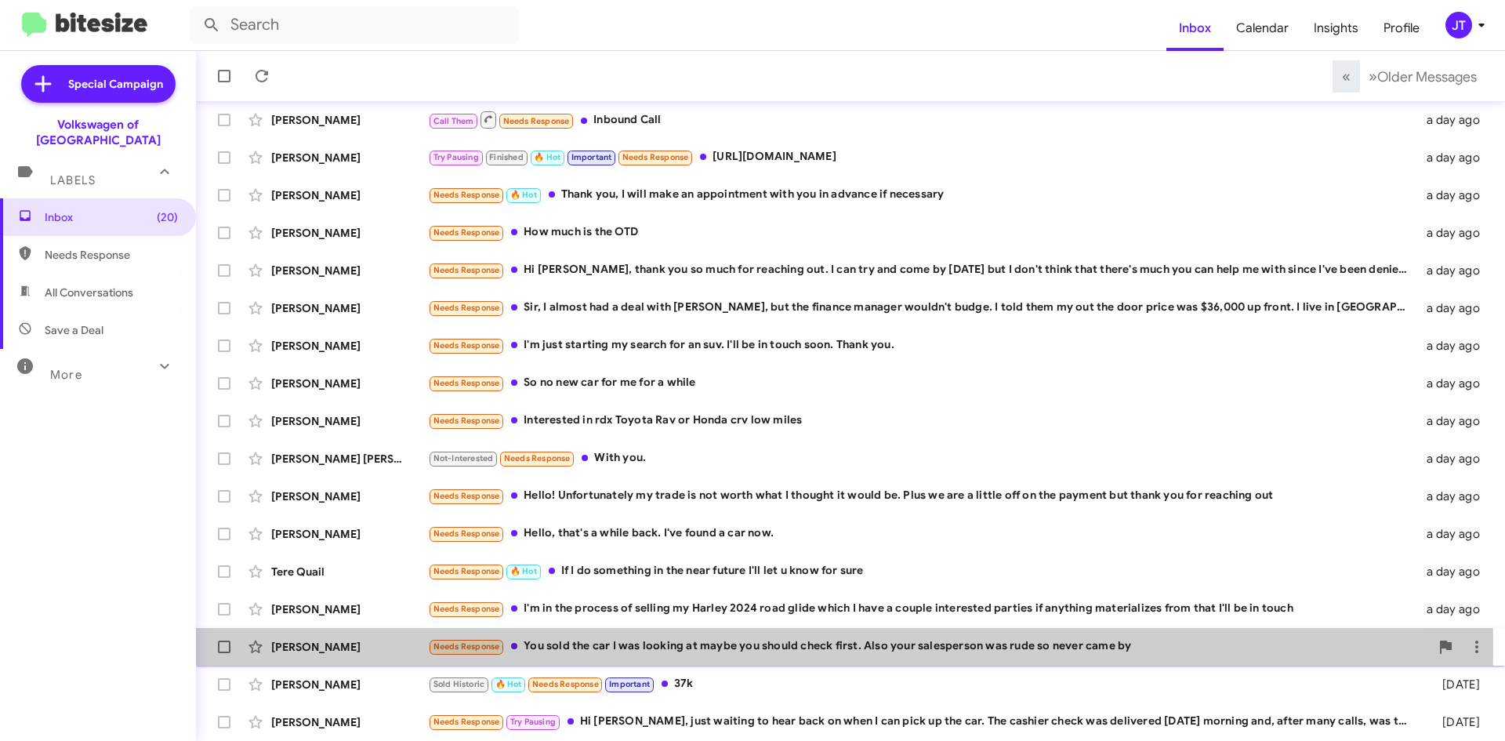
click at [562, 646] on div "Needs Response You sold the car I was looking at maybe you should check first. …" at bounding box center [929, 646] width 1002 height 18
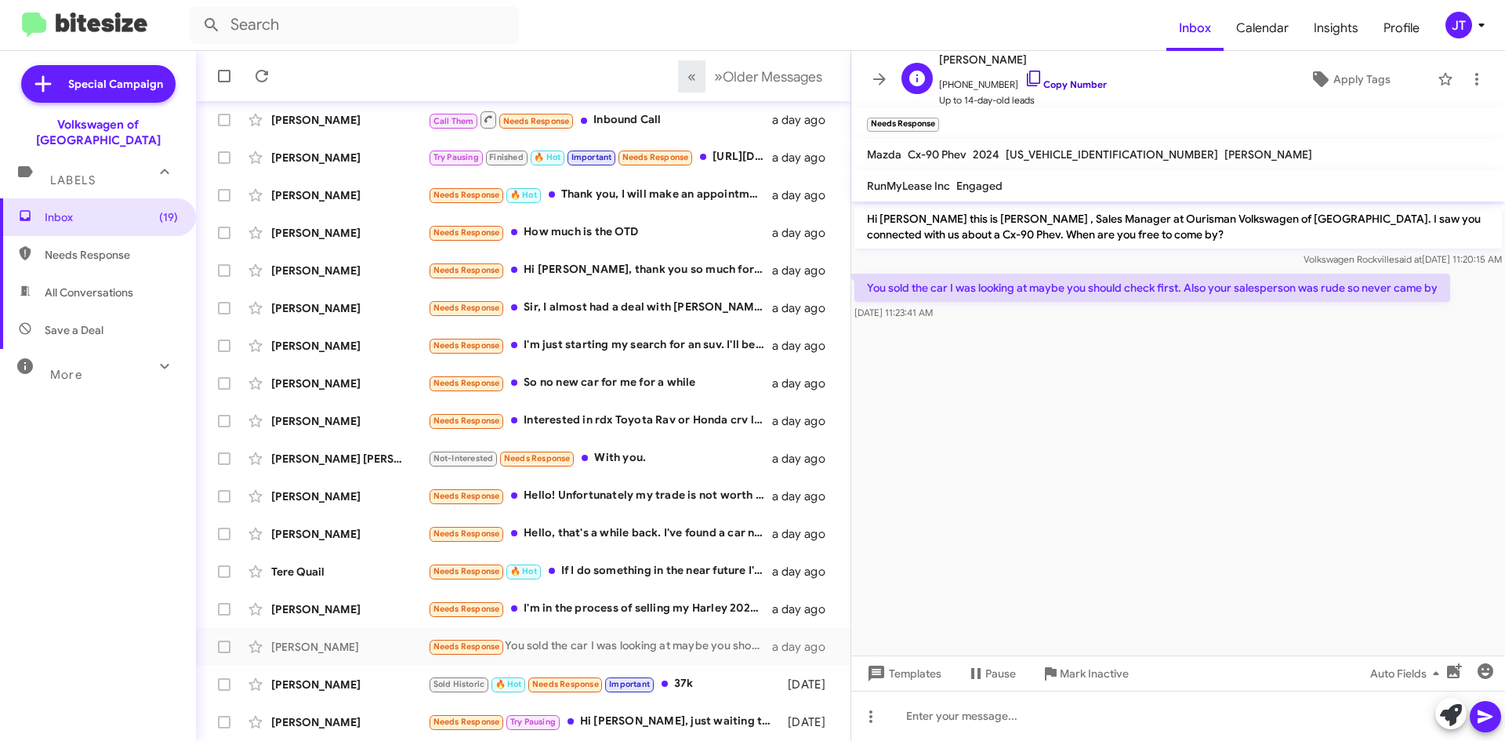
click at [1057, 82] on link "Copy Number" at bounding box center [1065, 84] width 82 height 12
click at [1475, 80] on icon at bounding box center [1476, 79] width 3 height 13
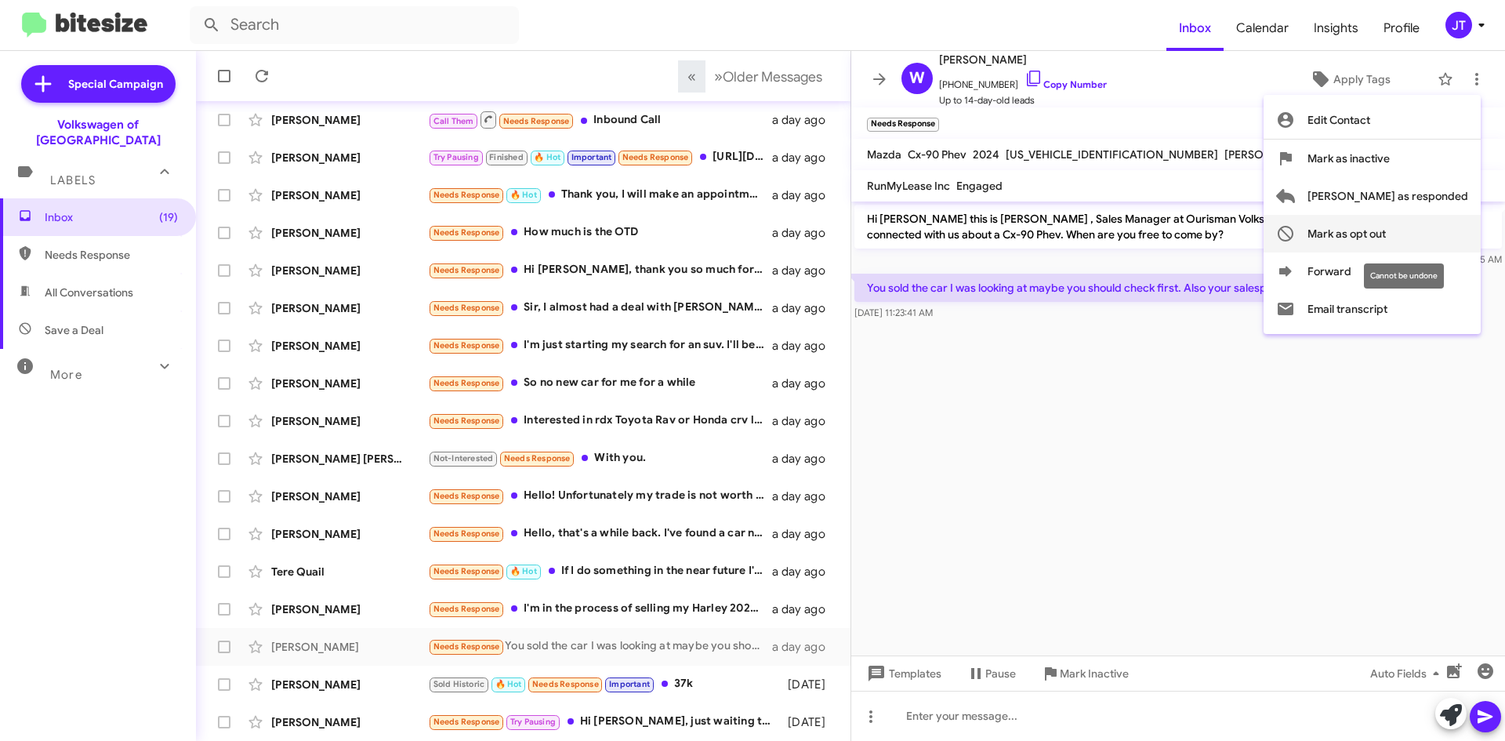
click at [1386, 234] on span "Mark as opt out" at bounding box center [1346, 234] width 78 height 38
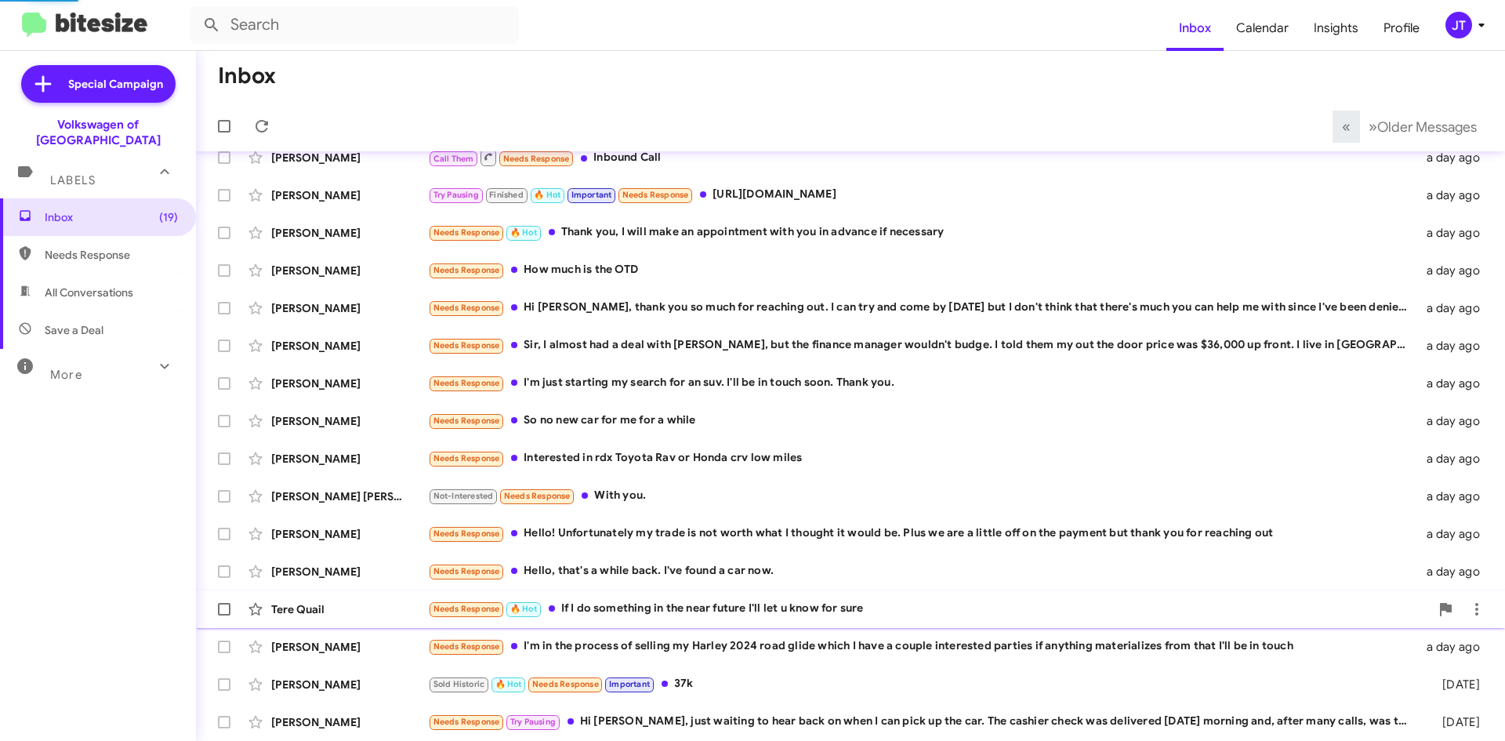
scroll to position [94, 0]
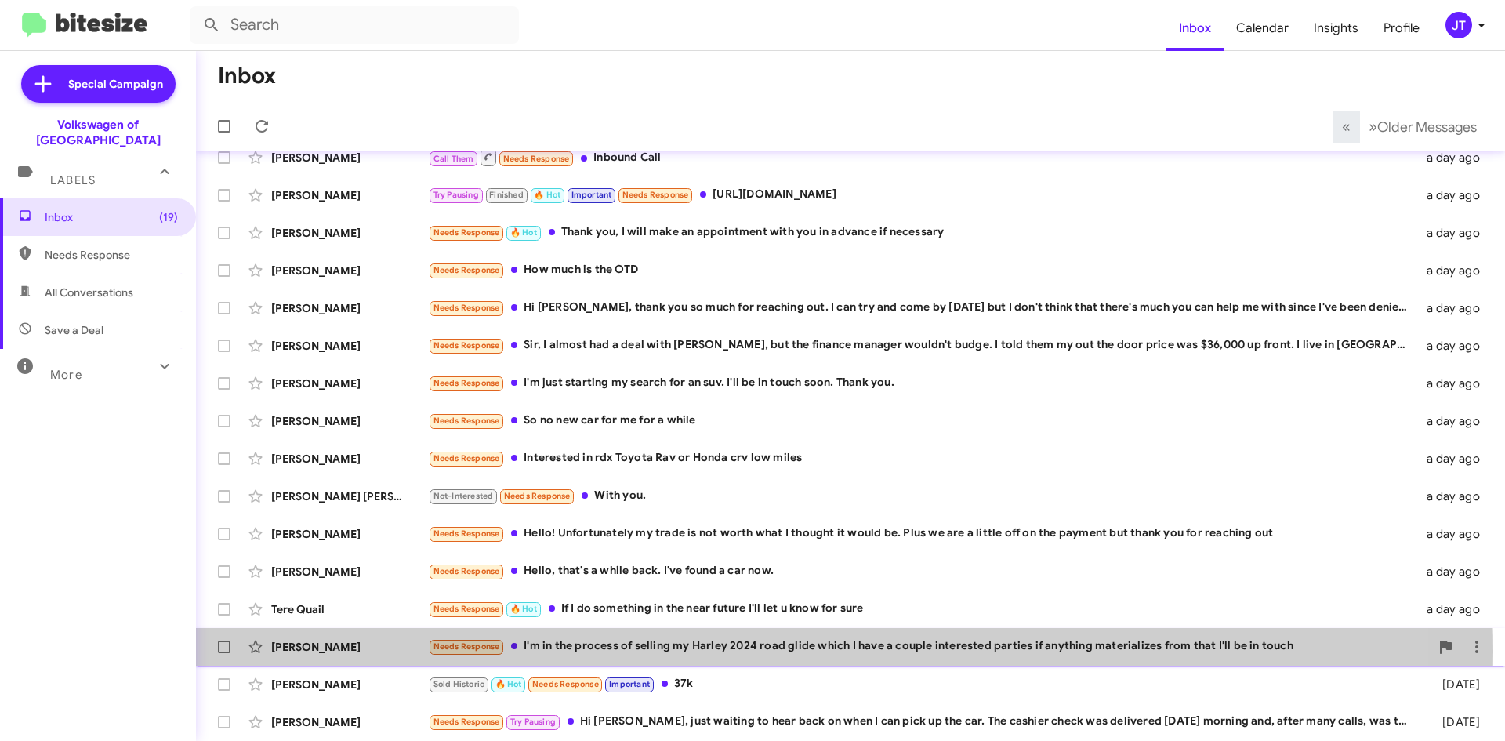
click at [664, 651] on div "Needs Response I'm in the process of selling my Harley 2024 road glide which I …" at bounding box center [929, 646] width 1002 height 18
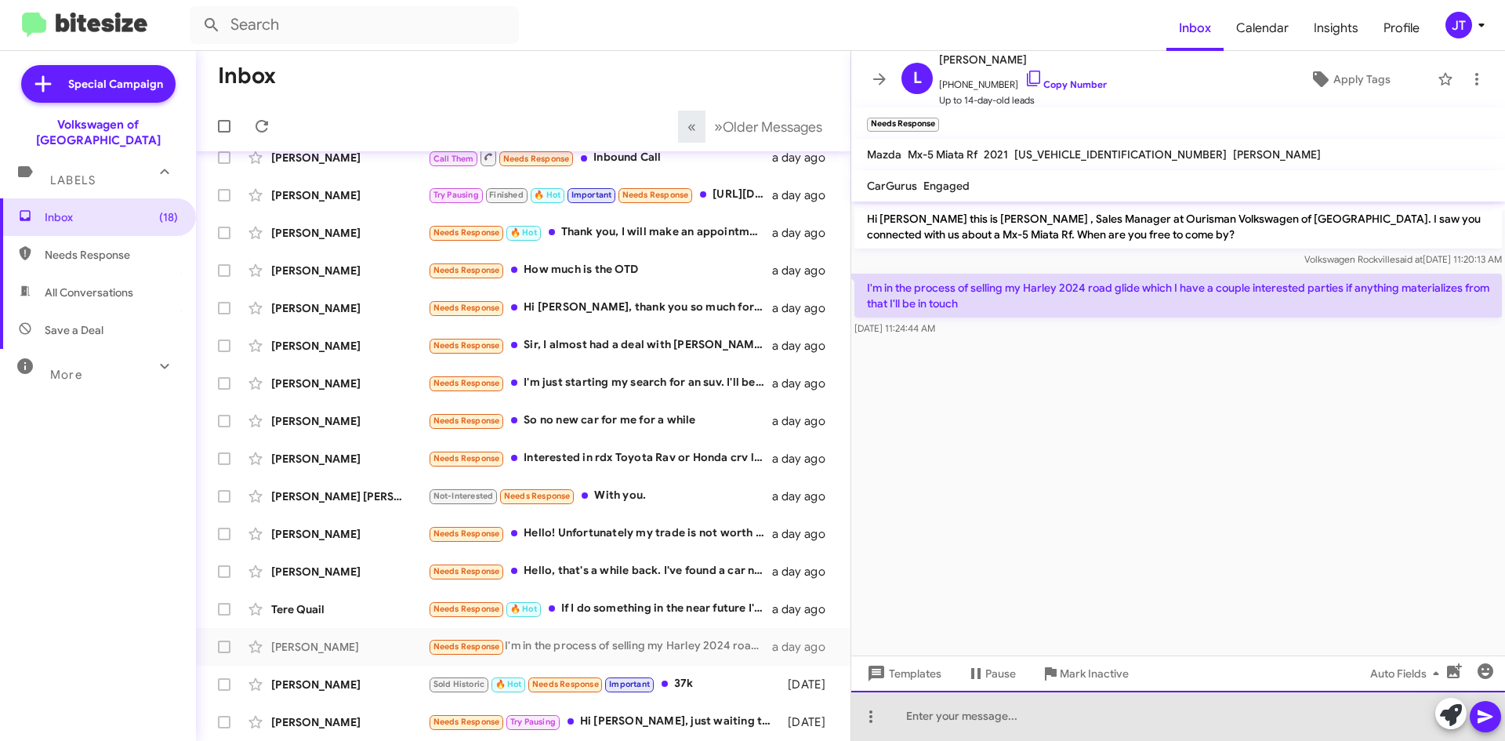
click at [961, 725] on div at bounding box center [1178, 716] width 654 height 50
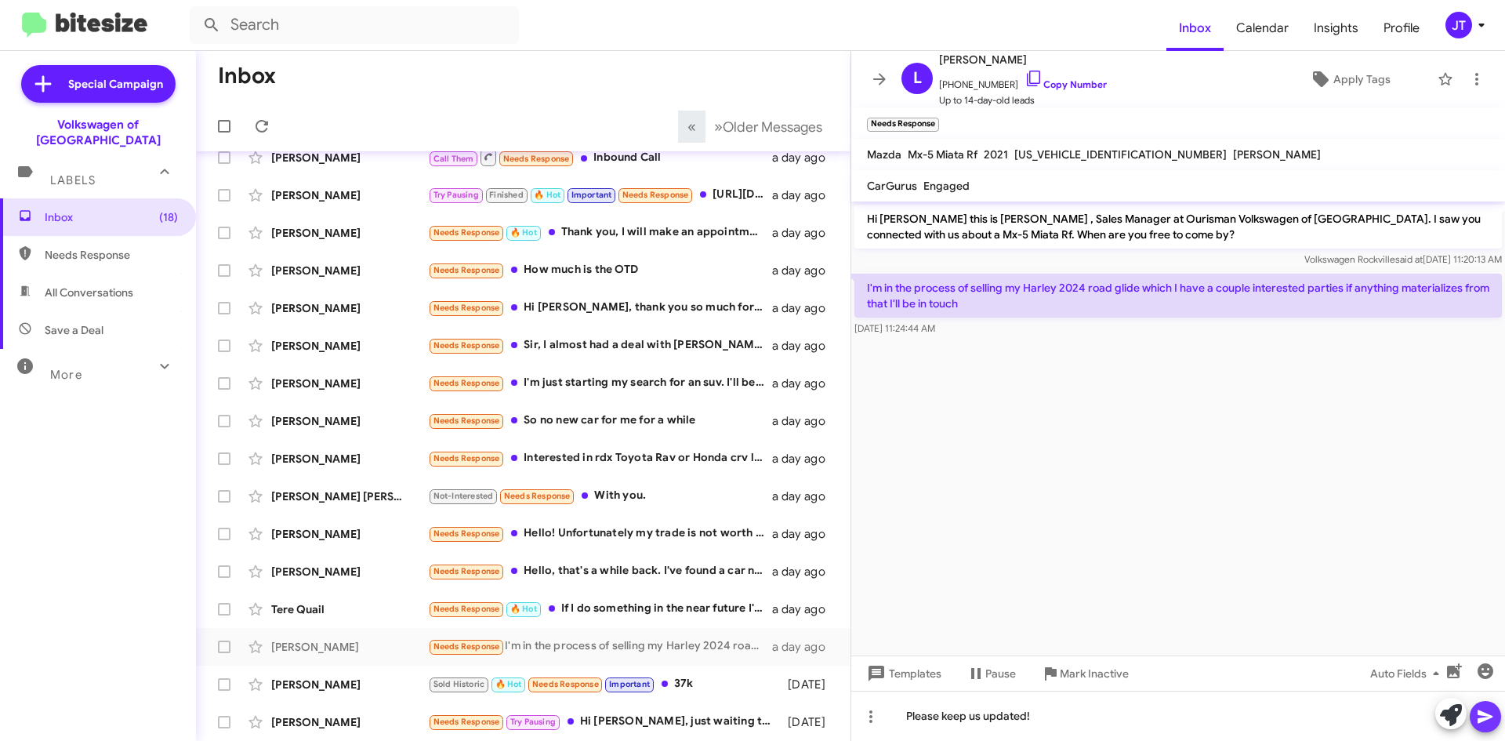
click at [1485, 712] on icon at bounding box center [1485, 716] width 19 height 19
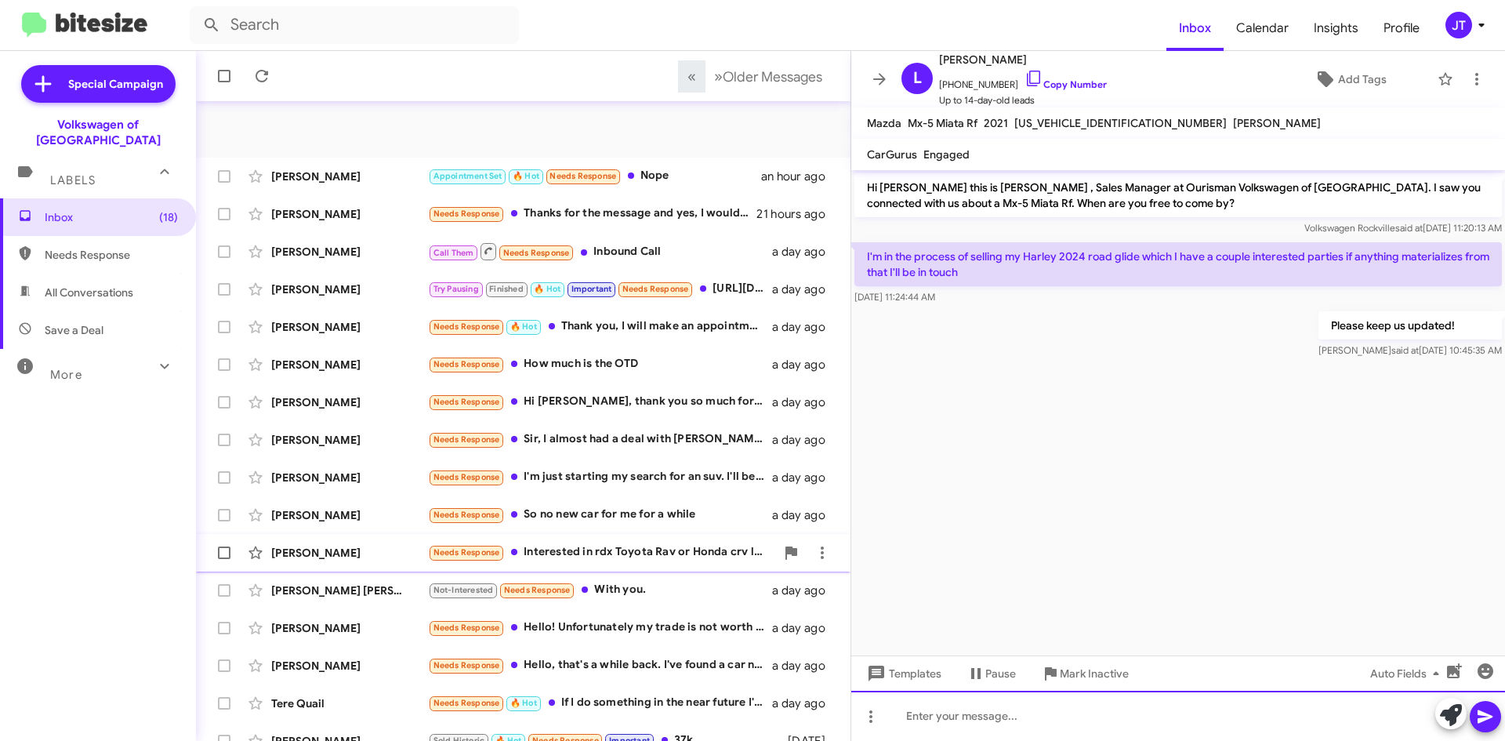
scroll to position [169, 0]
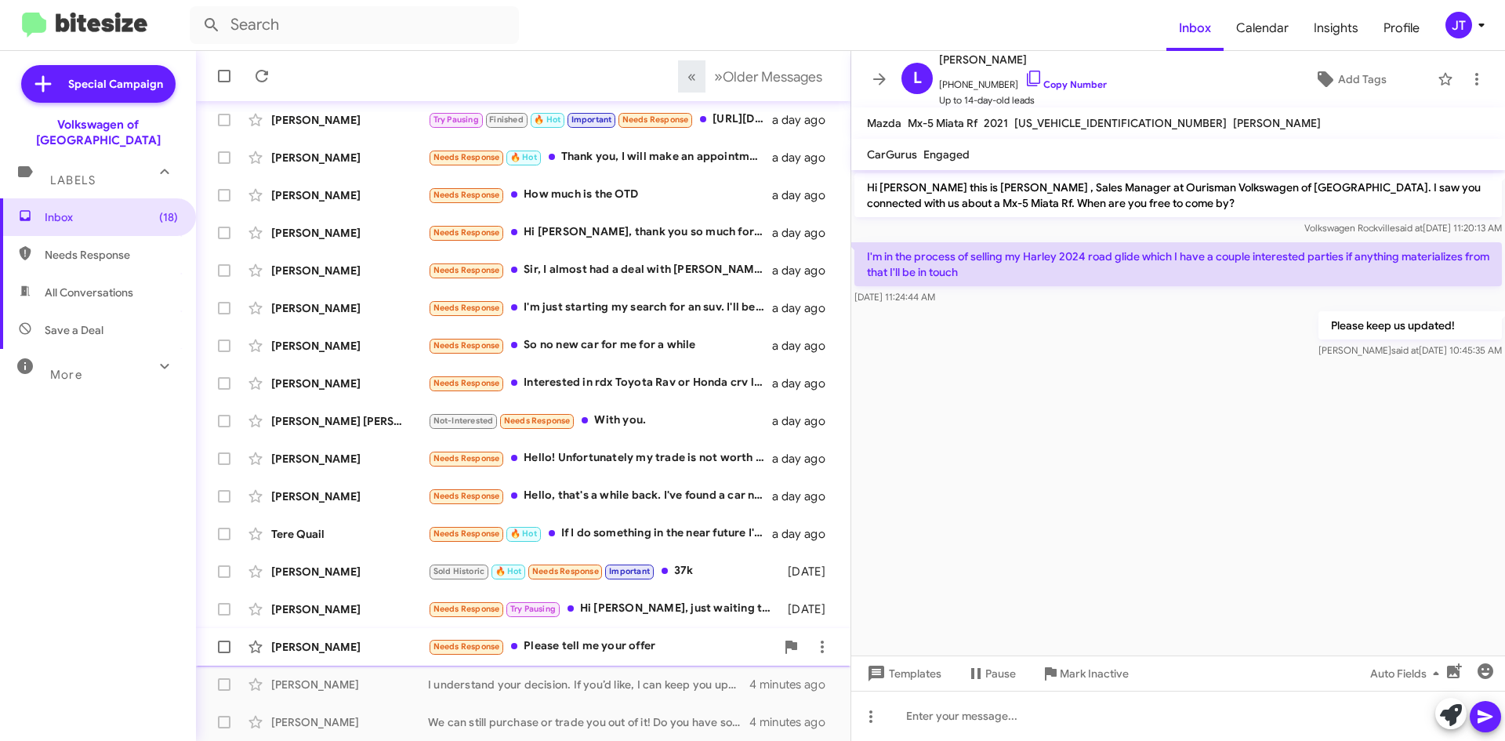
click at [609, 656] on div "[PERSON_NAME] Needs Response Please tell me your offer [DATE]" at bounding box center [523, 646] width 629 height 31
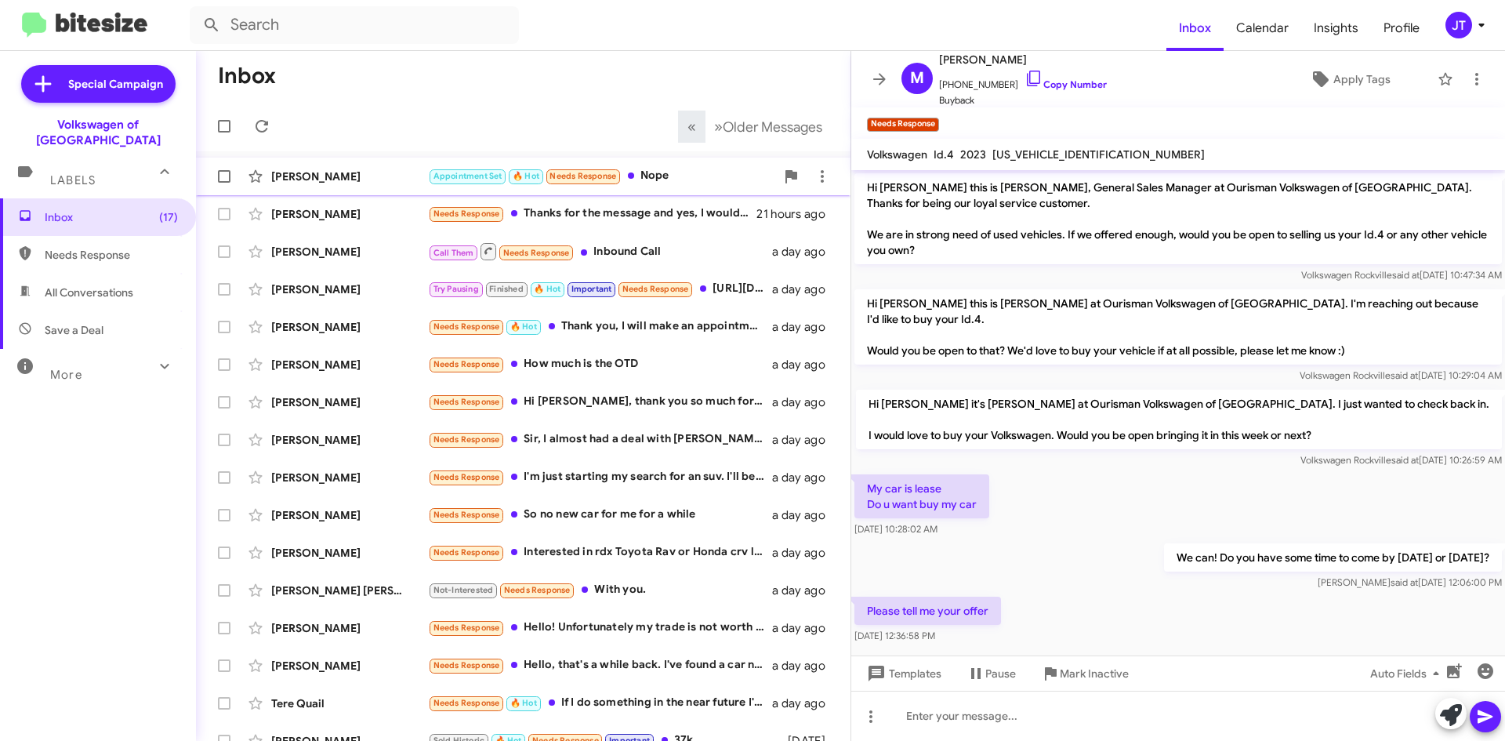
click at [659, 175] on div "Appointment Set 🔥 Hot Needs Response Nope" at bounding box center [601, 176] width 347 height 18
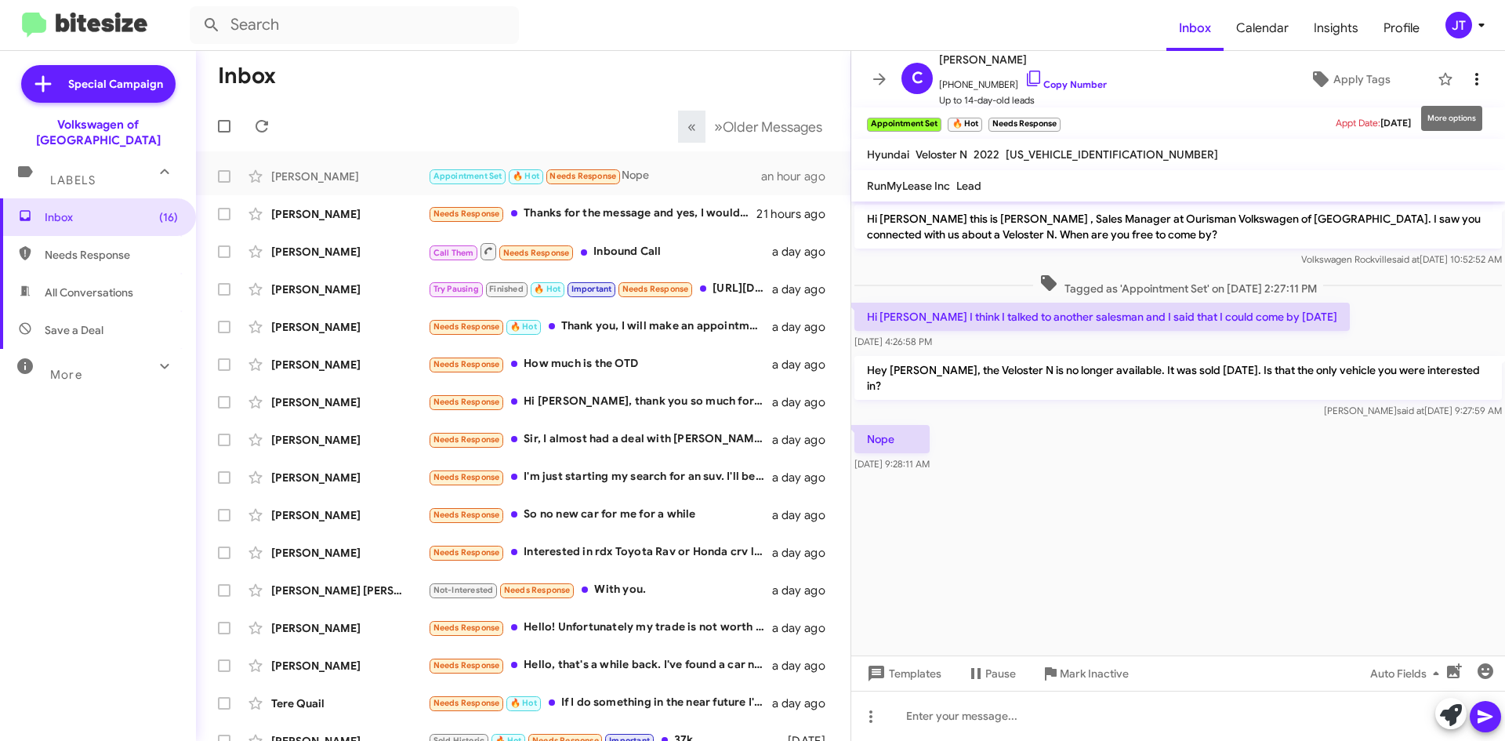
click at [1467, 82] on icon at bounding box center [1476, 79] width 19 height 19
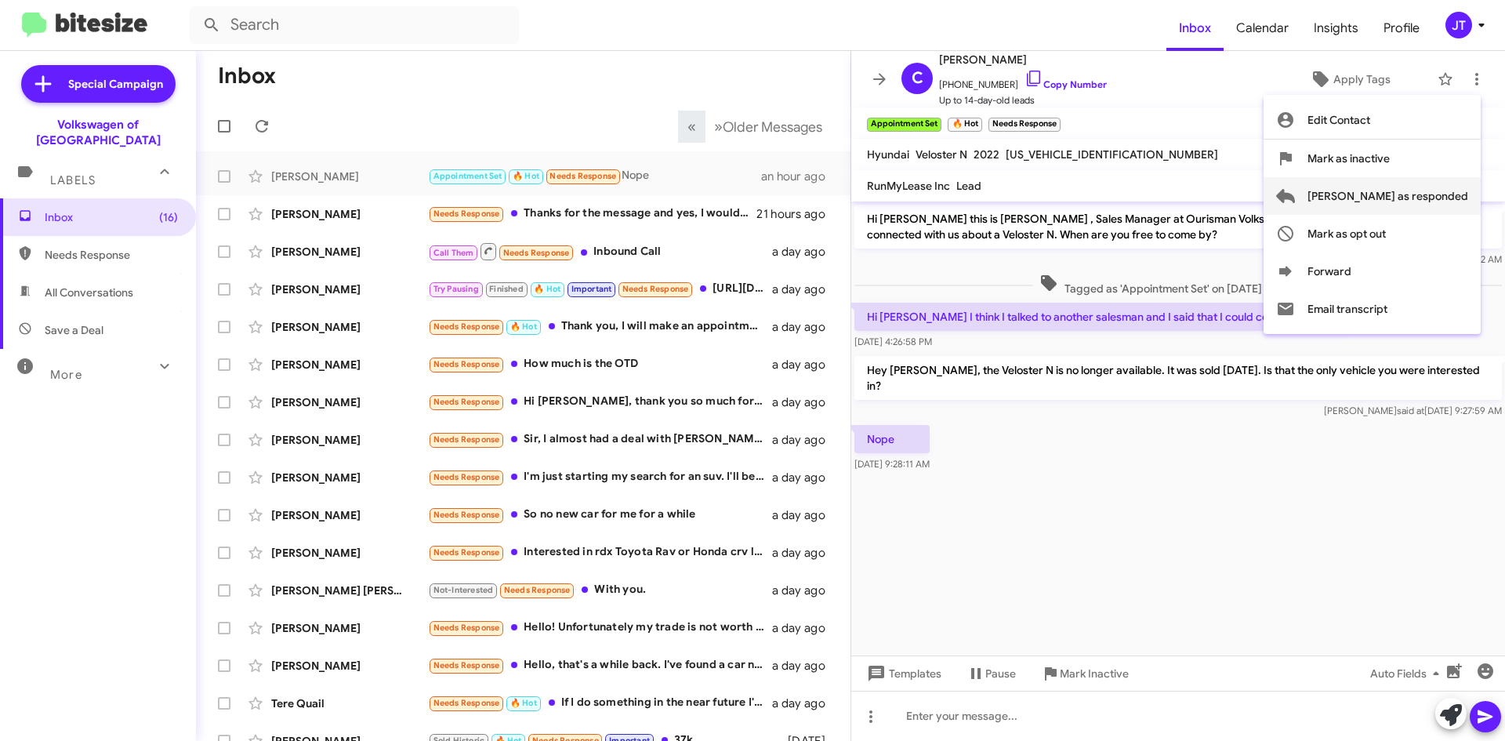
click at [1410, 202] on span "[PERSON_NAME] as responded" at bounding box center [1387, 196] width 161 height 38
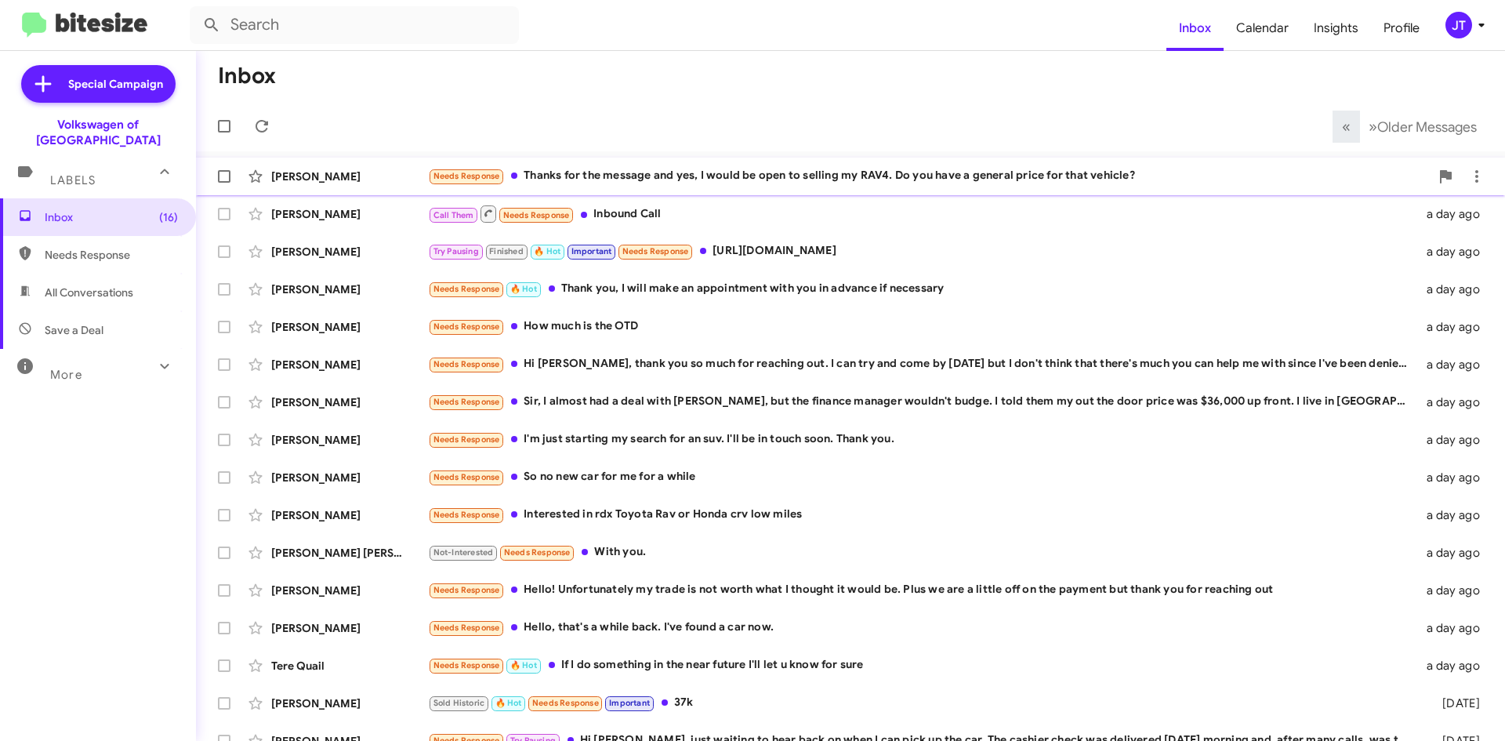
click at [696, 187] on div "[PERSON_NAME] Needs Response Thanks for the message and yes, I would be open to…" at bounding box center [851, 176] width 1284 height 31
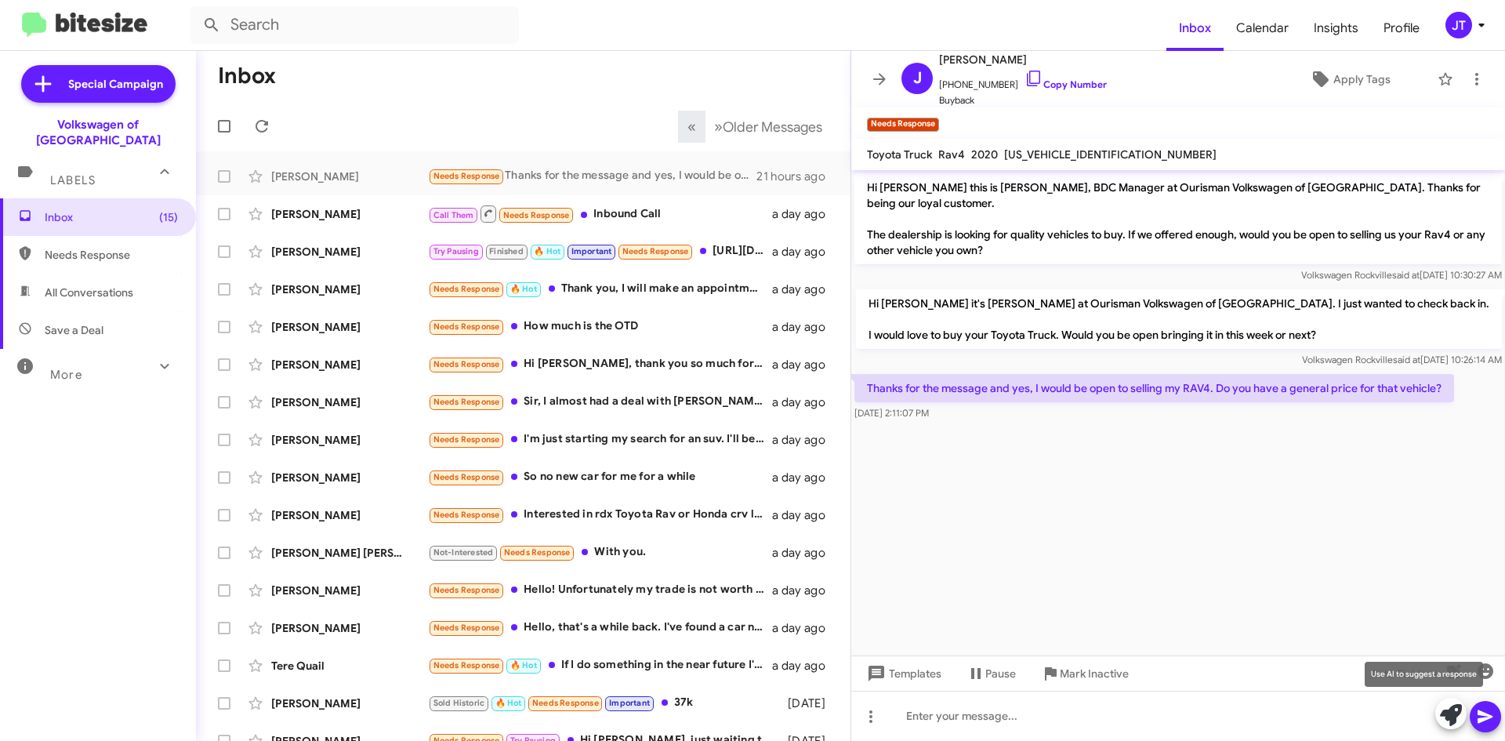
click at [1450, 717] on icon at bounding box center [1451, 715] width 22 height 22
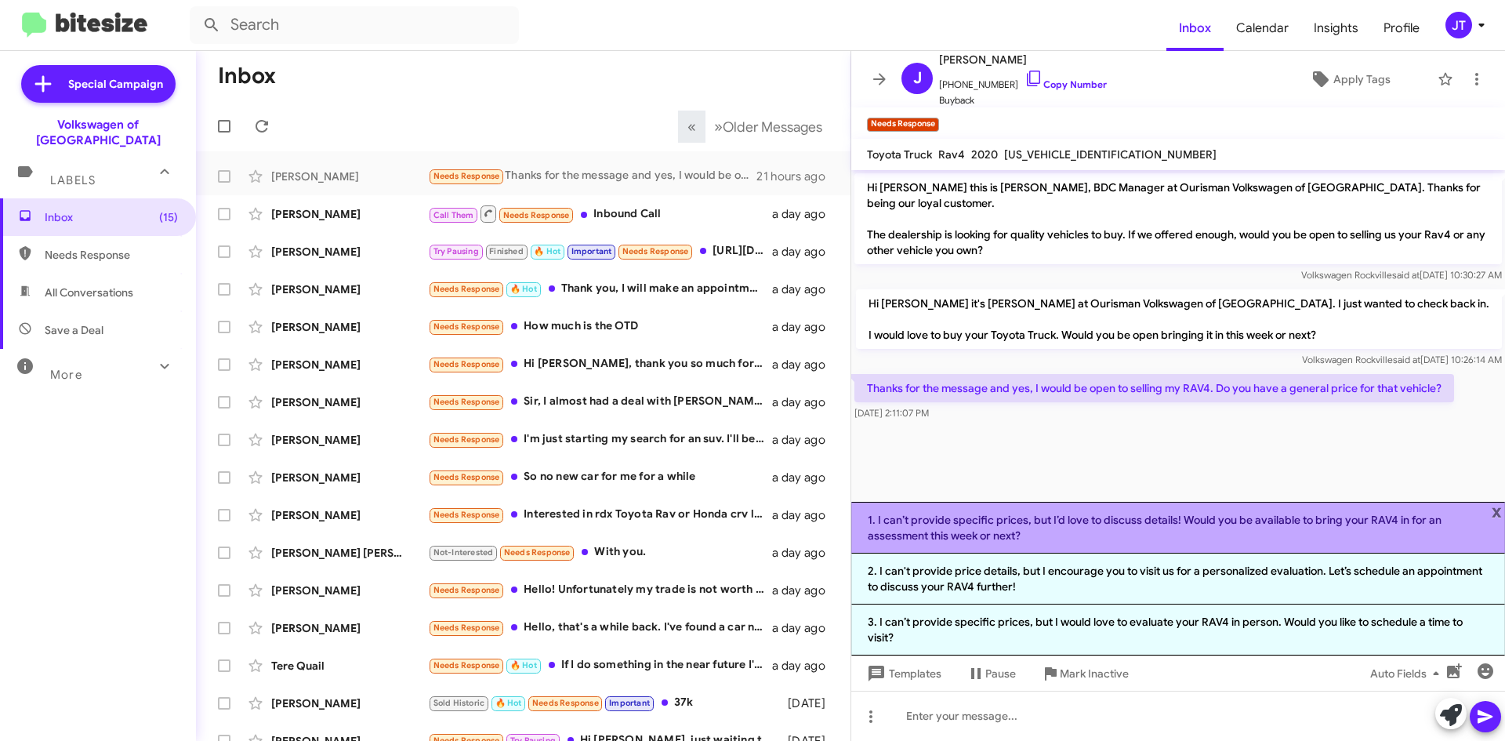
click at [1025, 513] on li "1. I can’t provide specific prices, but I’d love to discuss details! Would you …" at bounding box center [1178, 528] width 654 height 52
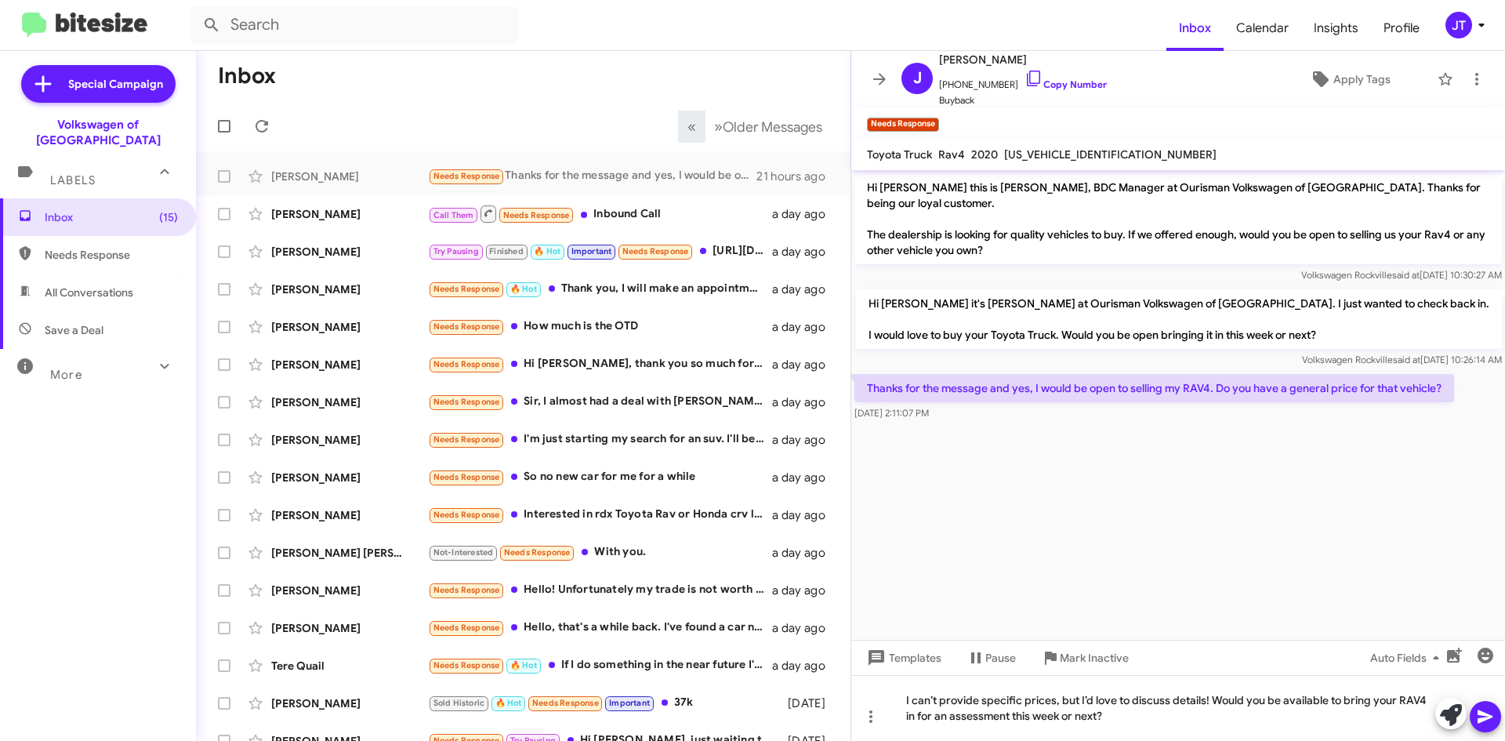
click at [1489, 719] on icon at bounding box center [1485, 716] width 19 height 19
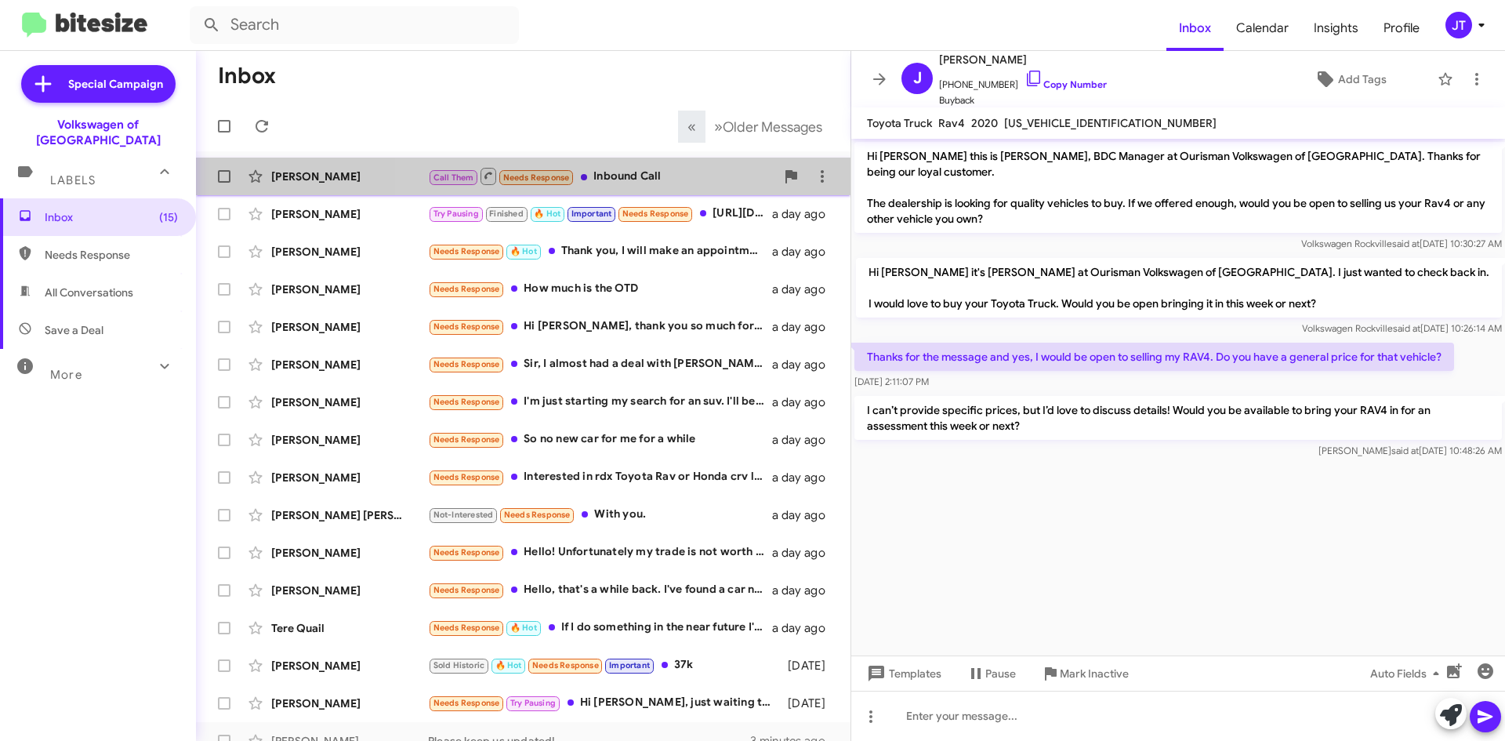
click at [662, 181] on div "Call Them Needs Response Inbound Call" at bounding box center [601, 176] width 347 height 20
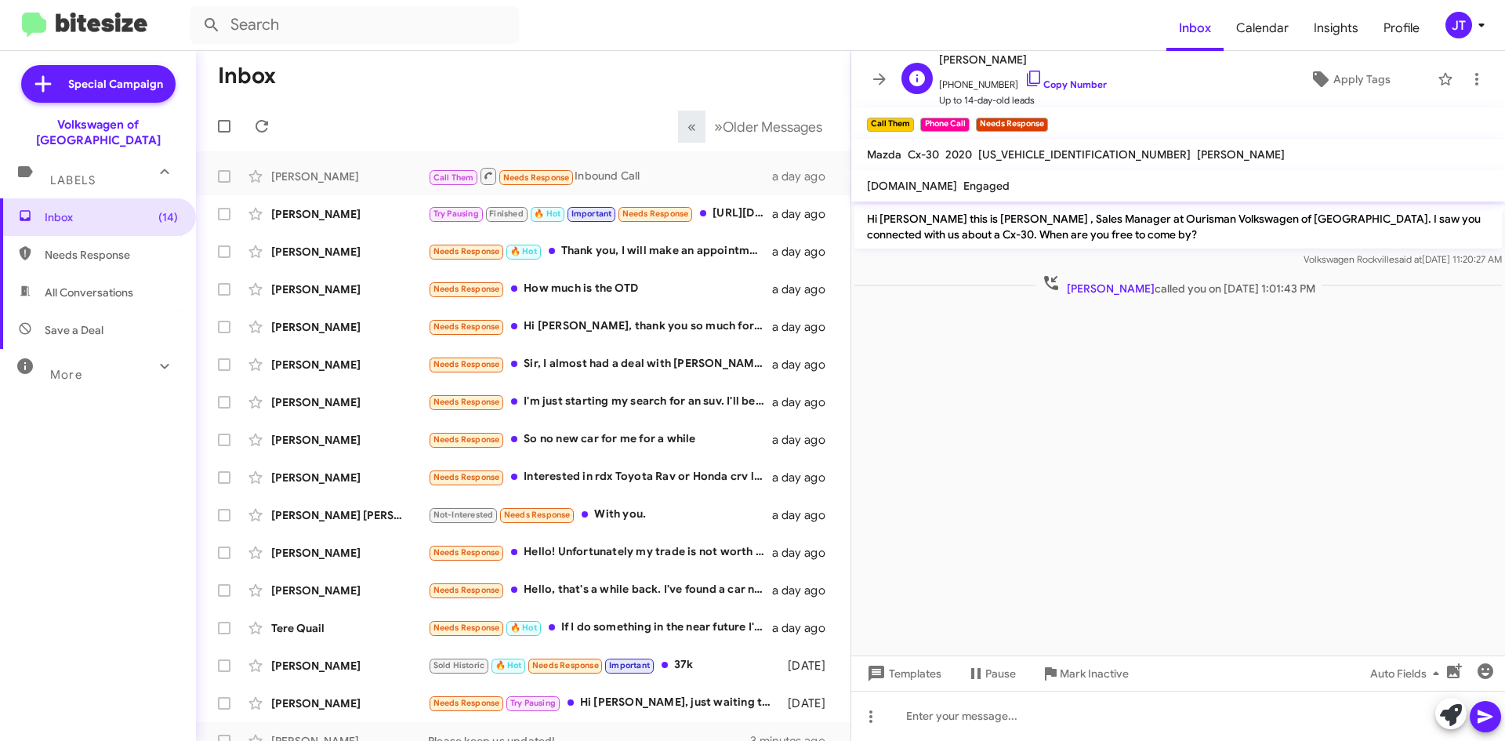
click at [1051, 76] on span "[PHONE_NUMBER] Copy Number" at bounding box center [1023, 81] width 168 height 24
click at [1057, 88] on link "Copy Number" at bounding box center [1065, 84] width 82 height 12
click at [1467, 82] on icon at bounding box center [1476, 79] width 19 height 19
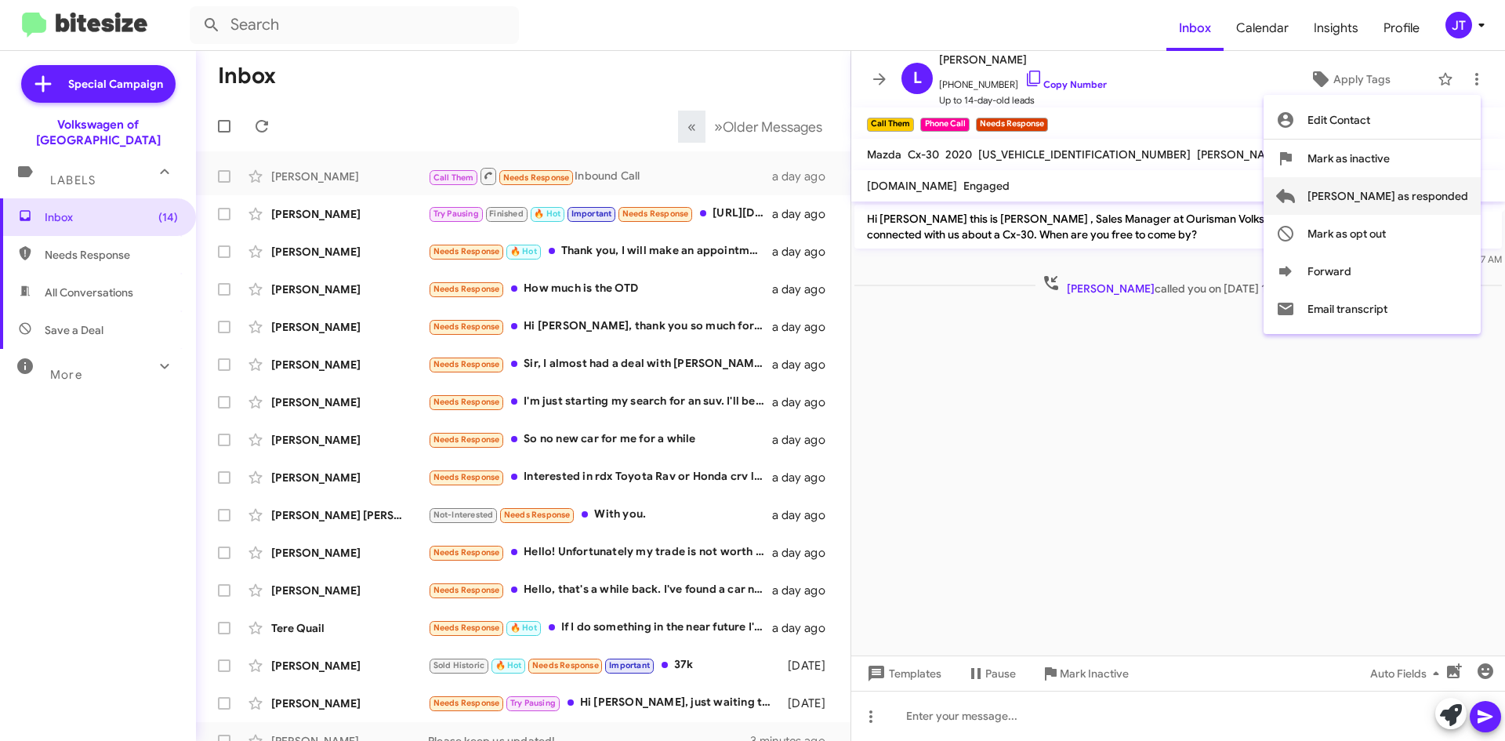
click at [1398, 187] on span "[PERSON_NAME] as responded" at bounding box center [1387, 196] width 161 height 38
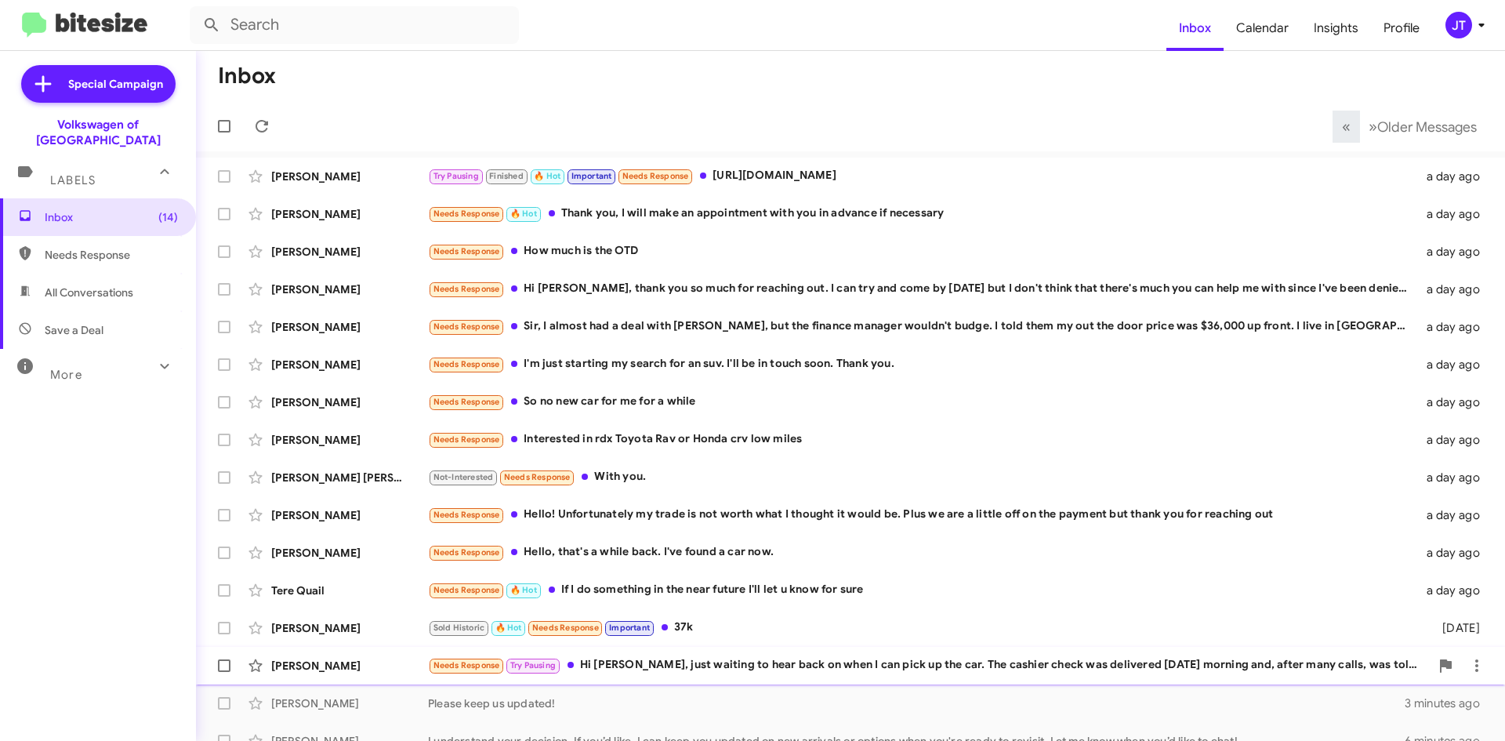
click at [778, 673] on div "Needs Response Try Pausing Hi [PERSON_NAME], just waiting to hear back on when …" at bounding box center [929, 665] width 1002 height 18
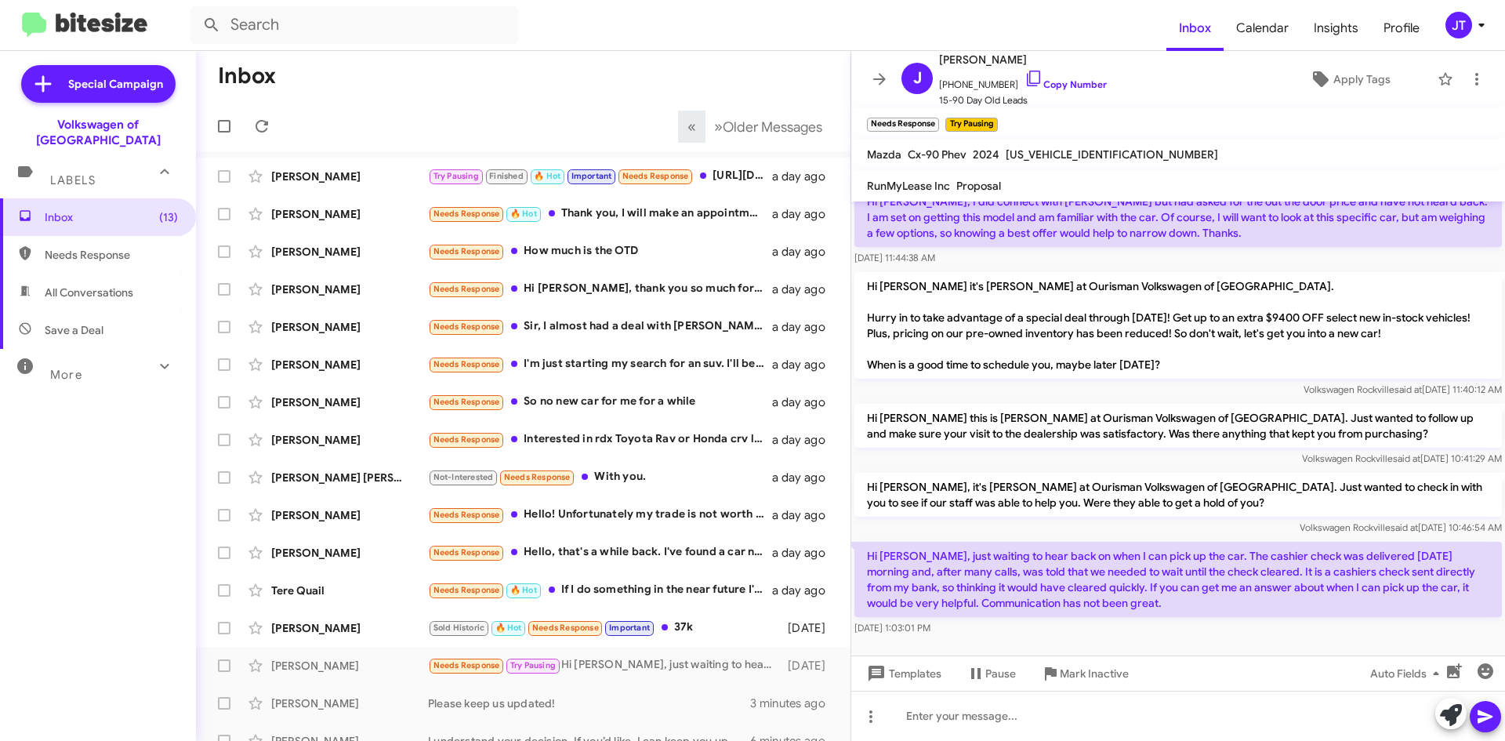
scroll to position [93, 0]
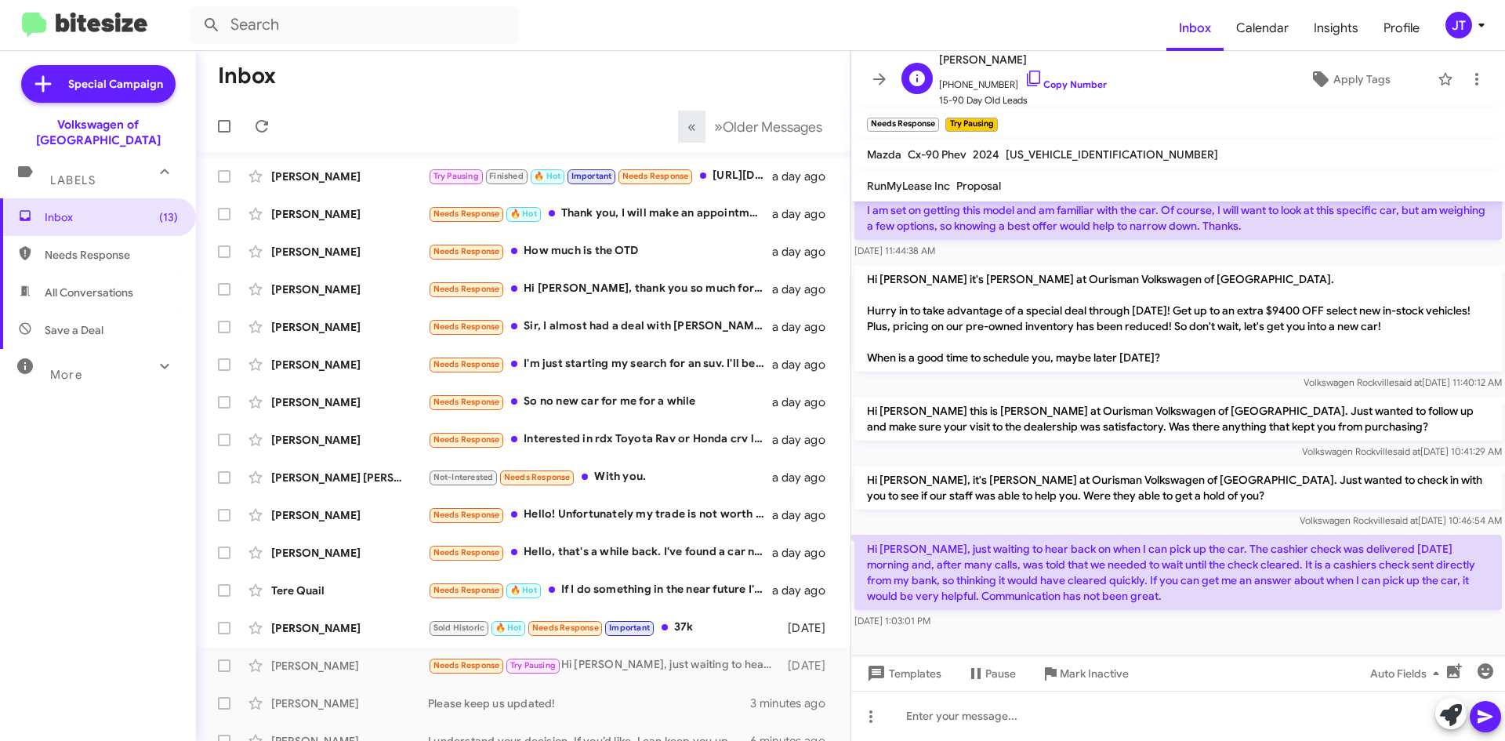
click at [1054, 95] on span "15-90 Day Old Leads" at bounding box center [1023, 100] width 168 height 16
click at [1057, 85] on link "Copy Number" at bounding box center [1065, 84] width 82 height 12
click at [1469, 77] on icon at bounding box center [1476, 79] width 19 height 19
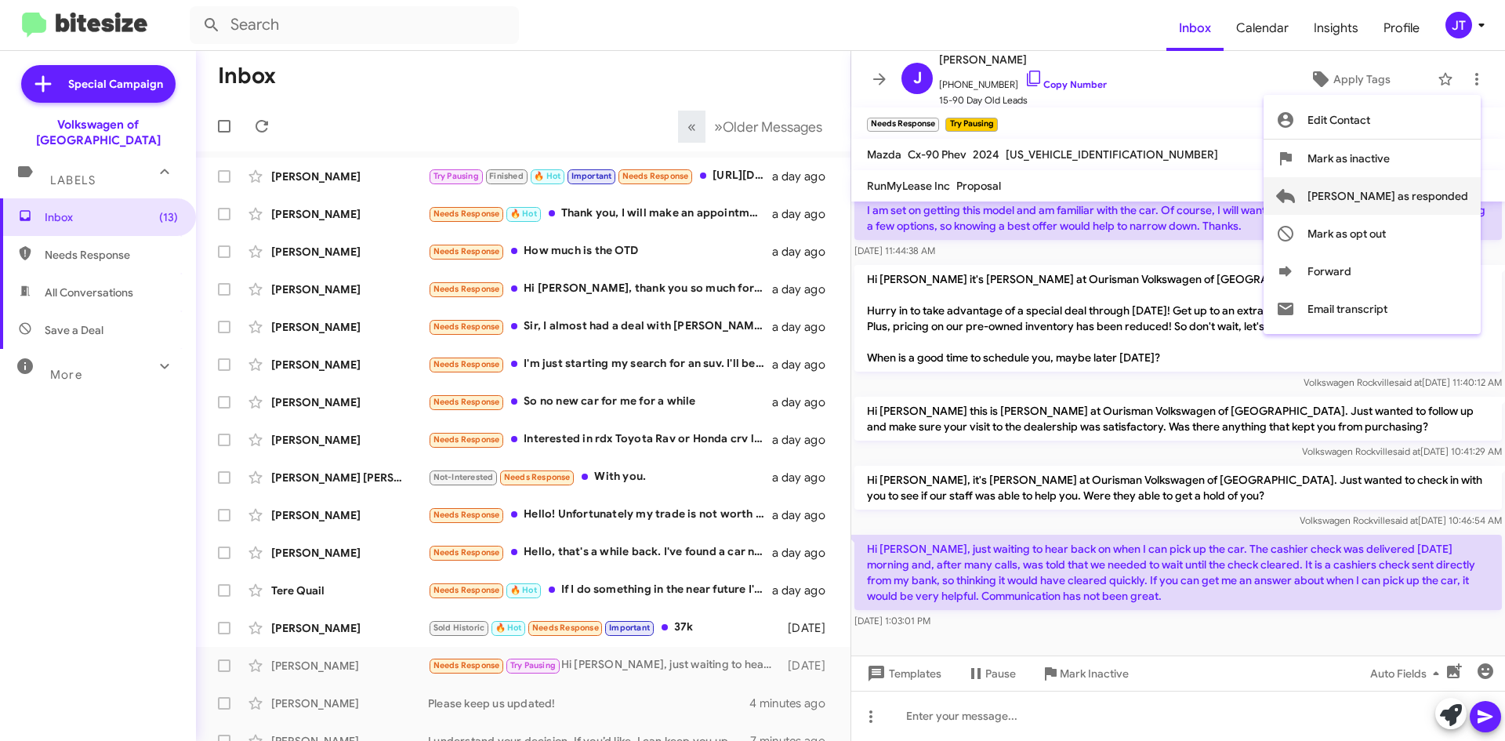
click at [1433, 198] on span "[PERSON_NAME] as responded" at bounding box center [1387, 196] width 161 height 38
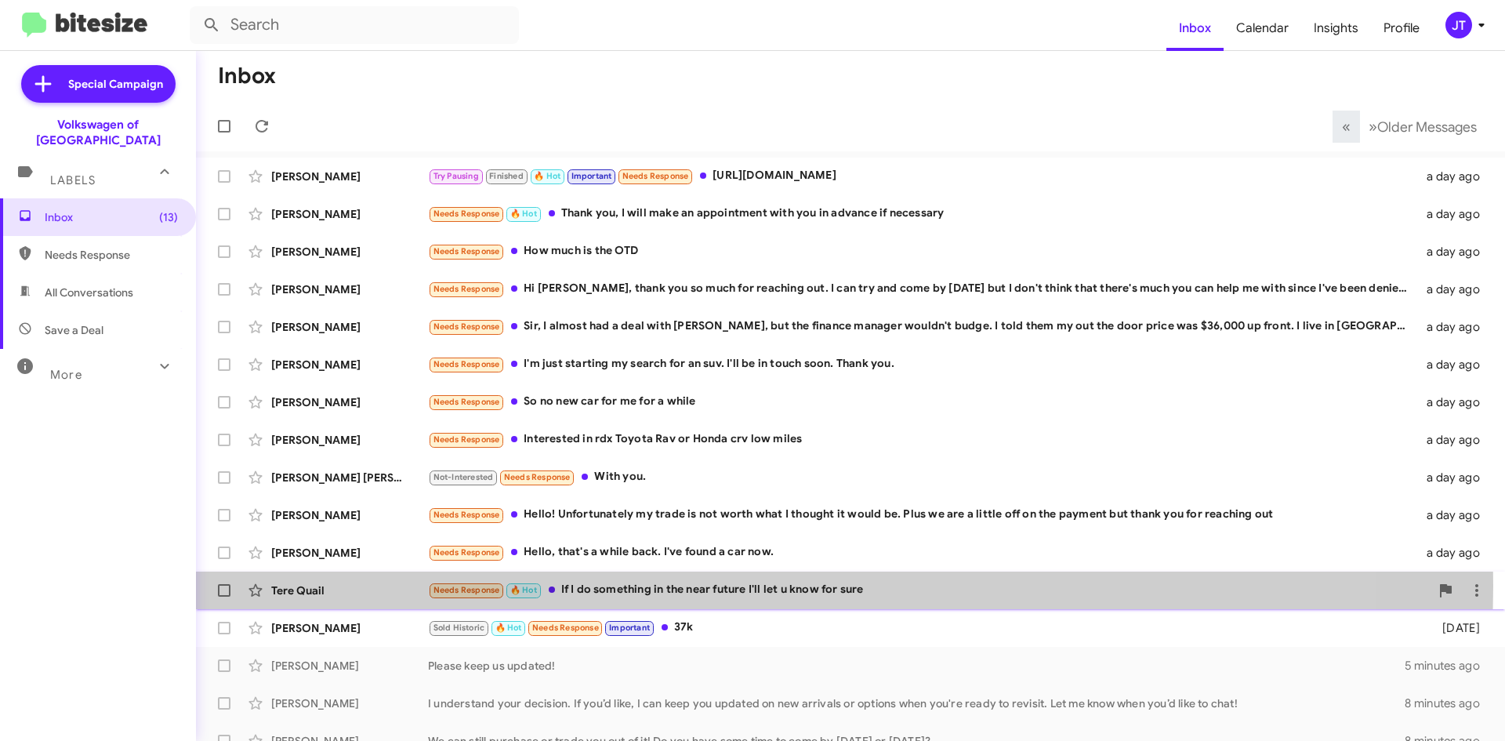
click at [738, 586] on div "Needs Response 🔥 Hot If I do something in the near future I'll let u know for s…" at bounding box center [929, 590] width 1002 height 18
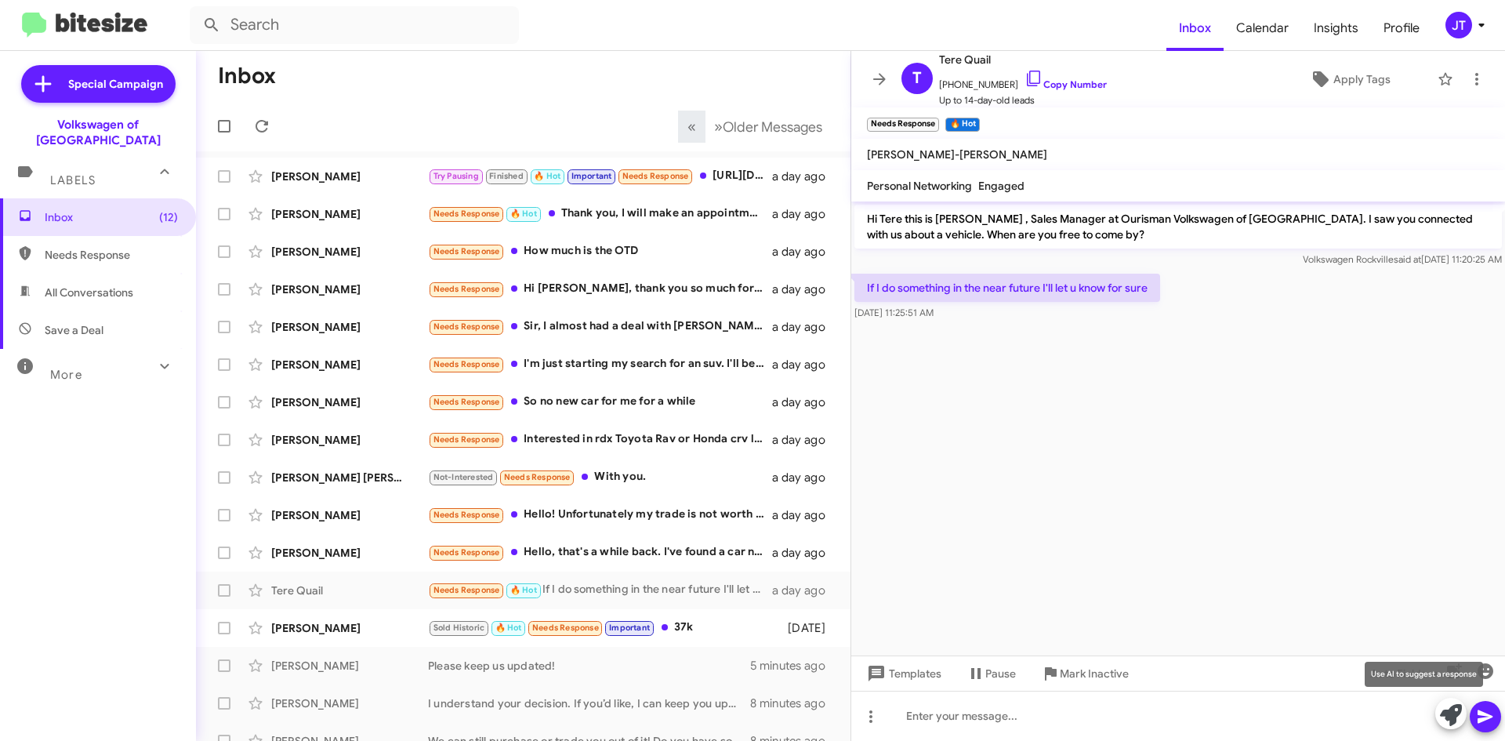
click at [1445, 715] on icon at bounding box center [1451, 715] width 22 height 22
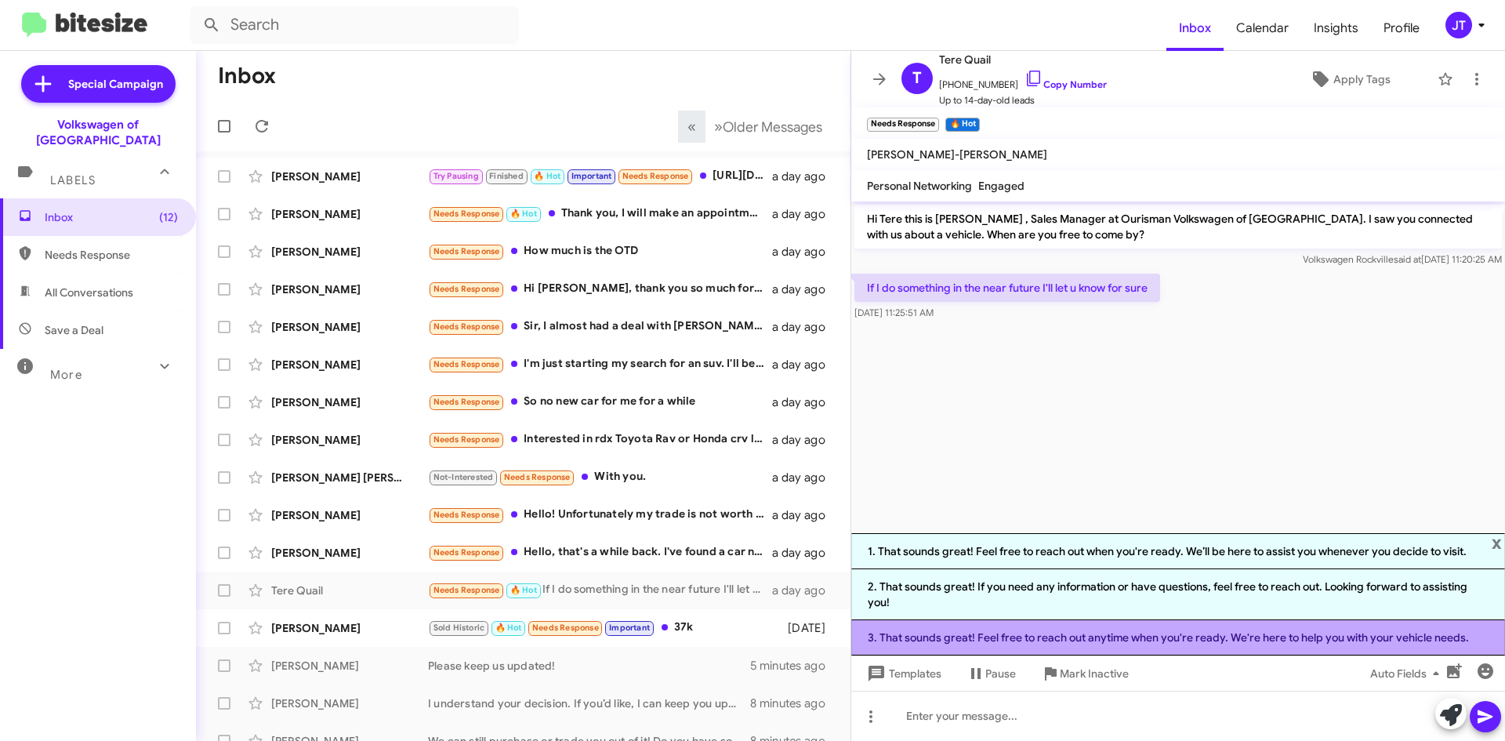
click at [1046, 639] on li "3. That sounds great! Feel free to reach out anytime when you're ready. We're h…" at bounding box center [1178, 637] width 654 height 35
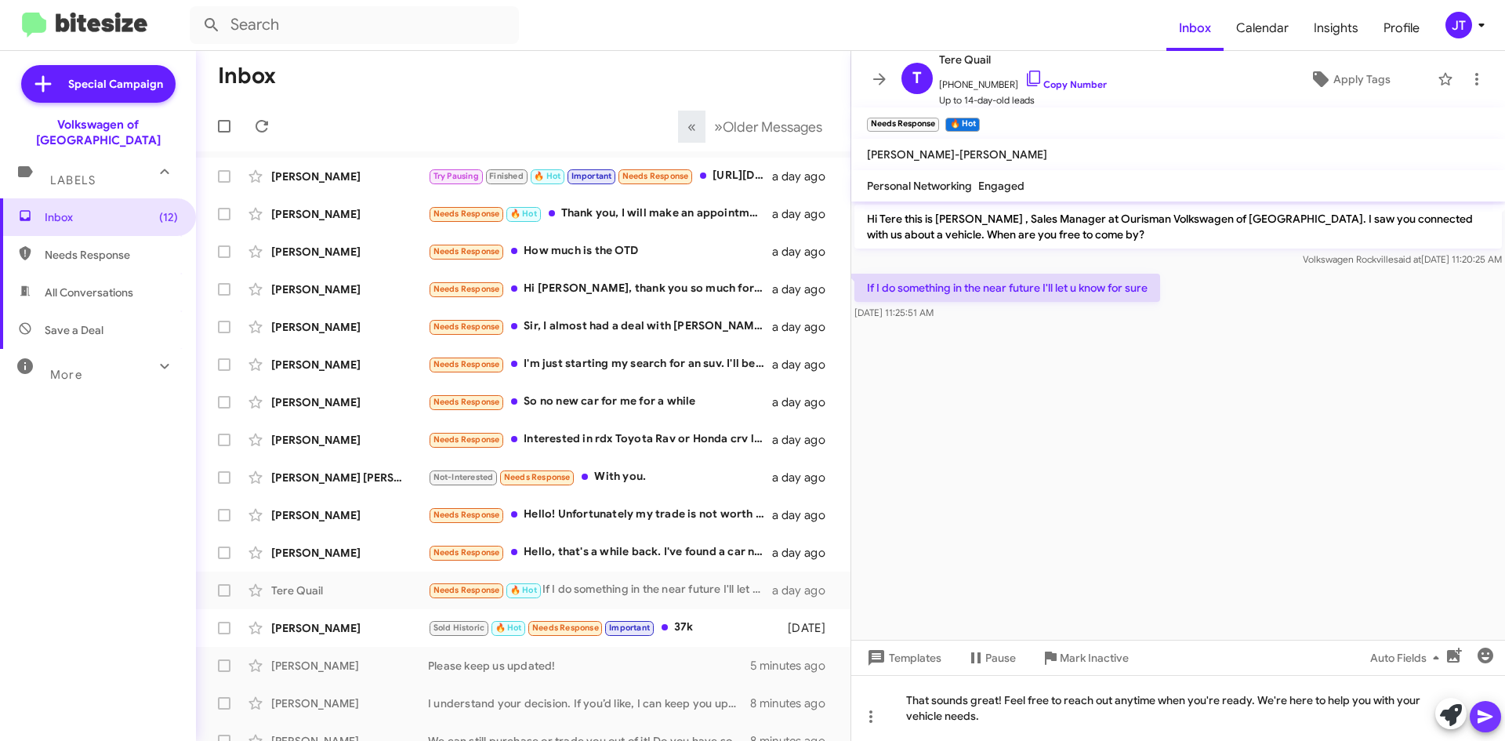
click at [1486, 710] on icon at bounding box center [1485, 716] width 19 height 19
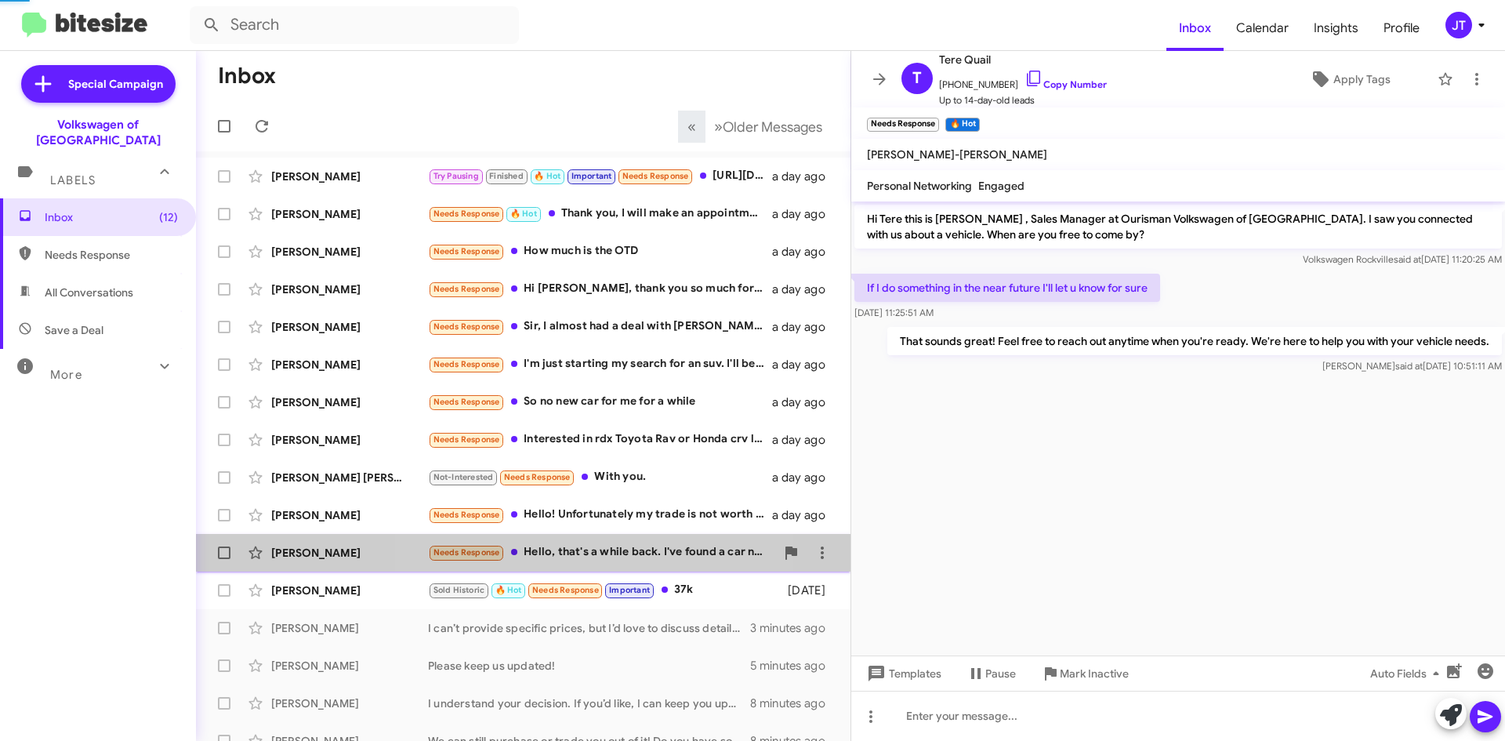
click at [601, 555] on div "Needs Response Hello, that's a while back. I've found a car now." at bounding box center [601, 552] width 347 height 18
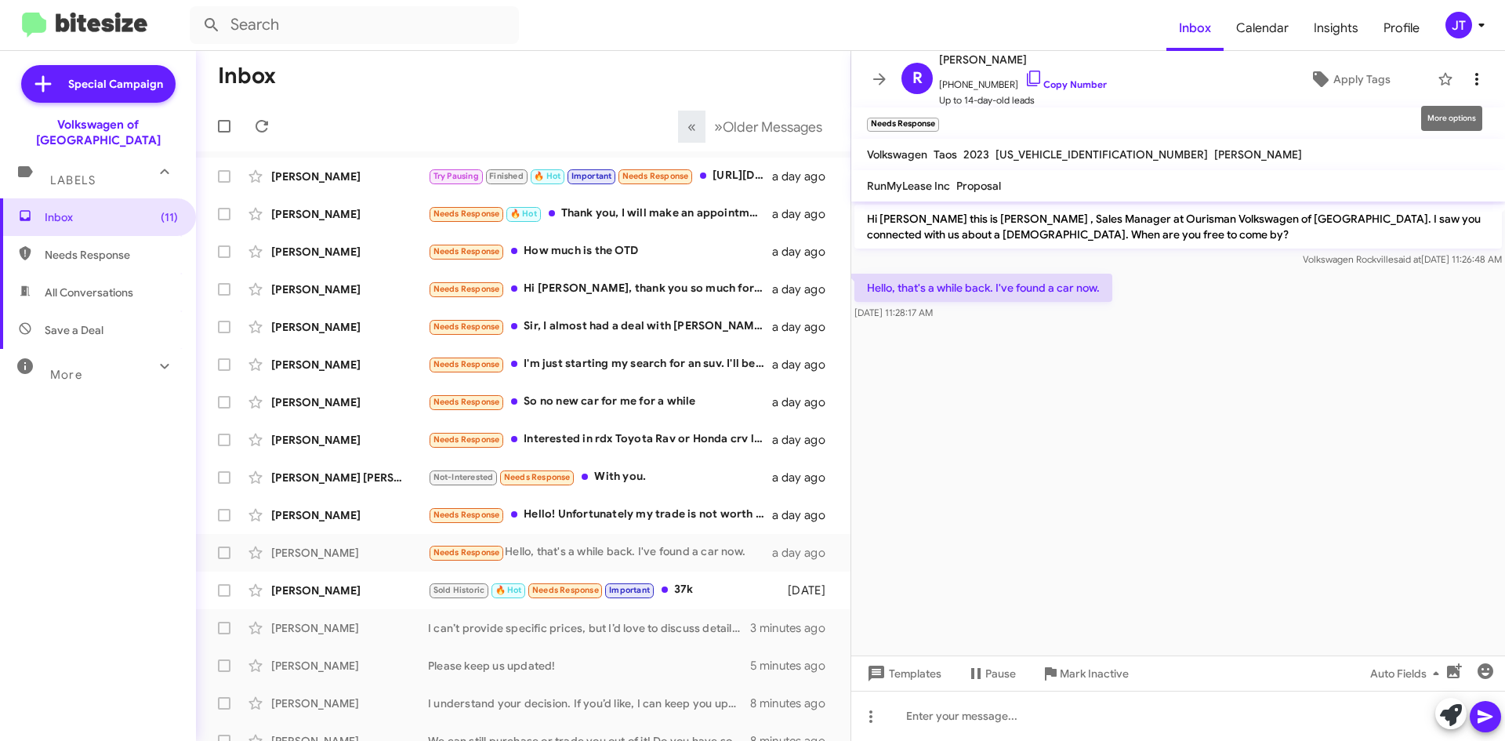
click at [1467, 76] on icon at bounding box center [1476, 79] width 19 height 19
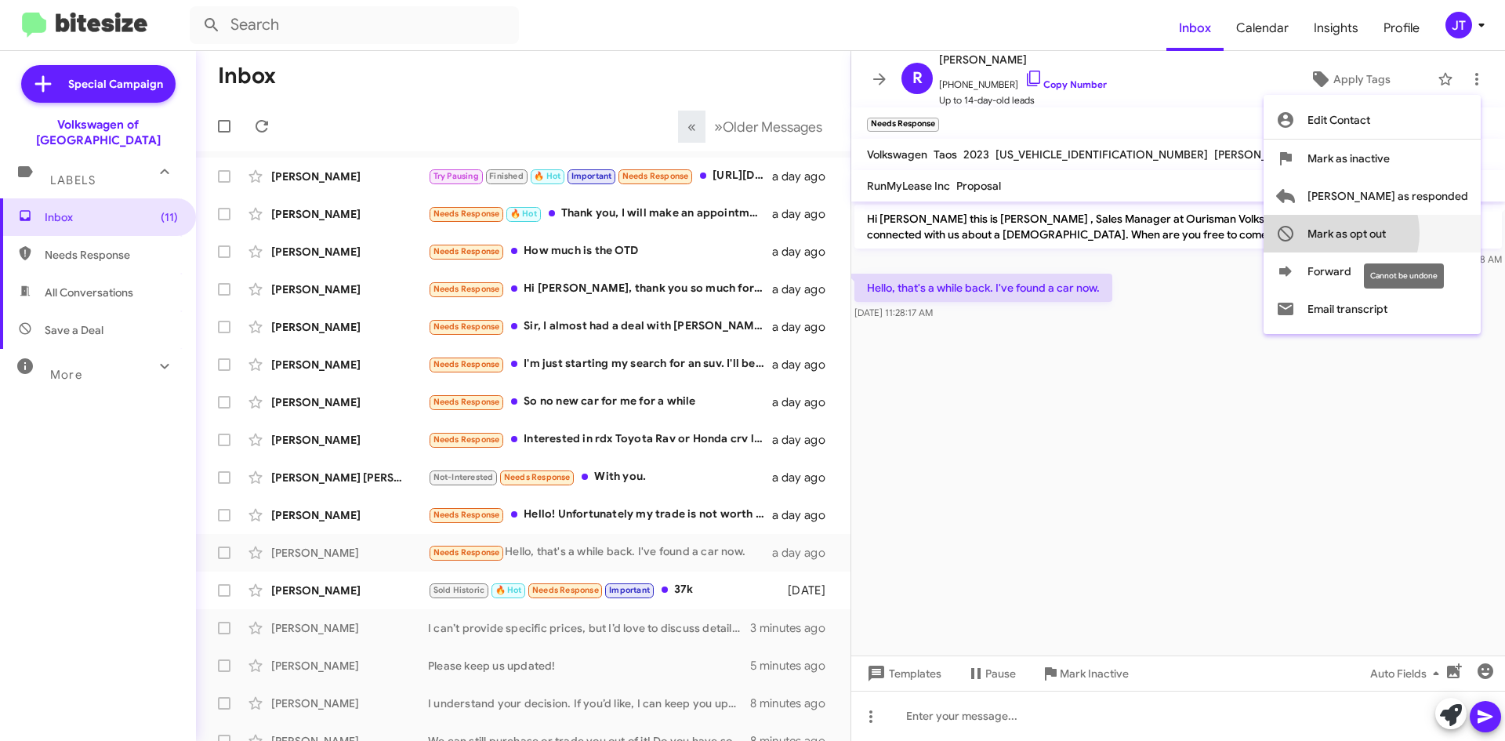
click at [1386, 233] on span "Mark as opt out" at bounding box center [1346, 234] width 78 height 38
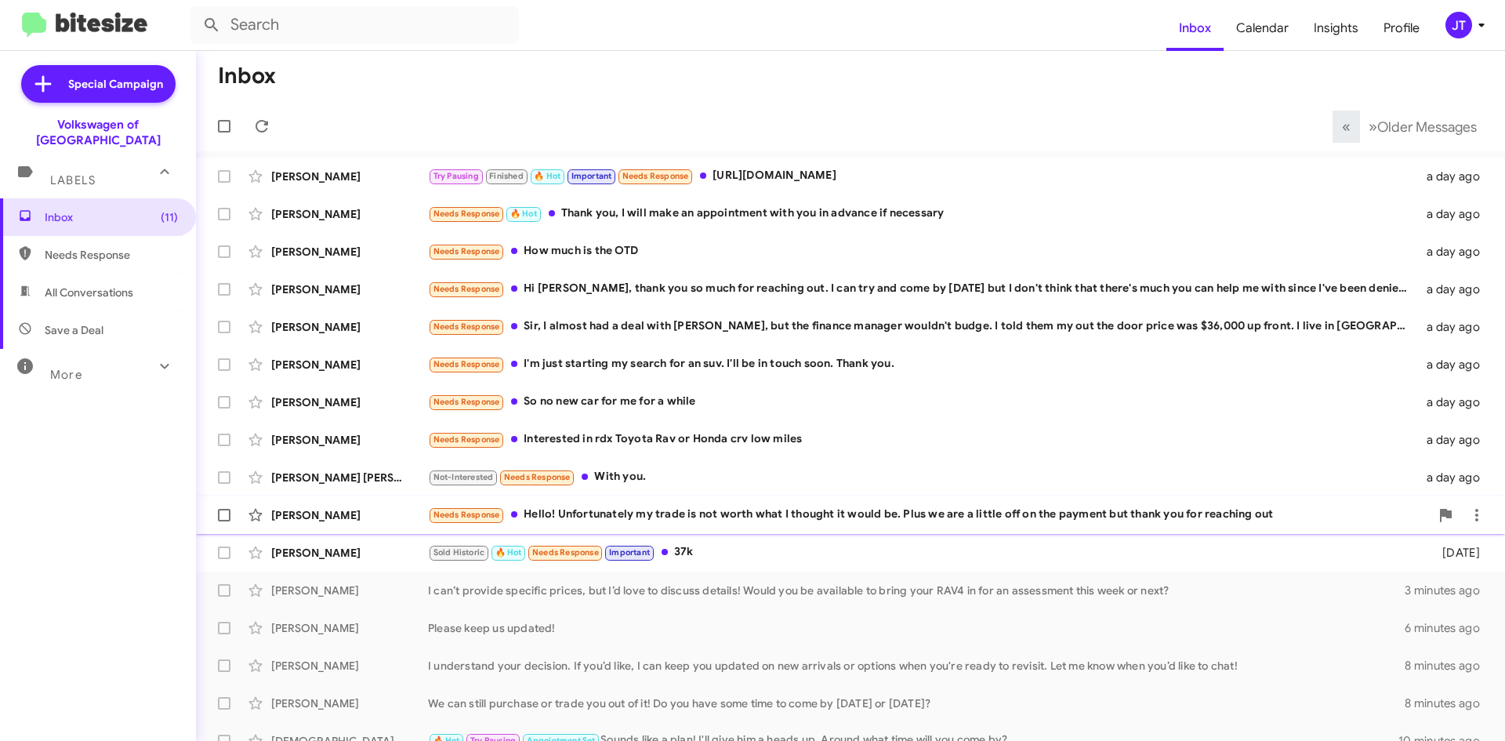
click at [748, 515] on div "Needs Response Hello! Unfortunately my trade is not worth what I thought it wou…" at bounding box center [929, 515] width 1002 height 18
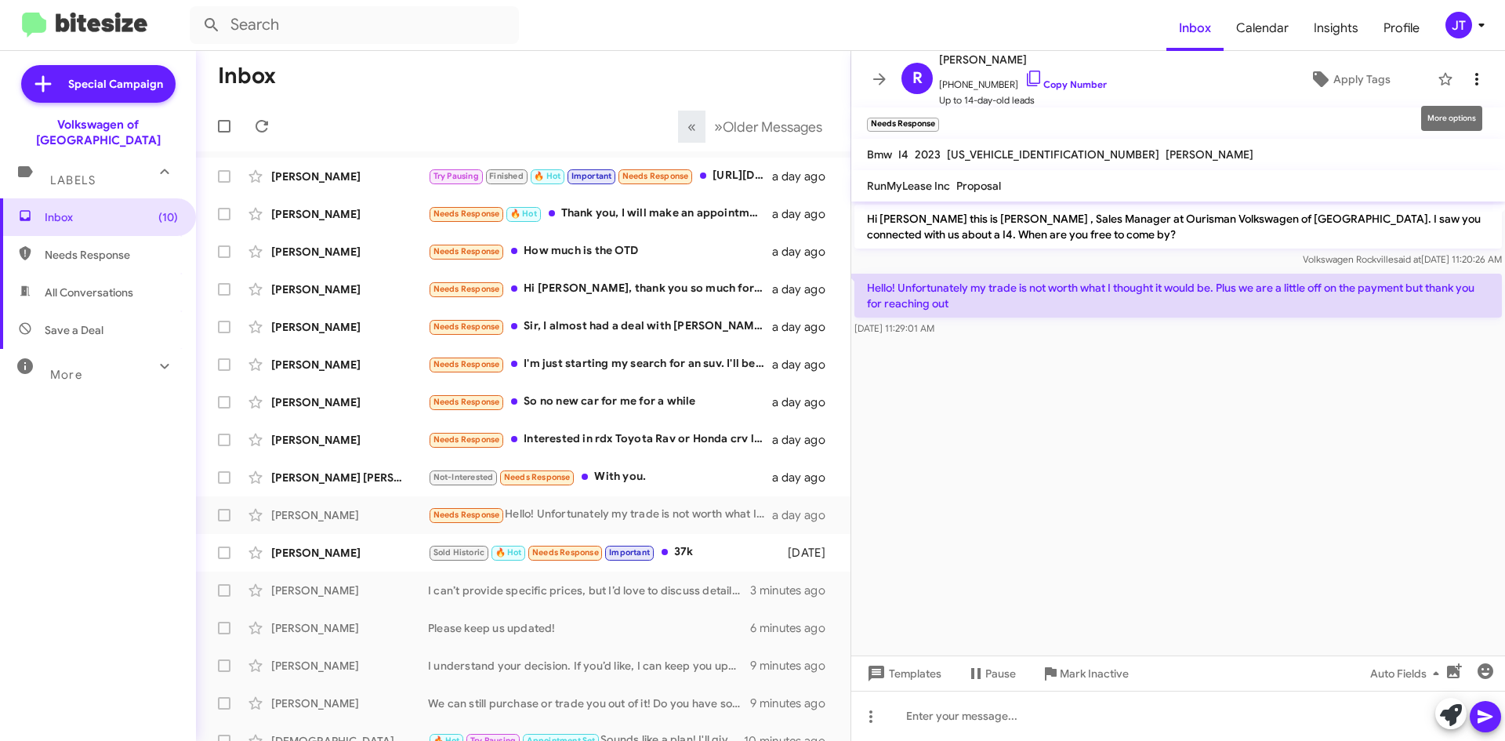
click at [1467, 74] on icon at bounding box center [1476, 79] width 19 height 19
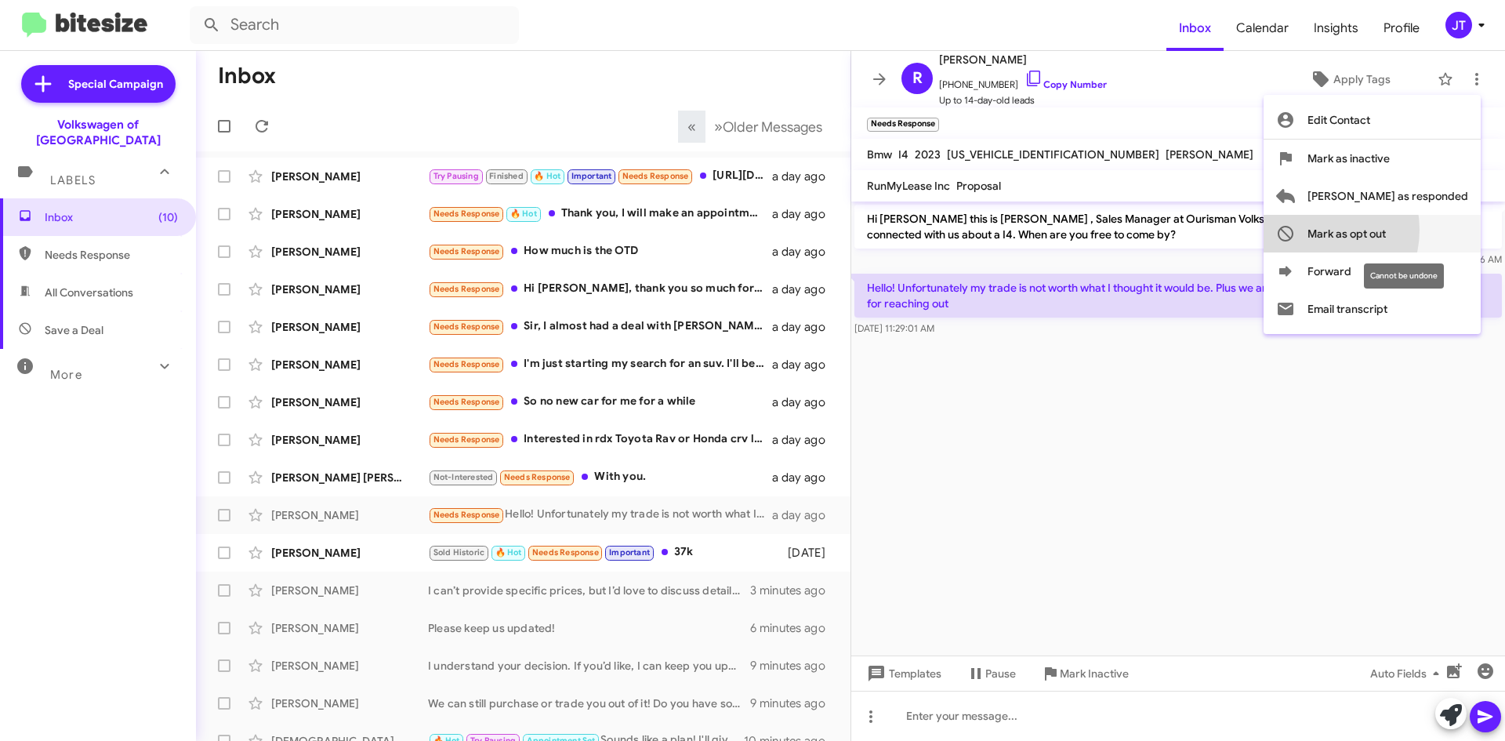
click at [1373, 230] on span "Mark as opt out" at bounding box center [1346, 234] width 78 height 38
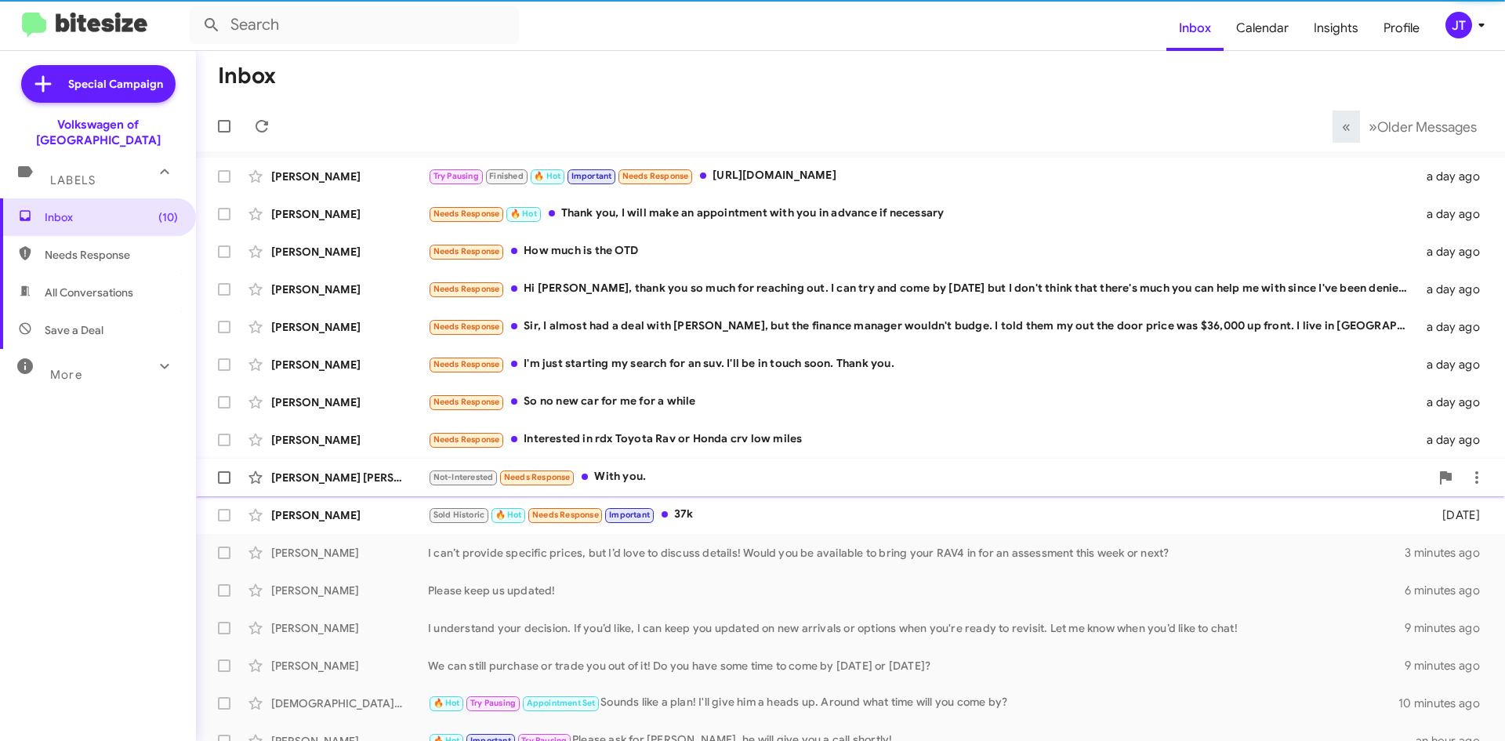
click at [690, 488] on div "[PERSON_NAME] [PERSON_NAME] Not-Interested Needs Response With you. a day ago" at bounding box center [851, 477] width 1284 height 31
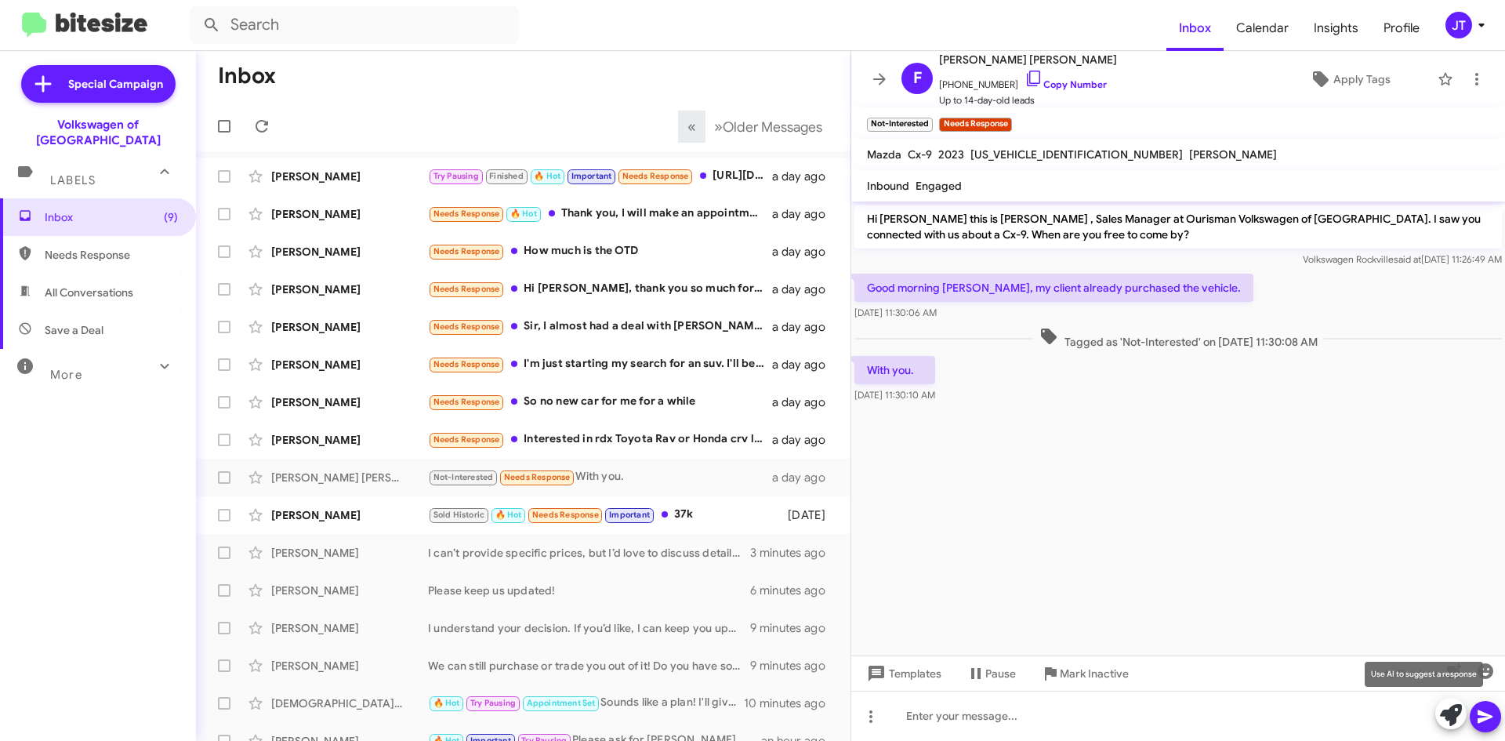
click at [1447, 714] on icon at bounding box center [1451, 715] width 22 height 22
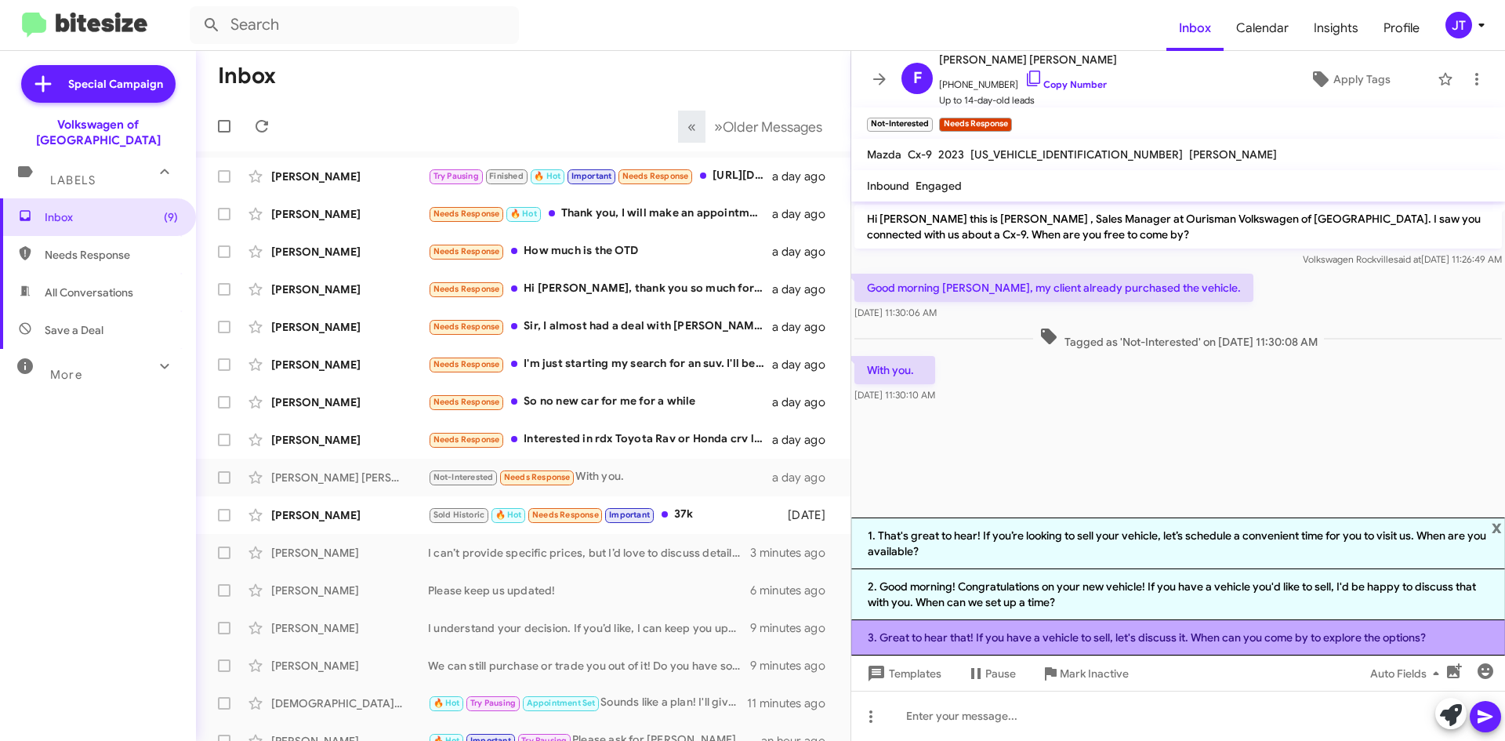
click at [1037, 636] on li "3. Great to hear that! If you have a vehicle to sell, let's discuss it. When ca…" at bounding box center [1178, 637] width 654 height 35
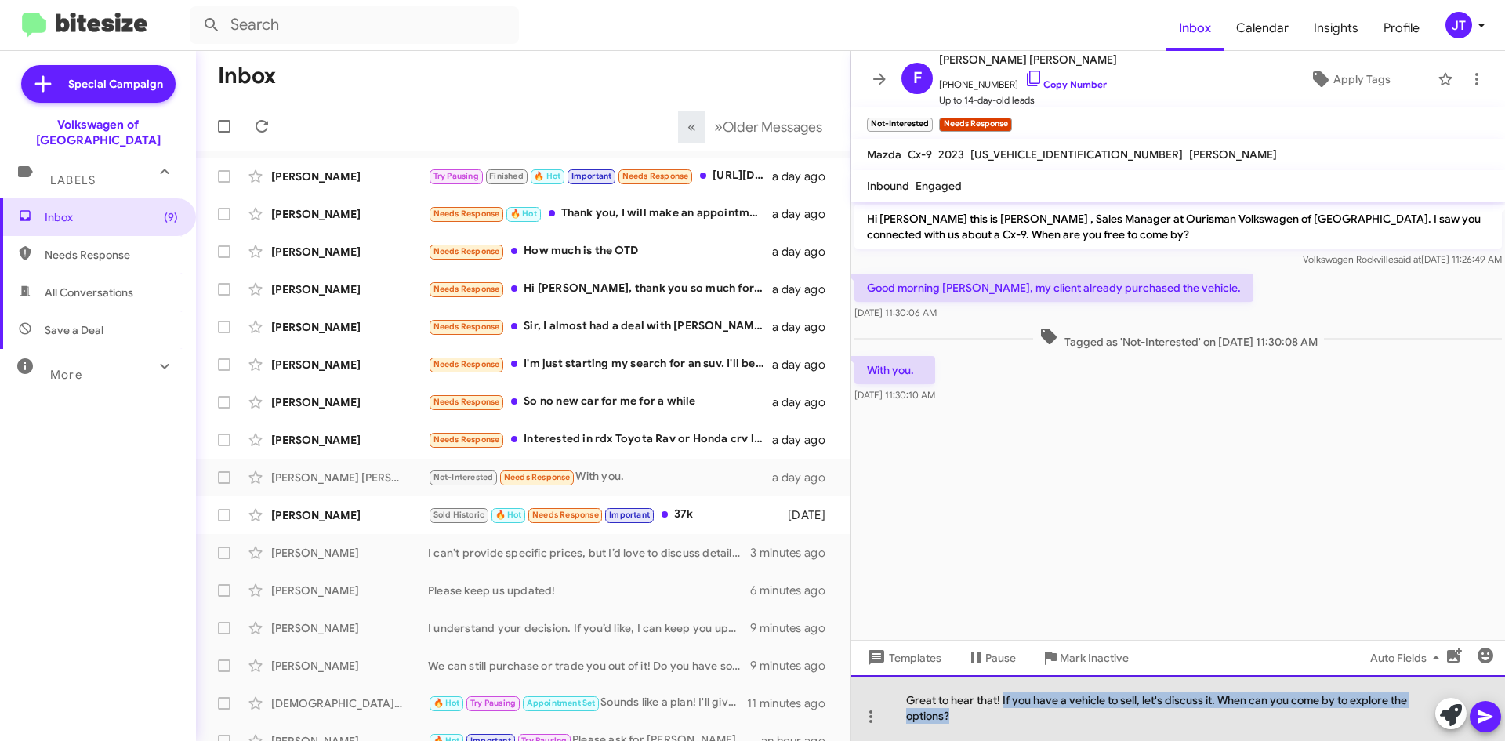
drag, startPoint x: 1002, startPoint y: 702, endPoint x: 983, endPoint y: 727, distance: 32.0
click at [983, 727] on div "Great to hear that! If you have a vehicle to sell, let's discuss it. When can y…" at bounding box center [1178, 708] width 654 height 66
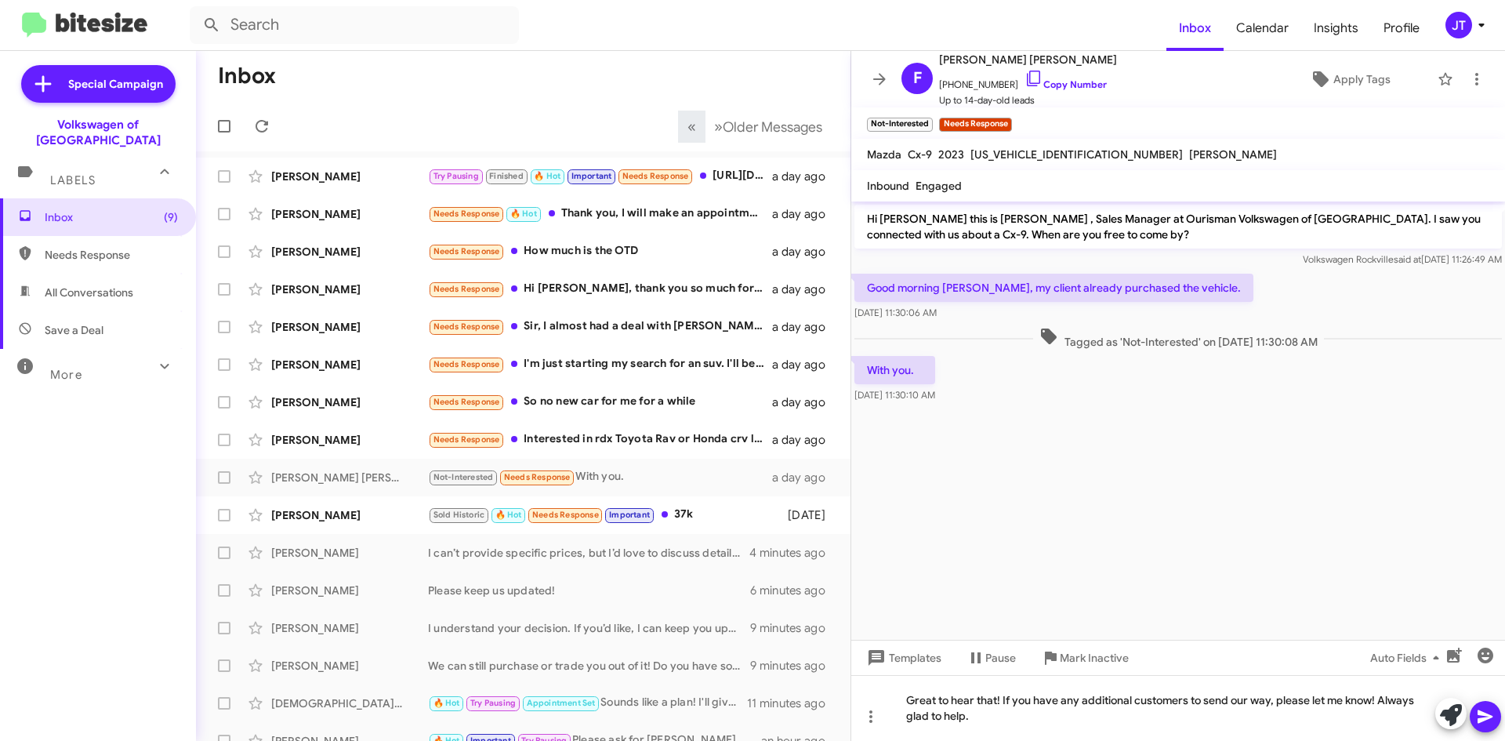
click at [1474, 706] on button at bounding box center [1485, 716] width 31 height 31
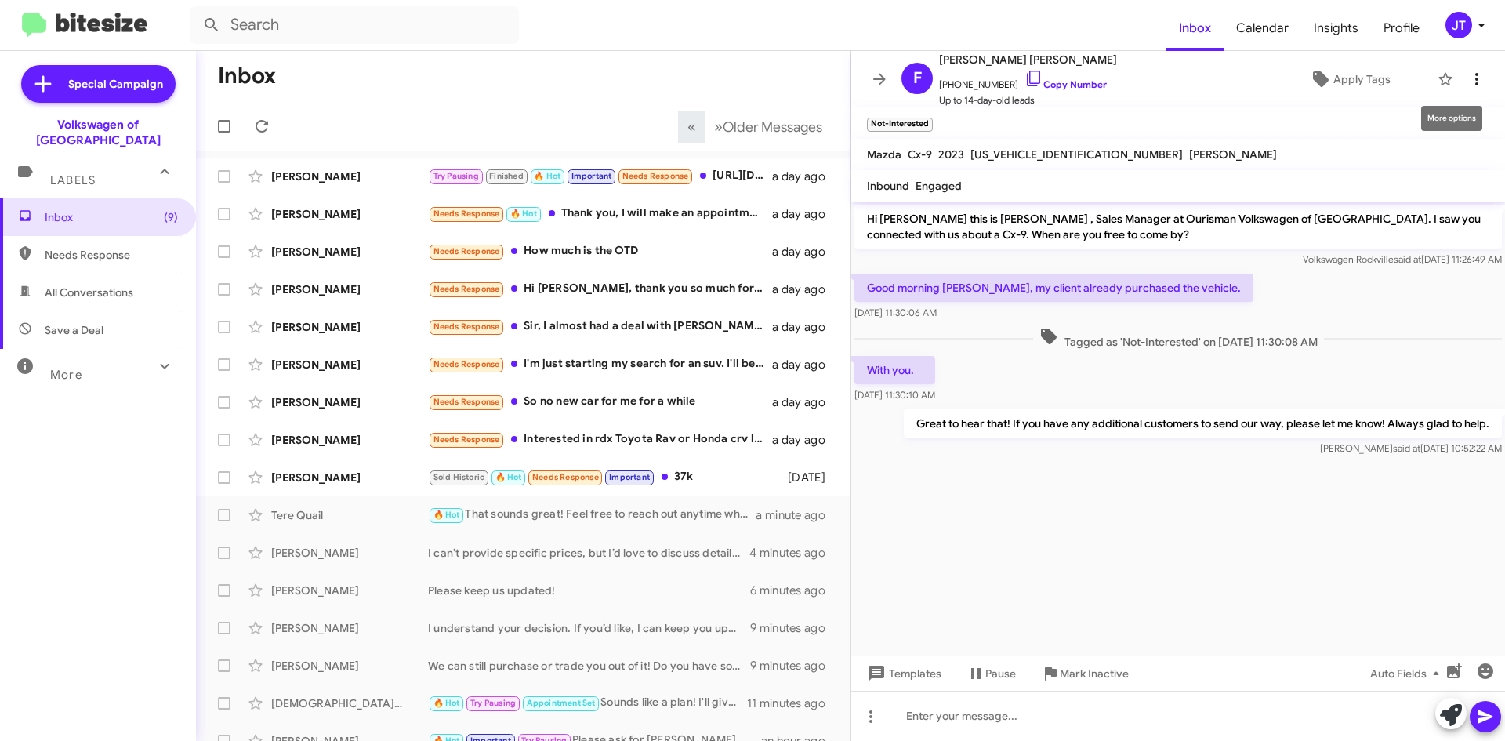
click at [1467, 82] on icon at bounding box center [1476, 79] width 19 height 19
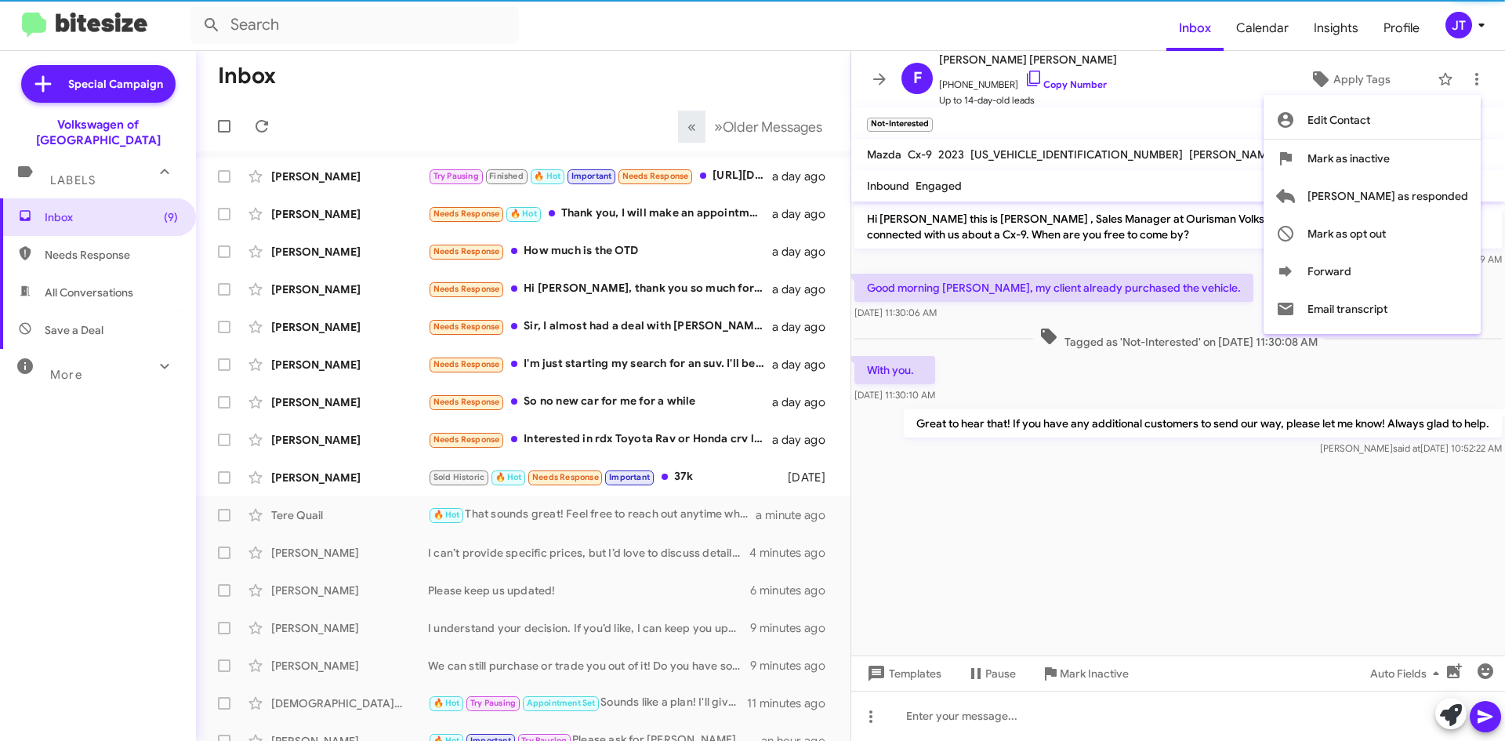
click at [1243, 136] on div at bounding box center [752, 370] width 1505 height 741
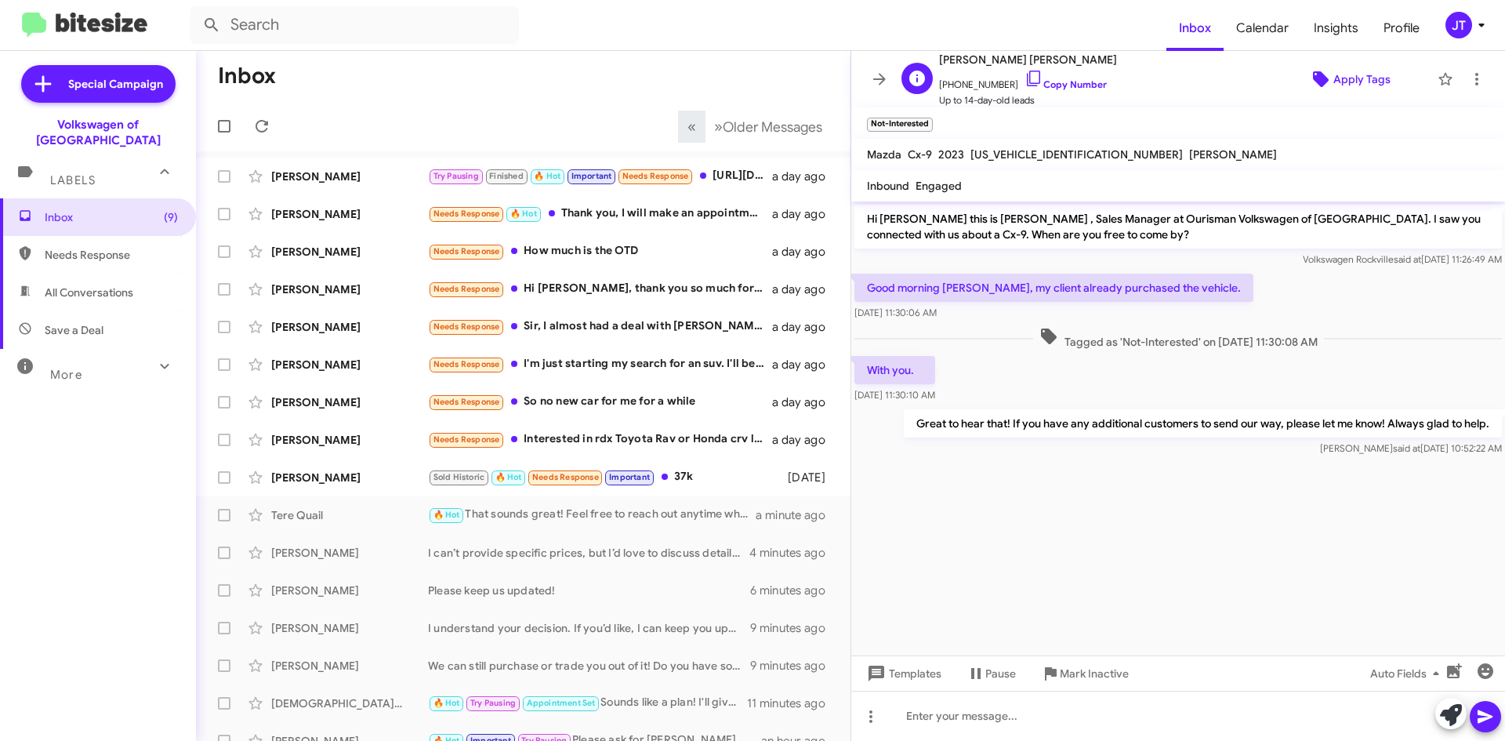
click at [1333, 84] on span "Apply Tags" at bounding box center [1361, 79] width 57 height 28
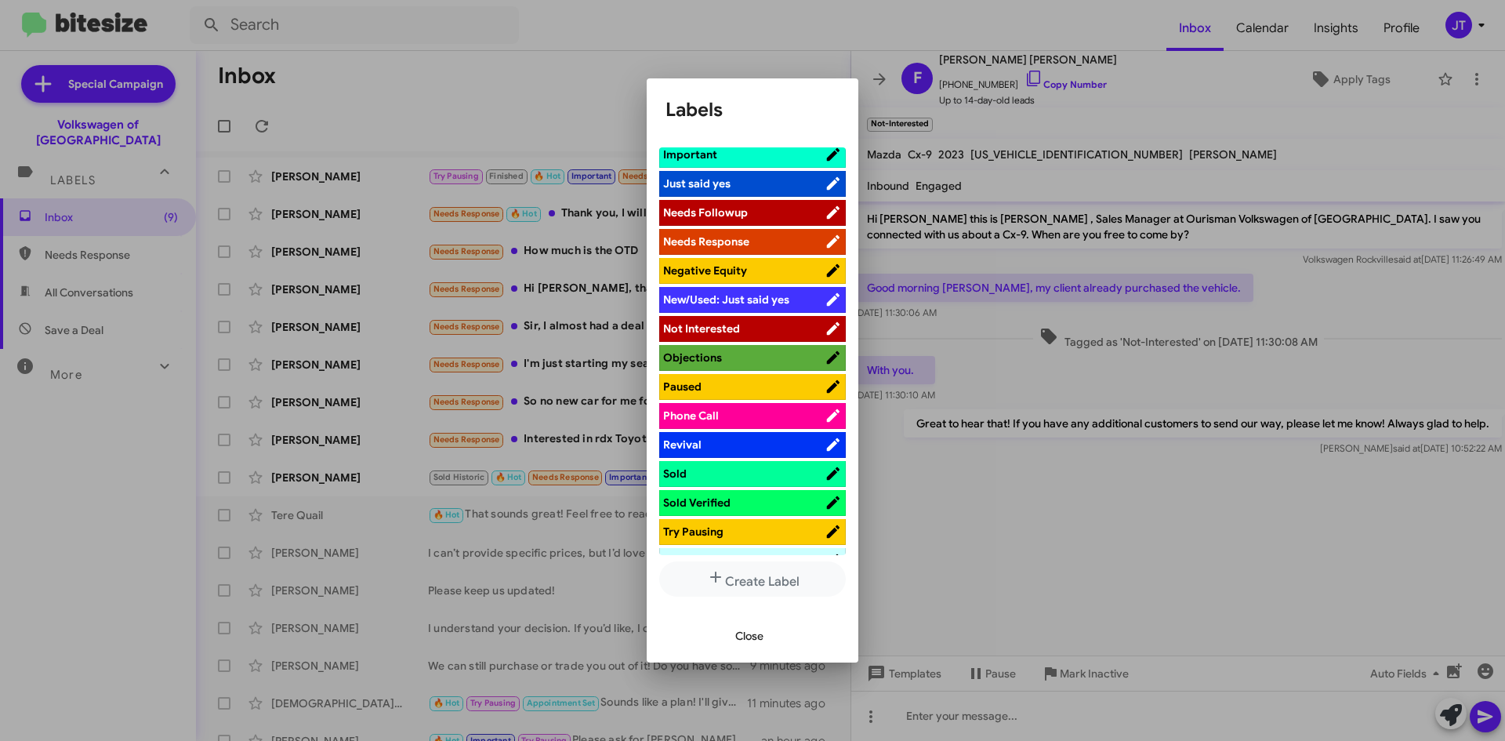
scroll to position [549, 0]
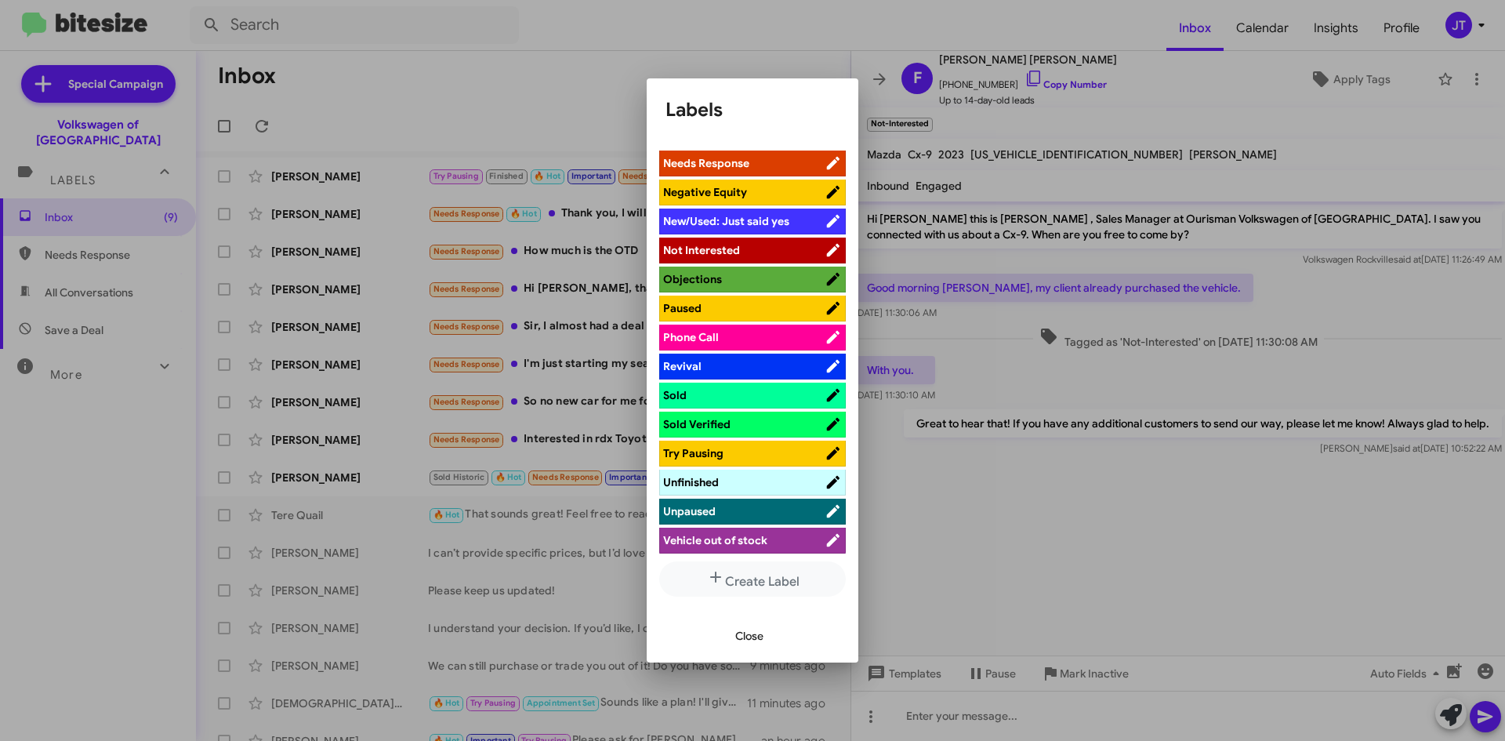
click at [713, 395] on span "Sold" at bounding box center [743, 395] width 161 height 16
click at [760, 637] on span "Close" at bounding box center [749, 636] width 28 height 28
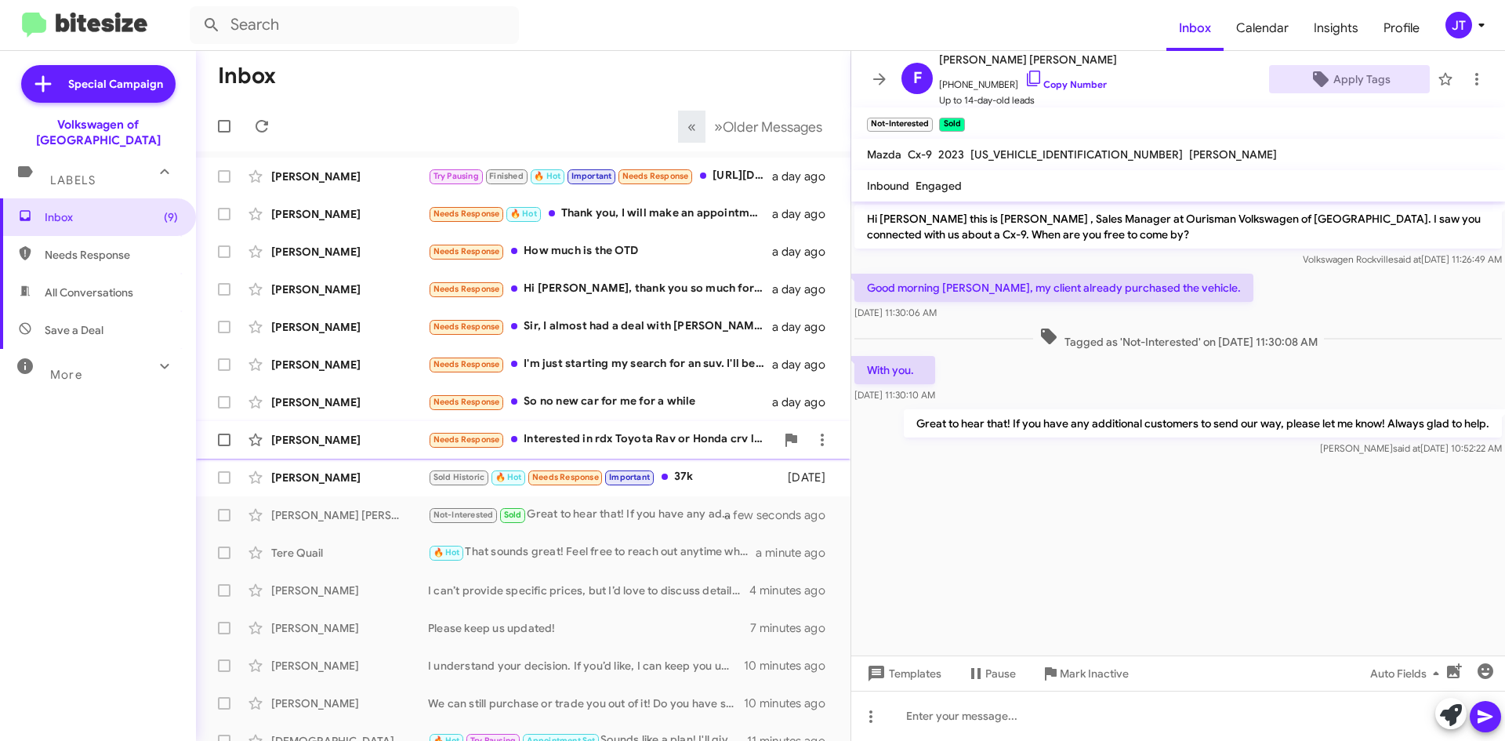
click at [625, 441] on div "Needs Response Interested in rdx Toyota Rav or Honda crv low miles" at bounding box center [601, 439] width 347 height 18
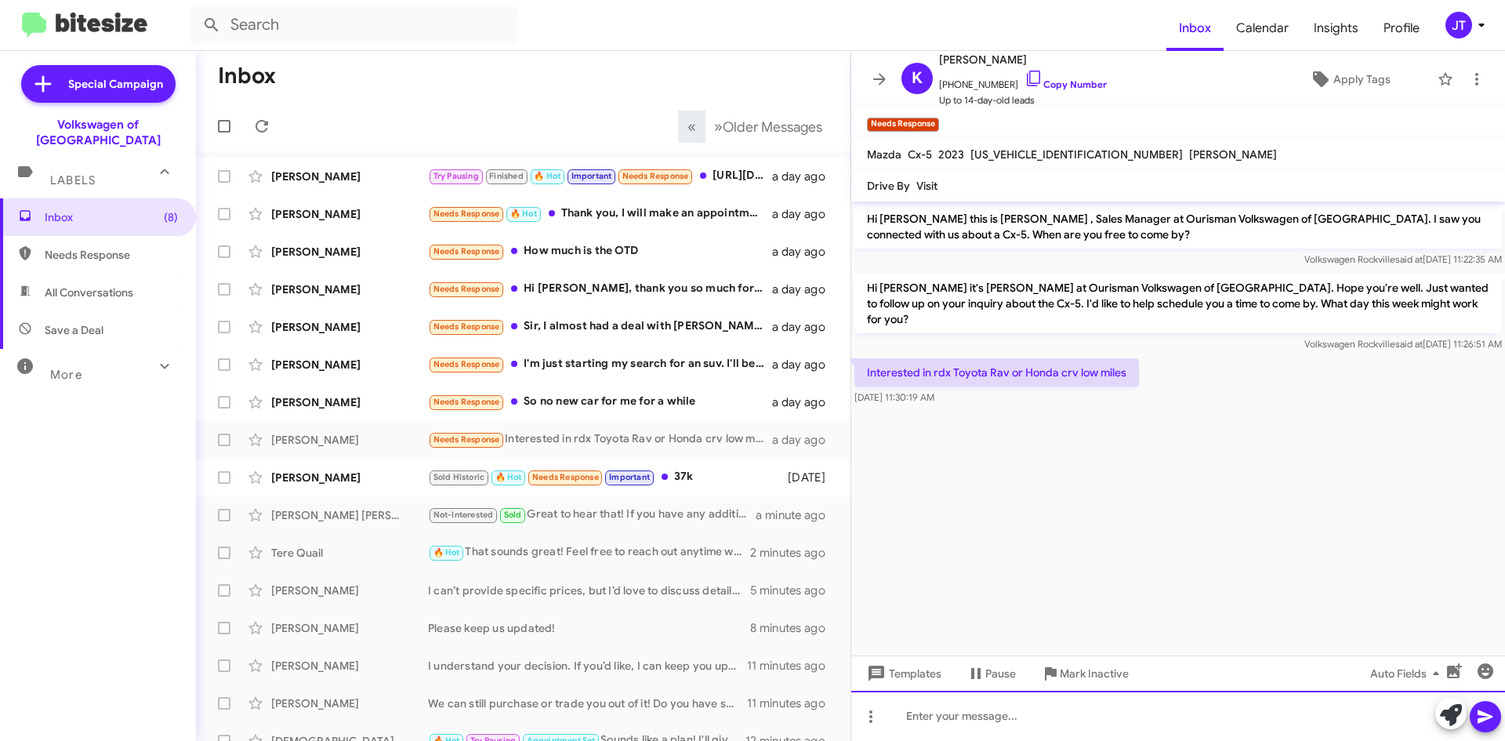
click at [948, 720] on div at bounding box center [1178, 716] width 654 height 50
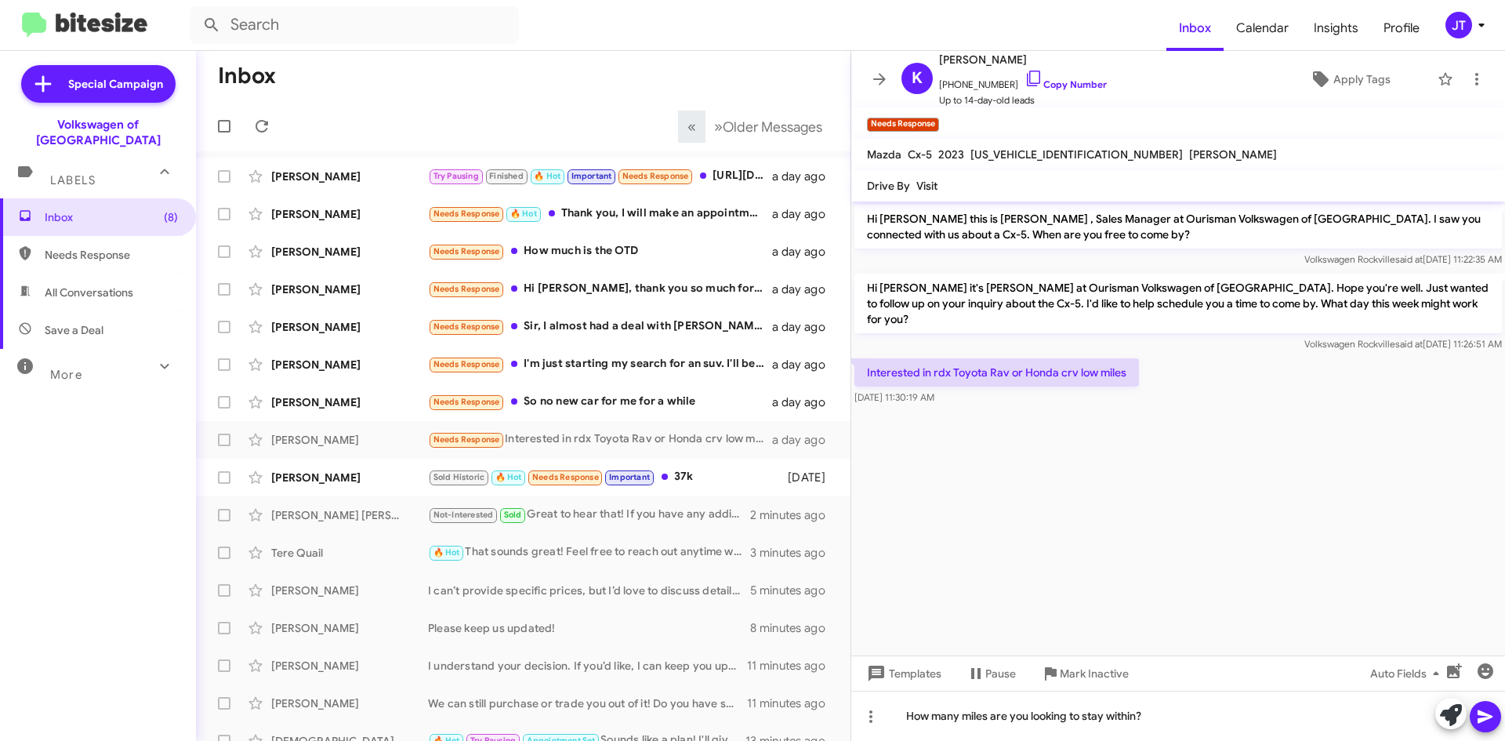
click at [1489, 713] on icon at bounding box center [1485, 716] width 19 height 19
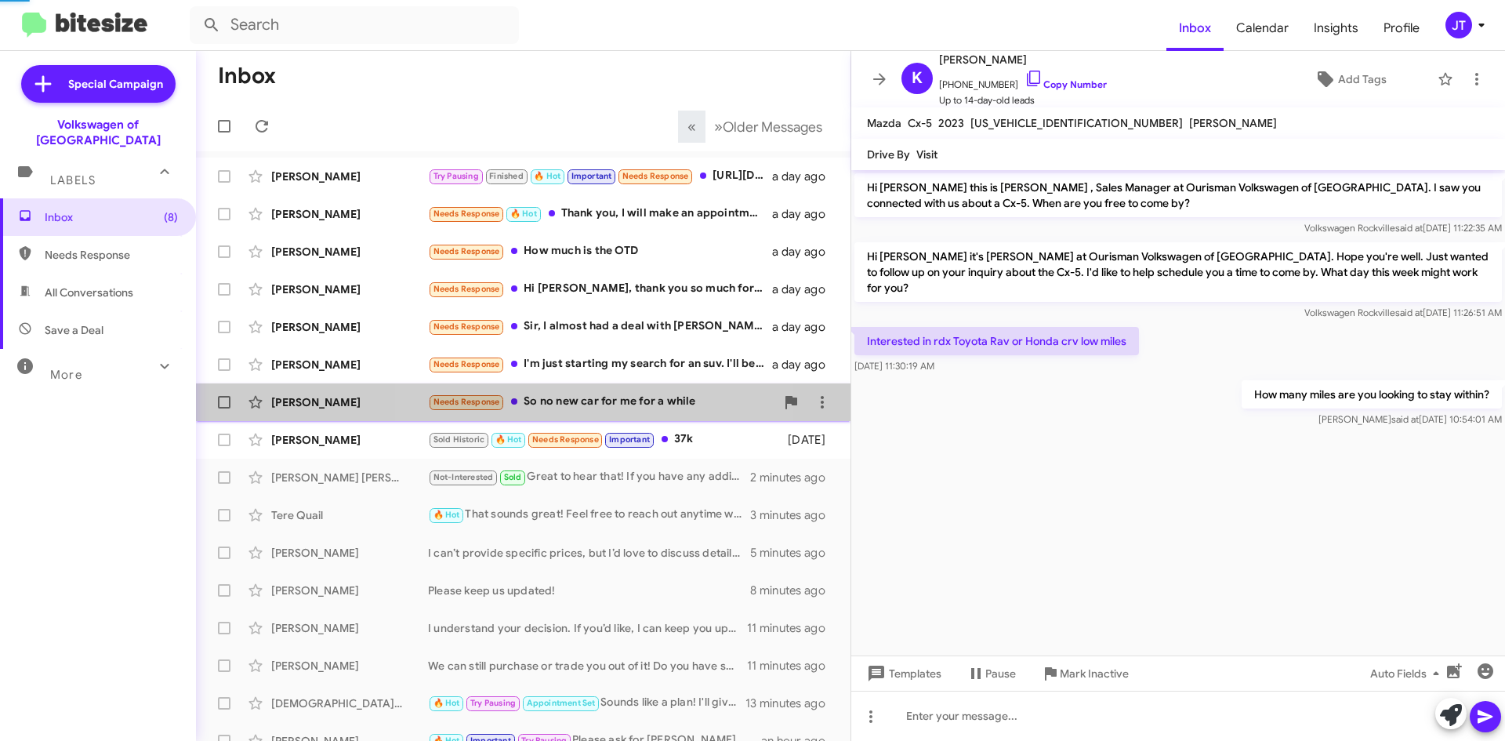
click at [602, 407] on div "Needs Response So no new car for me for a while" at bounding box center [601, 402] width 347 height 18
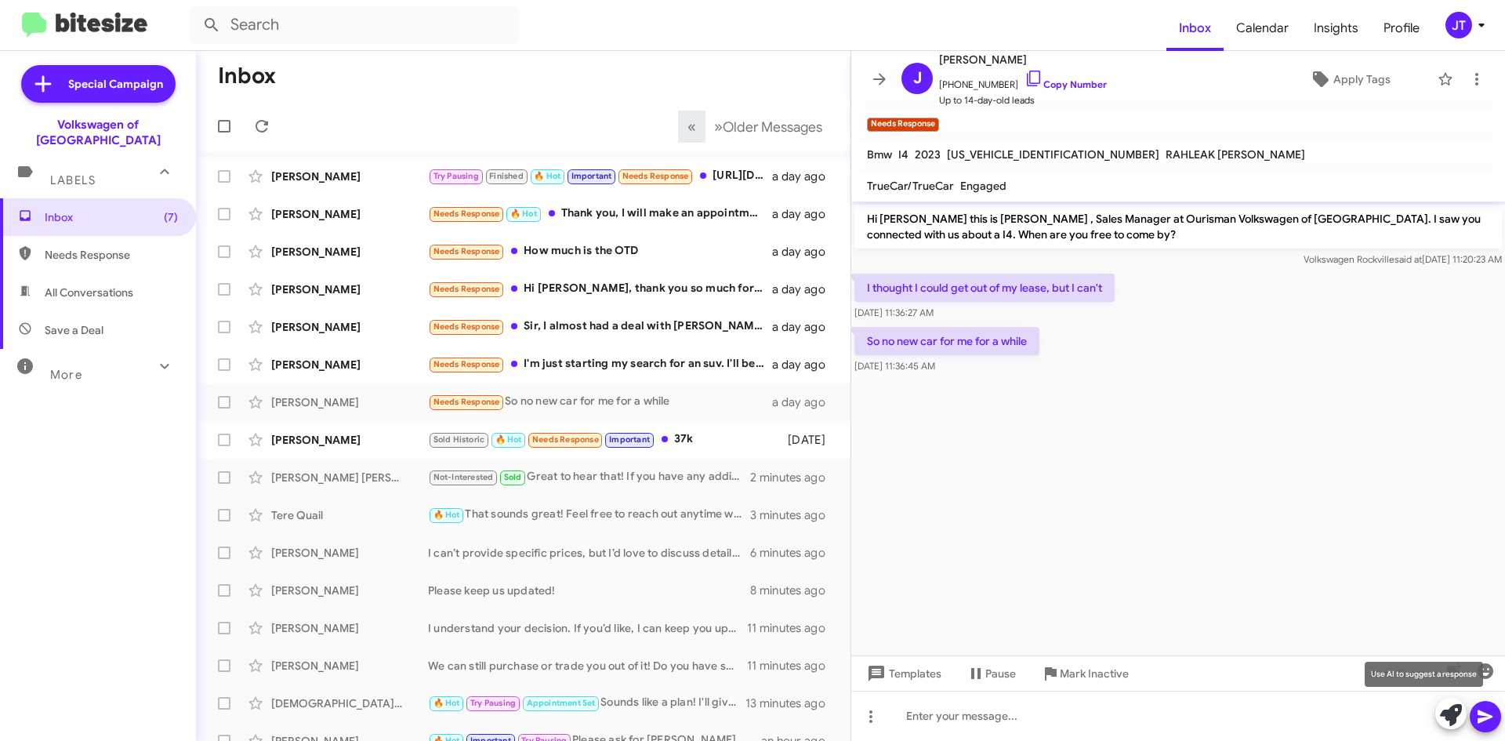
click at [1445, 717] on icon at bounding box center [1451, 715] width 22 height 22
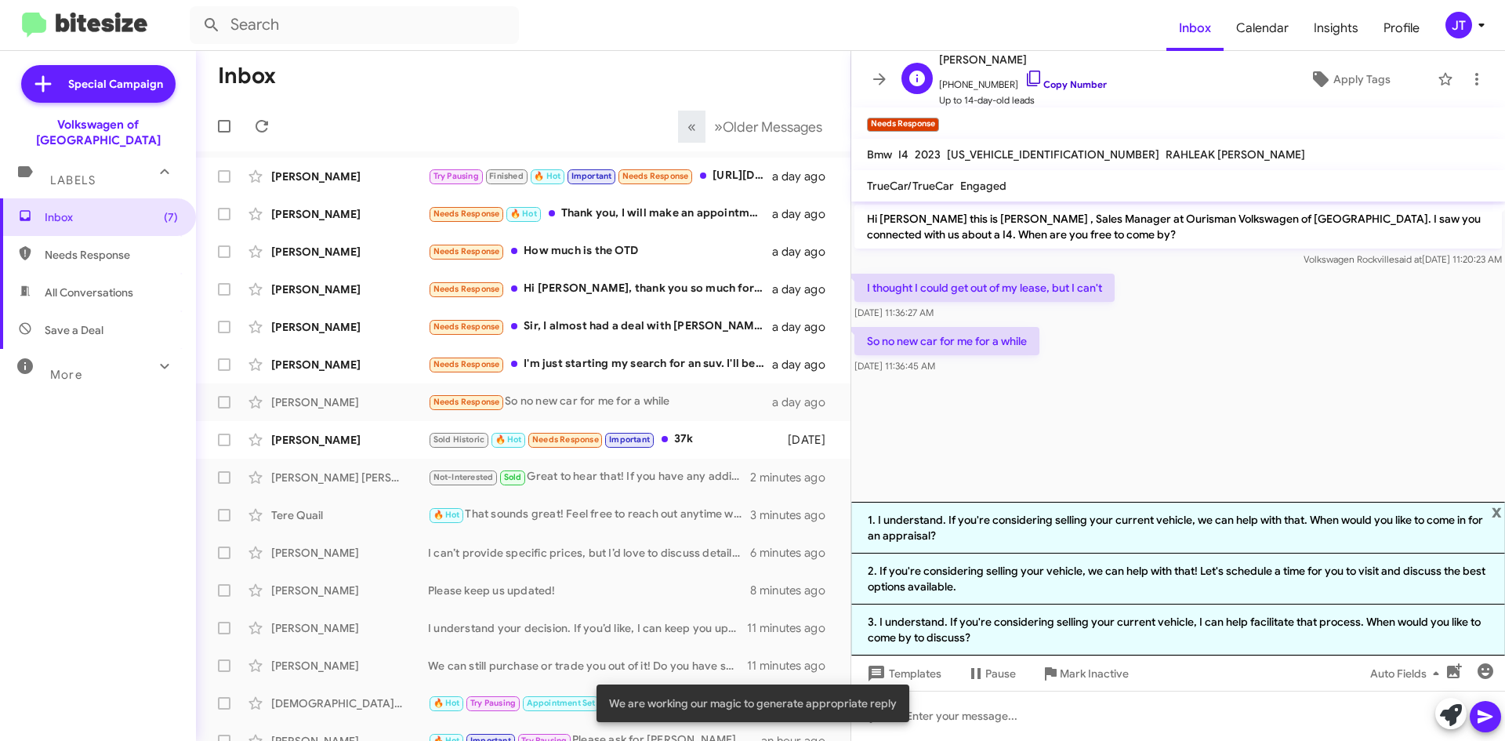
click at [1080, 84] on link "Copy Number" at bounding box center [1065, 84] width 82 height 12
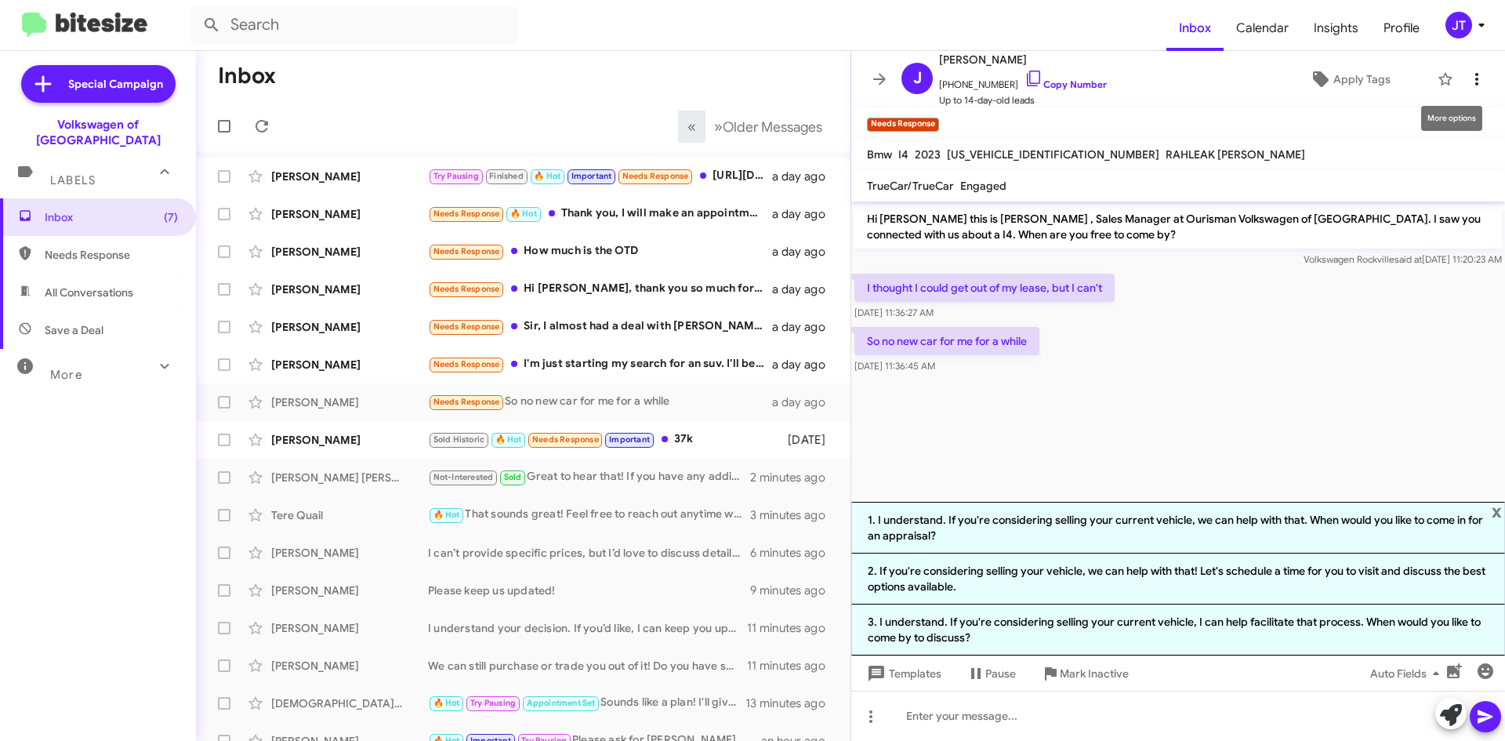
click at [1467, 80] on icon at bounding box center [1476, 79] width 19 height 19
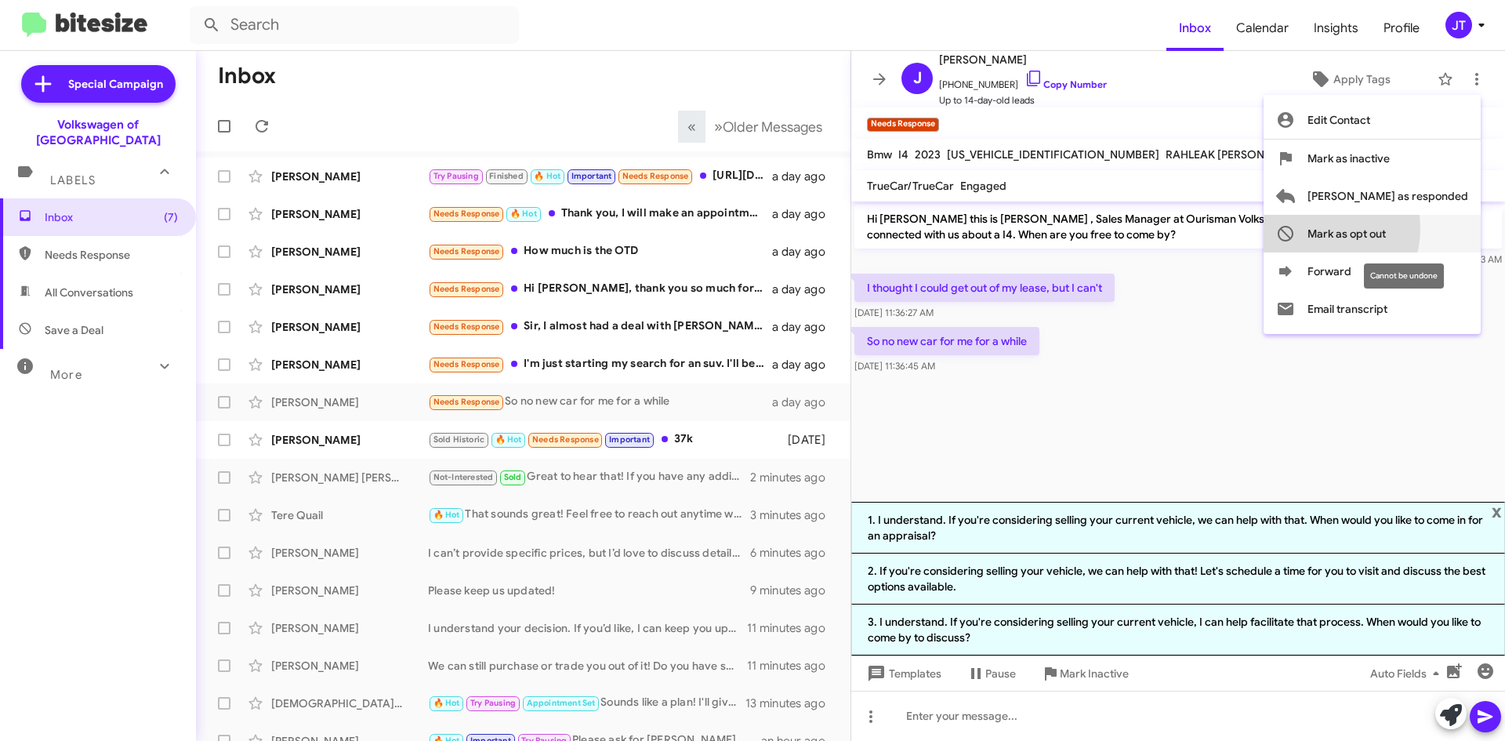
click at [1378, 228] on span "Mark as opt out" at bounding box center [1346, 234] width 78 height 38
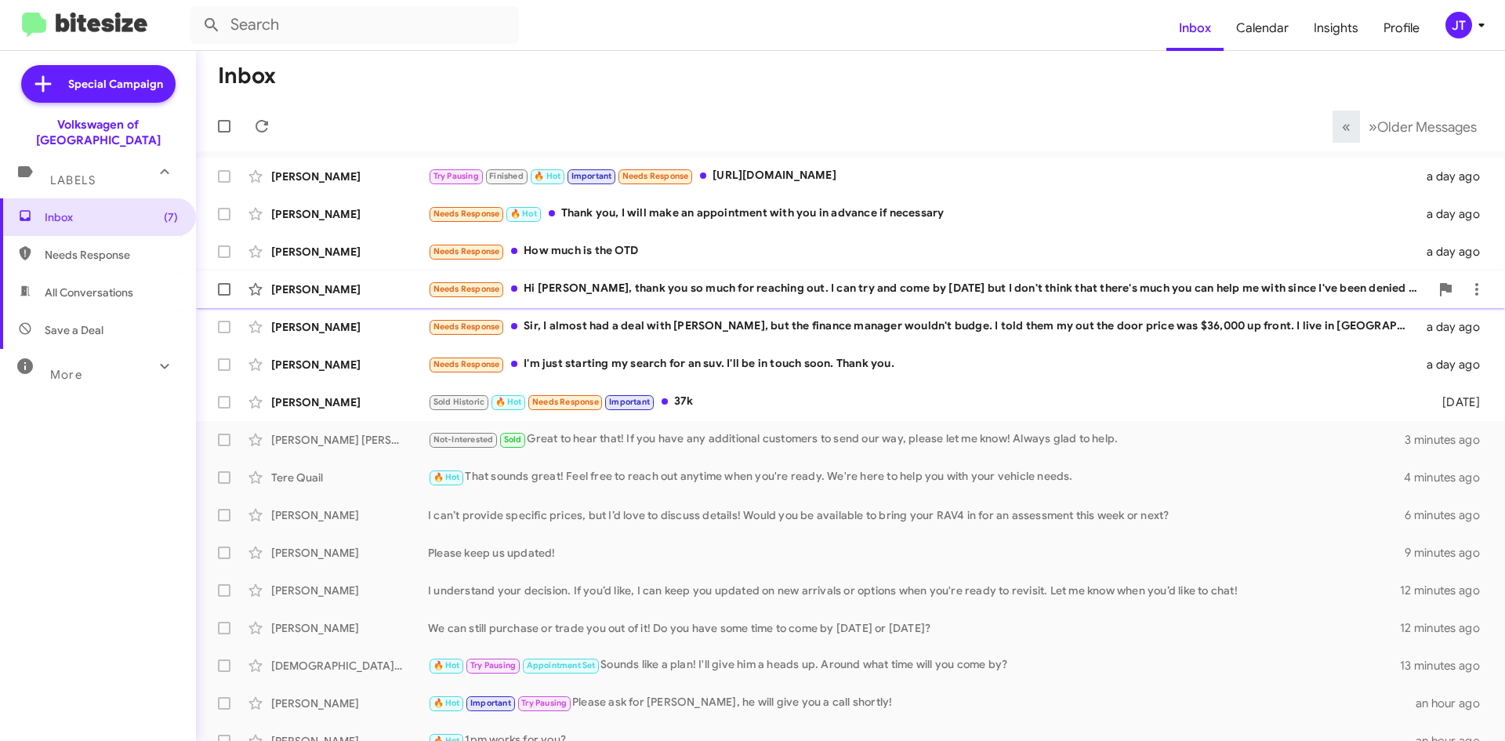
click at [658, 299] on div "[PERSON_NAME] Needs Response Hi [PERSON_NAME], thank you so much for reaching o…" at bounding box center [851, 289] width 1284 height 31
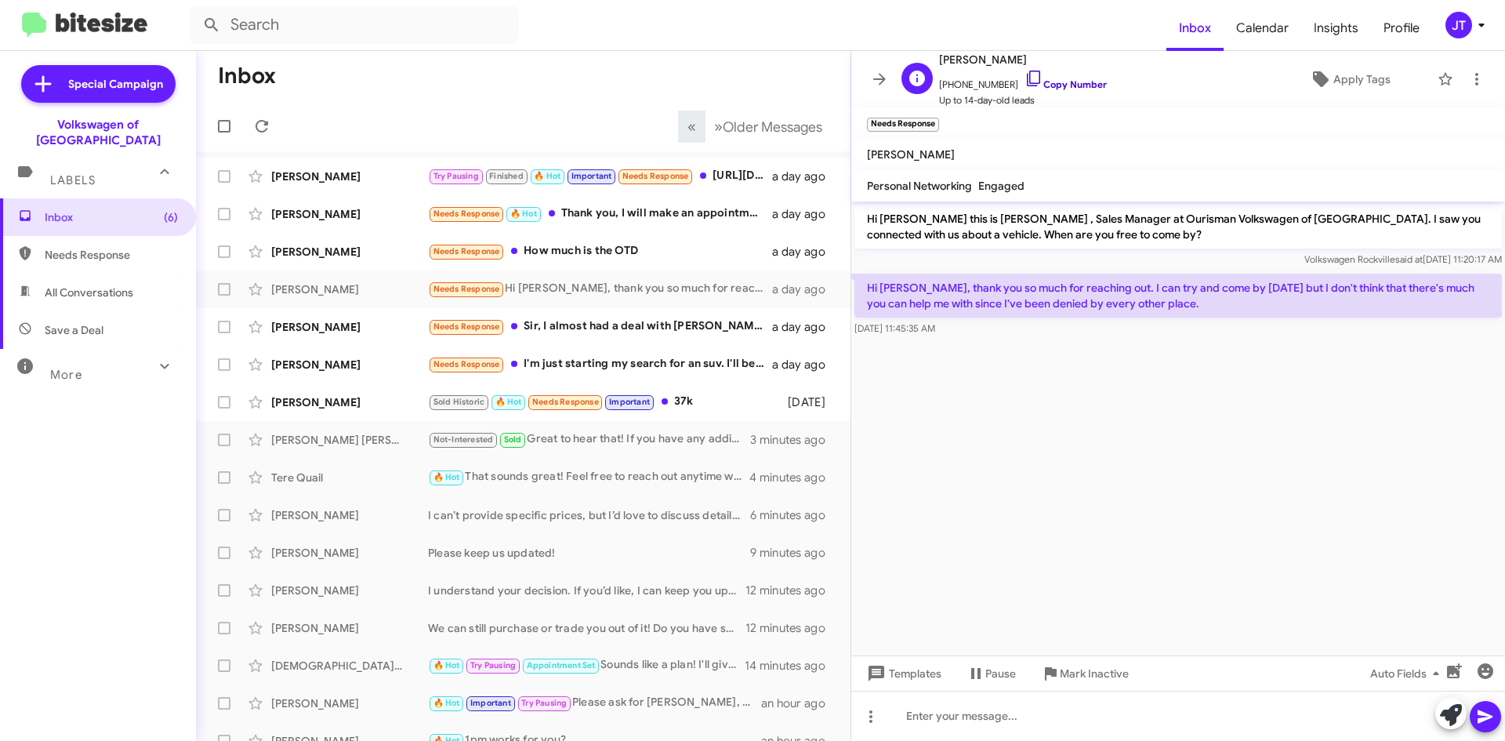
click at [1054, 79] on link "Copy Number" at bounding box center [1065, 84] width 82 height 12
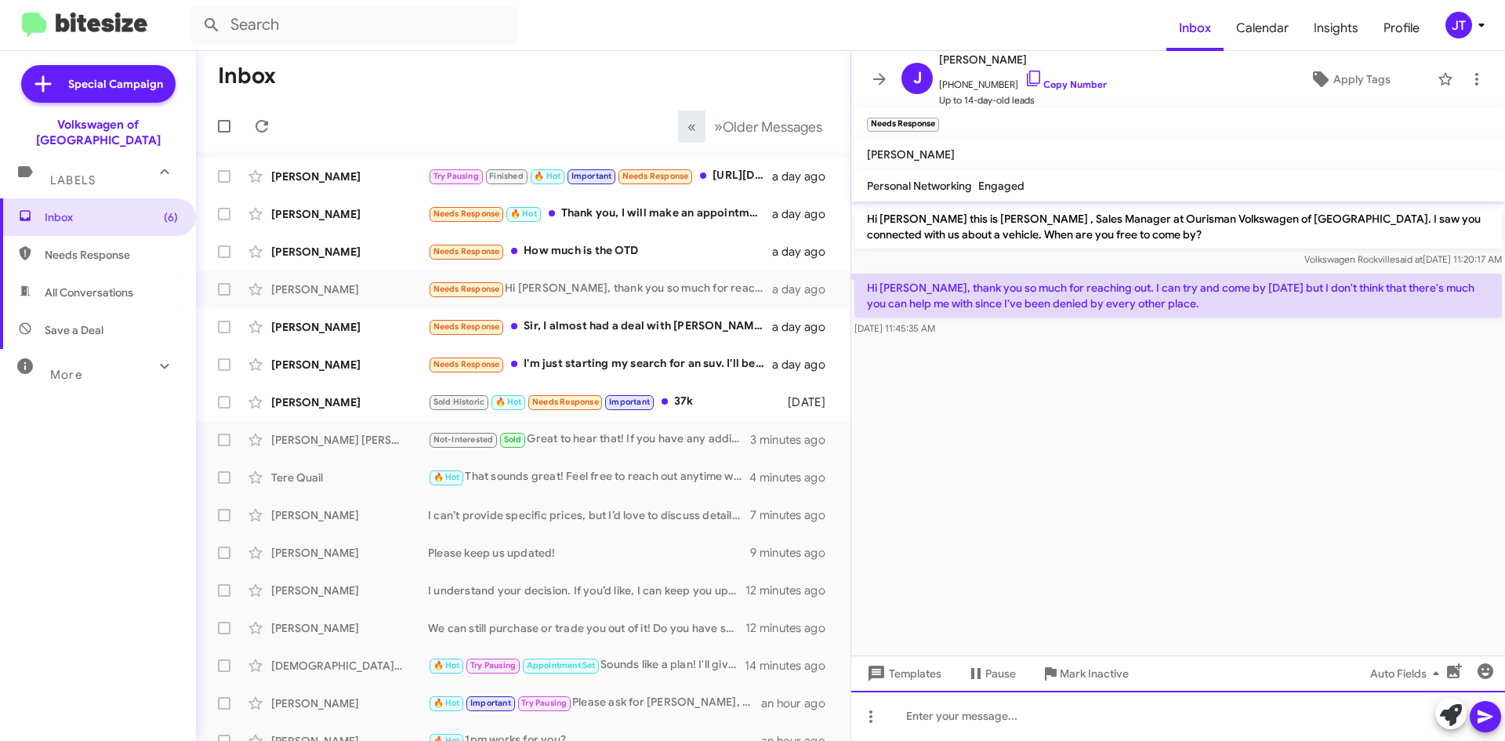
click at [959, 705] on div at bounding box center [1178, 716] width 654 height 50
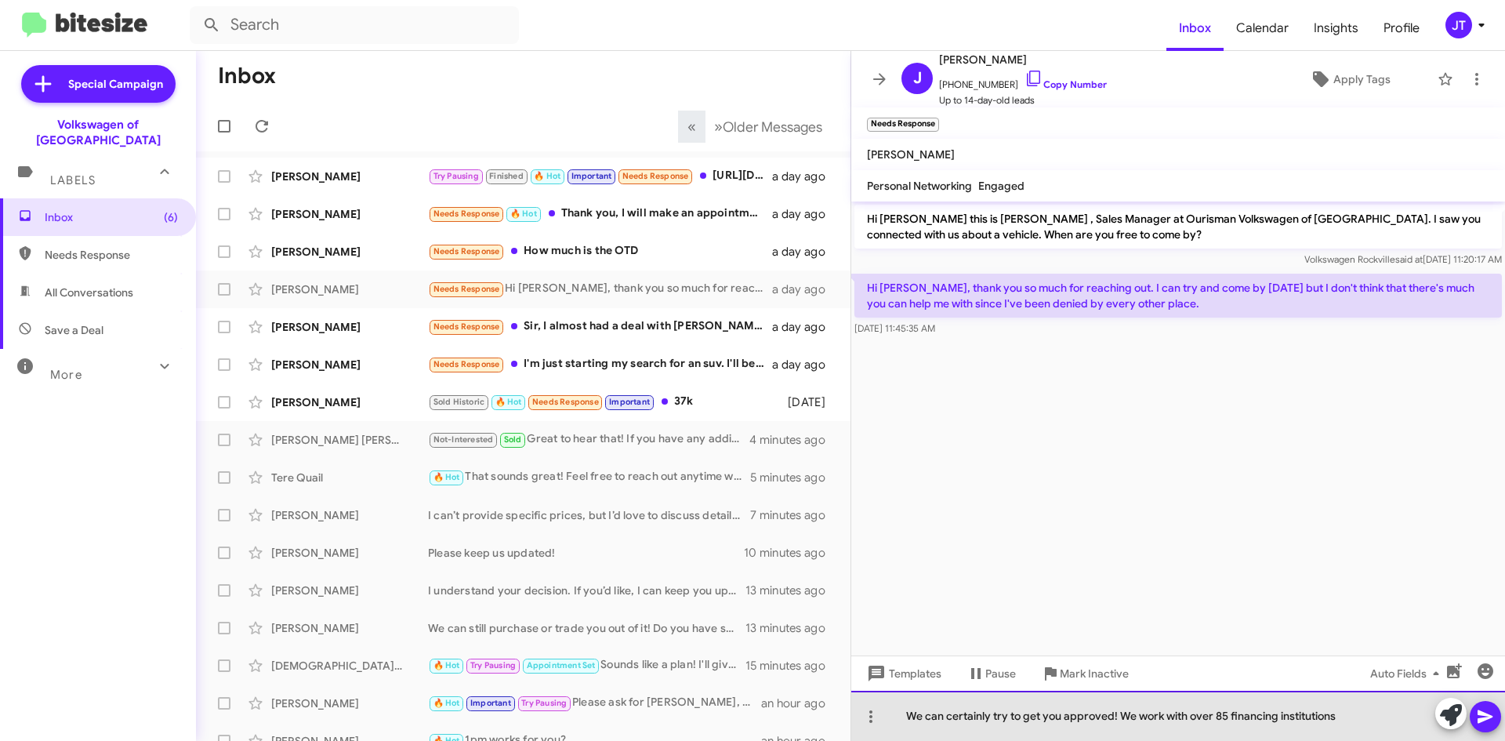
click at [1276, 719] on div "We can certainly try to get you approved! We work with over 85 financing instit…" at bounding box center [1178, 716] width 654 height 50
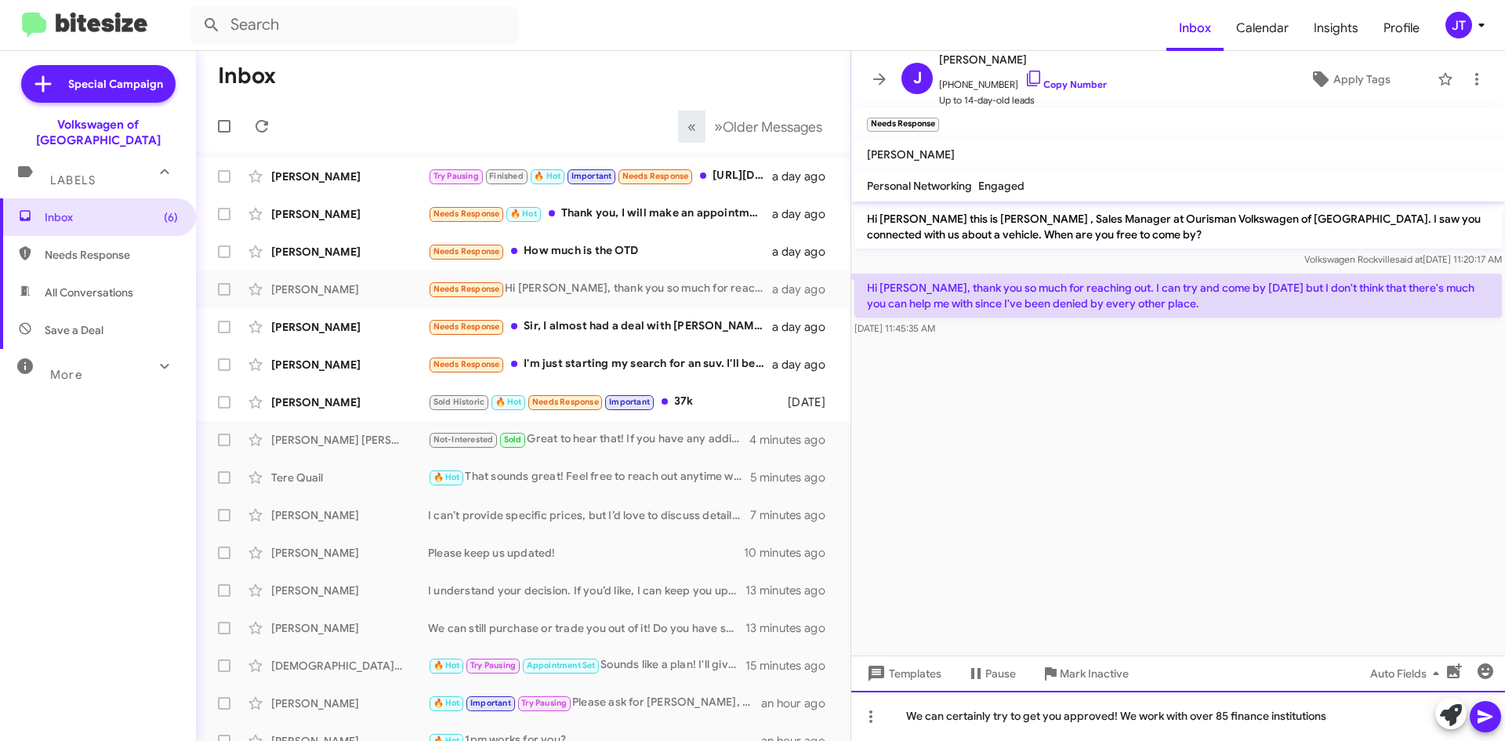
click at [1337, 716] on div "We can certainly try to get you approved! We work with over 85 finance institut…" at bounding box center [1178, 716] width 654 height 50
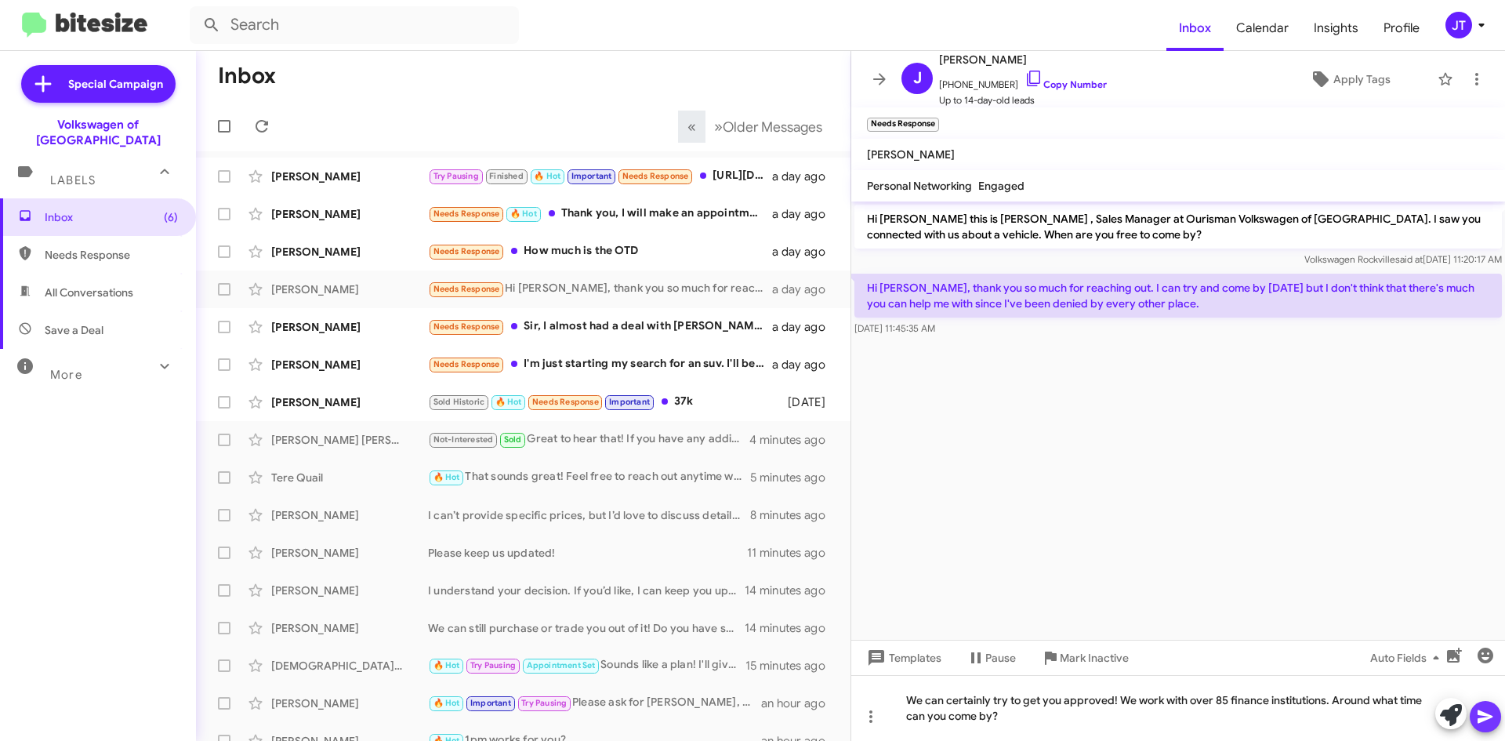
click at [1482, 712] on icon at bounding box center [1485, 716] width 15 height 13
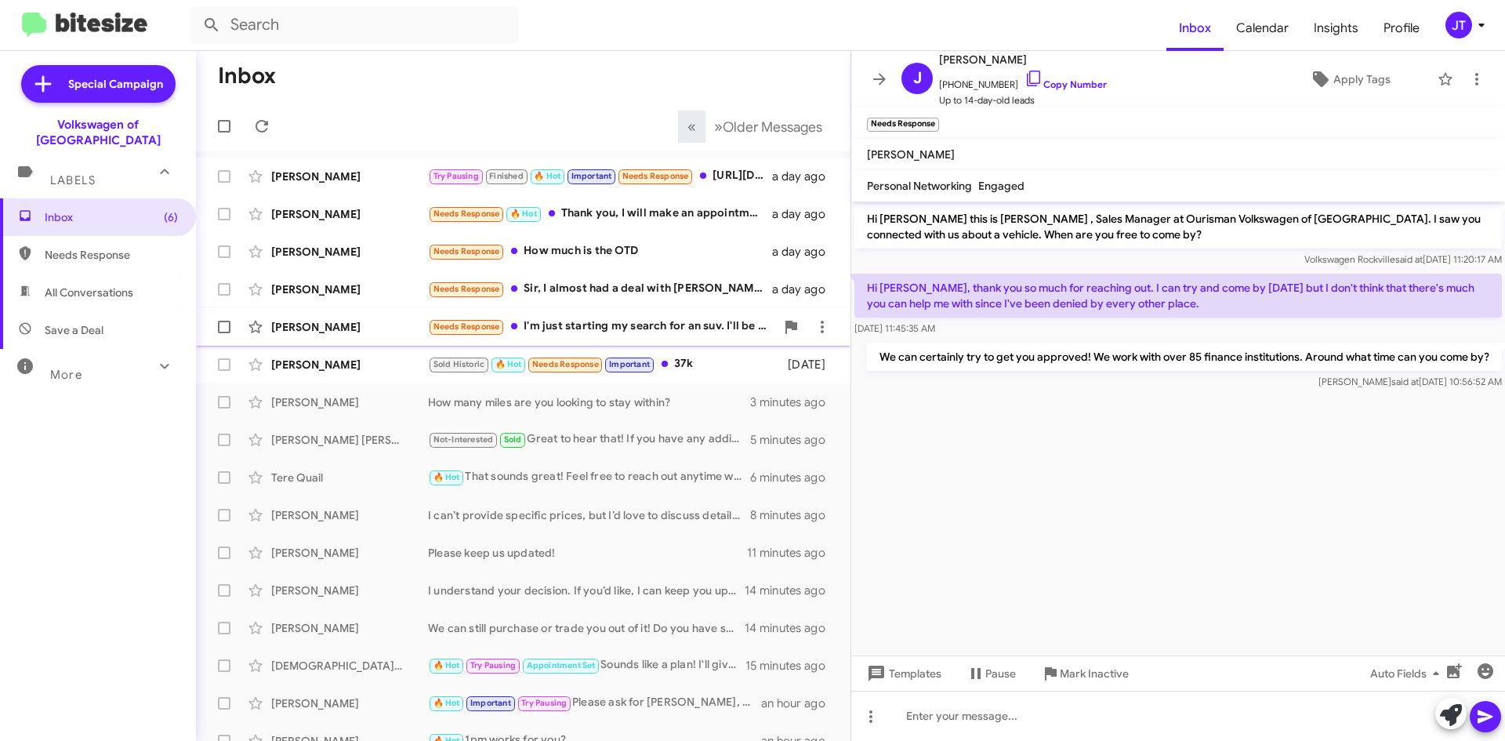
click at [616, 337] on div "[PERSON_NAME] Needs Response I'm just starting my search for an suv. I'll be in…" at bounding box center [523, 326] width 629 height 31
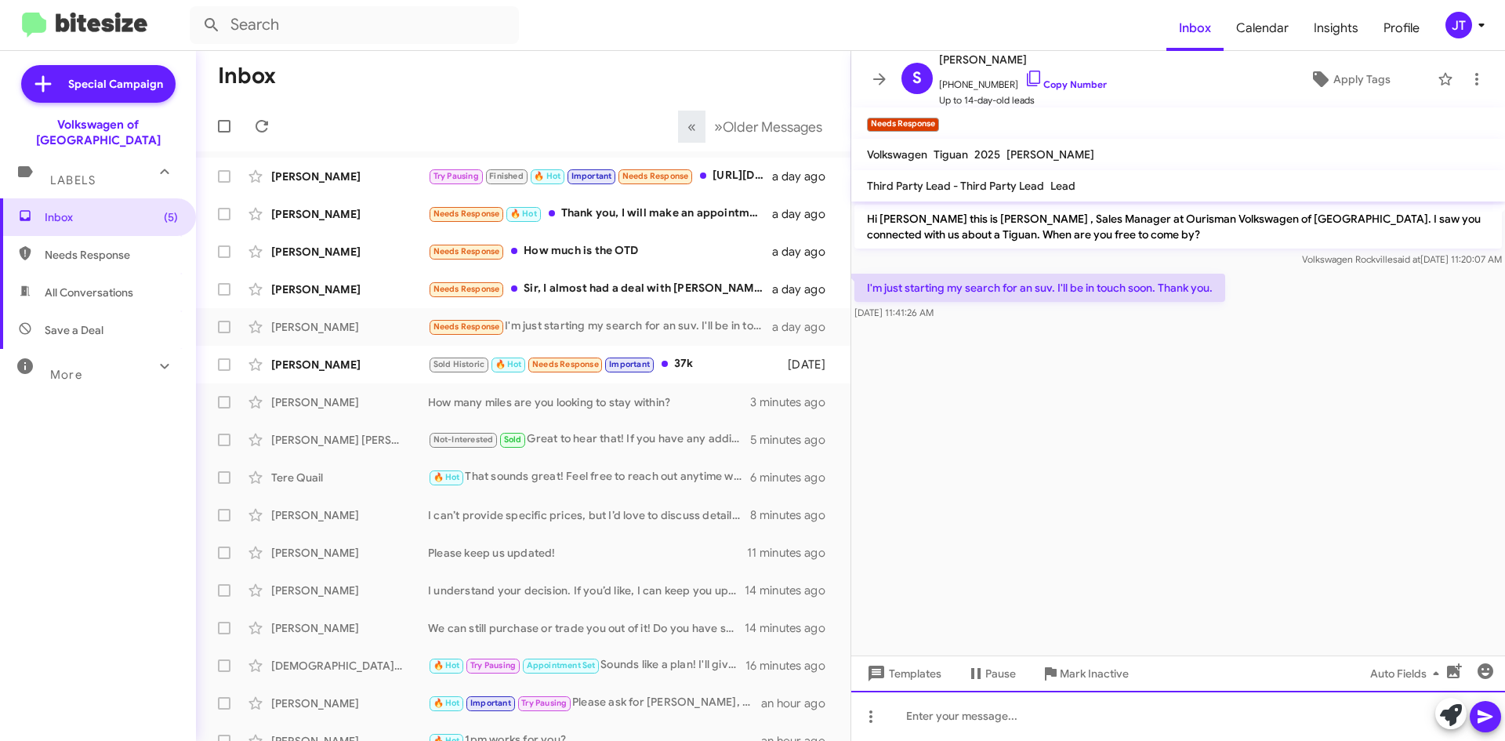
click at [970, 716] on div at bounding box center [1178, 716] width 654 height 50
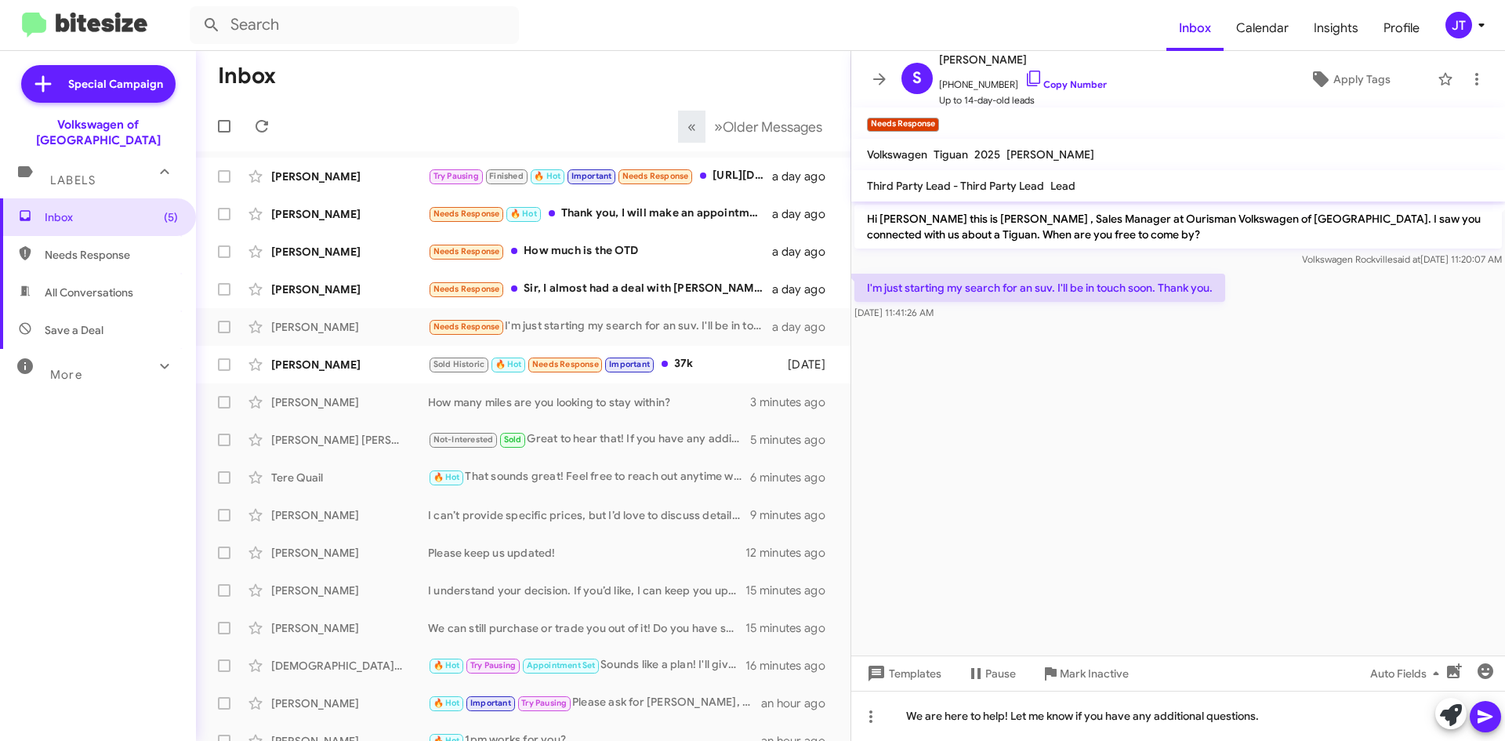
click at [1478, 723] on icon at bounding box center [1485, 716] width 19 height 19
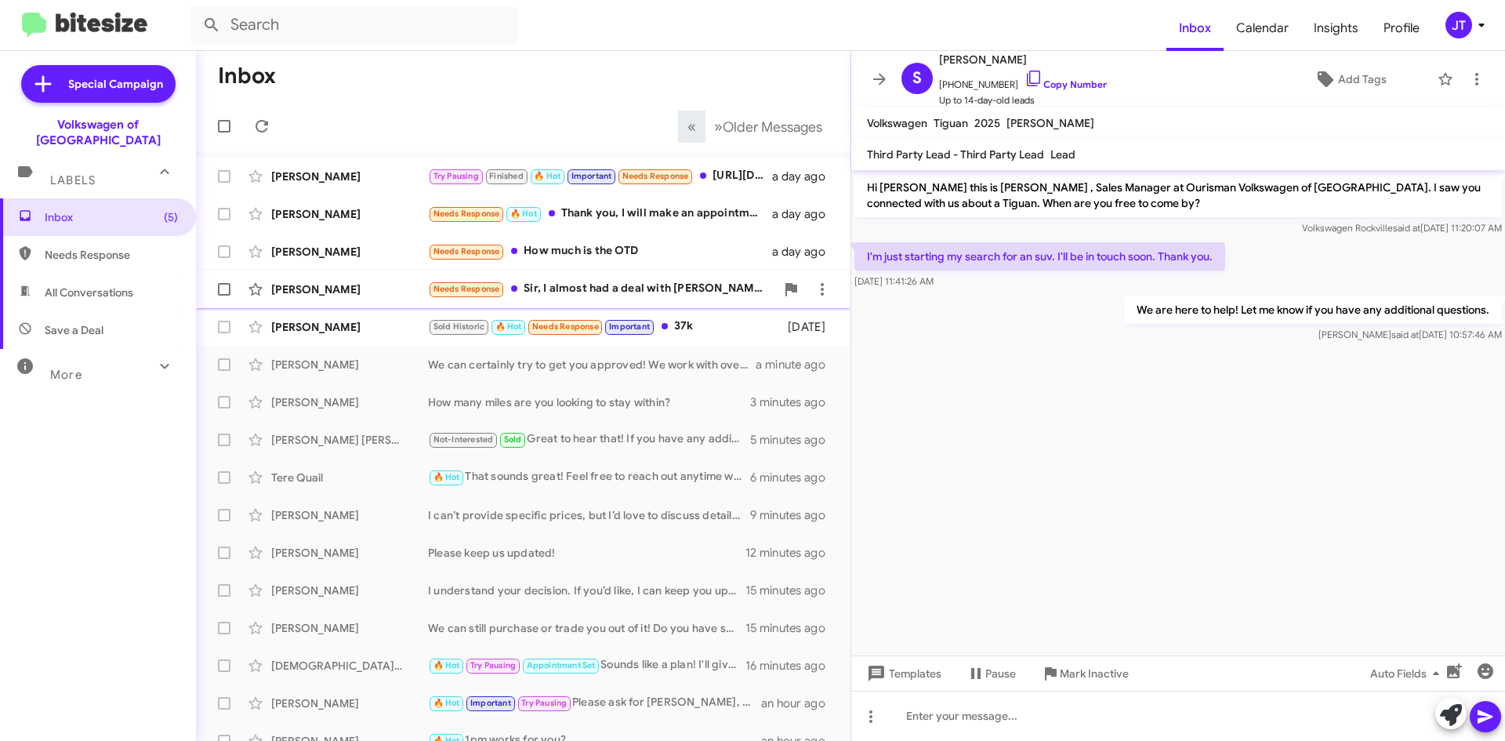
click at [610, 302] on div "[PERSON_NAME] Needs Response Sir, I almost had a deal with [PERSON_NAME], but t…" at bounding box center [523, 289] width 629 height 31
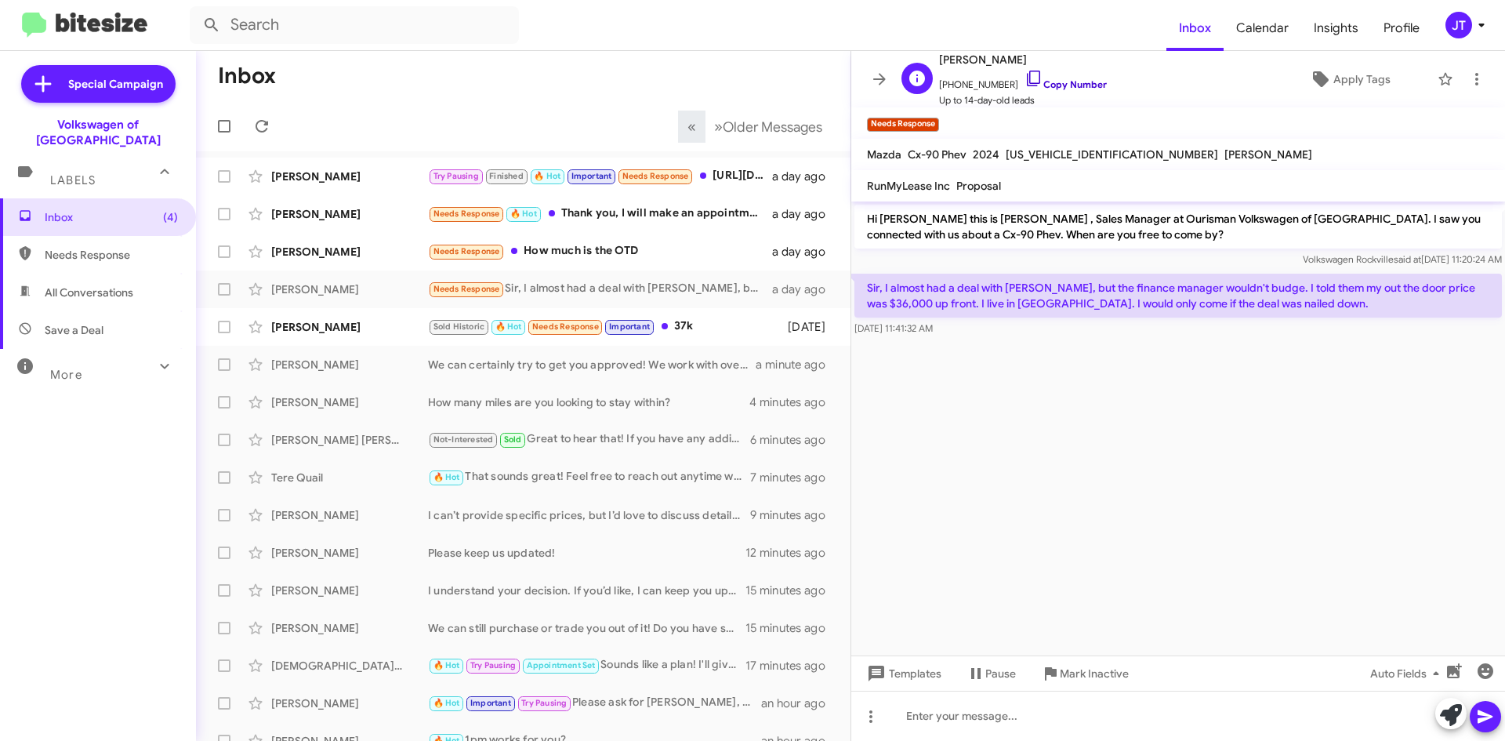
click at [1046, 89] on link "Copy Number" at bounding box center [1065, 84] width 82 height 12
click at [1475, 79] on icon at bounding box center [1476, 79] width 3 height 13
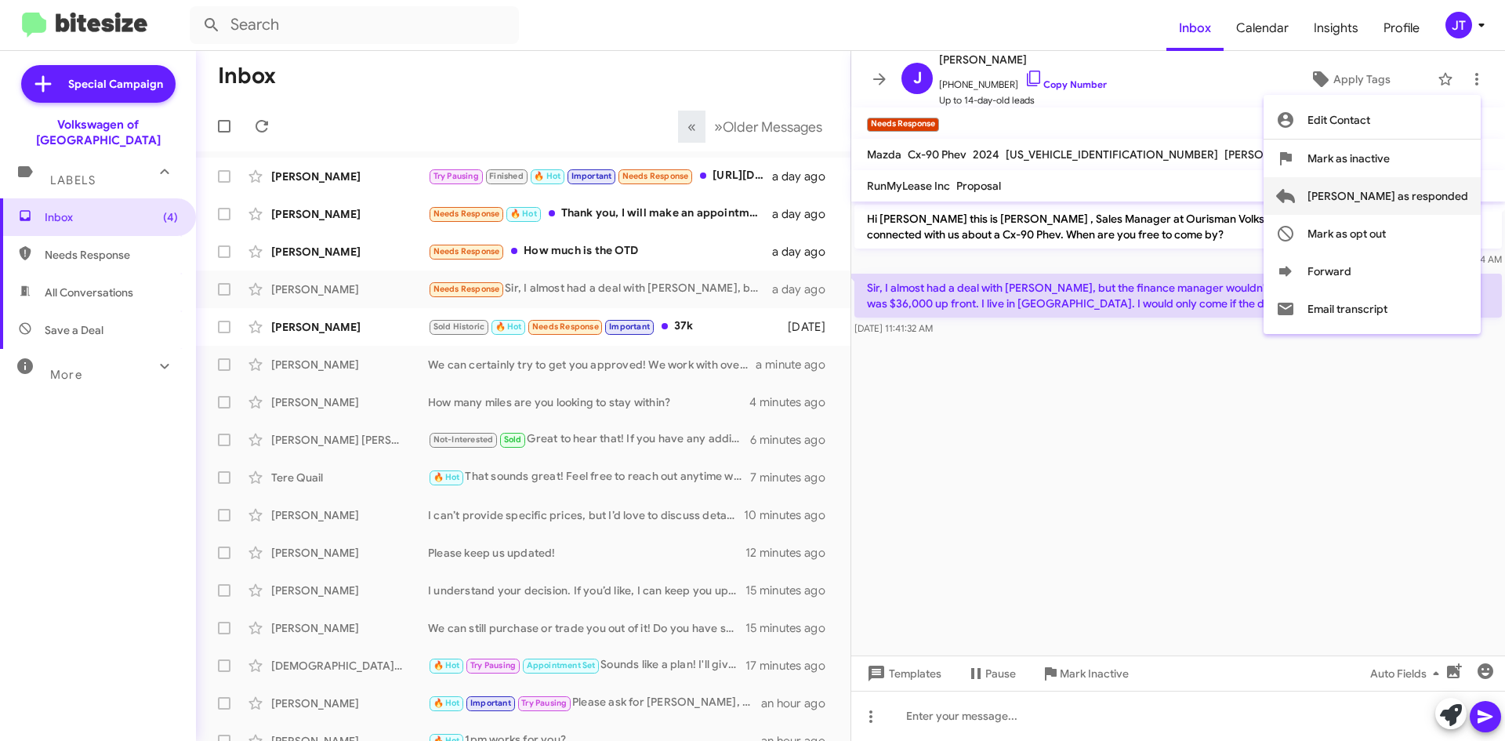
click at [1399, 201] on span "[PERSON_NAME] as responded" at bounding box center [1387, 196] width 161 height 38
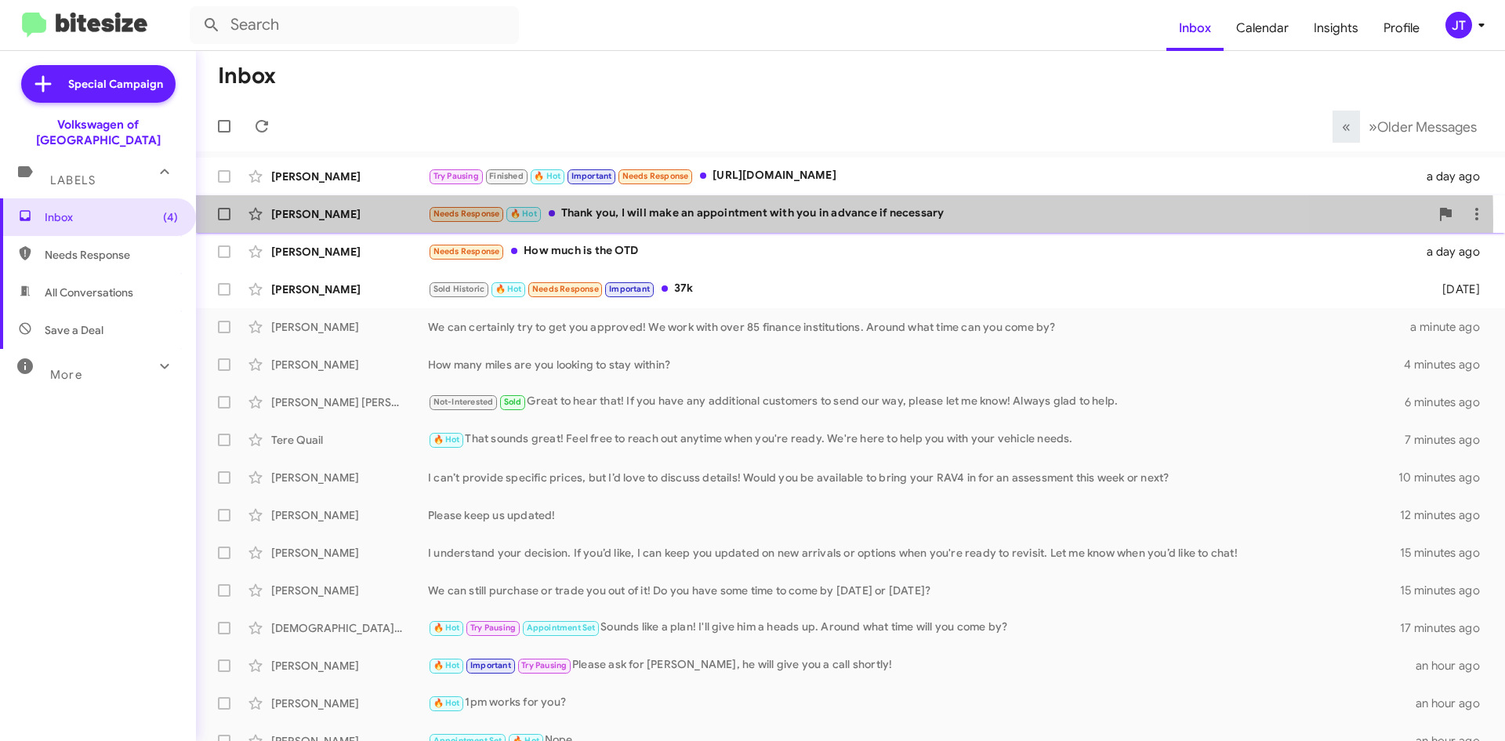
click at [704, 219] on div "Needs Response 🔥 Hot Thank you, I will make an appointment with you in advance …" at bounding box center [929, 214] width 1002 height 18
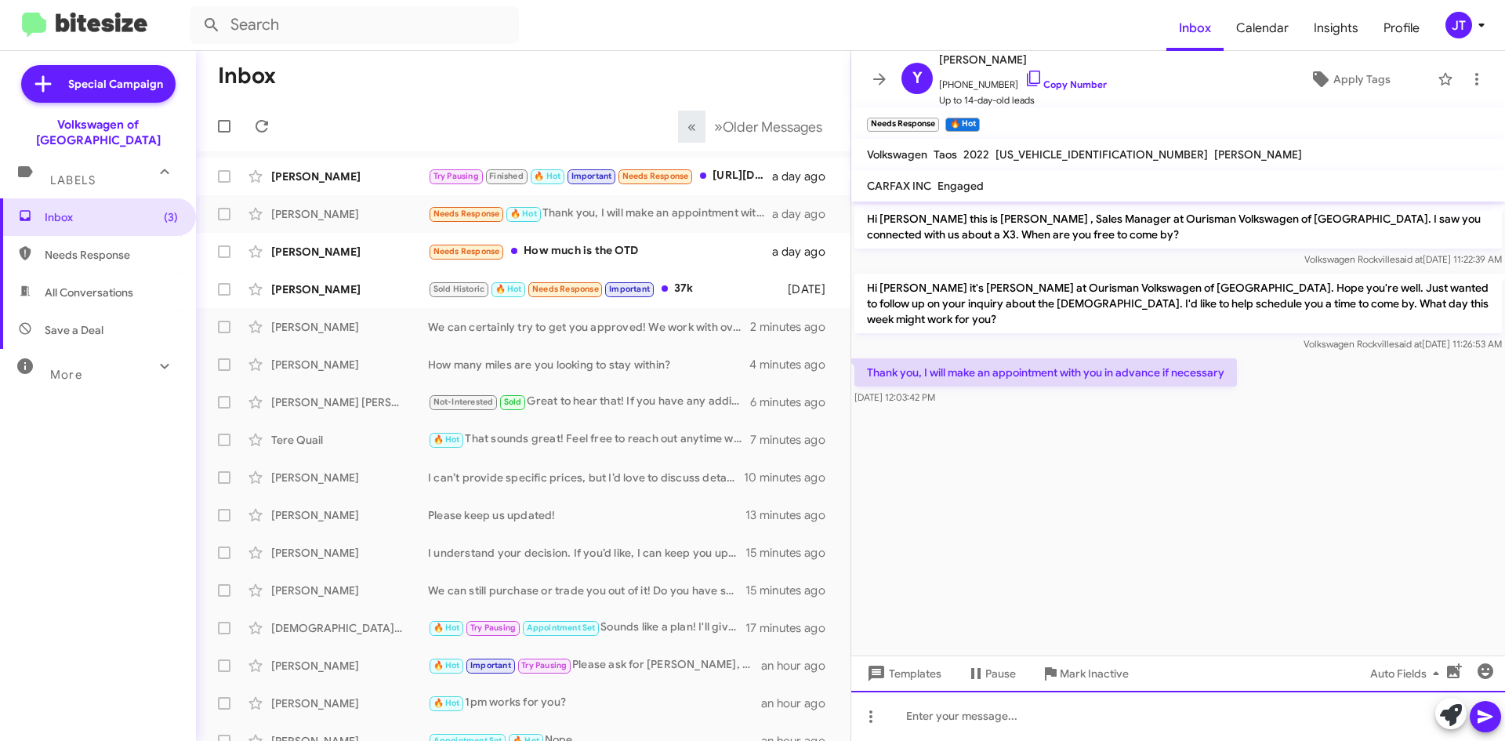
click at [970, 713] on div at bounding box center [1178, 716] width 654 height 50
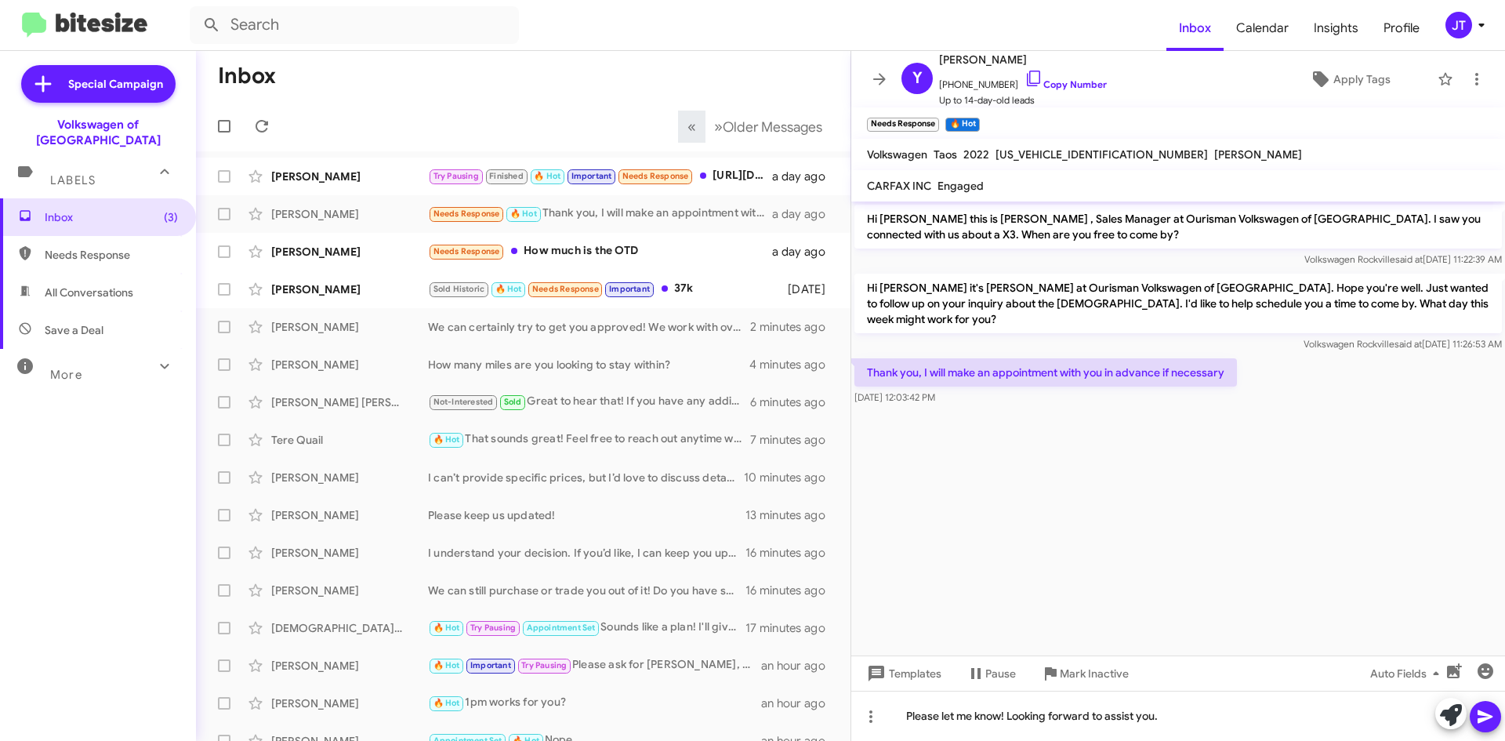
click at [1487, 708] on icon at bounding box center [1485, 716] width 19 height 19
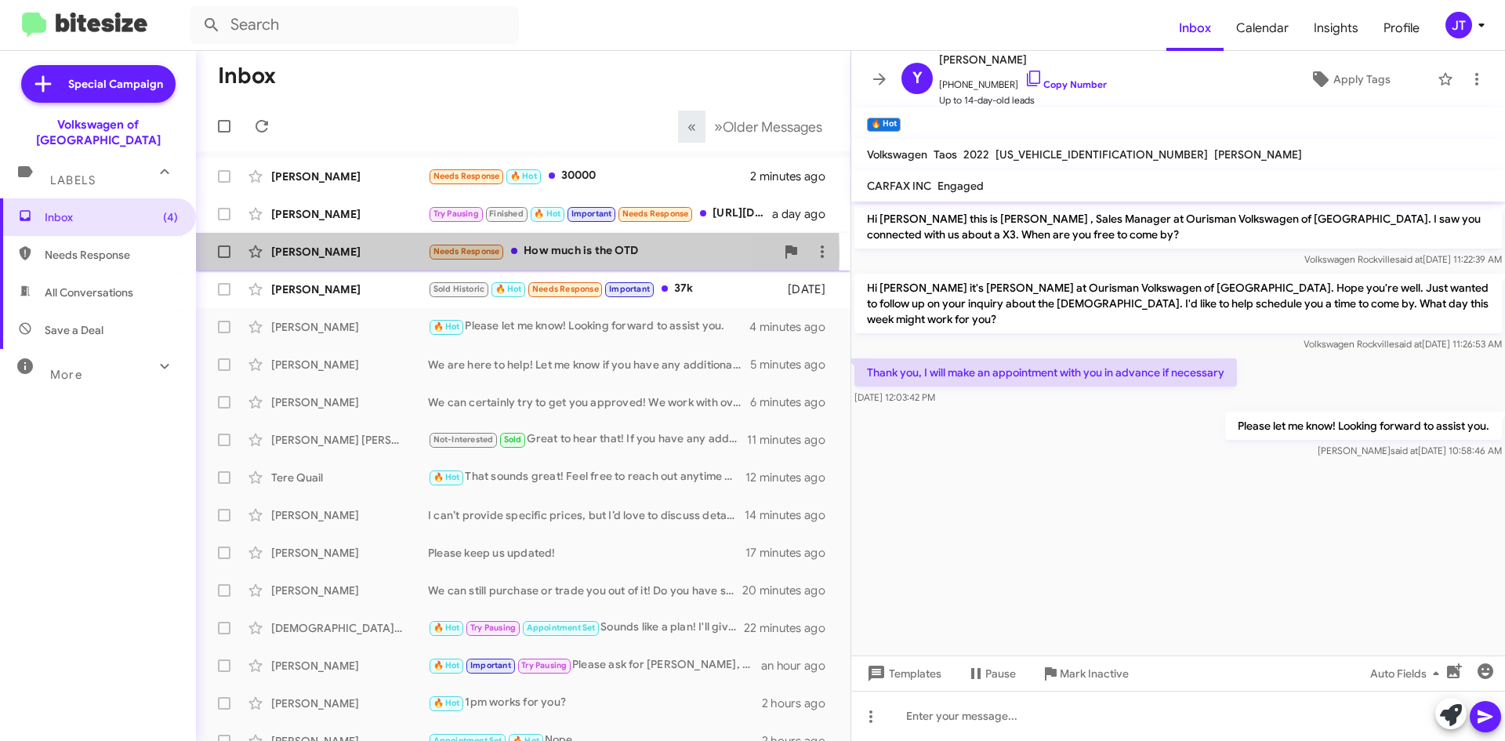
click at [397, 254] on div "[PERSON_NAME]" at bounding box center [349, 252] width 157 height 16
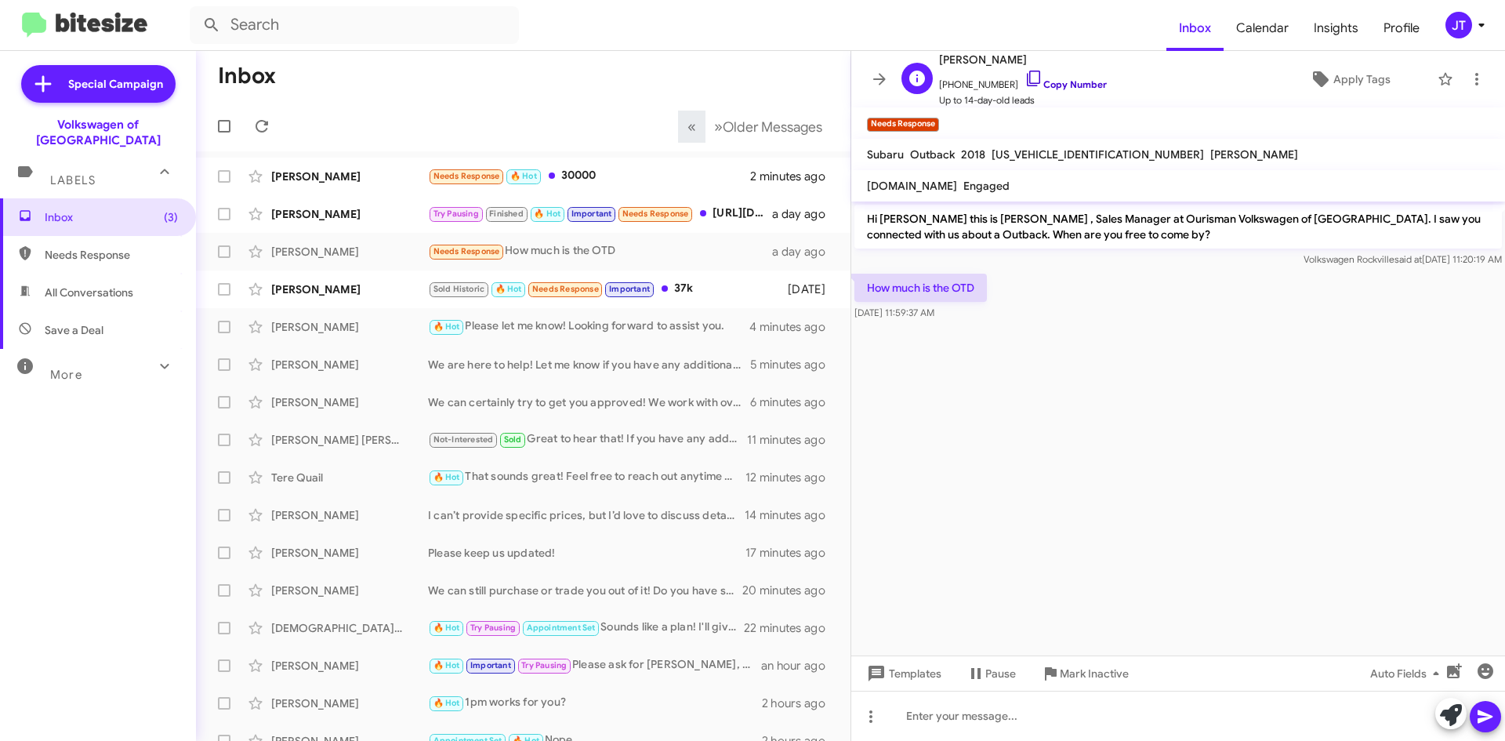
click at [1065, 88] on link "Copy Number" at bounding box center [1065, 84] width 82 height 12
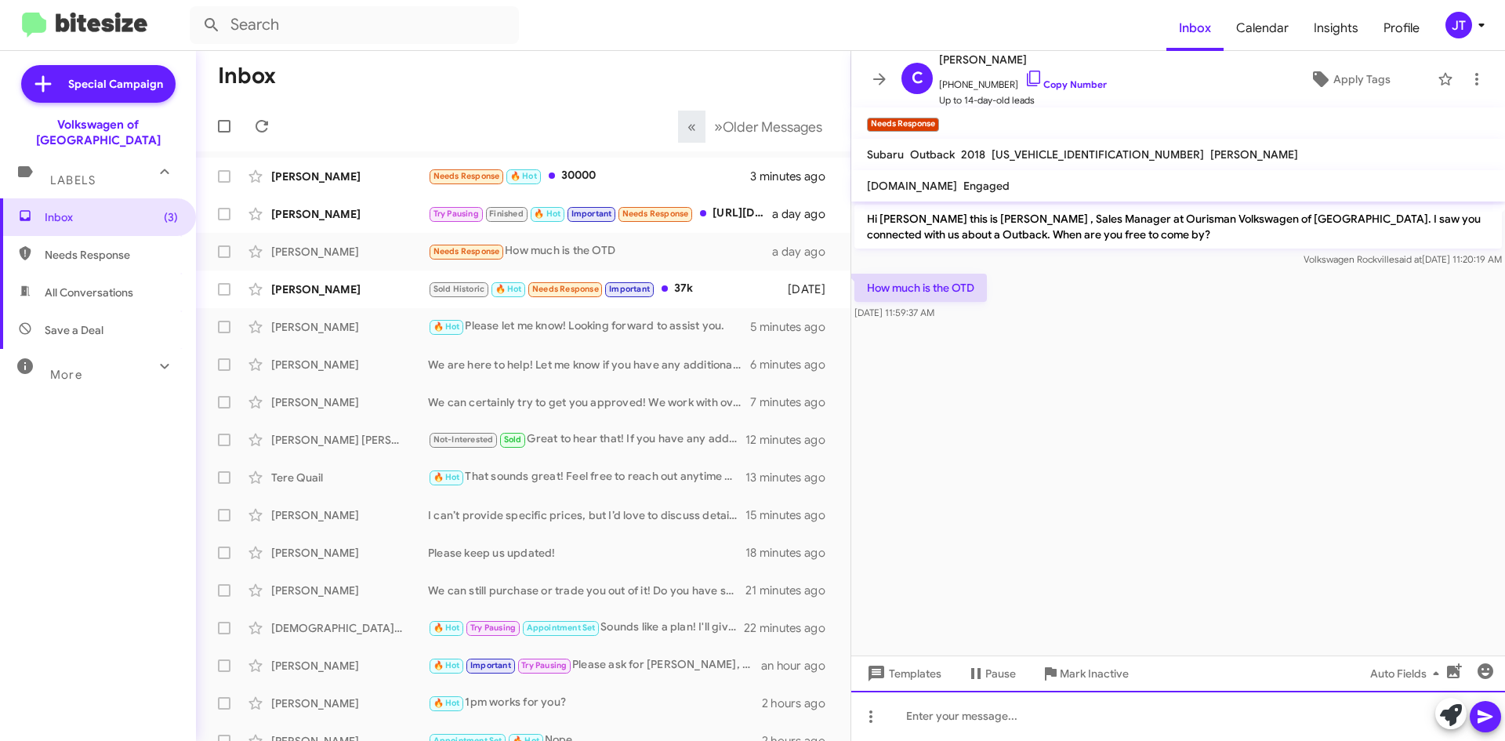
click at [950, 712] on div at bounding box center [1178, 716] width 654 height 50
drag, startPoint x: 1036, startPoint y: 731, endPoint x: 1037, endPoint y: 720, distance: 11.0
click at [1036, 731] on div "roughly under $21k" at bounding box center [1178, 716] width 654 height 50
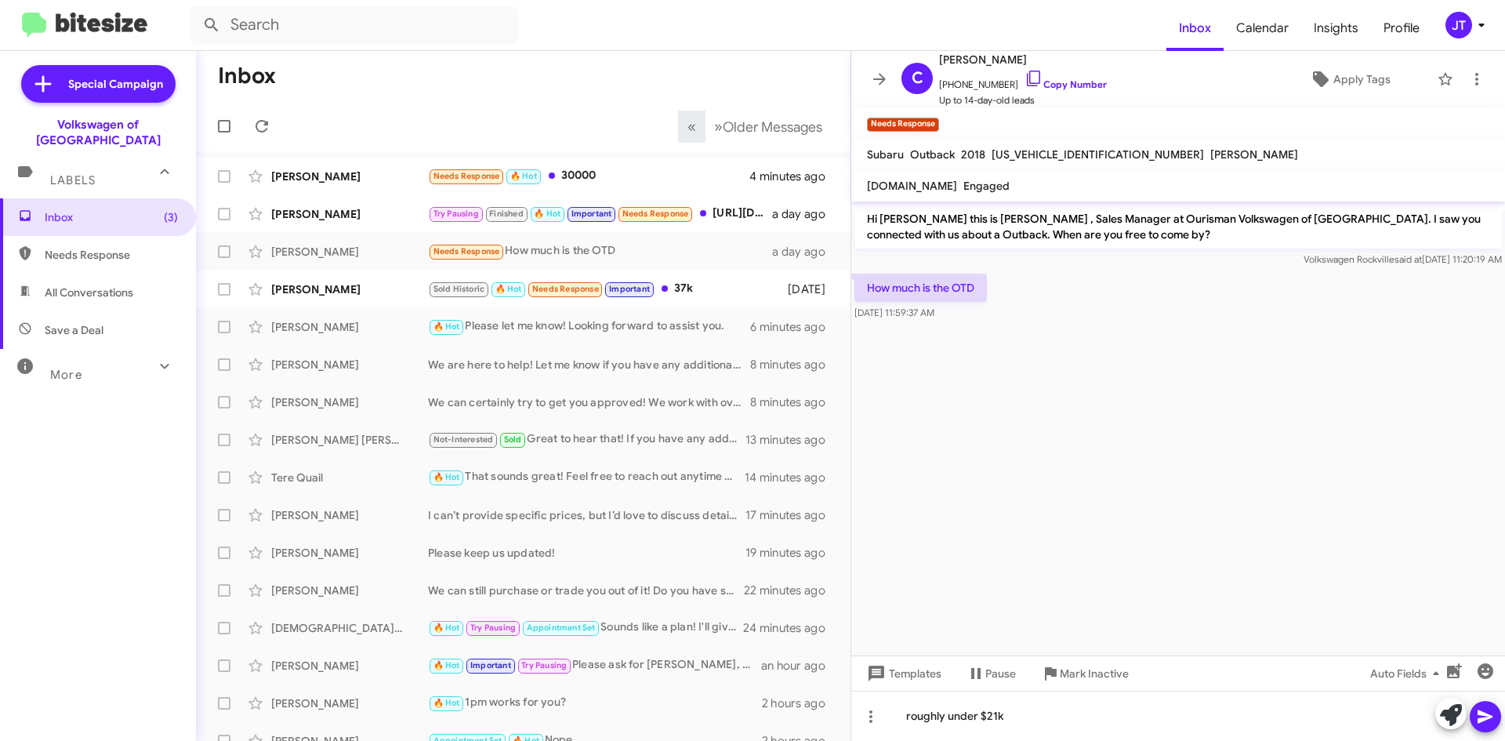
click at [1489, 711] on icon at bounding box center [1485, 716] width 19 height 19
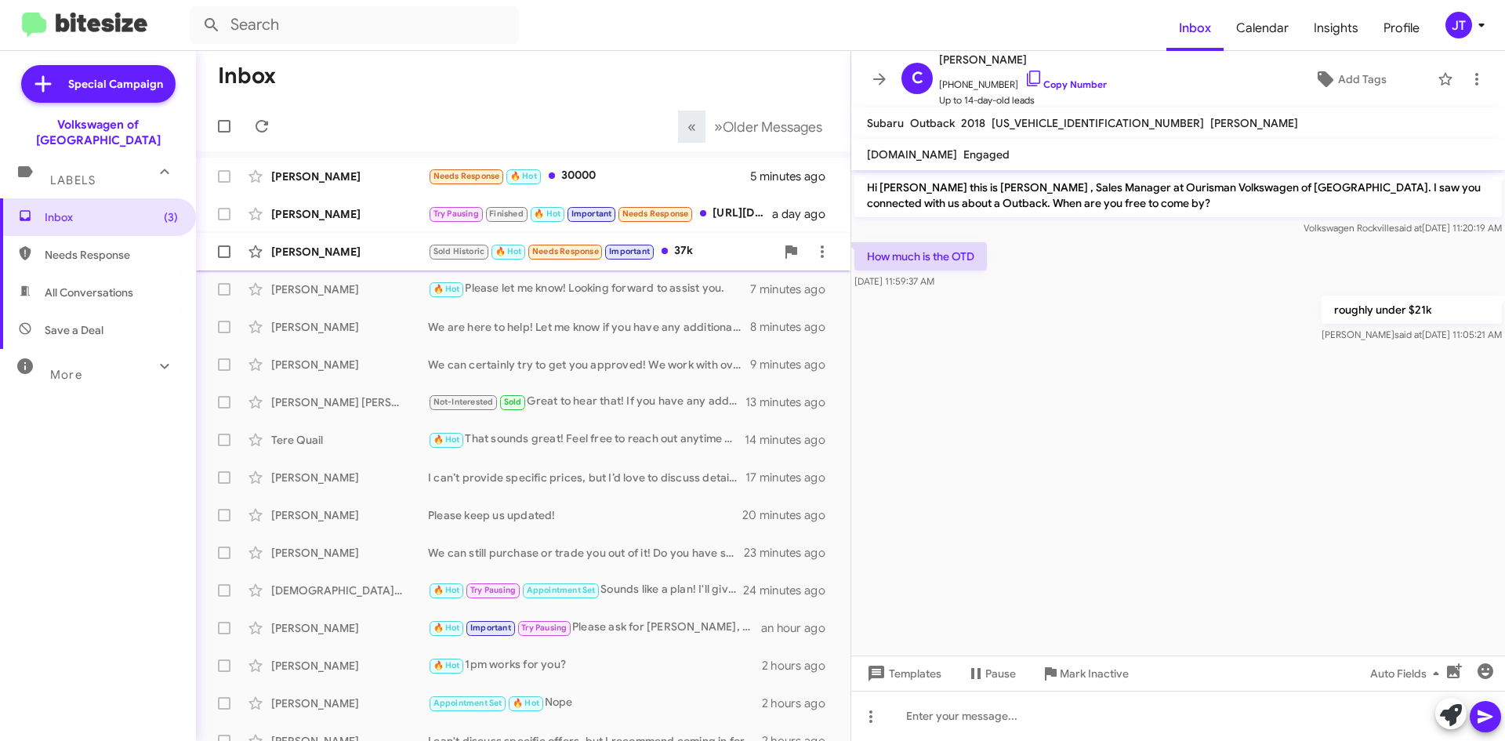
click at [361, 237] on div "[PERSON_NAME] Sold Historic 🔥 Hot Needs Response Important 37k [DATE]" at bounding box center [523, 251] width 629 height 31
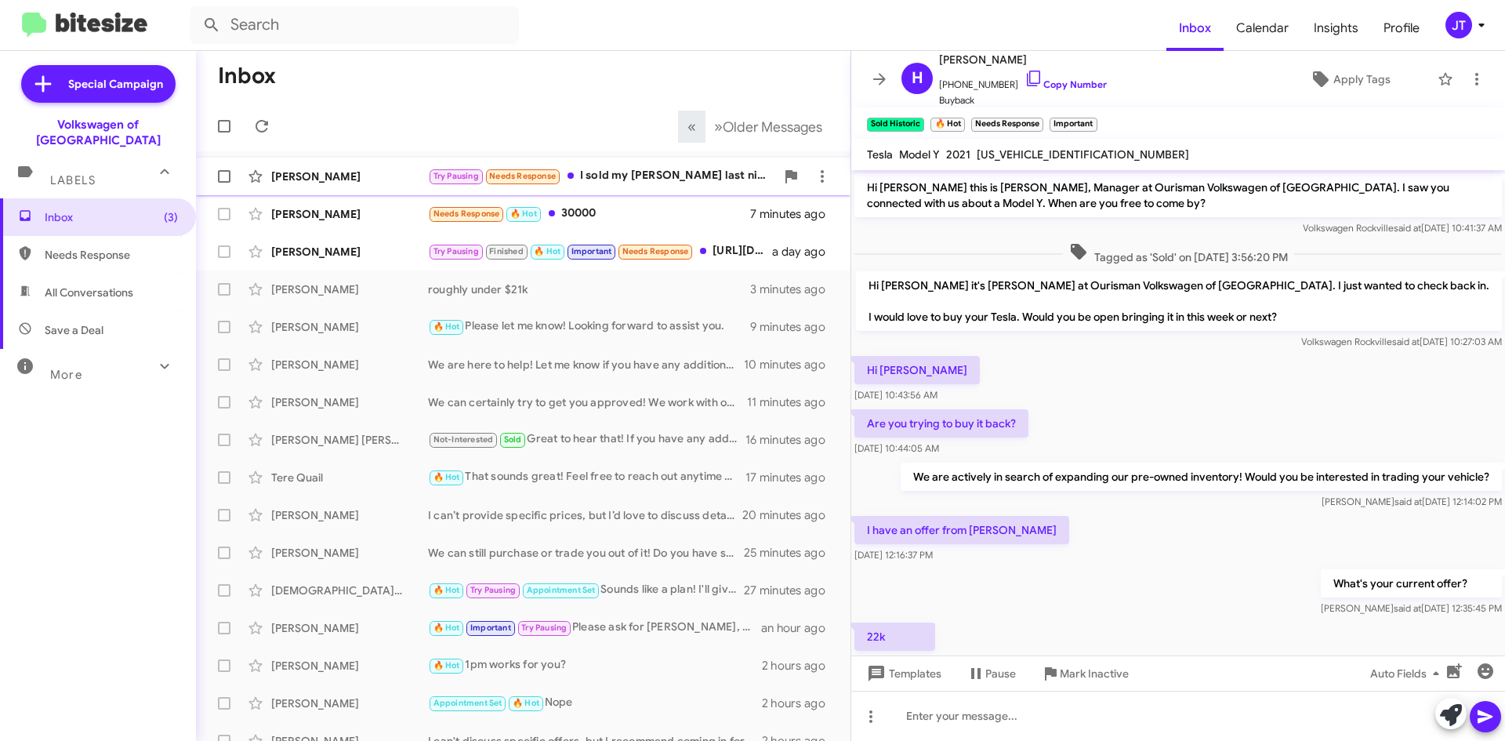
click at [643, 161] on div "[PERSON_NAME] Try Pausing Needs Response I sold my [PERSON_NAME] last night and…" at bounding box center [523, 176] width 629 height 31
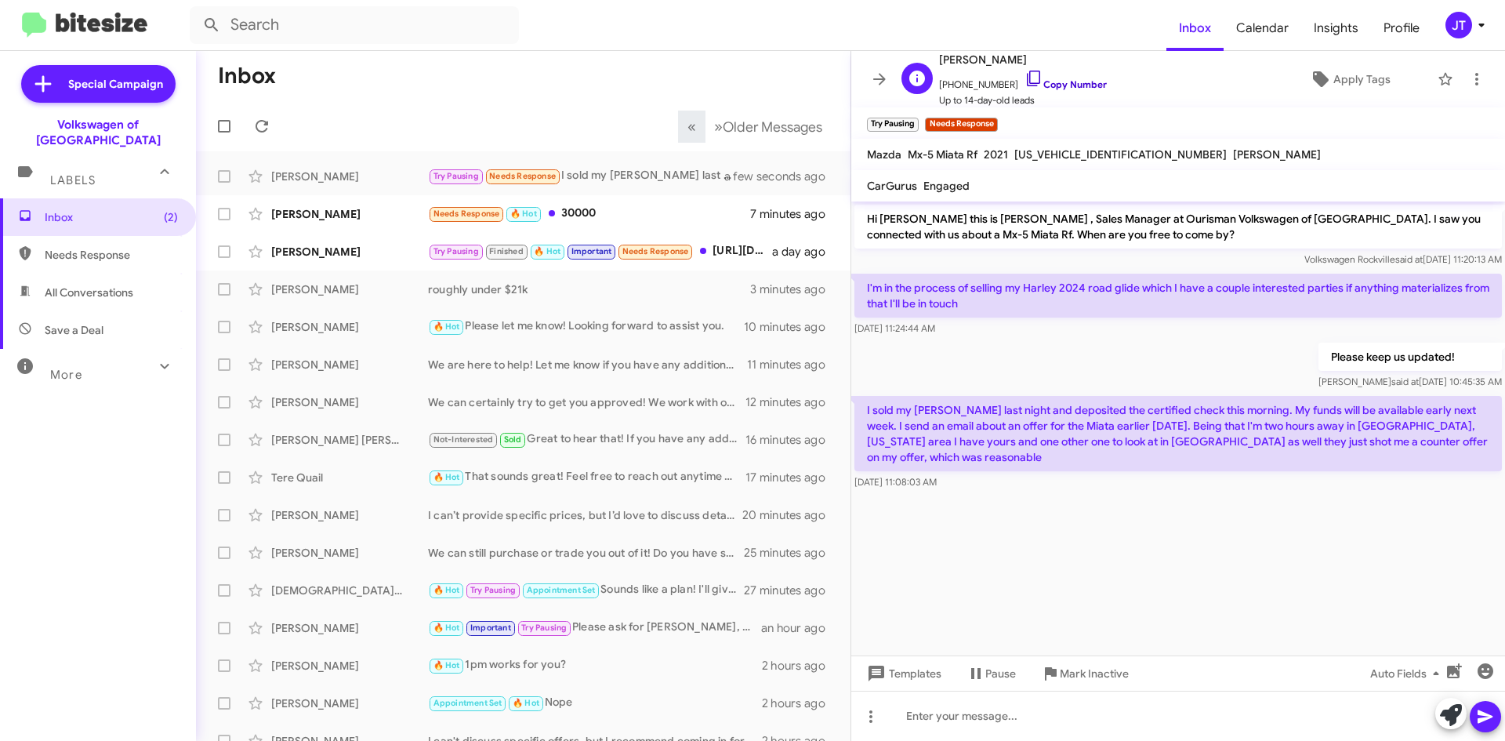
click at [1044, 82] on link "Copy Number" at bounding box center [1065, 84] width 82 height 12
click at [604, 216] on div "Needs Response 🔥 Hot 30000" at bounding box center [601, 214] width 347 height 18
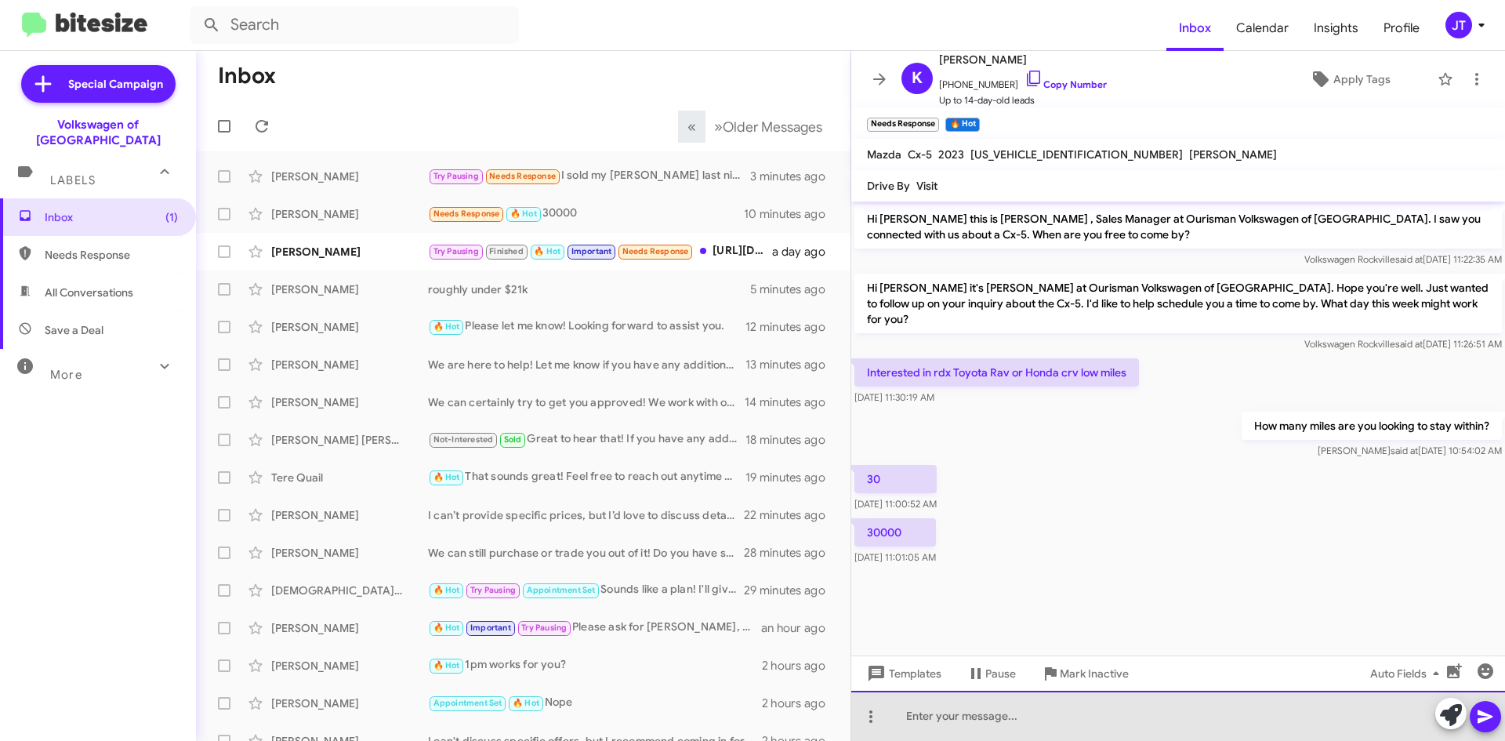
click at [941, 719] on div at bounding box center [1178, 716] width 654 height 50
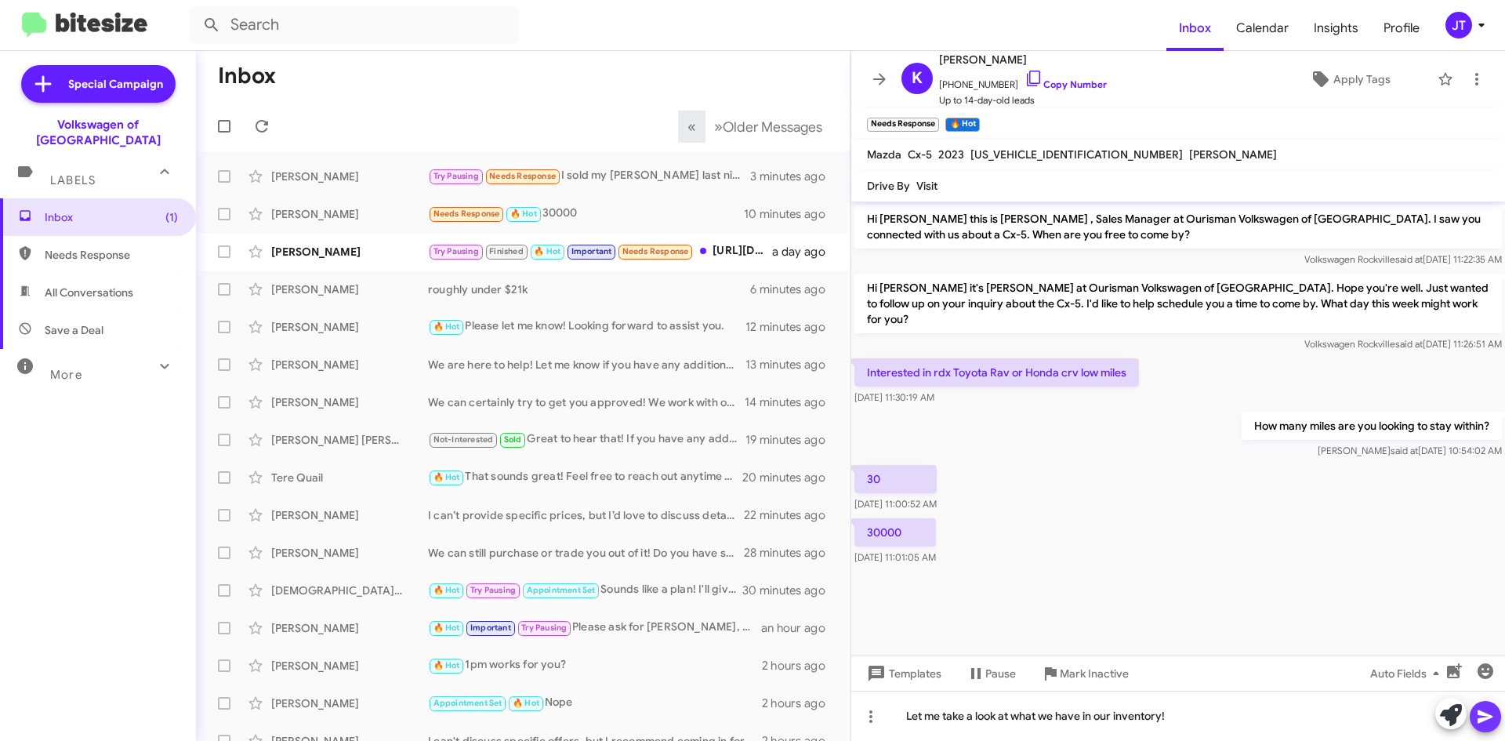
click at [1492, 712] on icon at bounding box center [1485, 716] width 19 height 19
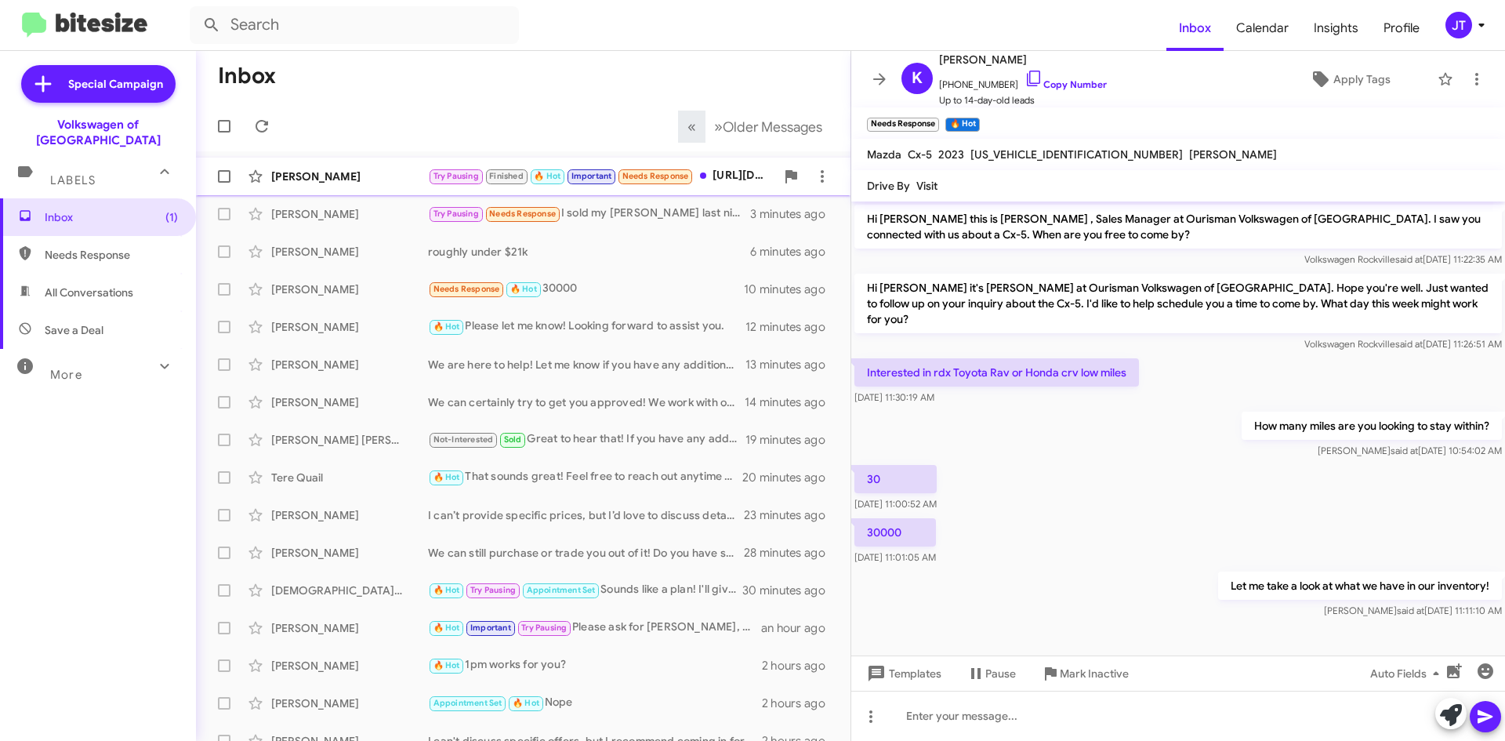
click at [368, 170] on div "[PERSON_NAME]" at bounding box center [349, 177] width 157 height 16
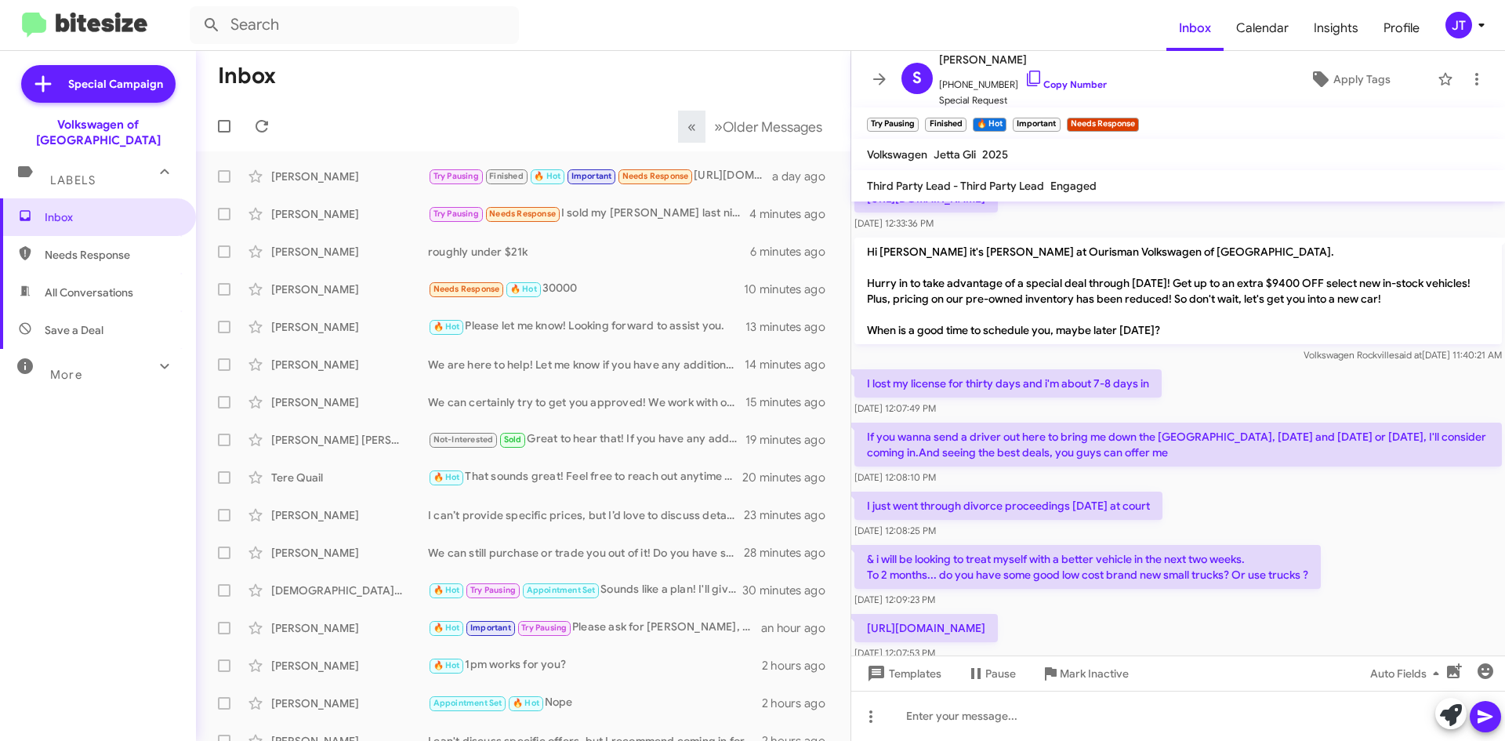
scroll to position [773, 0]
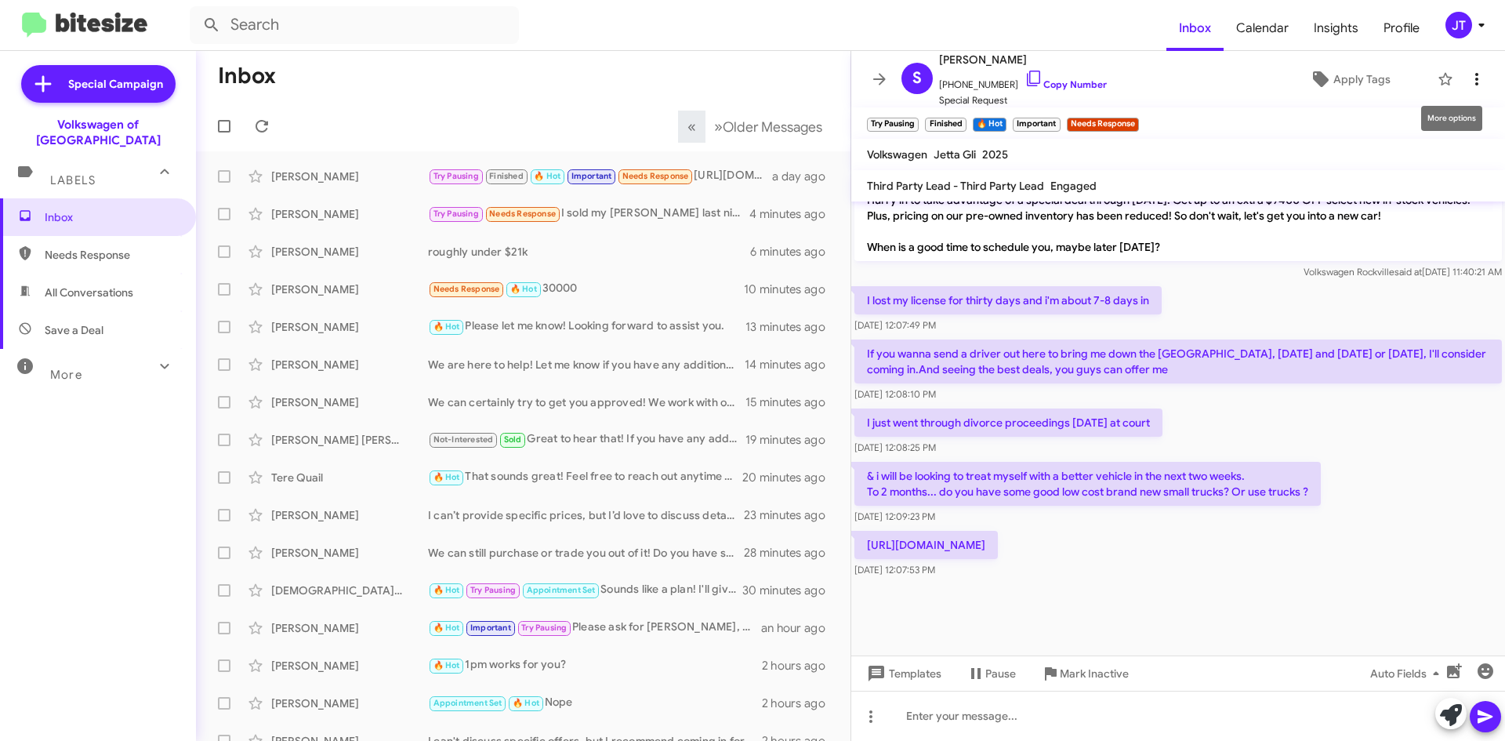
click at [1467, 77] on icon at bounding box center [1476, 79] width 19 height 19
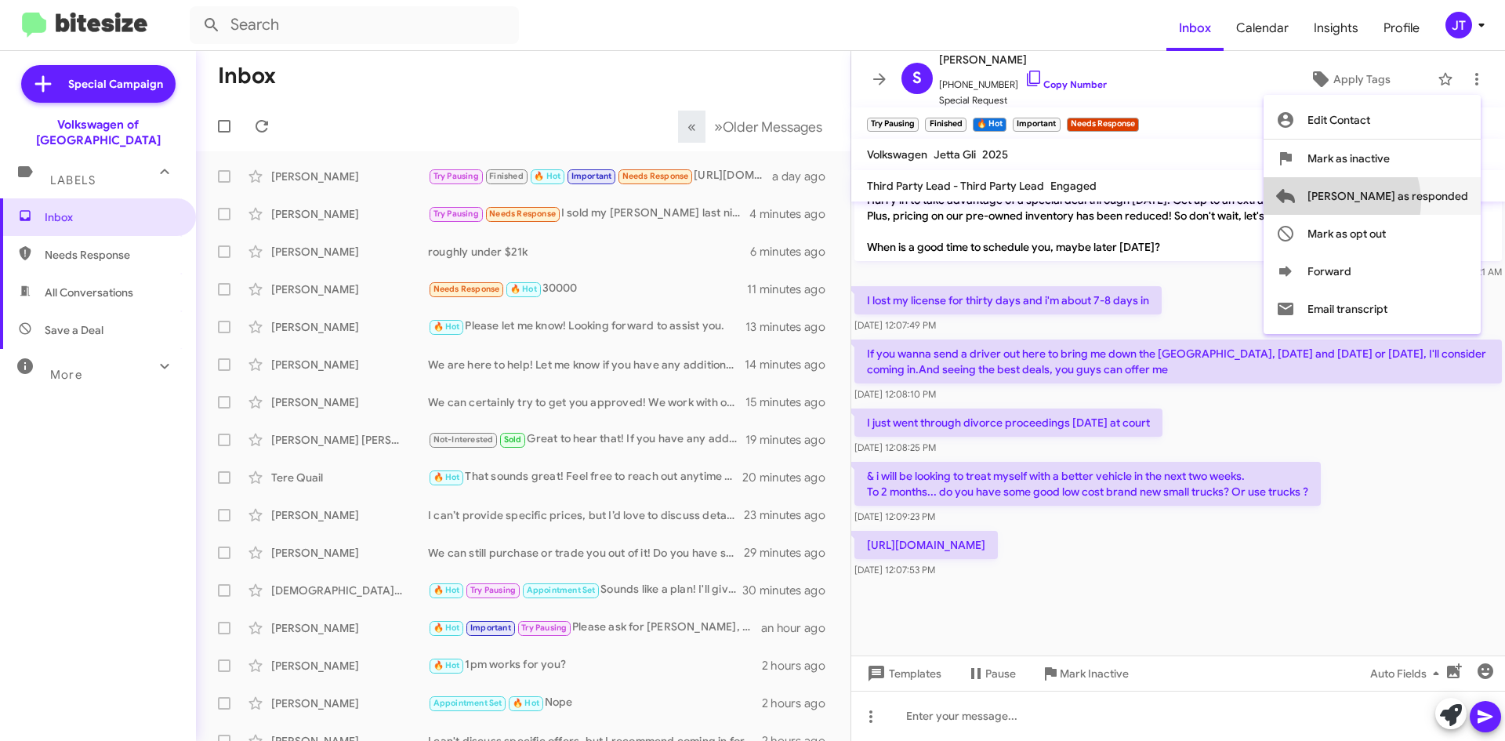
click at [1396, 201] on span "[PERSON_NAME] as responded" at bounding box center [1387, 196] width 161 height 38
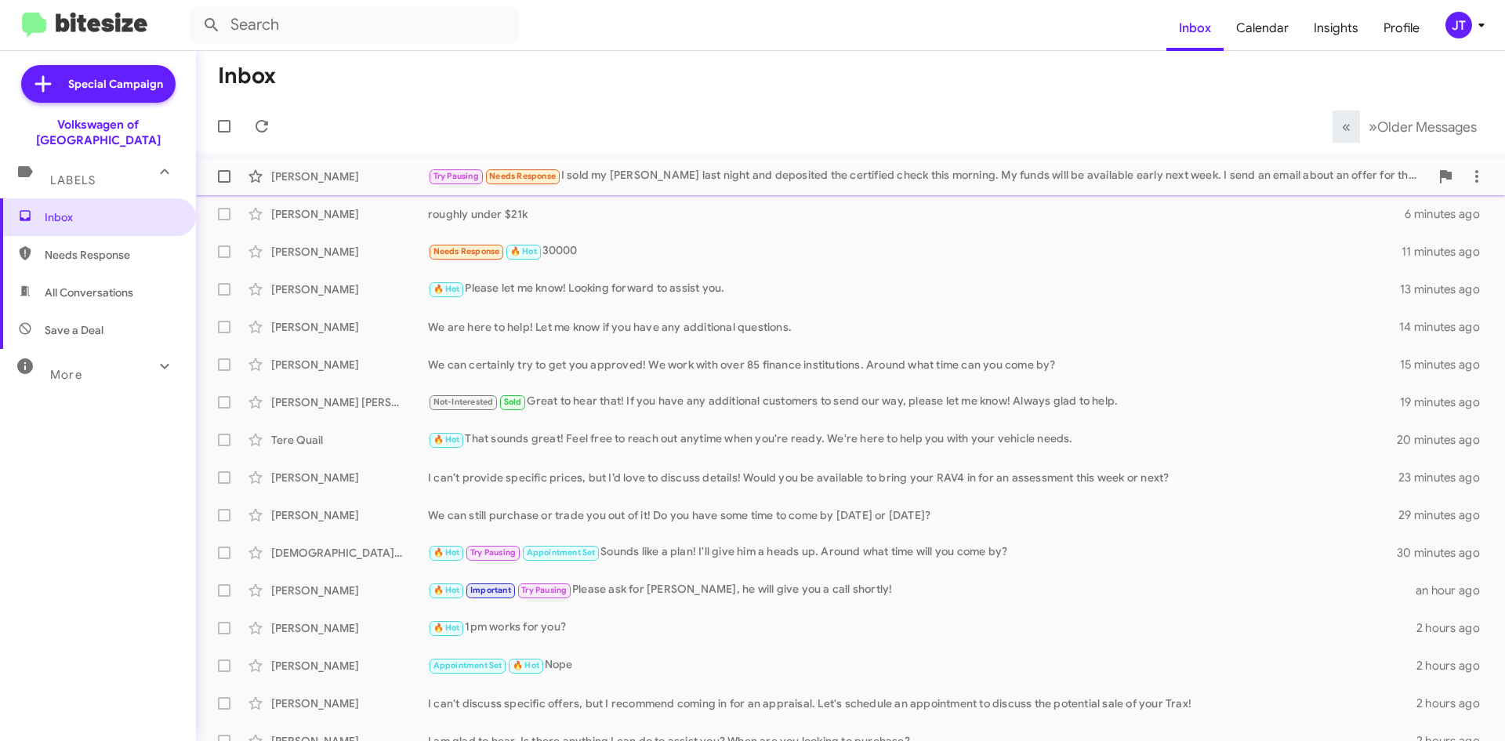
click at [626, 175] on div "Try Pausing Needs Response I sold my Harley last night and deposited the certif…" at bounding box center [929, 176] width 1002 height 18
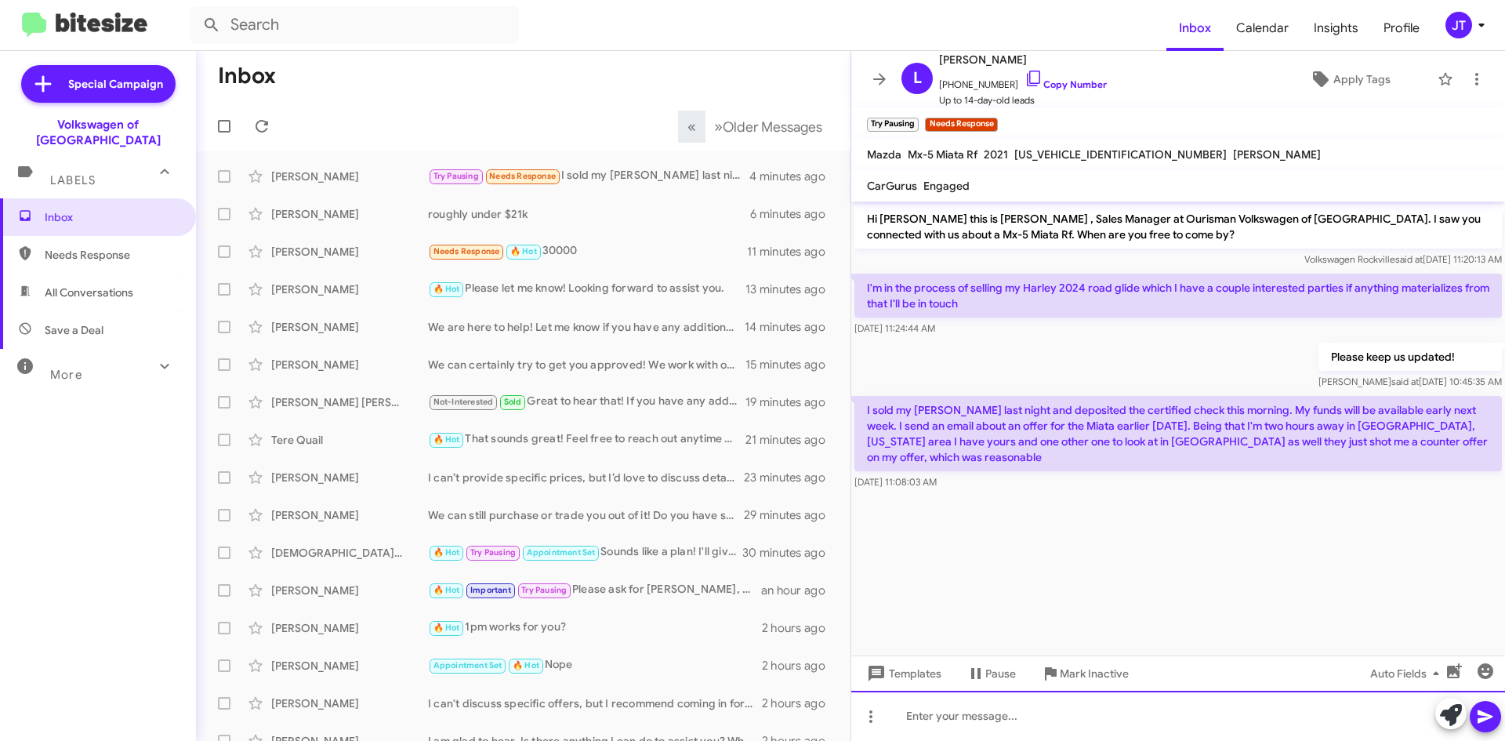
click at [1068, 707] on div at bounding box center [1178, 716] width 654 height 50
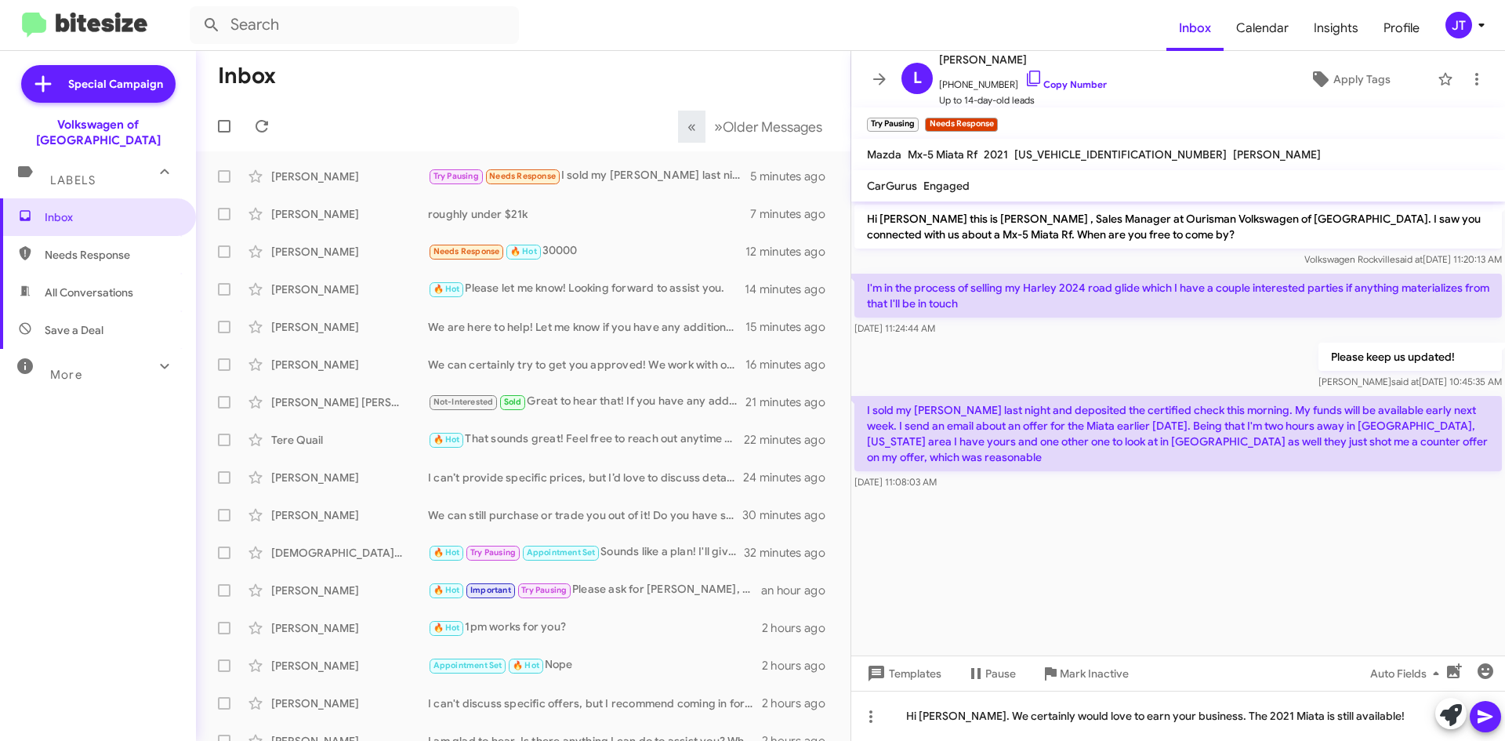
click at [1481, 716] on icon at bounding box center [1485, 716] width 19 height 19
